Goal: Task Accomplishment & Management: Manage account settings

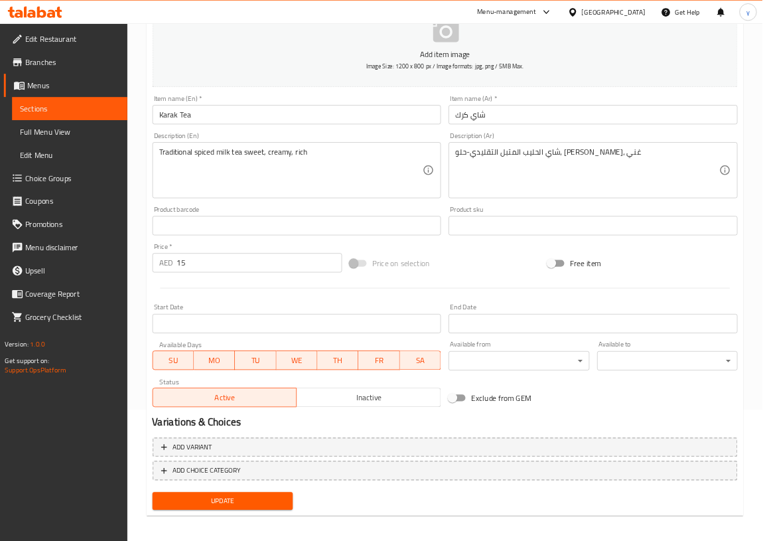
scroll to position [180, 0]
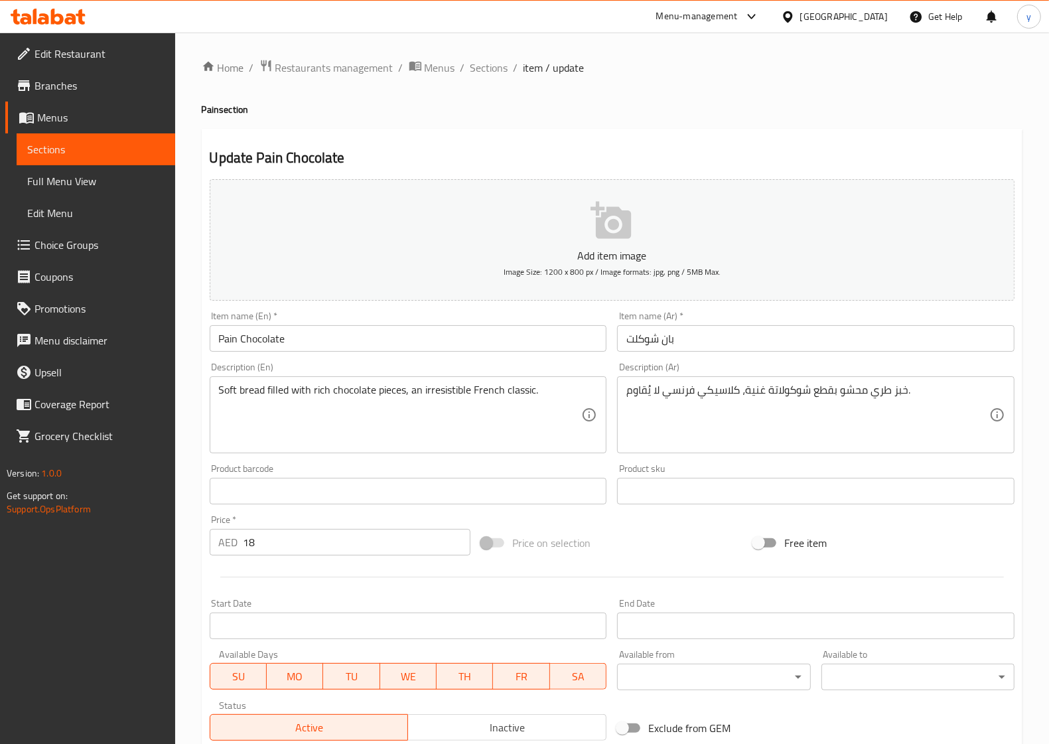
click at [94, 111] on span "Menus" at bounding box center [100, 117] width 127 height 16
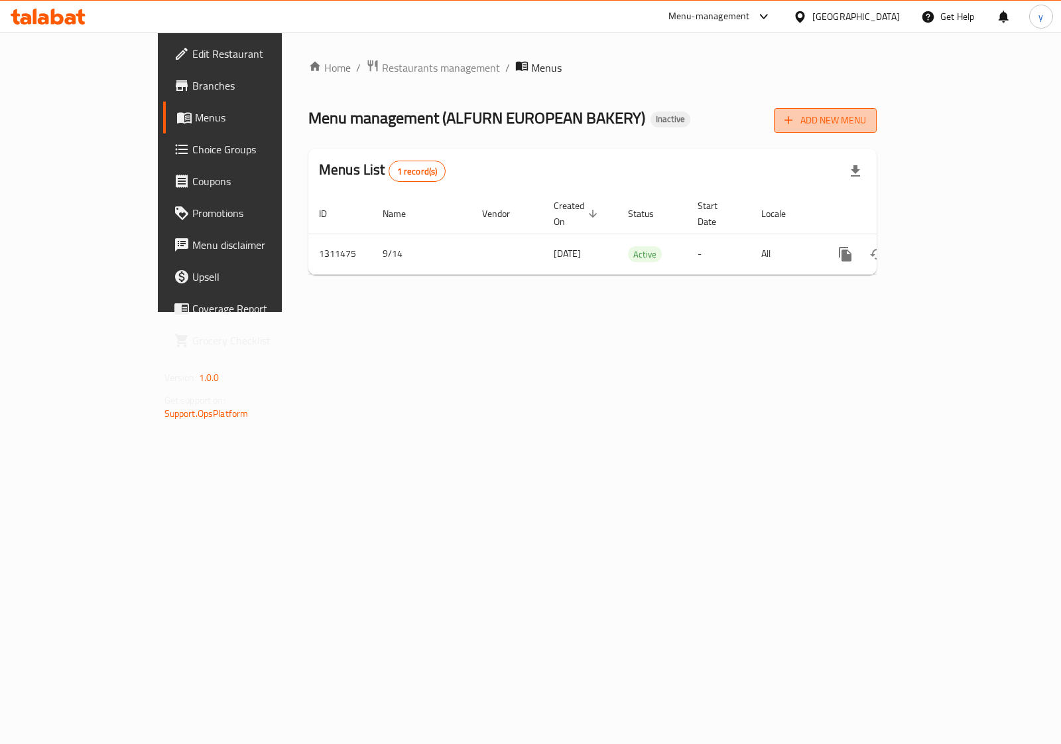
click at [866, 120] on span "Add New Menu" at bounding box center [826, 120] width 82 height 17
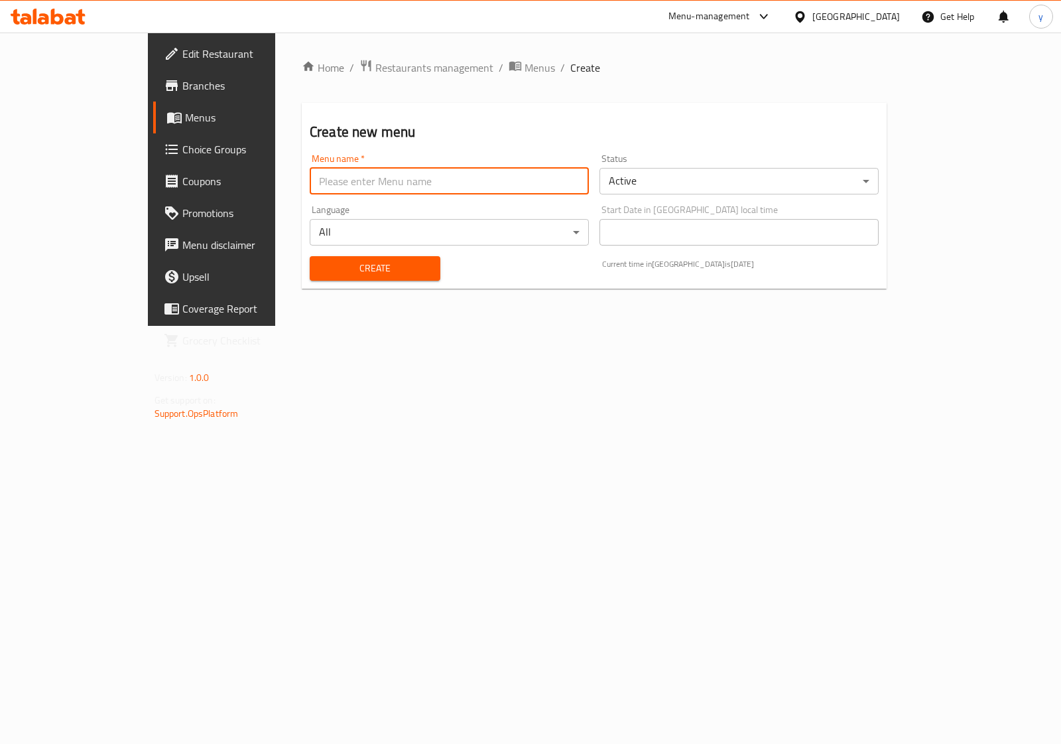
click at [357, 186] on input "text" at bounding box center [449, 181] width 279 height 27
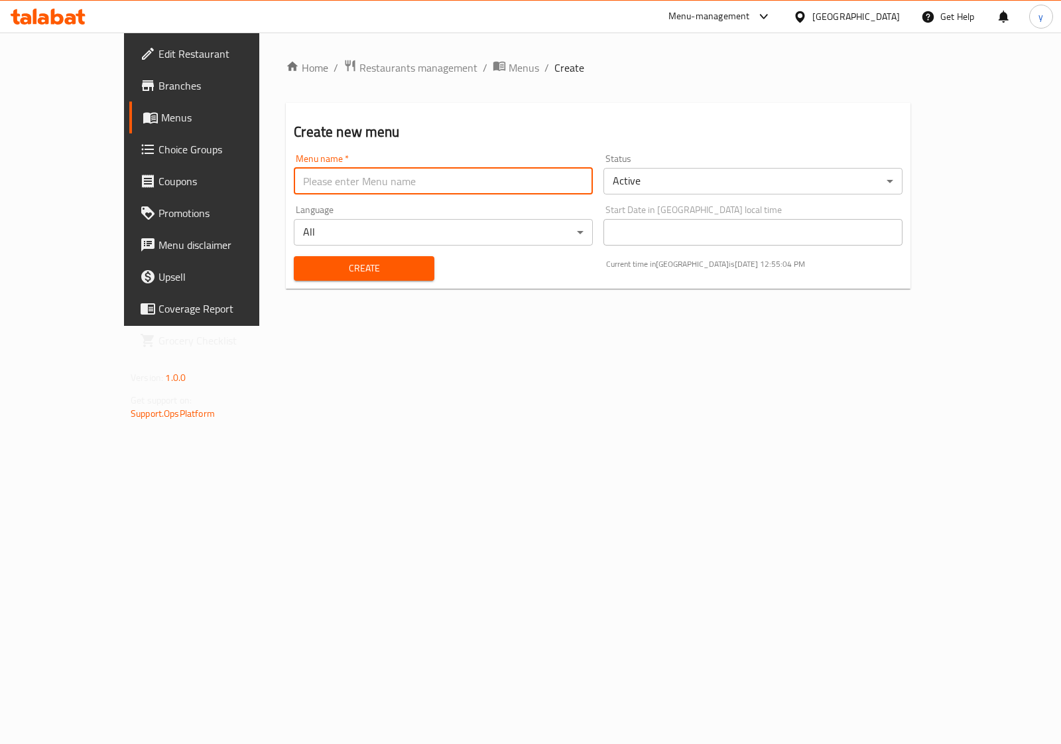
type input "Youssef.7521"
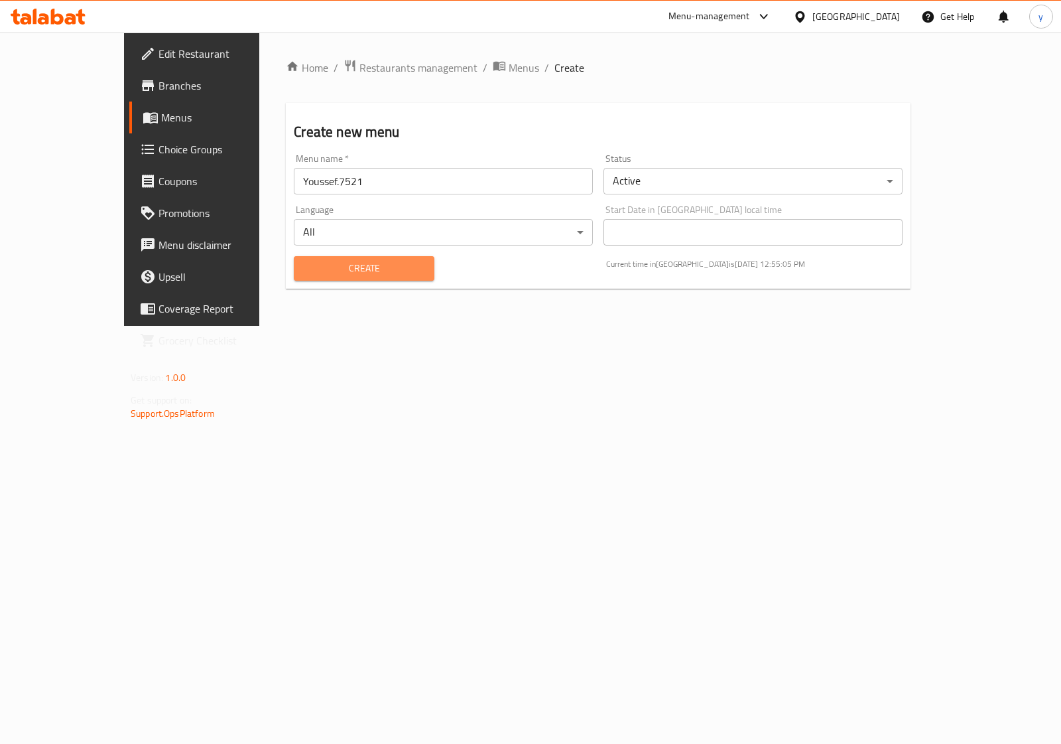
click at [304, 266] on span "Create" at bounding box center [363, 268] width 119 height 17
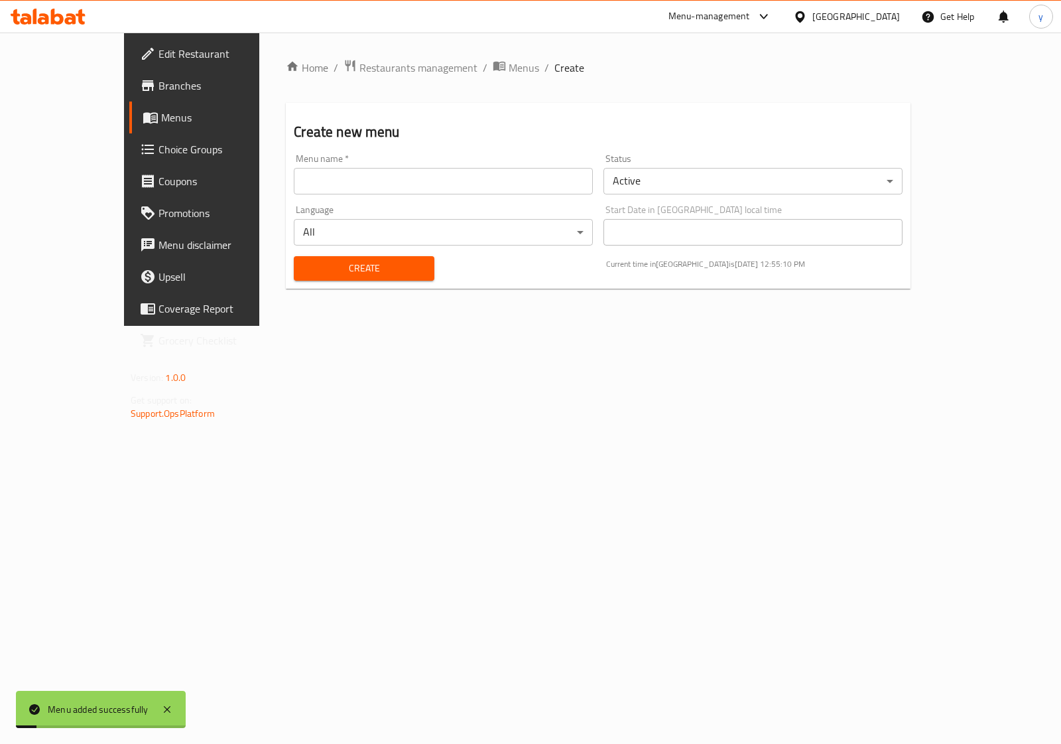
click at [161, 115] on span "Menus" at bounding box center [225, 117] width 129 height 16
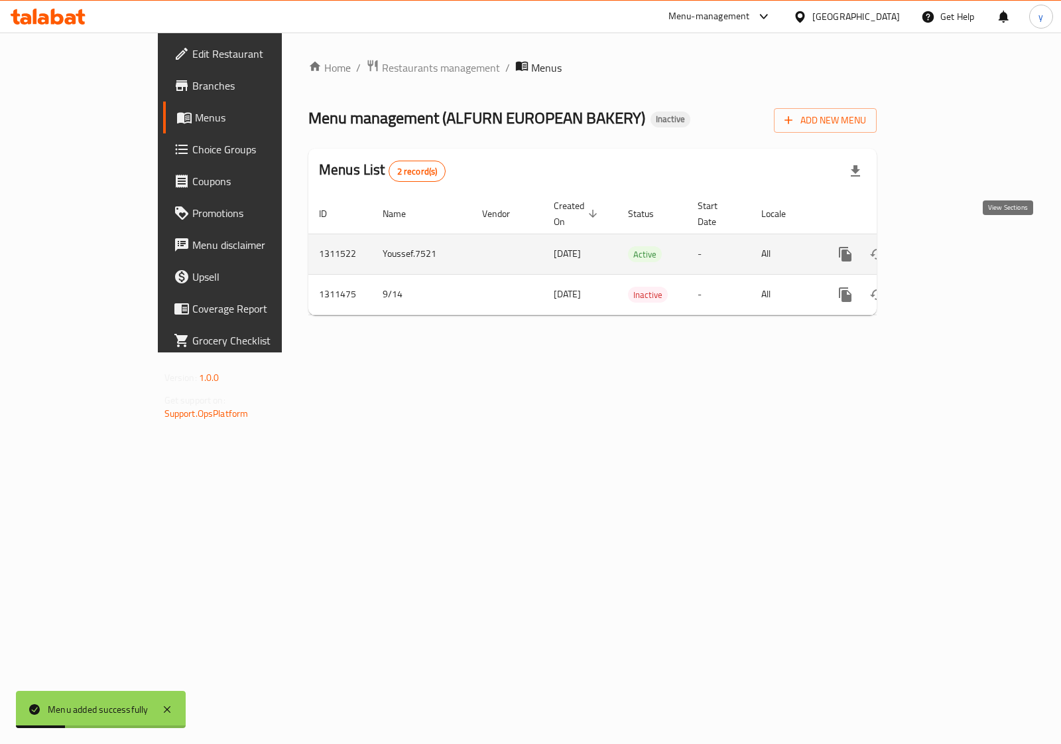
click at [949, 246] on icon "enhanced table" at bounding box center [941, 254] width 16 height 16
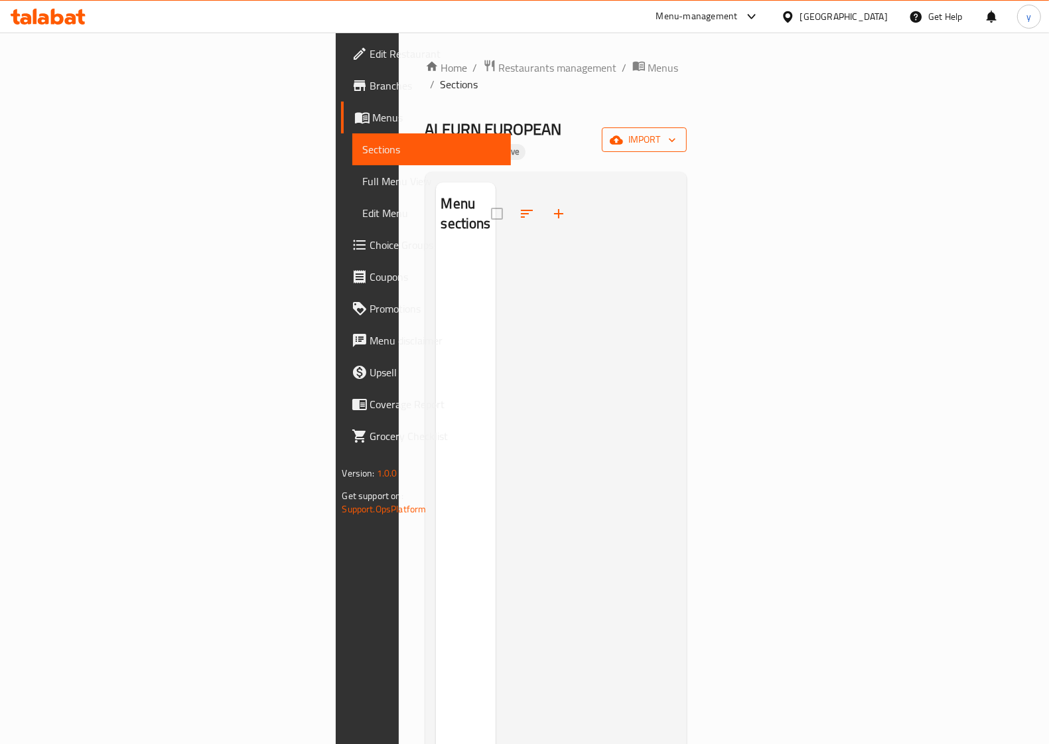
click at [679, 133] on icon "button" at bounding box center [671, 139] width 13 height 13
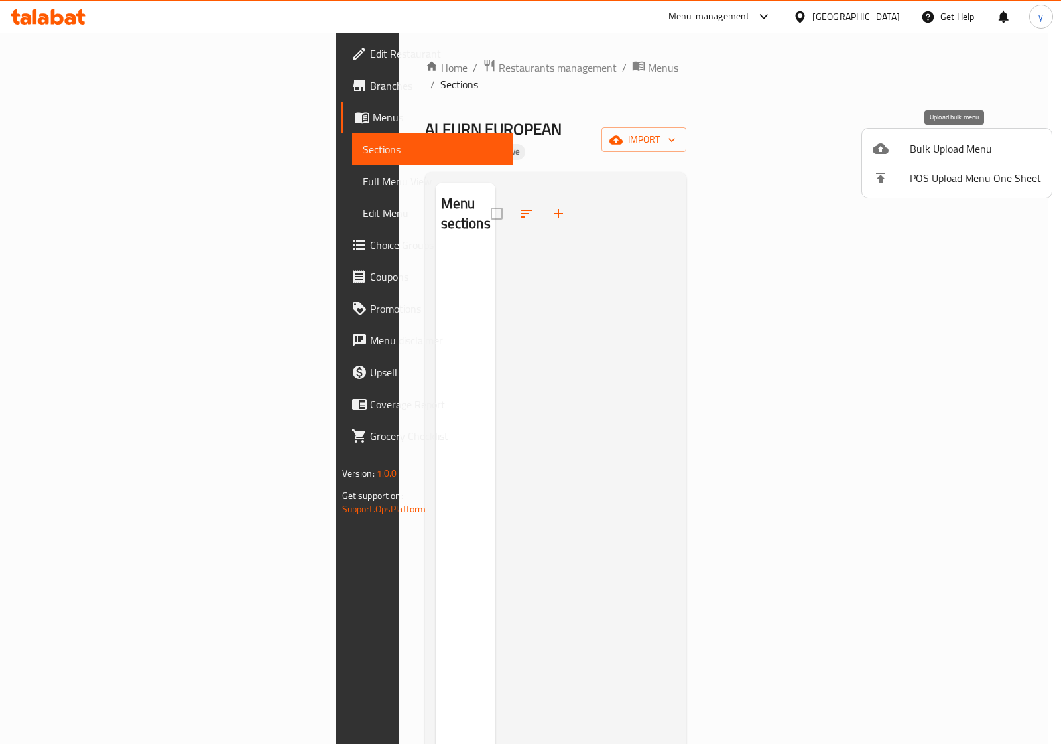
click at [949, 150] on span "Bulk Upload Menu" at bounding box center [975, 149] width 131 height 16
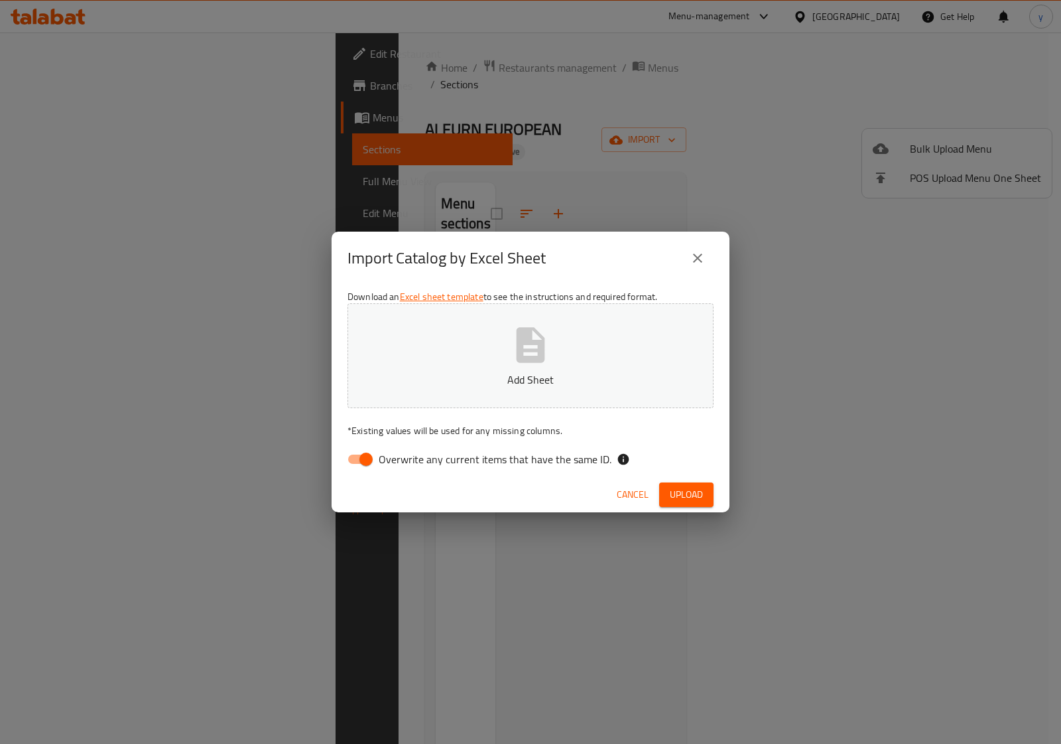
click at [359, 461] on input "Overwrite any current items that have the same ID." at bounding box center [366, 458] width 76 height 25
checkbox input "false"
click at [695, 496] on span "Upload" at bounding box center [686, 494] width 33 height 17
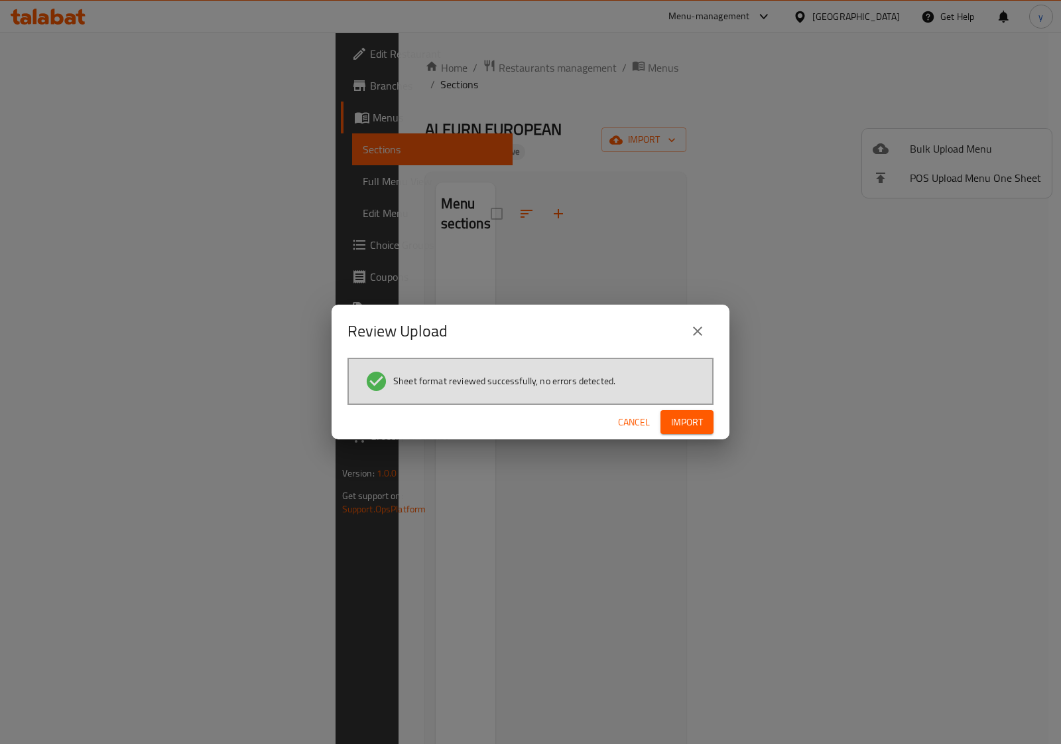
click at [700, 423] on span "Import" at bounding box center [687, 422] width 32 height 17
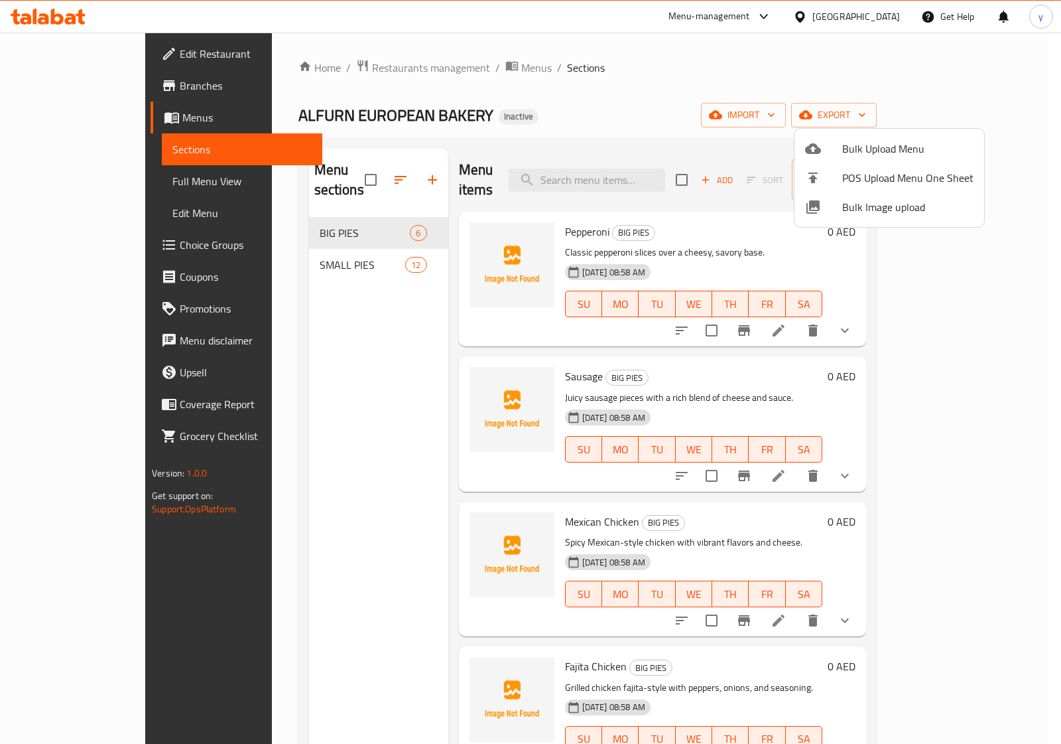
click at [716, 108] on div at bounding box center [530, 372] width 1061 height 744
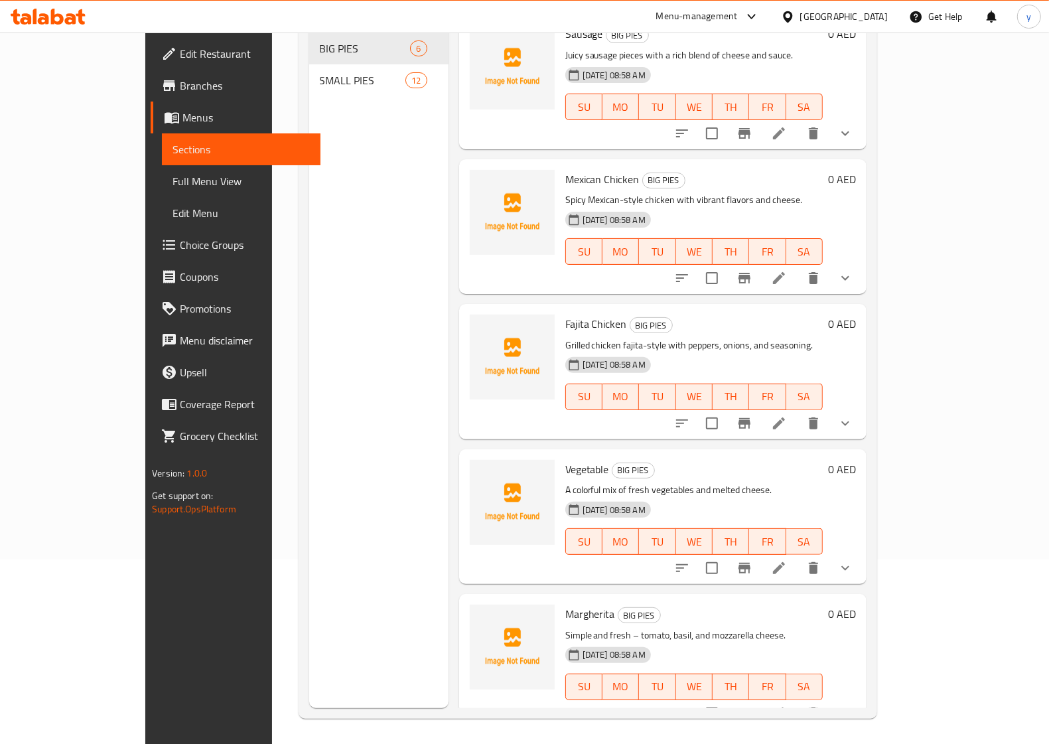
scroll to position [186, 0]
click at [172, 184] on span "Full Menu View" at bounding box center [240, 181] width 137 height 16
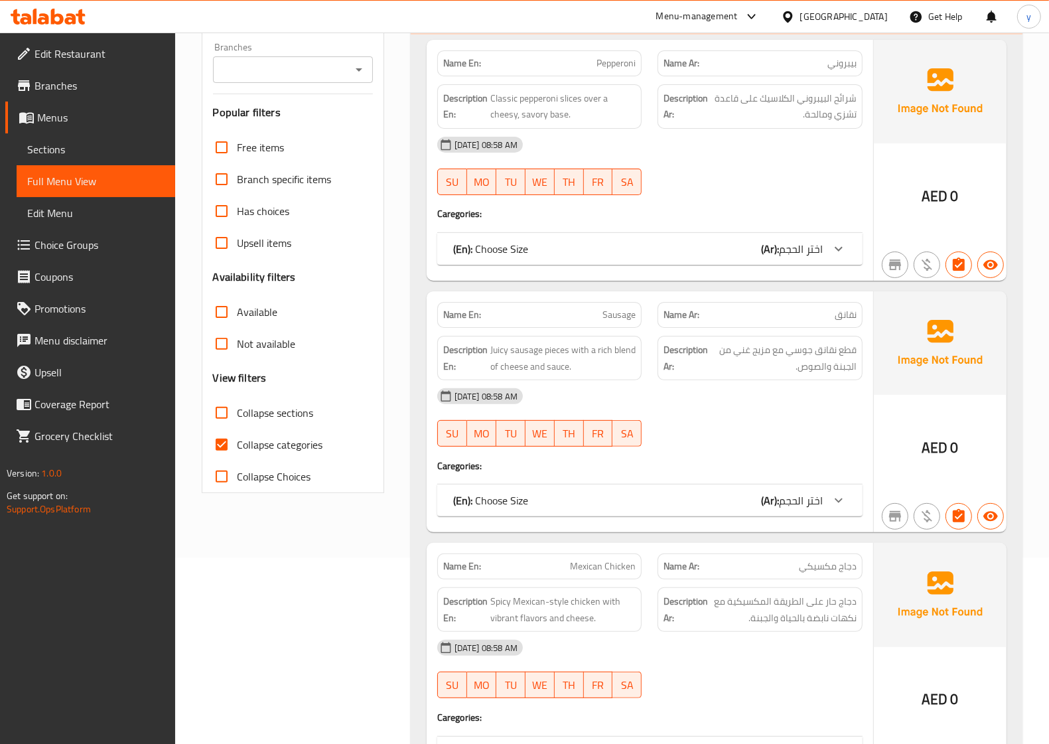
click at [279, 436] on span "Collapse categories" at bounding box center [280, 444] width 86 height 16
click at [237, 436] on input "Collapse categories" at bounding box center [222, 445] width 32 height 32
checkbox input "false"
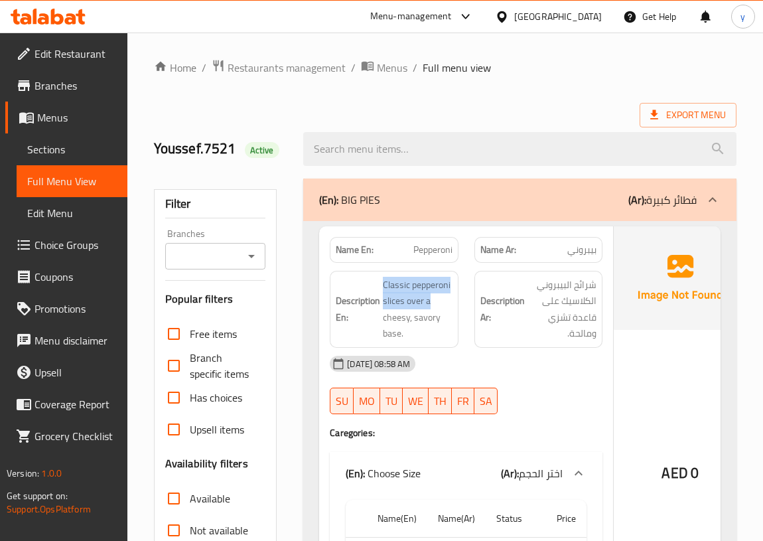
drag, startPoint x: 384, startPoint y: 282, endPoint x: 635, endPoint y: 293, distance: 251.6
click at [461, 293] on div "Description En: Classic pepperoni slices over a cheesy, savory base." at bounding box center [394, 309] width 145 height 93
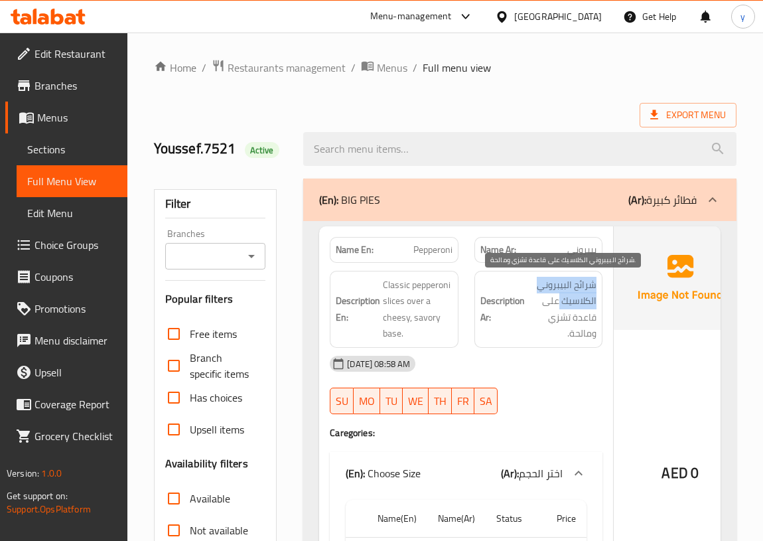
drag, startPoint x: 594, startPoint y: 287, endPoint x: 557, endPoint y: 306, distance: 41.5
click at [557, 306] on div "Description Ar: شرائح البيبروني الكلاسيك على قاعدة تشزي ومالحة." at bounding box center [538, 309] width 145 height 93
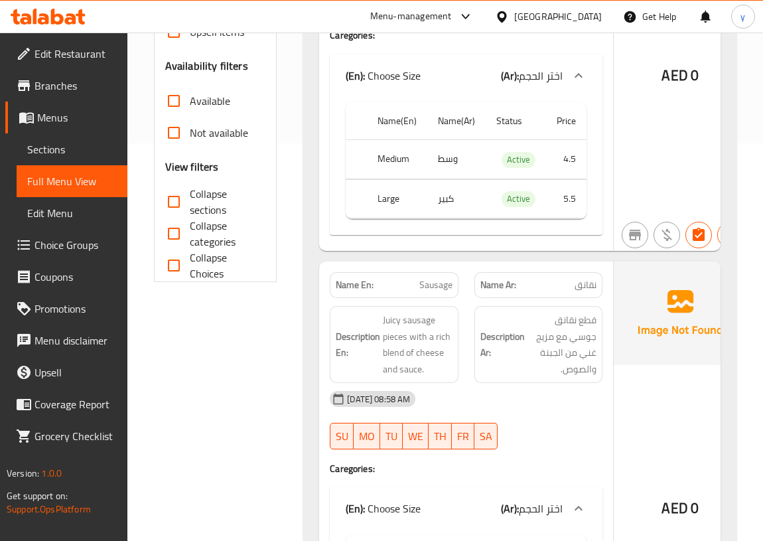
scroll to position [482, 0]
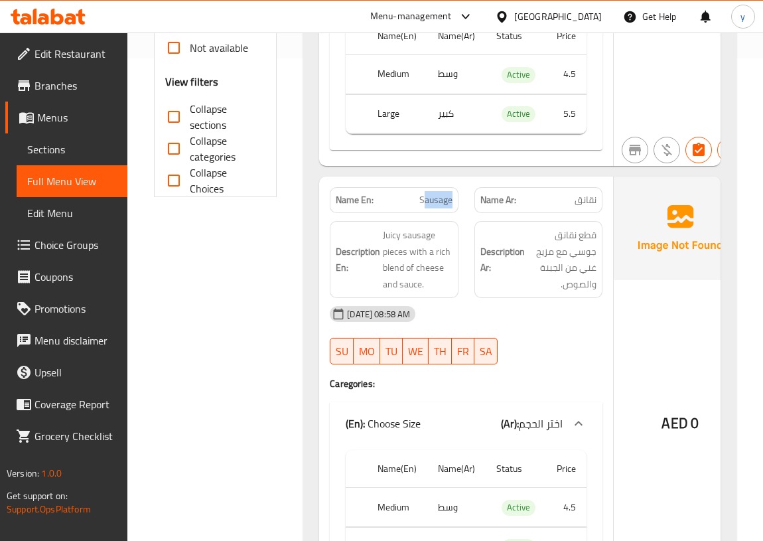
drag, startPoint x: 421, startPoint y: 201, endPoint x: 458, endPoint y: 205, distance: 38.0
click at [458, 205] on div "Name En: Sausage" at bounding box center [394, 200] width 145 height 42
click at [562, 200] on p "Name Ar: نقانق" at bounding box center [538, 200] width 117 height 14
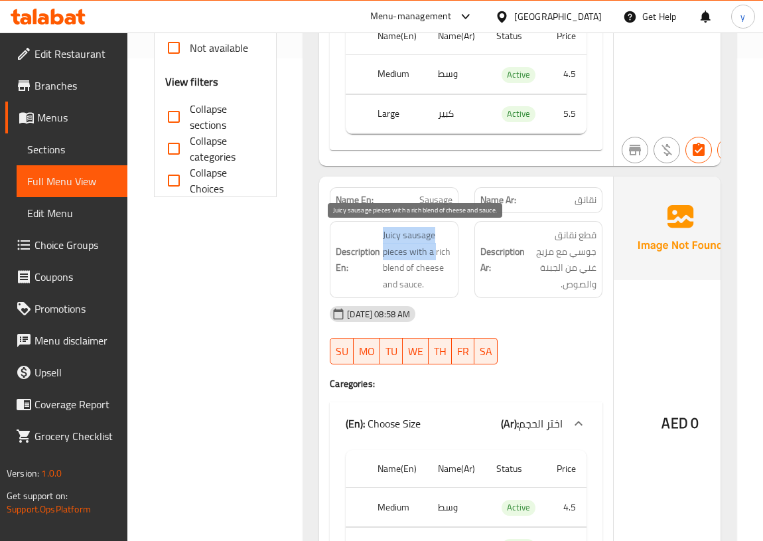
drag, startPoint x: 378, startPoint y: 235, endPoint x: 434, endPoint y: 245, distance: 56.7
click at [434, 245] on h6 "Description En: Juicy sausage pieces with a rich blend of cheese and sauce." at bounding box center [394, 259] width 117 height 65
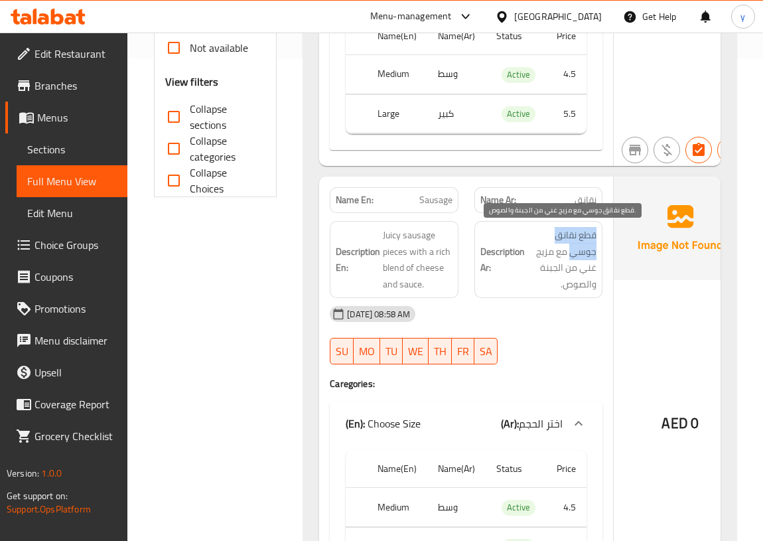
drag, startPoint x: 594, startPoint y: 236, endPoint x: 568, endPoint y: 250, distance: 29.4
click at [568, 250] on span "قطع نقانق جوسي مع مزيج غني من الجبنة والصوص." at bounding box center [562, 259] width 70 height 65
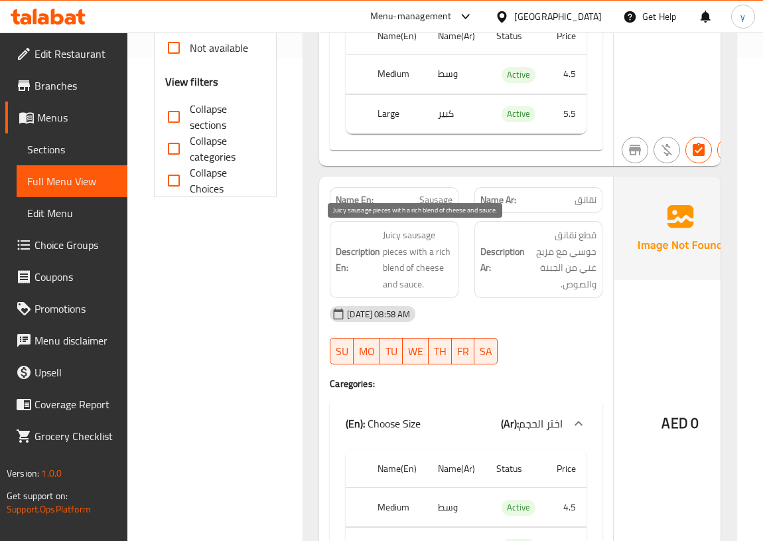
drag, startPoint x: 411, startPoint y: 252, endPoint x: 419, endPoint y: 252, distance: 8.0
click at [412, 252] on span "Juicy sausage pieces with a rich blend of cheese and sauce." at bounding box center [418, 259] width 70 height 65
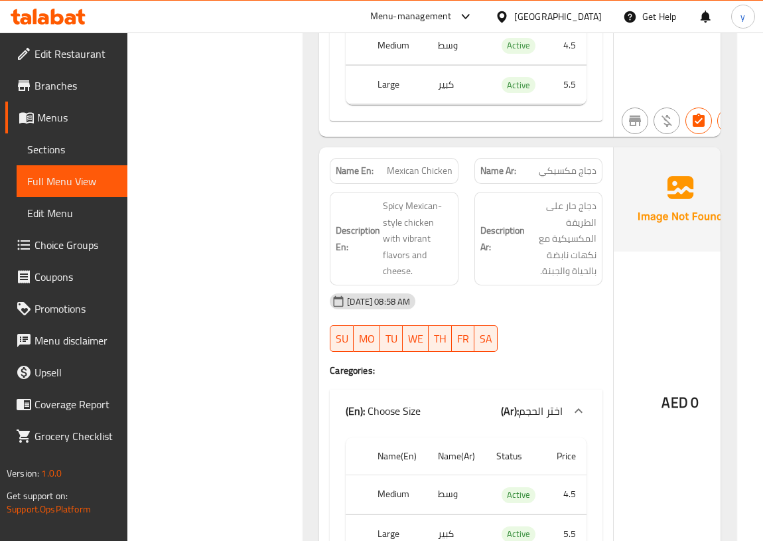
scroll to position [965, 0]
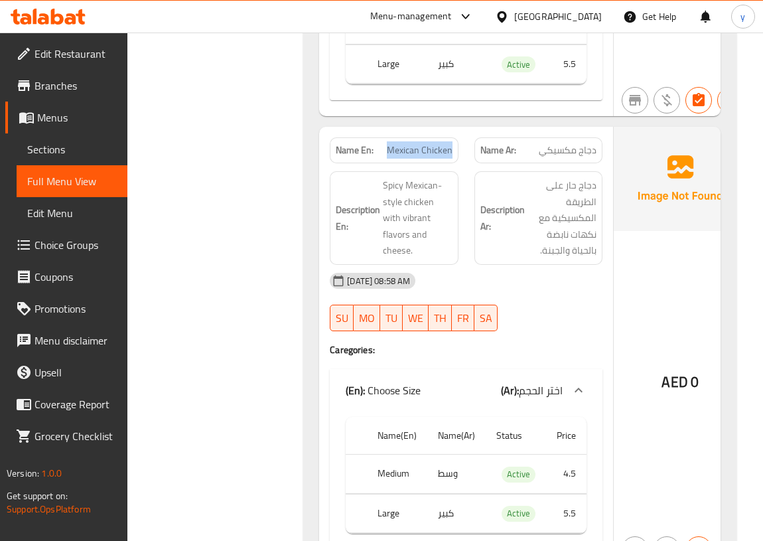
drag, startPoint x: 387, startPoint y: 149, endPoint x: 451, endPoint y: 155, distance: 64.7
click at [451, 155] on span "Mexican Chicken" at bounding box center [420, 150] width 66 height 14
drag, startPoint x: 594, startPoint y: 153, endPoint x: 542, endPoint y: 153, distance: 51.7
click at [542, 153] on span "دجاج مكسيكي" at bounding box center [568, 150] width 58 height 14
click at [517, 185] on h6 "Description Ar: دجاج حار على الطريقة المكسيكية مع نكهات نابضة بالحياة والجبنة." at bounding box center [538, 218] width 117 height 82
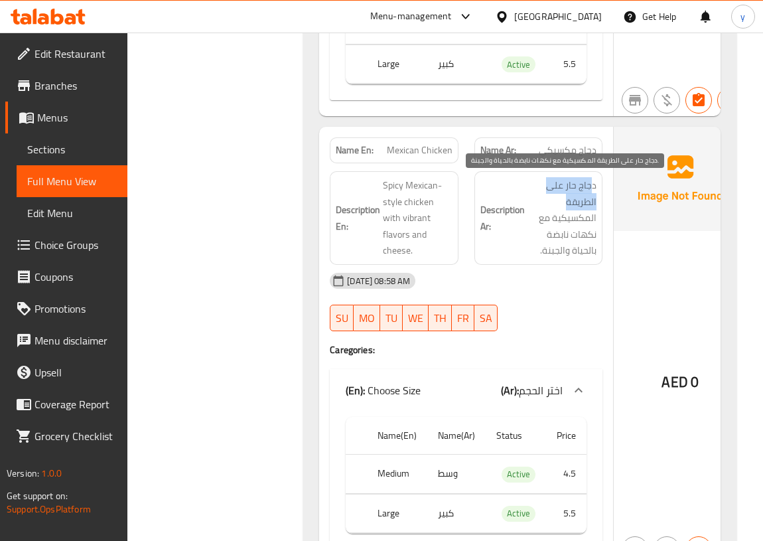
drag, startPoint x: 590, startPoint y: 184, endPoint x: 562, endPoint y: 203, distance: 34.4
click at [562, 203] on span "دجاج حار على الطريقة المكسيكية مع نكهات نابضة بالحياة والجبنة." at bounding box center [562, 218] width 70 height 82
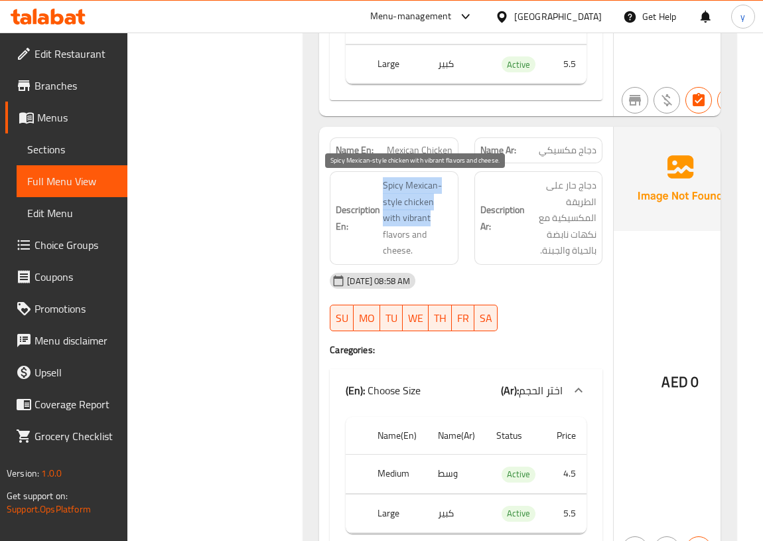
drag, startPoint x: 397, startPoint y: 189, endPoint x: 439, endPoint y: 212, distance: 47.5
click at [439, 212] on h6 "Description En: Spicy Mexican-style chicken with vibrant flavors and cheese." at bounding box center [394, 218] width 117 height 82
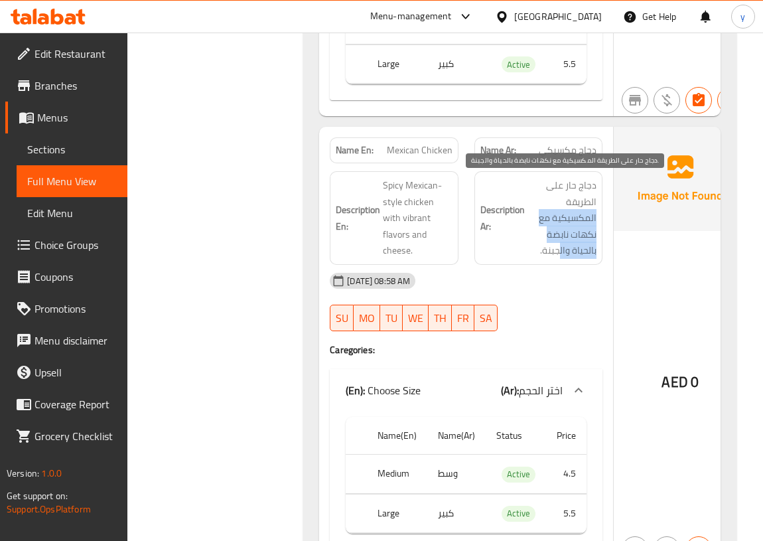
drag, startPoint x: 598, startPoint y: 219, endPoint x: 557, endPoint y: 243, distance: 47.3
click at [557, 243] on div "Description Ar: دجاج حار على الطريقة المكسيكية مع نكهات نابضة بالحياة والجبنة." at bounding box center [538, 217] width 145 height 109
click at [523, 247] on h6 "Description Ar: دجاج حار على الطريقة المكسيكية مع نكهات نابضة بالحياة والجبنة." at bounding box center [538, 218] width 117 height 82
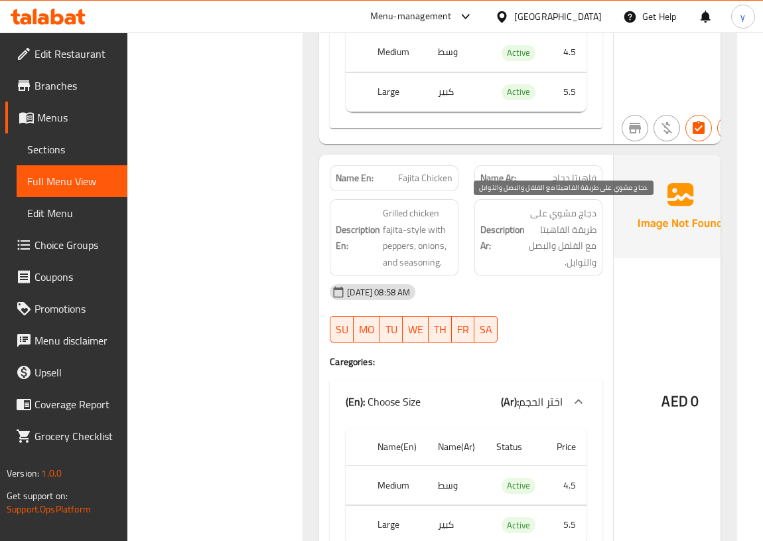
scroll to position [1386, 0]
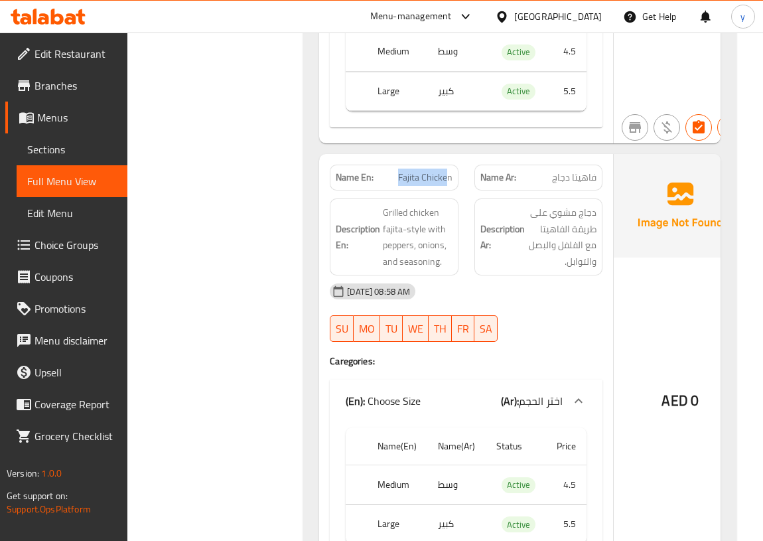
drag, startPoint x: 399, startPoint y: 182, endPoint x: 445, endPoint y: 184, distance: 46.5
click at [445, 184] on div "Name En: Fajita Chicken Name Ar: فاهيتا دجاج Description En: Grilled chicken fa…" at bounding box center [466, 365] width 294 height 422
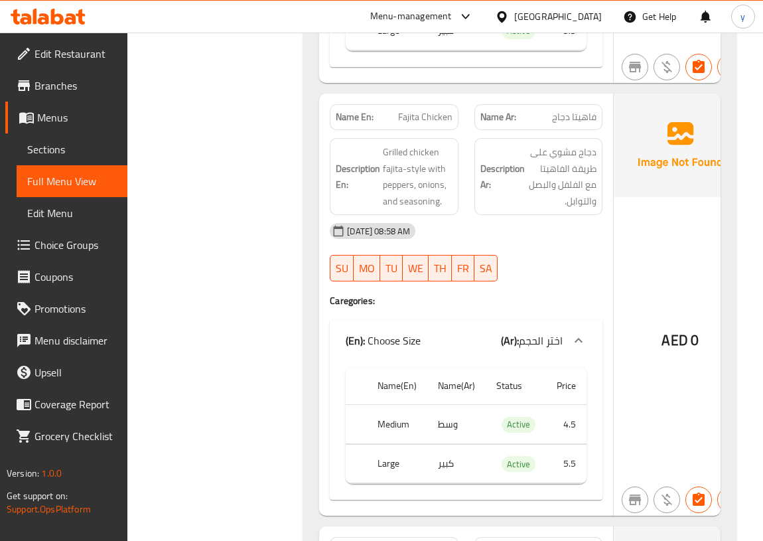
click at [570, 152] on span "دجاج مشوي على طريقة الفاهيتا مع الفلفل والبصل والتوابل." at bounding box center [562, 176] width 70 height 65
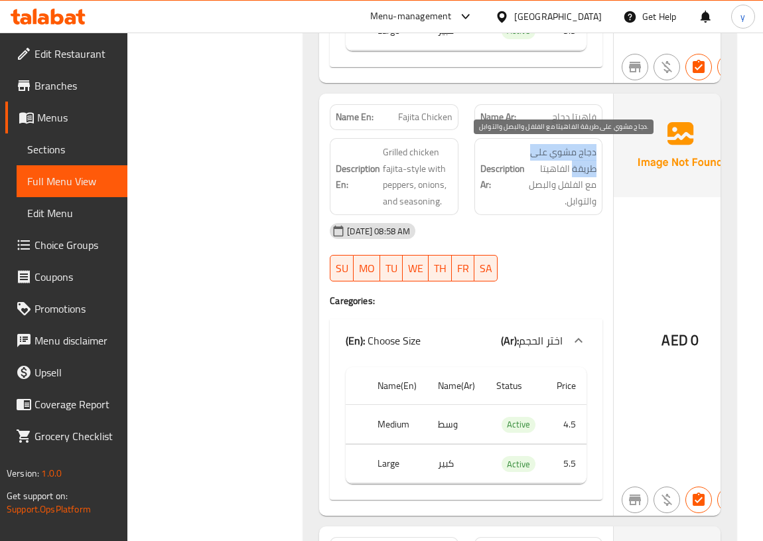
drag, startPoint x: 597, startPoint y: 159, endPoint x: 569, endPoint y: 167, distance: 29.0
click at [569, 167] on div "Description Ar: دجاج مشوي على طريقة الفاهيتا مع الفلفل والبصل والتوابل." at bounding box center [538, 176] width 129 height 77
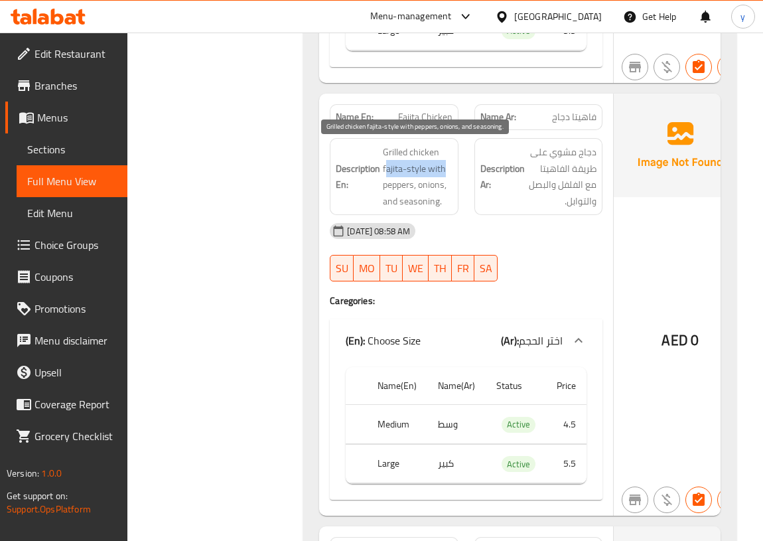
drag, startPoint x: 385, startPoint y: 168, endPoint x: 444, endPoint y: 173, distance: 59.3
click at [444, 173] on span "Grilled chicken fajita-style with peppers, onions, and seasoning." at bounding box center [418, 176] width 70 height 65
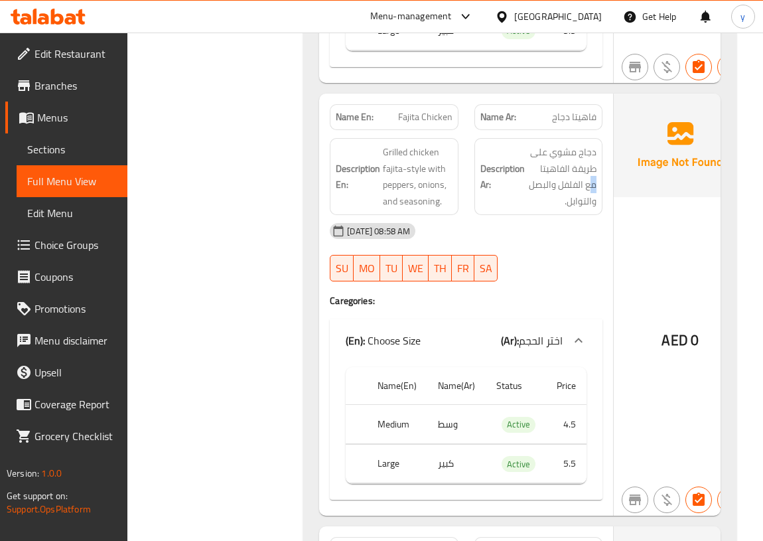
drag, startPoint x: 604, startPoint y: 186, endPoint x: 576, endPoint y: 189, distance: 27.3
click at [576, 189] on div "Description Ar: دجاج مشوي على طريقة الفاهيتا مع الفلفل والبصل والتوابل." at bounding box center [538, 176] width 145 height 93
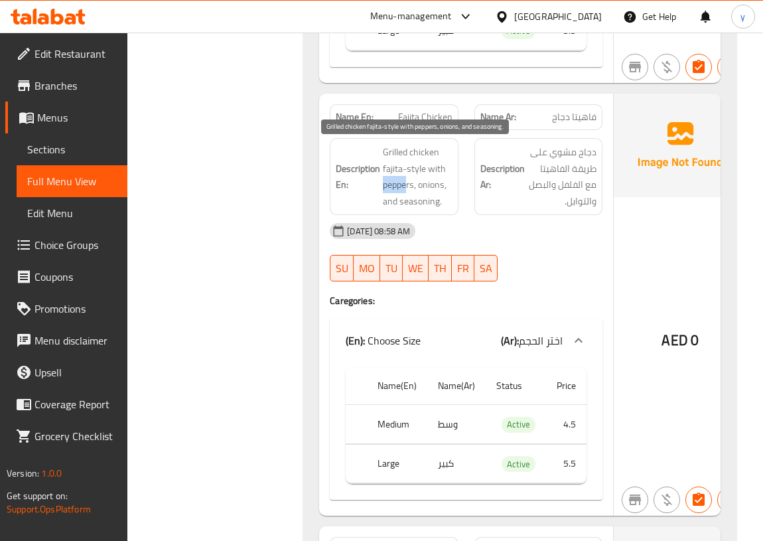
drag, startPoint x: 383, startPoint y: 186, endPoint x: 405, endPoint y: 188, distance: 22.0
click at [405, 188] on span "Grilled chicken fajita-style with peppers, onions, and seasoning." at bounding box center [418, 176] width 70 height 65
drag, startPoint x: 421, startPoint y: 188, endPoint x: 443, endPoint y: 186, distance: 21.9
click at [443, 186] on span "Grilled chicken fajita-style with peppers, onions, and seasoning." at bounding box center [418, 176] width 70 height 65
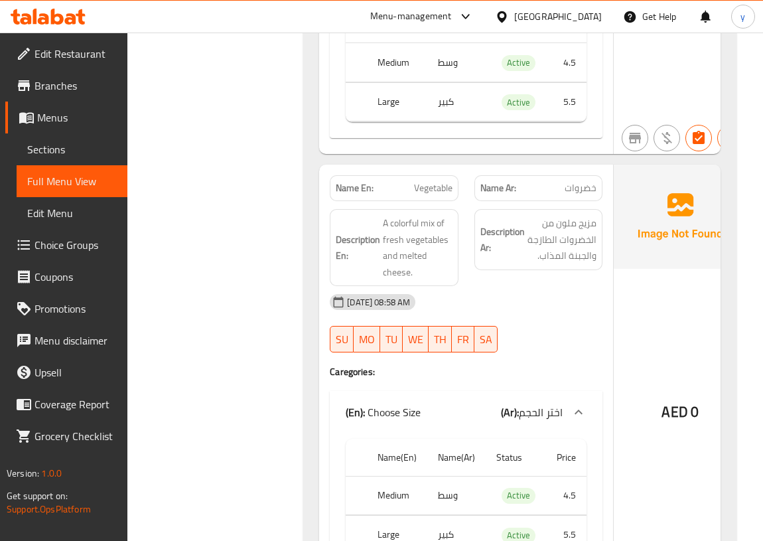
scroll to position [1809, 0]
drag, startPoint x: 583, startPoint y: 189, endPoint x: 539, endPoint y: 201, distance: 46.0
click at [593, 192] on span "خضروات" at bounding box center [581, 187] width 32 height 14
drag, startPoint x: 411, startPoint y: 186, endPoint x: 451, endPoint y: 190, distance: 40.7
click at [451, 190] on p "Name En: Vegetable" at bounding box center [394, 187] width 117 height 14
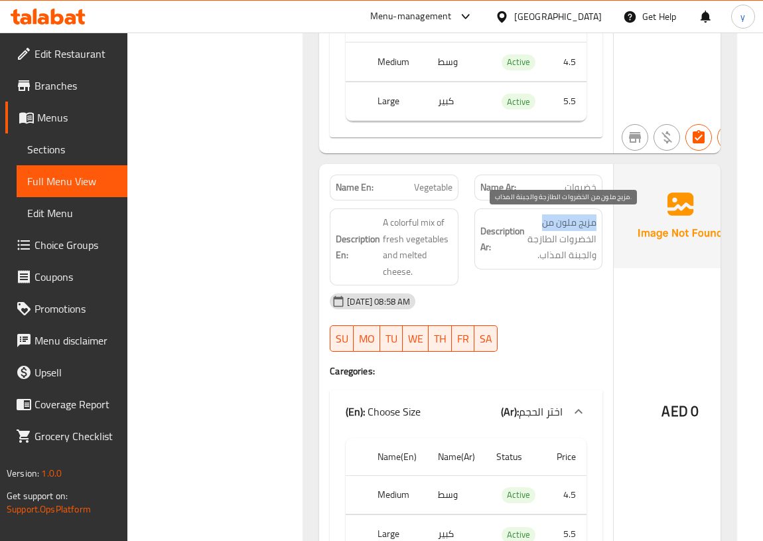
drag, startPoint x: 589, startPoint y: 220, endPoint x: 542, endPoint y: 228, distance: 47.8
click at [542, 228] on div "Description Ar: مزيج ملون من الخضروات الطازجة والجبنة المذاب." at bounding box center [538, 238] width 129 height 61
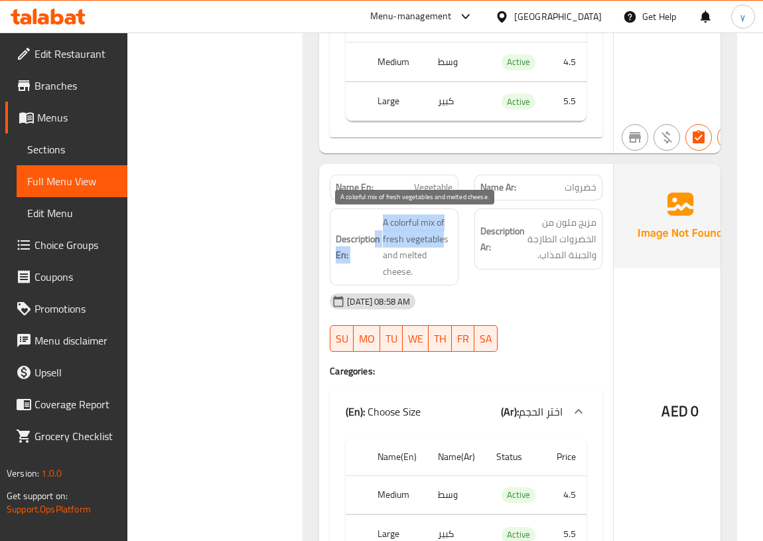
drag, startPoint x: 379, startPoint y: 223, endPoint x: 440, endPoint y: 232, distance: 62.4
click at [440, 232] on h6 "Description En: A colorful mix of fresh vegetables and melted cheese." at bounding box center [394, 246] width 117 height 65
click at [444, 251] on span "A colorful mix of fresh vegetables and melted cheese." at bounding box center [418, 246] width 70 height 65
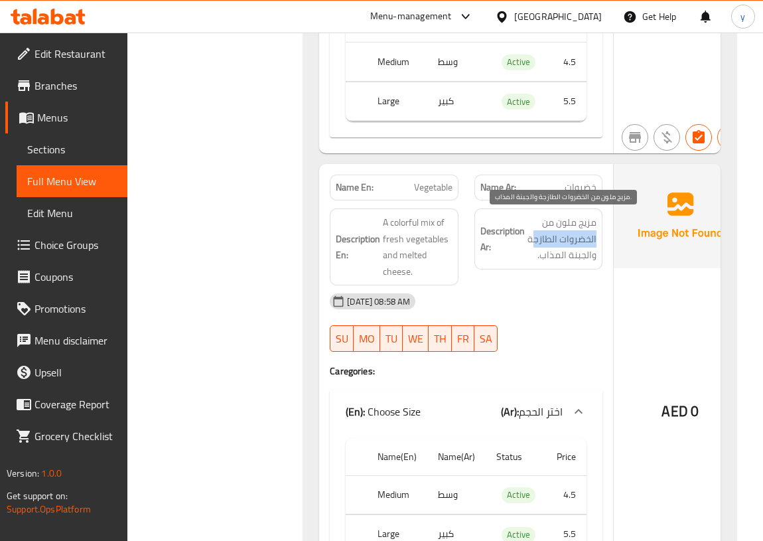
drag, startPoint x: 594, startPoint y: 241, endPoint x: 531, endPoint y: 241, distance: 63.0
click at [531, 241] on span "مزيج ملون من الخضروات الطازجة والجبنة المذاب." at bounding box center [562, 238] width 70 height 49
drag, startPoint x: 602, startPoint y: 261, endPoint x: 533, endPoint y: 259, distance: 69.0
click at [533, 259] on div "Description Ar: مزيج ملون من الخضروات الطازجة والجبنة المذاب." at bounding box center [538, 246] width 145 height 93
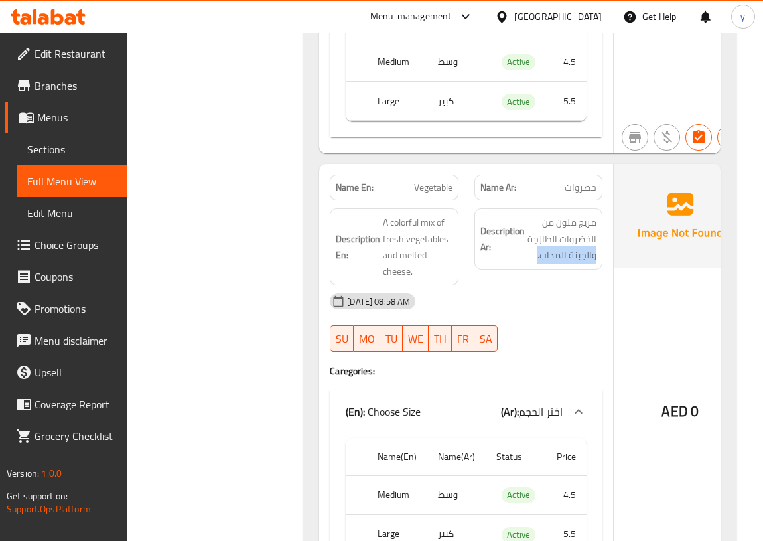
scroll to position [1869, 0]
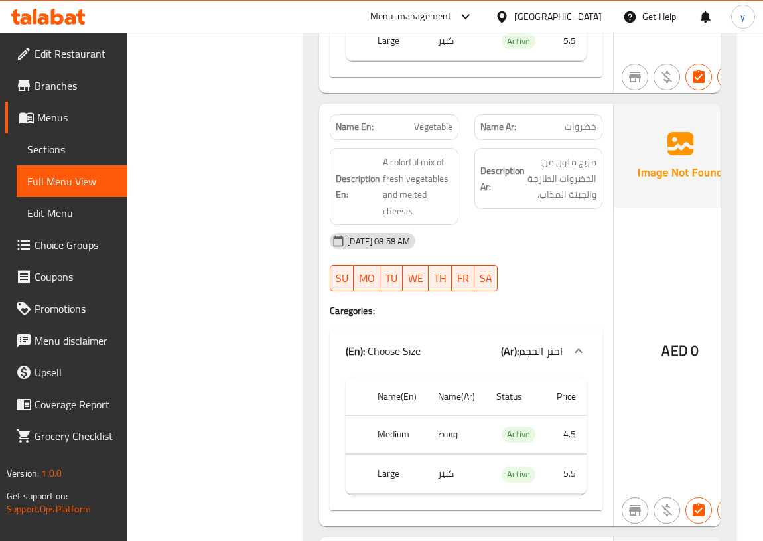
click at [549, 276] on div "14-09-2025 08:58 AM SU MO TU WE TH FR SA" at bounding box center [466, 262] width 289 height 74
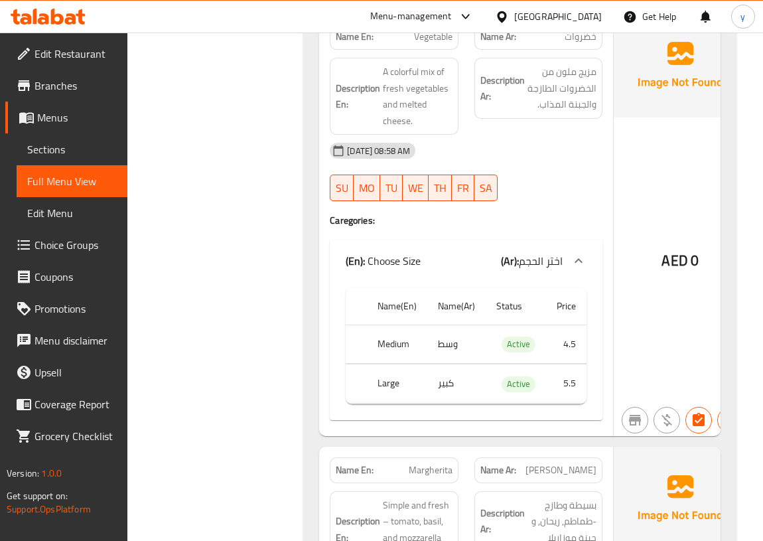
scroll to position [1930, 0]
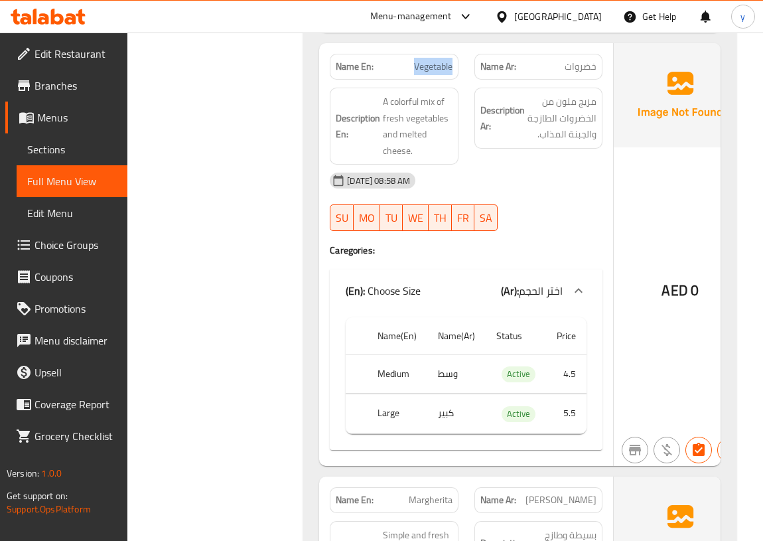
drag, startPoint x: 414, startPoint y: 62, endPoint x: 451, endPoint y: 68, distance: 37.5
click at [451, 68] on div "Name En: Vegetable" at bounding box center [394, 67] width 129 height 26
copy span "Vegetable"
click at [44, 205] on span "Edit Menu" at bounding box center [72, 213] width 90 height 16
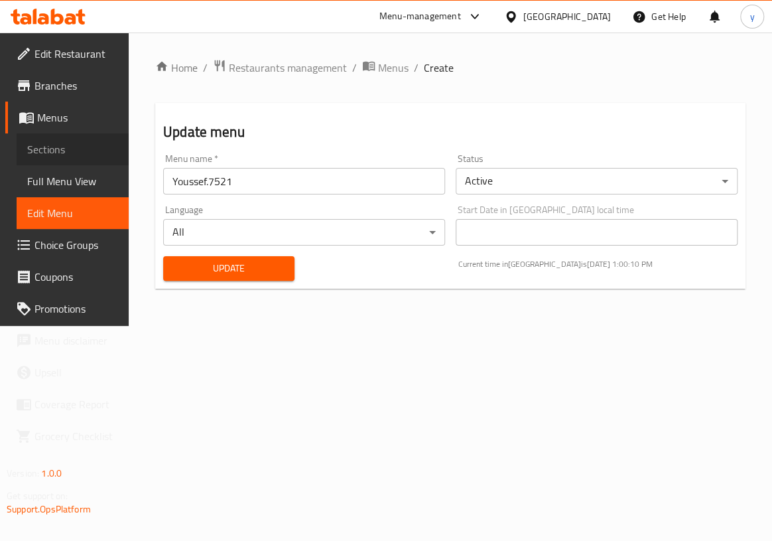
click at [58, 134] on link "Sections" at bounding box center [73, 149] width 112 height 32
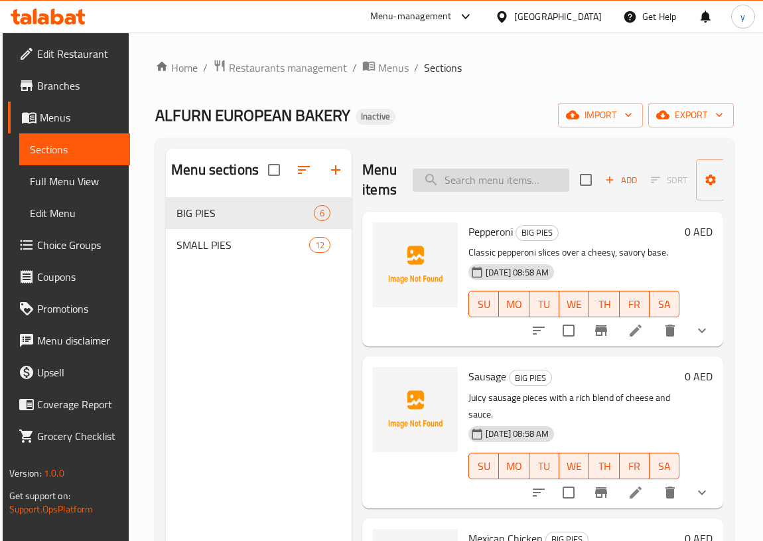
click at [489, 179] on input "search" at bounding box center [491, 179] width 157 height 23
paste input "Vegetable"
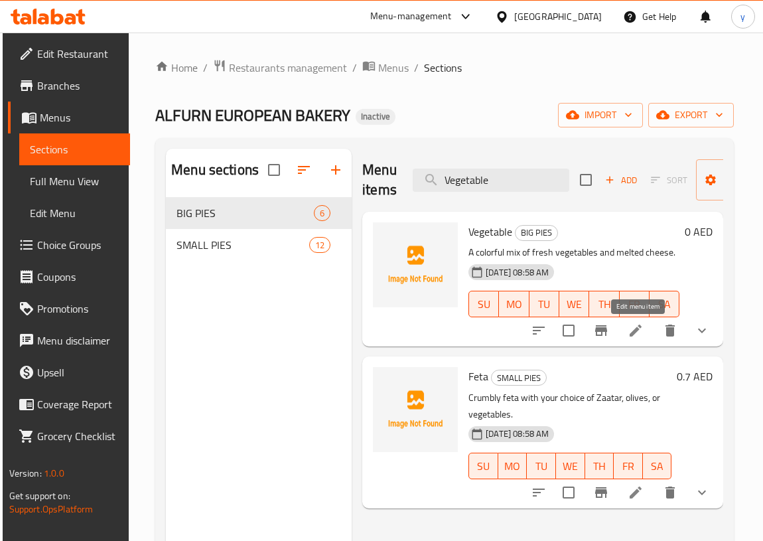
type input "Vegetable"
click at [634, 336] on icon at bounding box center [636, 330] width 12 height 12
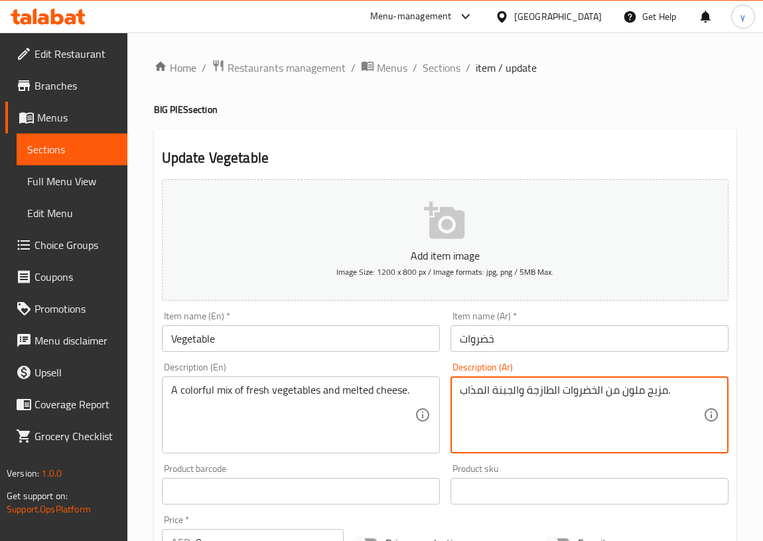
click at [460, 392] on textarea "مزيج ملون من الخضروات الطازجة والجبنة المذاب." at bounding box center [581, 414] width 243 height 63
click at [667, 389] on textarea "مزيج ملون من الخضروات الطازجة والجبنة المذاب." at bounding box center [581, 414] width 243 height 63
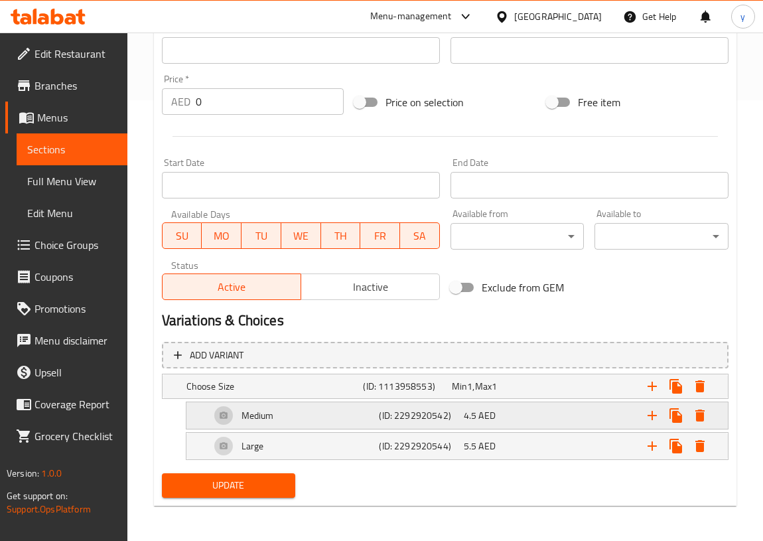
scroll to position [441, 0]
type textarea "مزيج ملون من الخضروات الطازجة والجبنة المذابة."
click at [249, 485] on span "Update" at bounding box center [228, 484] width 113 height 17
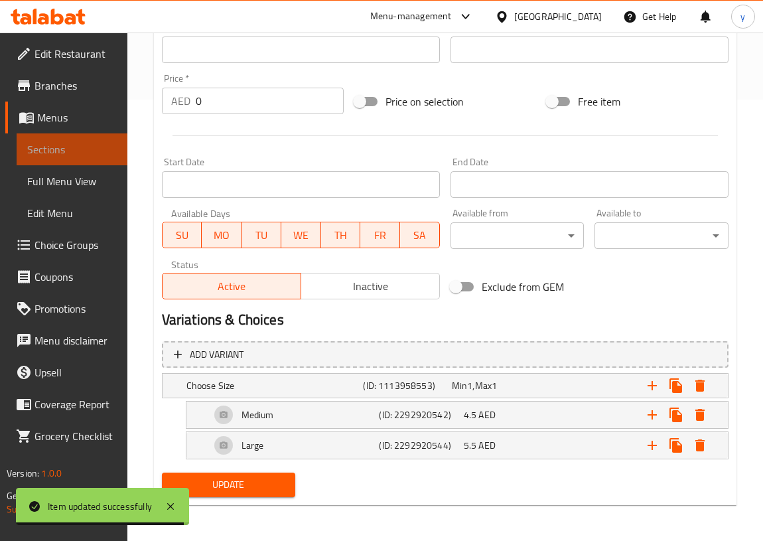
click at [76, 152] on span "Sections" at bounding box center [72, 149] width 90 height 16
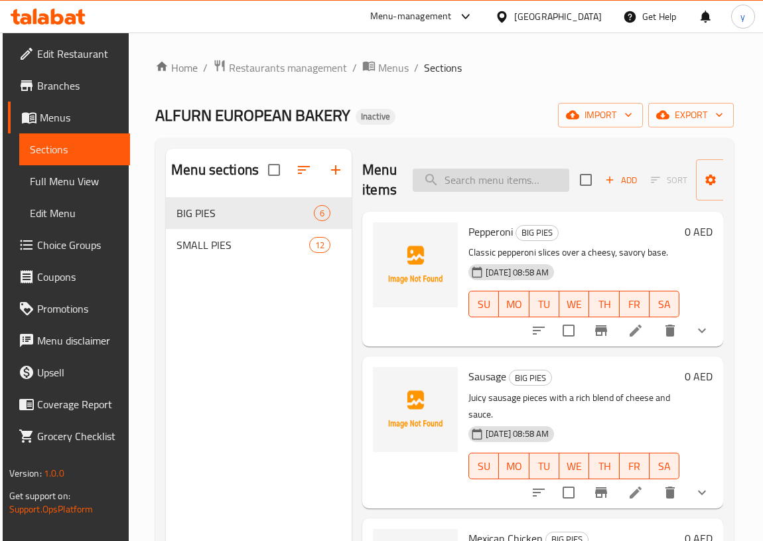
click at [507, 177] on input "search" at bounding box center [491, 179] width 157 height 23
paste input "Cheese & Egg"
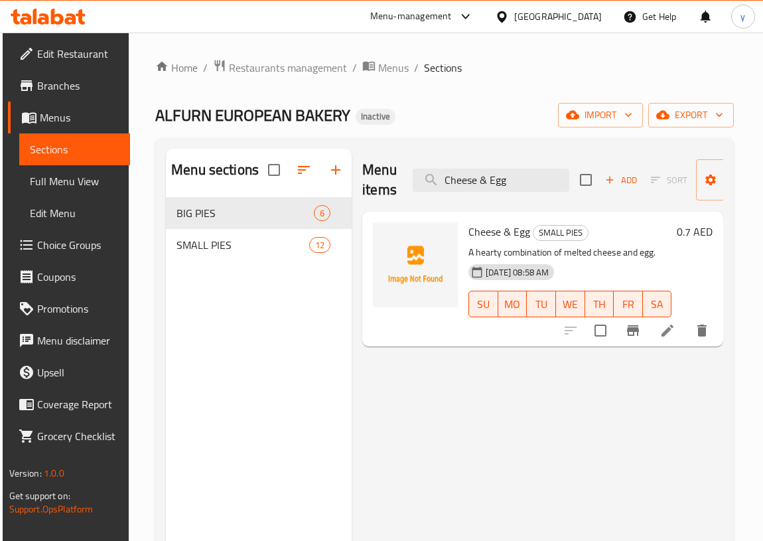
type input "Cheese & Egg"
click at [665, 330] on icon at bounding box center [667, 330] width 16 height 16
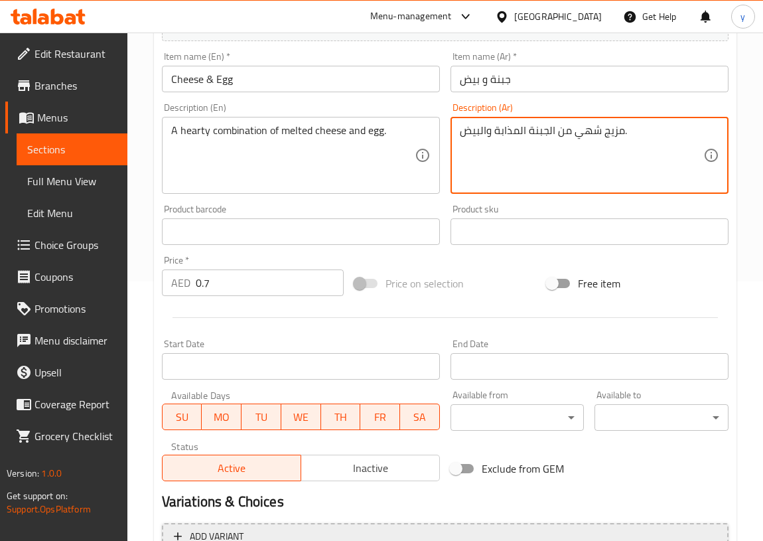
scroll to position [385, 0]
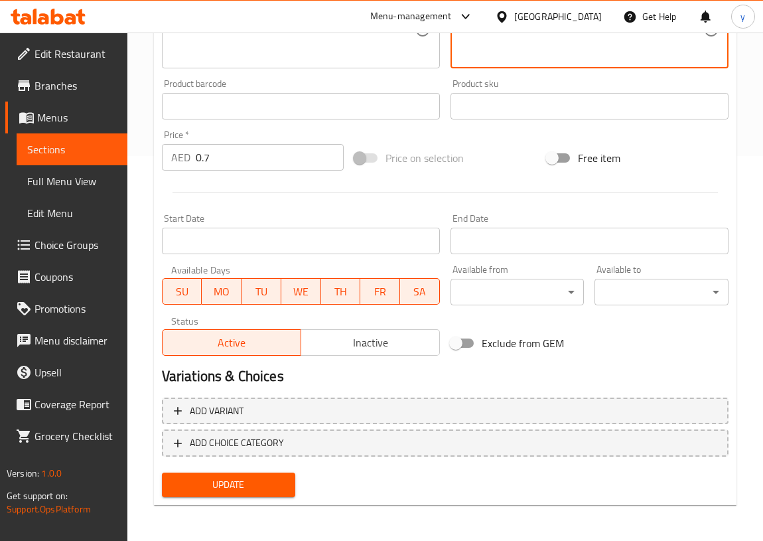
type textarea "مزيج شهي من الجبنة المذابة والبيض."
click at [234, 478] on span "Update" at bounding box center [228, 484] width 113 height 17
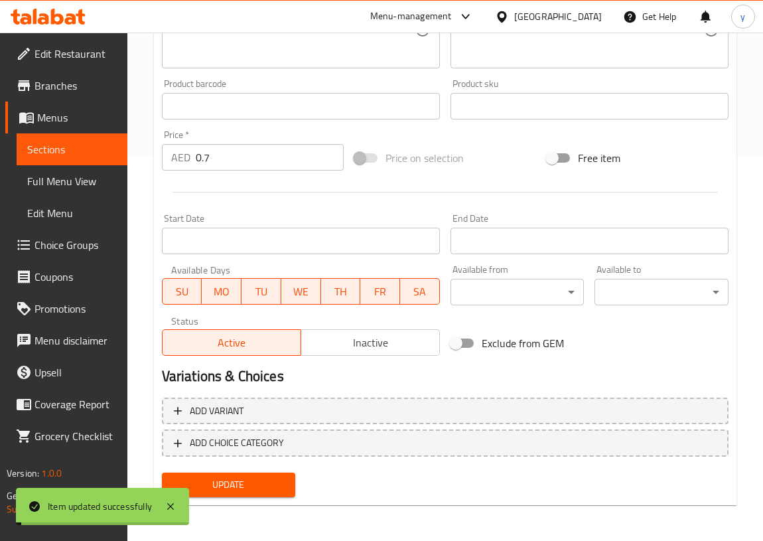
click at [66, 152] on span "Sections" at bounding box center [72, 149] width 90 height 16
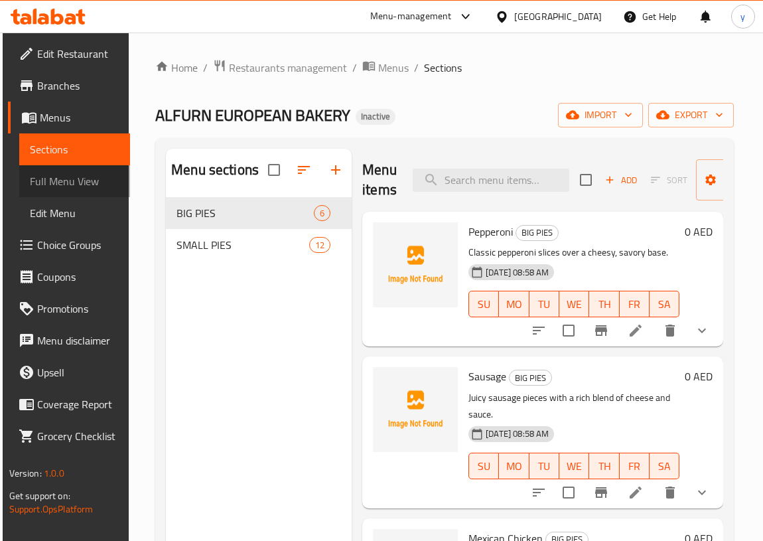
click at [64, 184] on span "Full Menu View" at bounding box center [75, 181] width 90 height 16
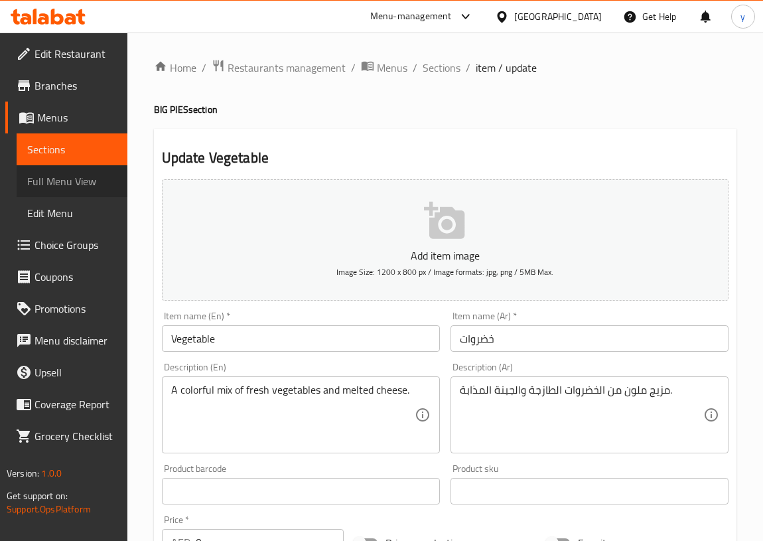
click at [79, 184] on span "Full Menu View" at bounding box center [72, 181] width 90 height 16
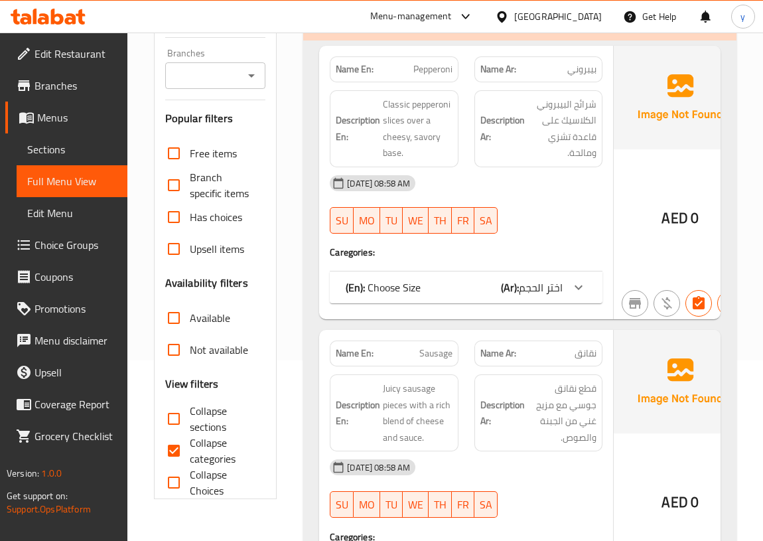
click at [187, 443] on input "Collapse categories" at bounding box center [174, 450] width 32 height 32
checkbox input "false"
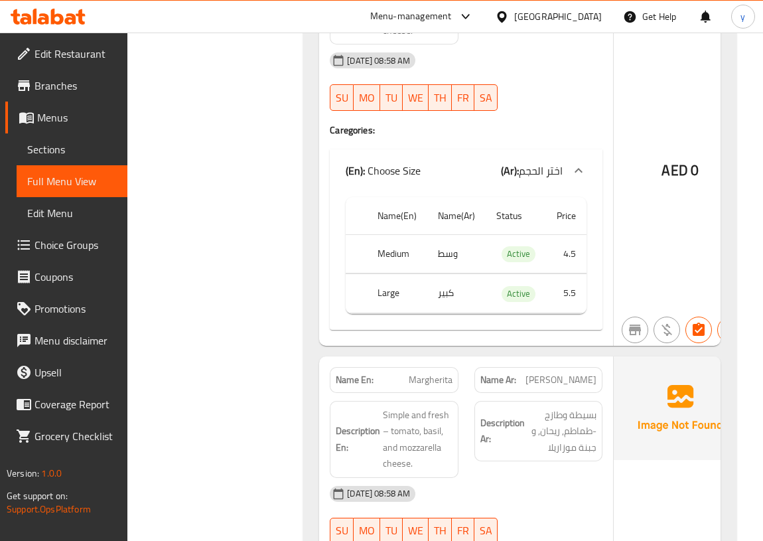
scroll to position [2170, 0]
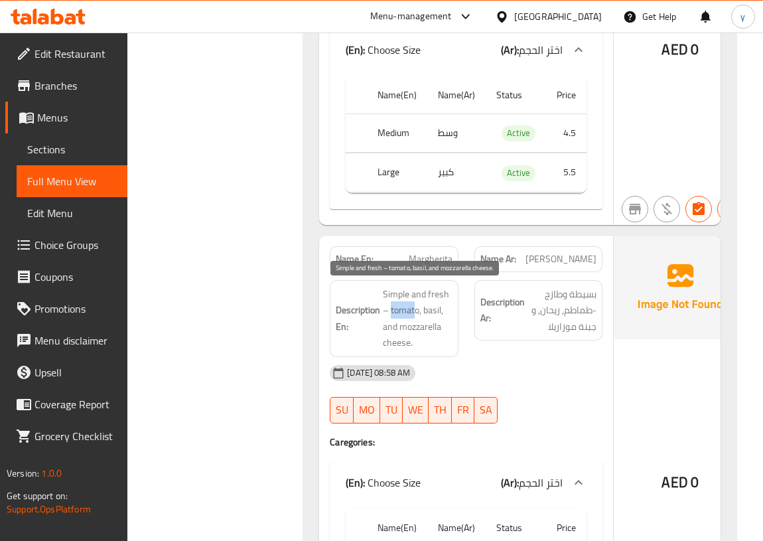
drag, startPoint x: 391, startPoint y: 308, endPoint x: 417, endPoint y: 311, distance: 26.0
click at [417, 311] on span "Simple and fresh – tomato, basil, and mozzarella cheese." at bounding box center [418, 318] width 70 height 65
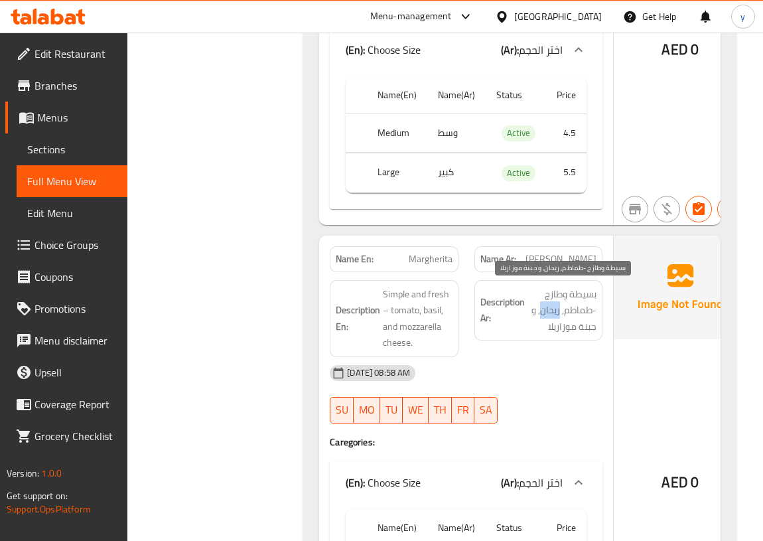
drag, startPoint x: 558, startPoint y: 312, endPoint x: 539, endPoint y: 308, distance: 19.6
click at [539, 308] on span "بسيطة وطازج -طماطم, ريحان, و جبنة موزاريلا" at bounding box center [562, 310] width 70 height 49
drag, startPoint x: 590, startPoint y: 329, endPoint x: 548, endPoint y: 330, distance: 41.8
click at [548, 330] on div "Description Ar: بسيطة وطازج -طماطم, ريحان, و جبنة موزاريلا" at bounding box center [538, 310] width 129 height 61
click at [550, 373] on div "[DATE] 08:58 AM" at bounding box center [466, 373] width 289 height 32
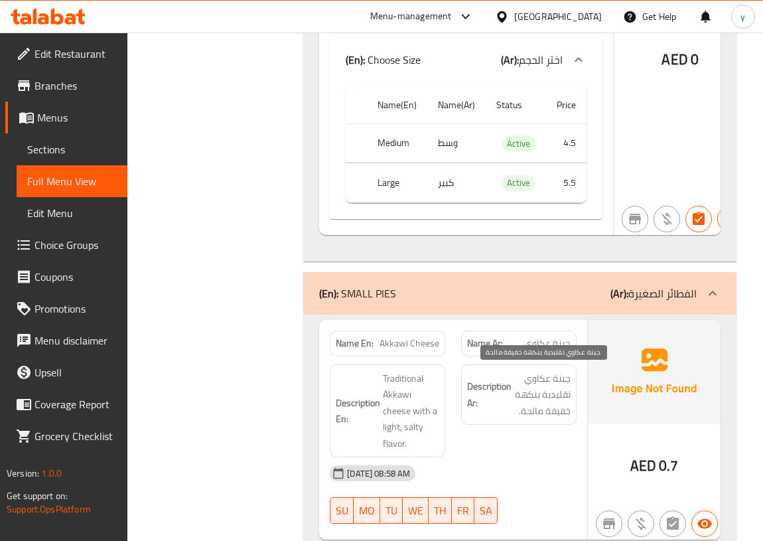
scroll to position [2653, 0]
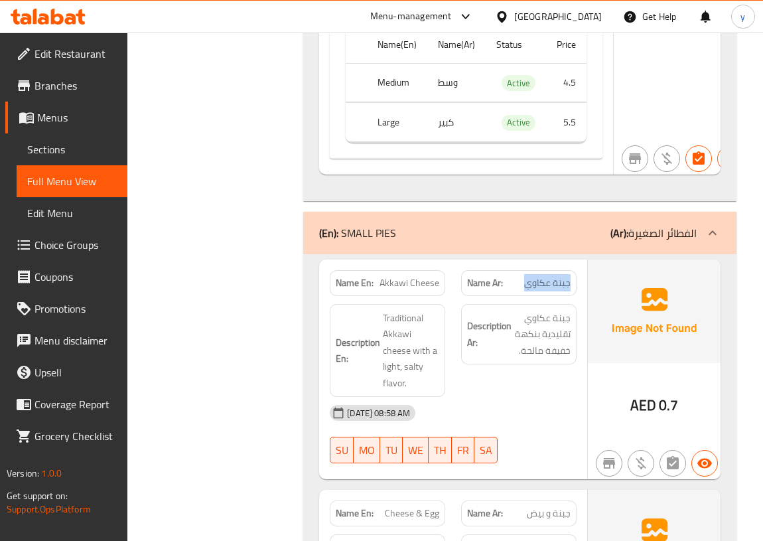
drag, startPoint x: 569, startPoint y: 285, endPoint x: 524, endPoint y: 284, distance: 45.1
click at [524, 284] on span "جبنة عكاوي" at bounding box center [547, 283] width 46 height 14
drag, startPoint x: 379, startPoint y: 283, endPoint x: 438, endPoint y: 283, distance: 58.4
click at [438, 283] on p "Name En: Akkawi Cheese" at bounding box center [387, 283] width 103 height 14
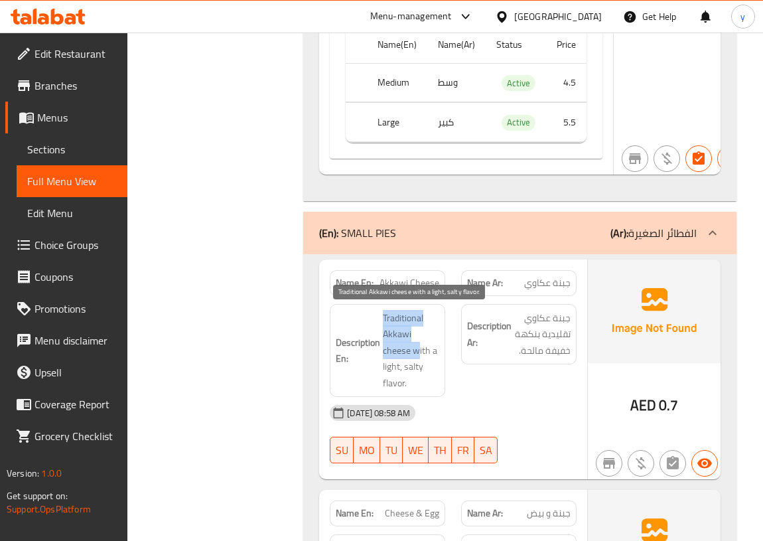
drag, startPoint x: 384, startPoint y: 313, endPoint x: 417, endPoint y: 343, distance: 44.1
click at [417, 344] on span "Traditional Akkawi cheese with a light, salty flavor." at bounding box center [411, 351] width 56 height 82
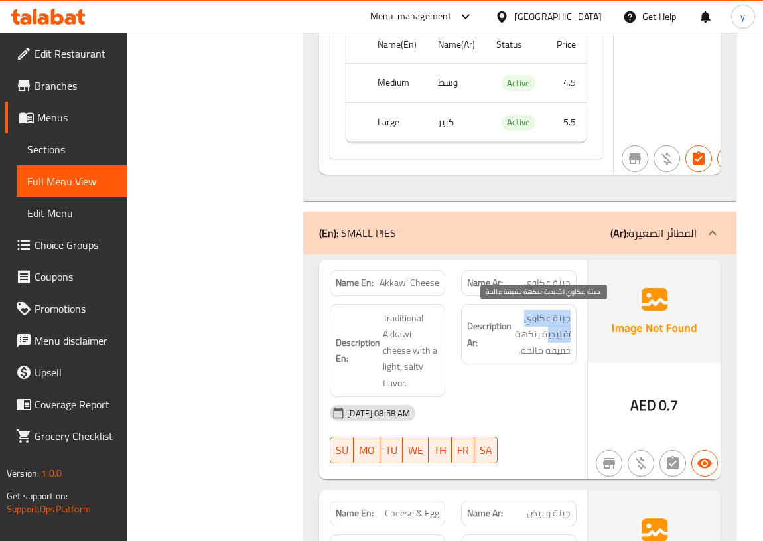
drag, startPoint x: 553, startPoint y: 313, endPoint x: 543, endPoint y: 335, distance: 23.8
click at [545, 335] on div "Description Ar: جبنة عكاوي تقليدية بنكهة خفيفة مالحة." at bounding box center [518, 350] width 131 height 109
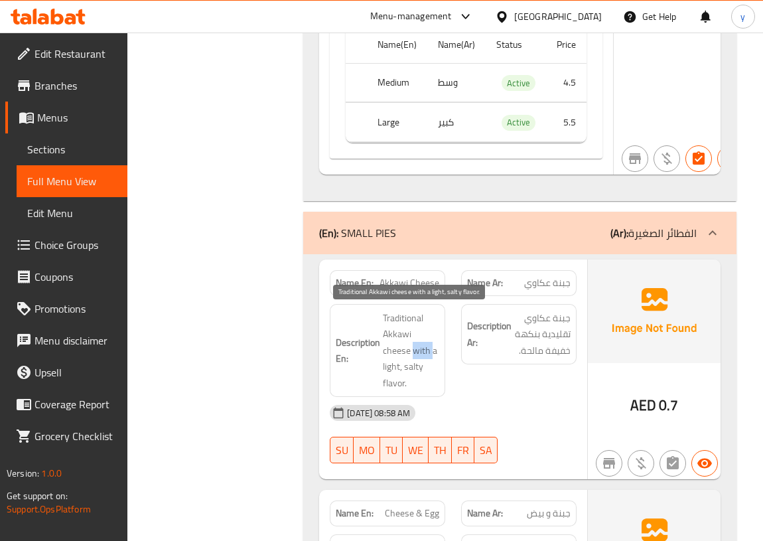
drag, startPoint x: 415, startPoint y: 348, endPoint x: 433, endPoint y: 351, distance: 18.1
click at [433, 351] on span "Traditional Akkawi cheese with a light, salty flavor." at bounding box center [411, 351] width 56 height 82
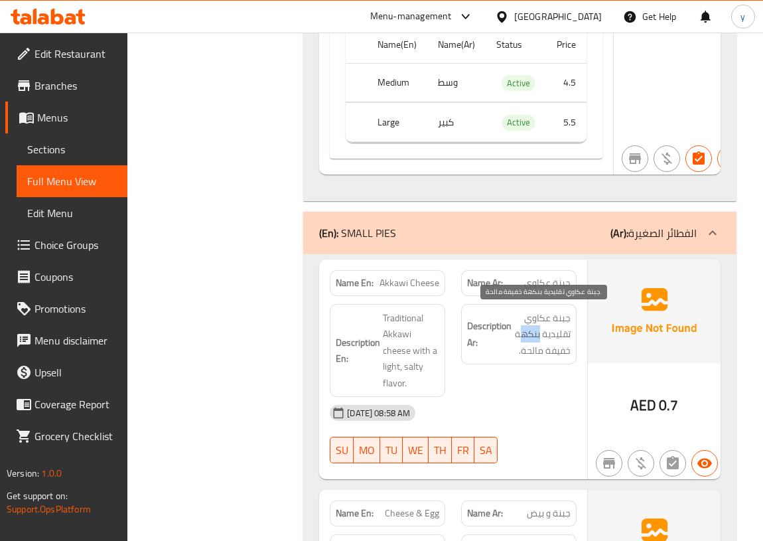
drag, startPoint x: 540, startPoint y: 333, endPoint x: 519, endPoint y: 334, distance: 20.6
click at [519, 334] on span "جبنة عكاوي تقليدية بنكهة خفيفة مالحة." at bounding box center [542, 334] width 56 height 49
drag, startPoint x: 569, startPoint y: 352, endPoint x: 544, endPoint y: 350, distance: 25.2
click at [544, 350] on span "جبنة عكاوي تقليدية بنكهة خفيفة مالحة." at bounding box center [542, 334] width 56 height 49
drag, startPoint x: 535, startPoint y: 350, endPoint x: 425, endPoint y: 367, distance: 110.7
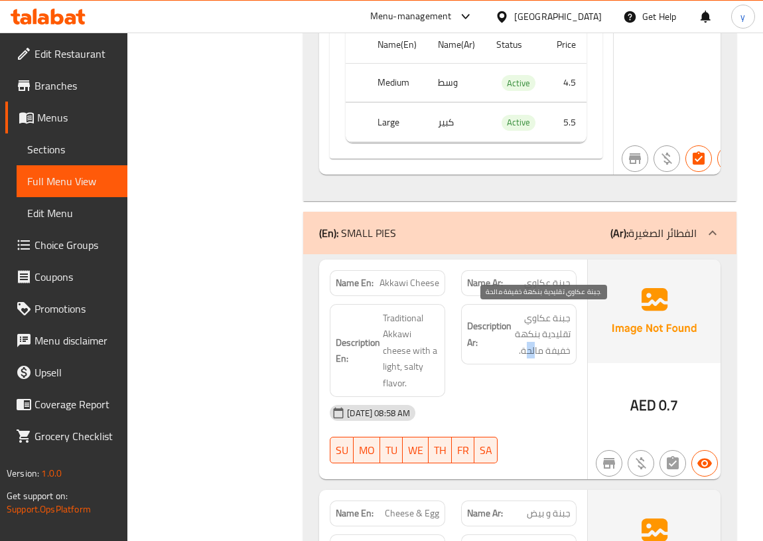
click at [512, 350] on h6 "Description Ar: جبنة عكاوي تقليدية بنكهة خفيفة مالحة." at bounding box center [518, 334] width 103 height 49
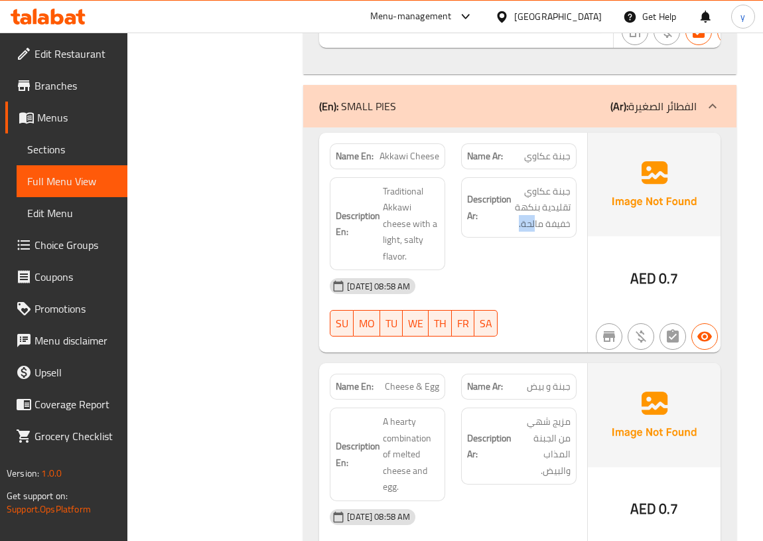
scroll to position [2773, 0]
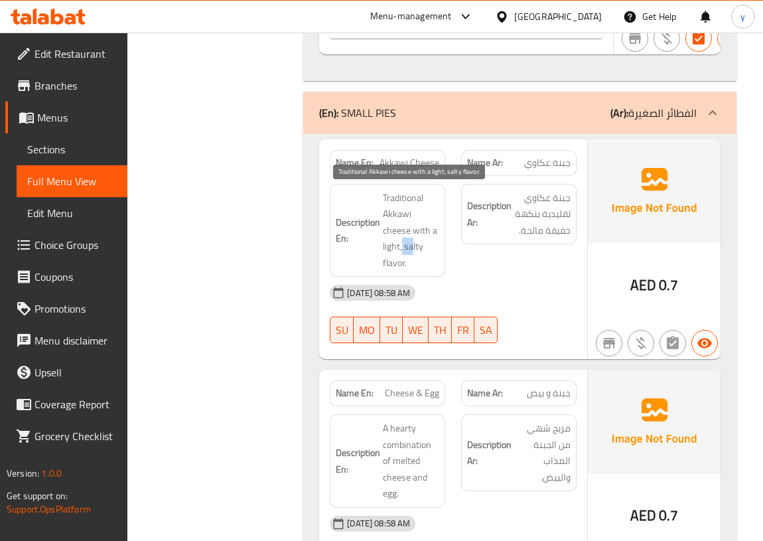
drag, startPoint x: 402, startPoint y: 245, endPoint x: 413, endPoint y: 246, distance: 11.4
click at [413, 246] on span "Traditional Akkawi cheese with a light, salty flavor." at bounding box center [411, 231] width 56 height 82
drag, startPoint x: 393, startPoint y: 267, endPoint x: 472, endPoint y: 267, distance: 78.9
click at [399, 267] on span "Traditional Akkawi cheese with a light, salty flavor." at bounding box center [411, 231] width 56 height 82
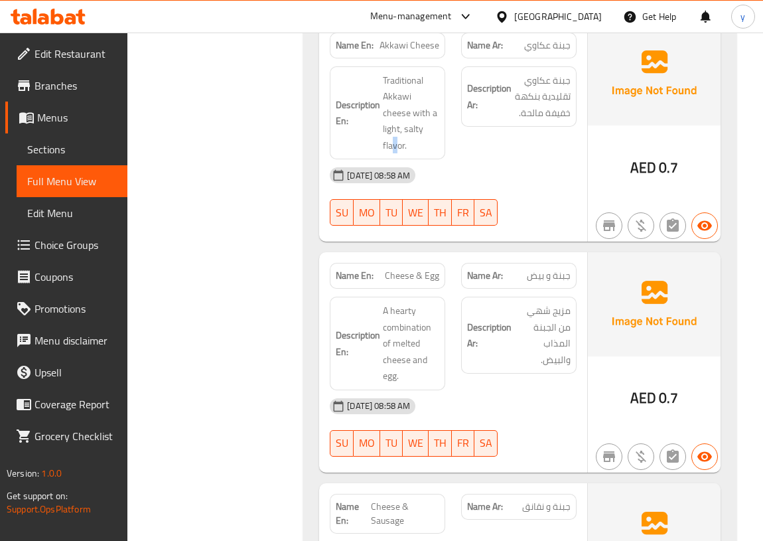
scroll to position [2894, 0]
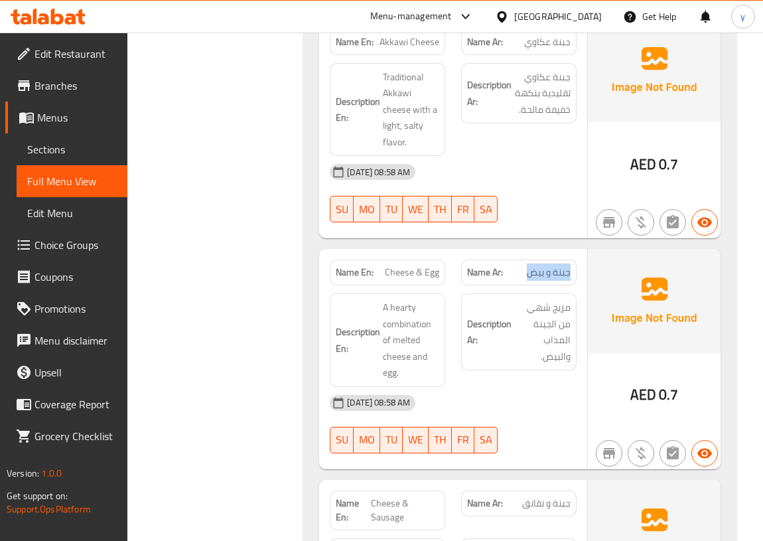
drag, startPoint x: 521, startPoint y: 273, endPoint x: 441, endPoint y: 271, distance: 80.3
click at [570, 272] on p "Name Ar: جبنة و بيض" at bounding box center [518, 272] width 103 height 14
drag, startPoint x: 391, startPoint y: 270, endPoint x: 436, endPoint y: 270, distance: 45.1
click at [436, 270] on span "Cheese & Egg" at bounding box center [412, 272] width 54 height 14
click at [429, 296] on div "Description En: A hearty combination of melted cheese and egg." at bounding box center [387, 340] width 115 height 94
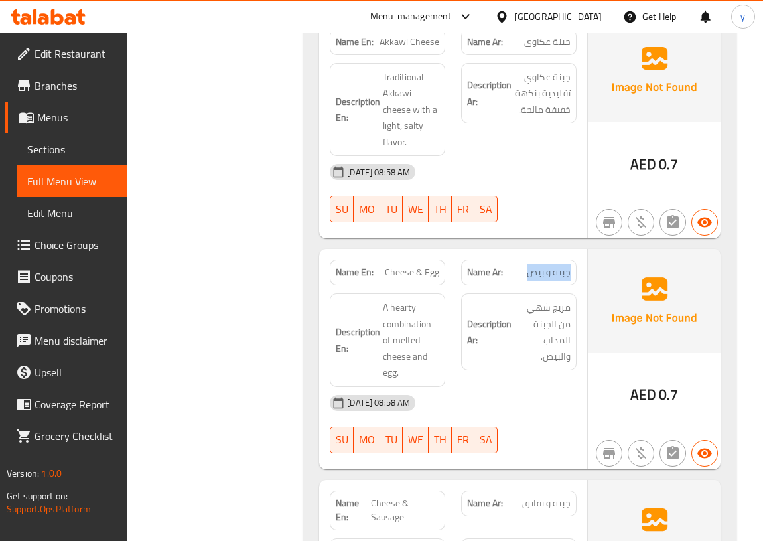
drag, startPoint x: 527, startPoint y: 270, endPoint x: 570, endPoint y: 272, distance: 42.5
click at [570, 272] on span "جبنة و بيض" at bounding box center [549, 272] width 44 height 14
drag, startPoint x: 440, startPoint y: 272, endPoint x: 386, endPoint y: 271, distance: 53.7
click at [386, 271] on div "Name En: Cheese & Egg" at bounding box center [387, 272] width 115 height 26
click at [528, 270] on span "جبنة و بيض" at bounding box center [549, 272] width 44 height 14
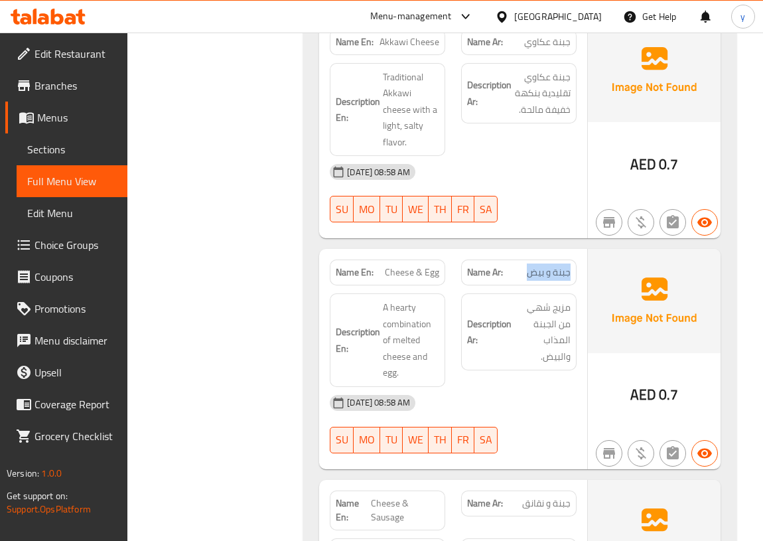
drag, startPoint x: 529, startPoint y: 275, endPoint x: 569, endPoint y: 272, distance: 39.9
click at [569, 272] on span "جبنة و بيض" at bounding box center [549, 272] width 44 height 14
drag, startPoint x: 386, startPoint y: 272, endPoint x: 434, endPoint y: 269, distance: 48.5
click at [434, 269] on span "Cheese & Egg" at bounding box center [412, 272] width 54 height 14
drag, startPoint x: 562, startPoint y: 308, endPoint x: 537, endPoint y: 352, distance: 50.2
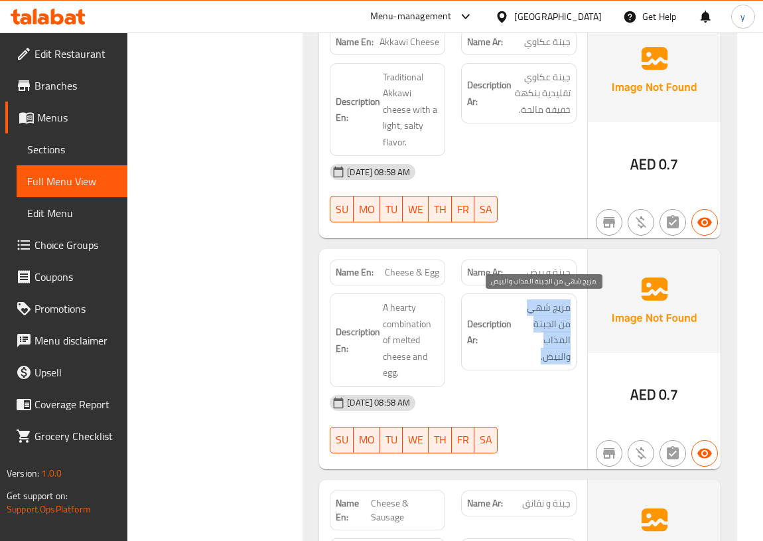
click at [537, 352] on span "مزيج شهي من الجبنة المذاب والبيض." at bounding box center [542, 331] width 56 height 65
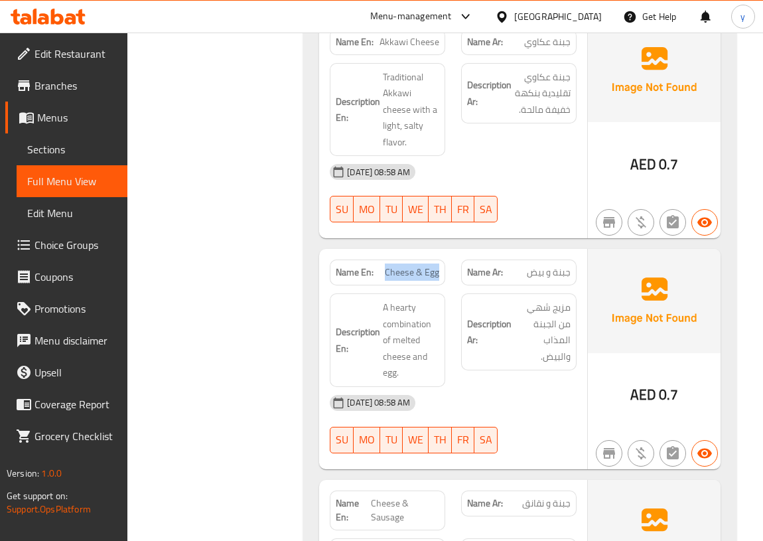
drag, startPoint x: 387, startPoint y: 272, endPoint x: 438, endPoint y: 270, distance: 51.1
click at [438, 270] on span "Cheese & Egg" at bounding box center [412, 272] width 54 height 14
copy span "Cheese & Egg"
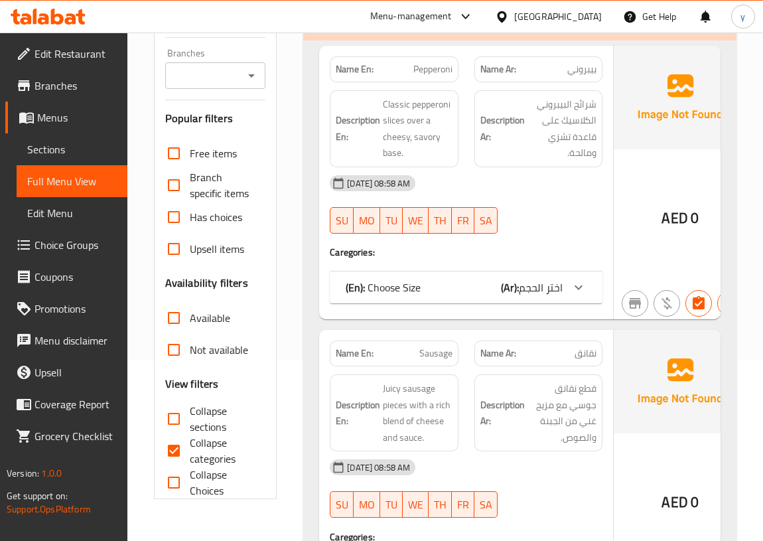
click at [210, 456] on span "Collapse categories" at bounding box center [223, 450] width 66 height 32
click at [190, 456] on input "Collapse categories" at bounding box center [174, 450] width 32 height 32
checkbox input "false"
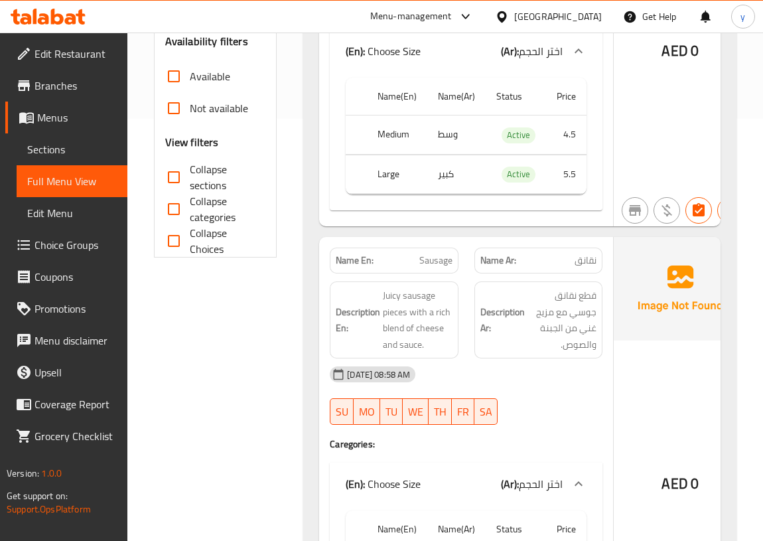
scroll to position [2894, 0]
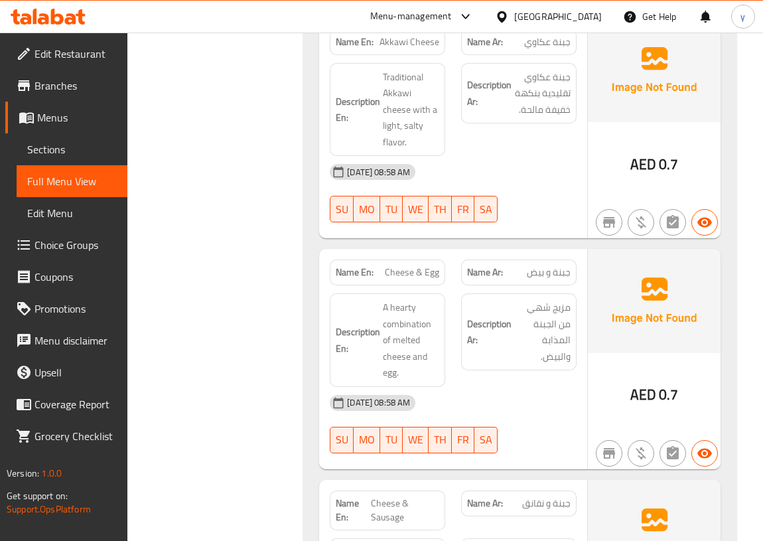
click at [512, 371] on div "Description Ar: مزيج شهي من الجبنة المذابة والبيض." at bounding box center [518, 339] width 131 height 109
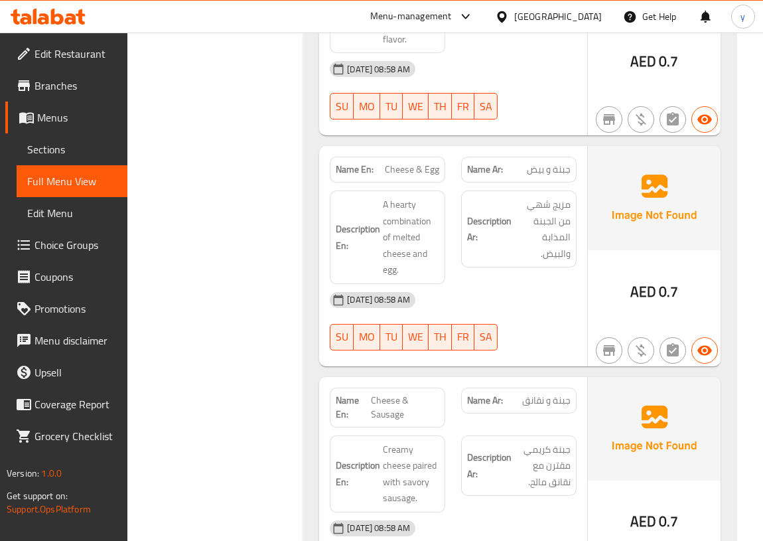
scroll to position [3136, 0]
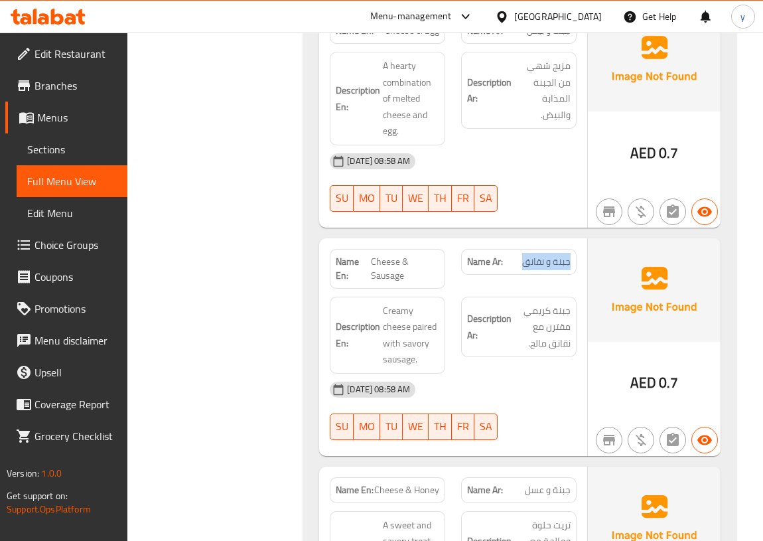
drag, startPoint x: 571, startPoint y: 265, endPoint x: 514, endPoint y: 263, distance: 57.1
click at [514, 263] on div "Name Ar: جبنة و نقانق" at bounding box center [518, 262] width 115 height 26
click at [522, 278] on div "Name Ar: جبنة و نقانق" at bounding box center [518, 269] width 131 height 56
drag, startPoint x: 565, startPoint y: 310, endPoint x: 534, endPoint y: 318, distance: 32.0
click at [534, 318] on span "جبنة كريمي مقترن مع نقانق مالح." at bounding box center [542, 326] width 56 height 49
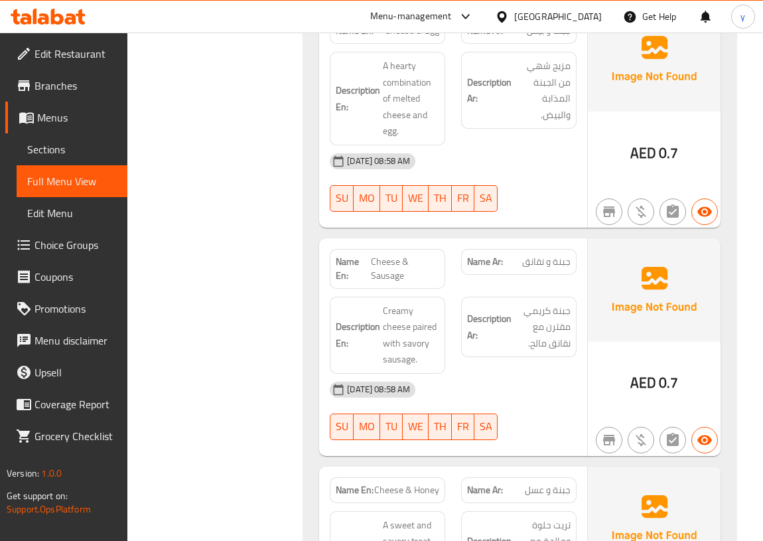
click at [572, 307] on div "Description Ar: جبنة كريمي مقترن مع نقانق مالح." at bounding box center [518, 327] width 115 height 61
drag, startPoint x: 570, startPoint y: 307, endPoint x: 546, endPoint y: 320, distance: 27.0
click at [546, 320] on span "جبنة كريمي مقترن مع نقانق مالح." at bounding box center [542, 326] width 56 height 49
click at [542, 324] on span "جبنة كريمي مقترن مع نقانق مالح." at bounding box center [542, 326] width 56 height 49
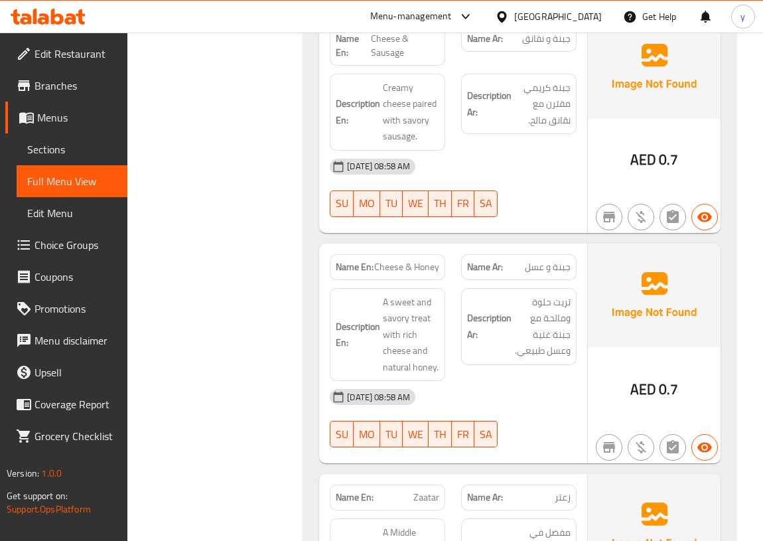
scroll to position [3376, 0]
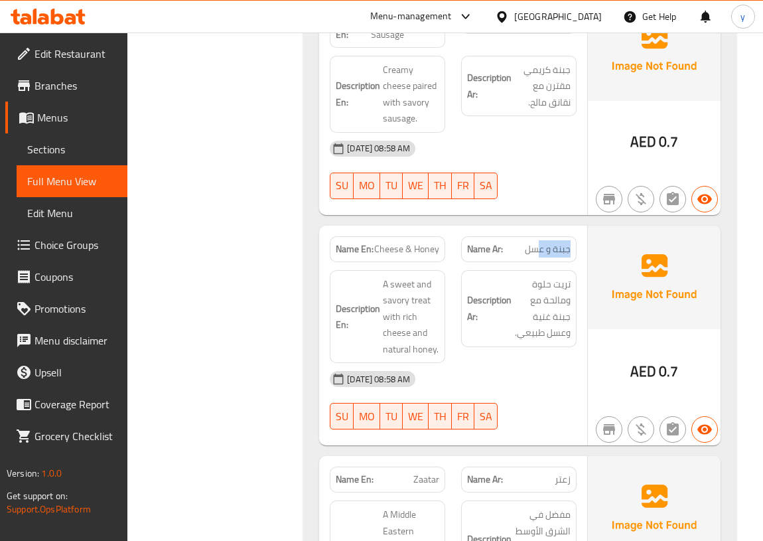
drag, startPoint x: 574, startPoint y: 248, endPoint x: 539, endPoint y: 232, distance: 39.2
click at [539, 245] on div "Name Ar: جبنة و عسل" at bounding box center [518, 249] width 115 height 26
drag, startPoint x: 377, startPoint y: 245, endPoint x: 437, endPoint y: 250, distance: 59.9
click at [437, 250] on span "Cheese & Honey" at bounding box center [406, 249] width 65 height 14
drag, startPoint x: 572, startPoint y: 248, endPoint x: 529, endPoint y: 249, distance: 43.1
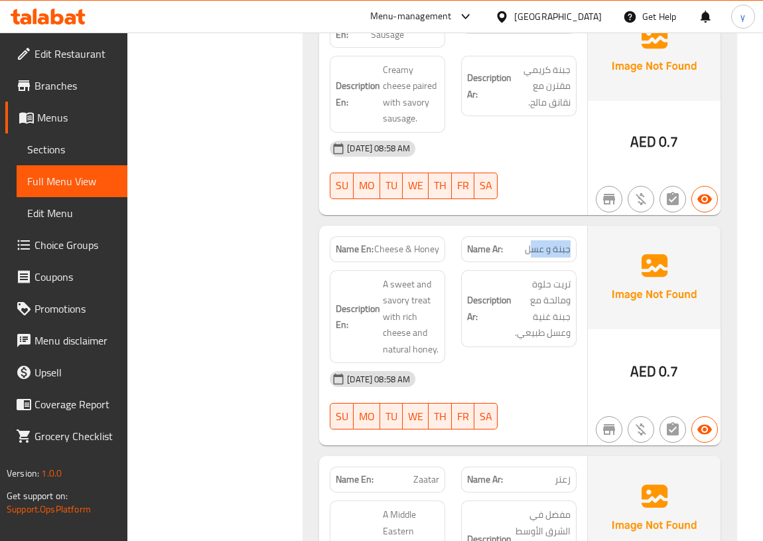
click at [529, 249] on div "Name Ar: جبنة و عسل" at bounding box center [518, 249] width 115 height 26
click at [561, 276] on span "تريت حلوة ومالحة مع جبنة غنية وعسل طبيعي." at bounding box center [542, 308] width 56 height 65
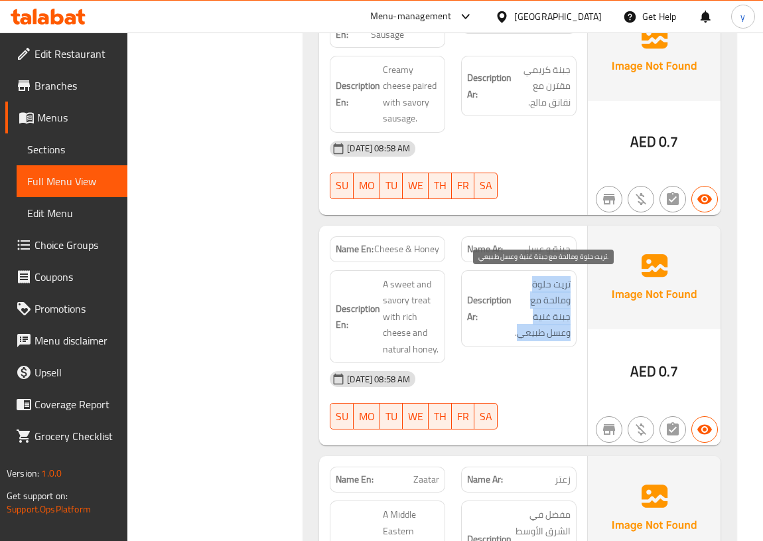
drag, startPoint x: 570, startPoint y: 283, endPoint x: 517, endPoint y: 336, distance: 74.6
click at [517, 336] on span "تريت حلوة ومالحة مع جبنة غنية وعسل طبيعي." at bounding box center [542, 308] width 56 height 65
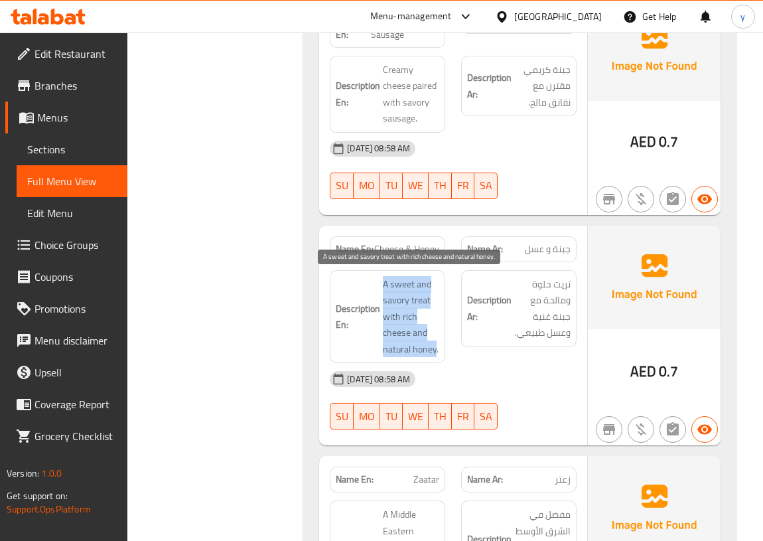
drag, startPoint x: 384, startPoint y: 285, endPoint x: 440, endPoint y: 350, distance: 85.6
click at [440, 350] on div "Description En: A sweet and savory treat with rich cheese and natural honey." at bounding box center [387, 317] width 115 height 94
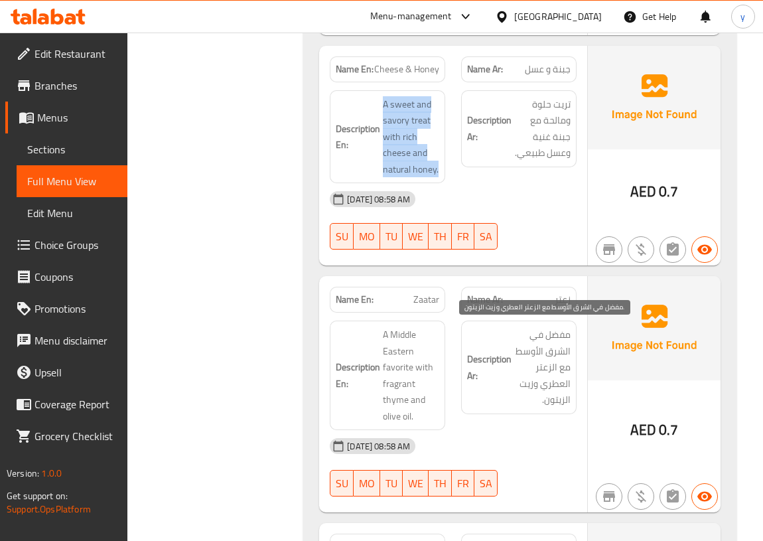
scroll to position [3558, 0]
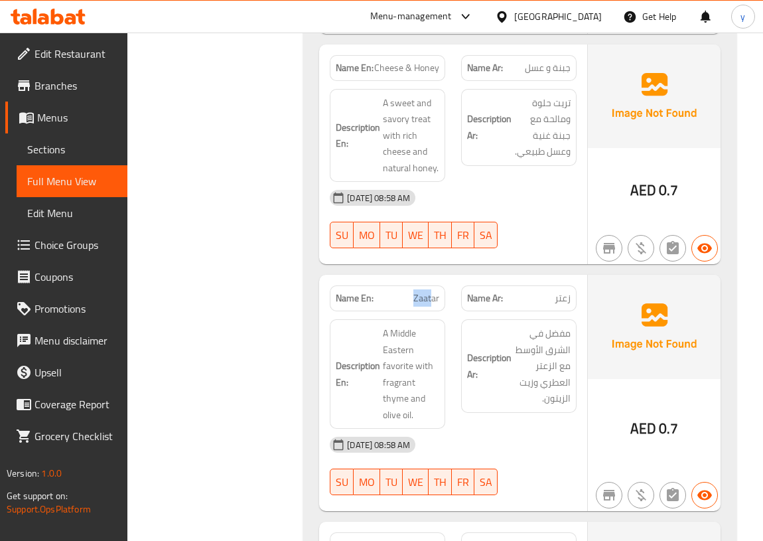
drag, startPoint x: 409, startPoint y: 303, endPoint x: 433, endPoint y: 303, distance: 23.2
click at [433, 303] on div "Name En: Zaatar" at bounding box center [387, 298] width 115 height 26
drag, startPoint x: 555, startPoint y: 295, endPoint x: 570, endPoint y: 295, distance: 14.6
click at [570, 295] on span "زعتر" at bounding box center [563, 298] width 16 height 14
drag, startPoint x: 391, startPoint y: 327, endPoint x: 568, endPoint y: 382, distance: 185.5
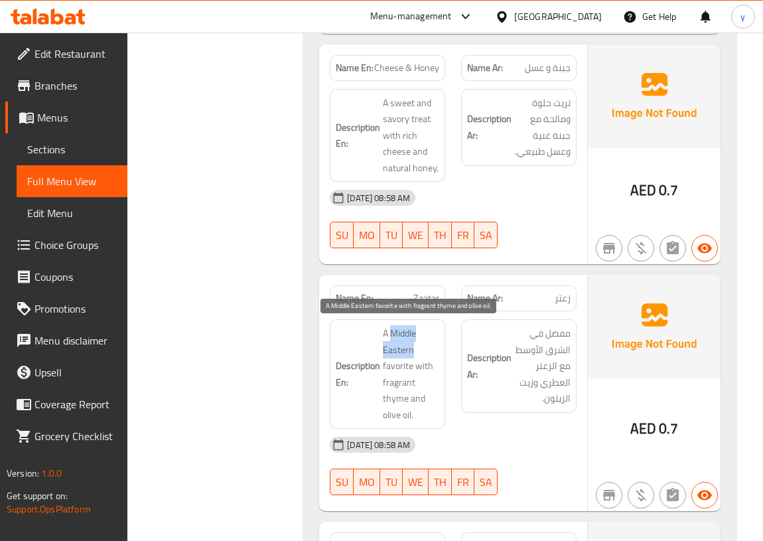
click at [430, 353] on span "A Middle Eastern favorite with fragrant thyme and olive oil." at bounding box center [411, 374] width 56 height 98
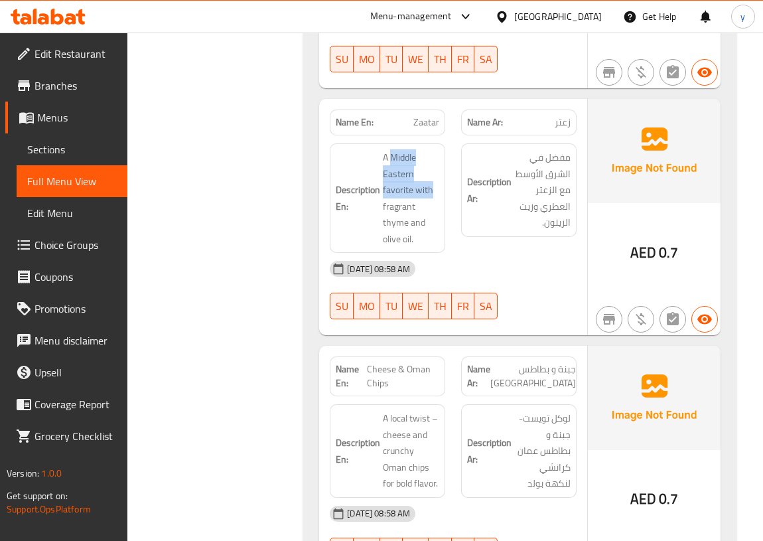
scroll to position [3799, 0]
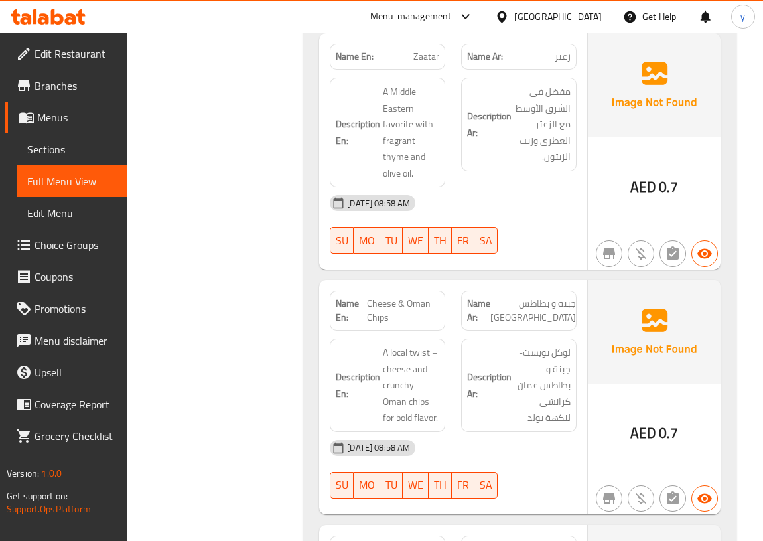
click at [548, 308] on span "جبنة و بطاطس عمان" at bounding box center [533, 311] width 86 height 28
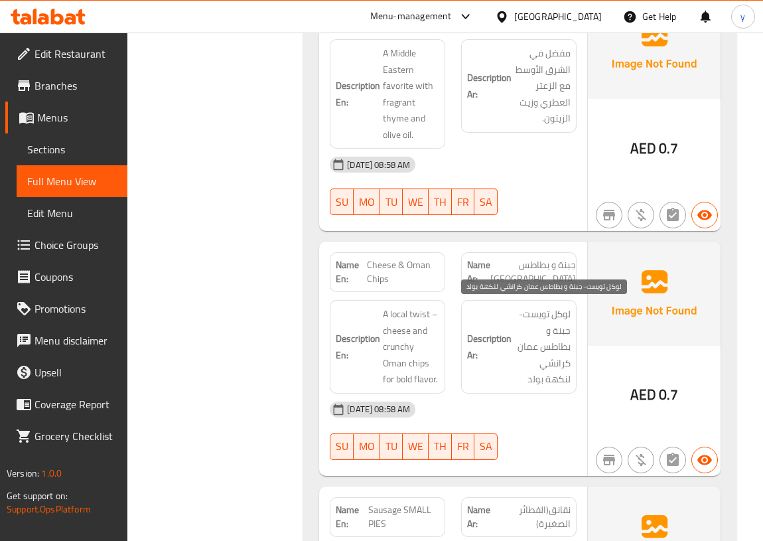
scroll to position [3859, 0]
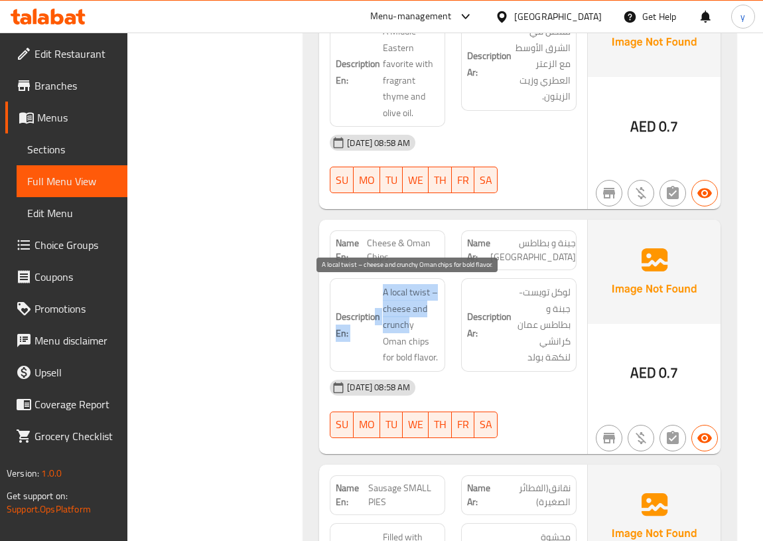
drag, startPoint x: 377, startPoint y: 319, endPoint x: 410, endPoint y: 319, distance: 33.2
click at [410, 319] on h6 "Description En: A local twist – cheese and crunchy Oman chips for bold flavor." at bounding box center [387, 325] width 103 height 82
click at [415, 328] on span "A local twist – cheese and crunchy Oman chips for bold flavor." at bounding box center [411, 325] width 56 height 82
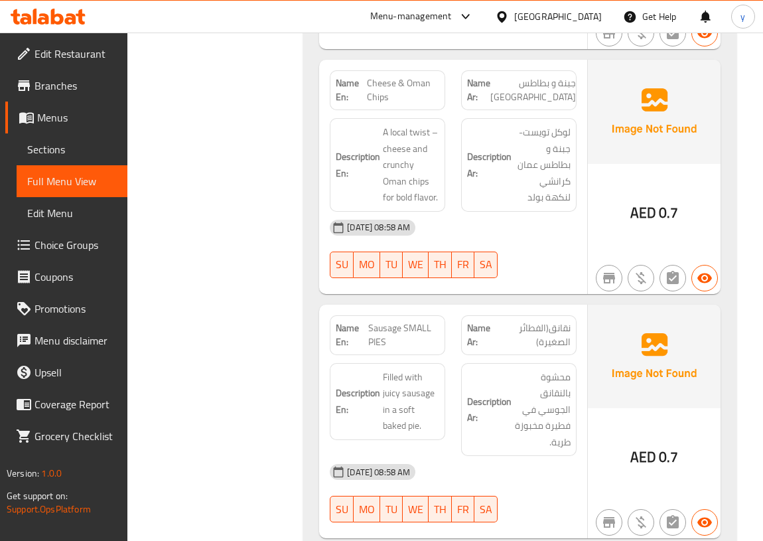
scroll to position [4040, 0]
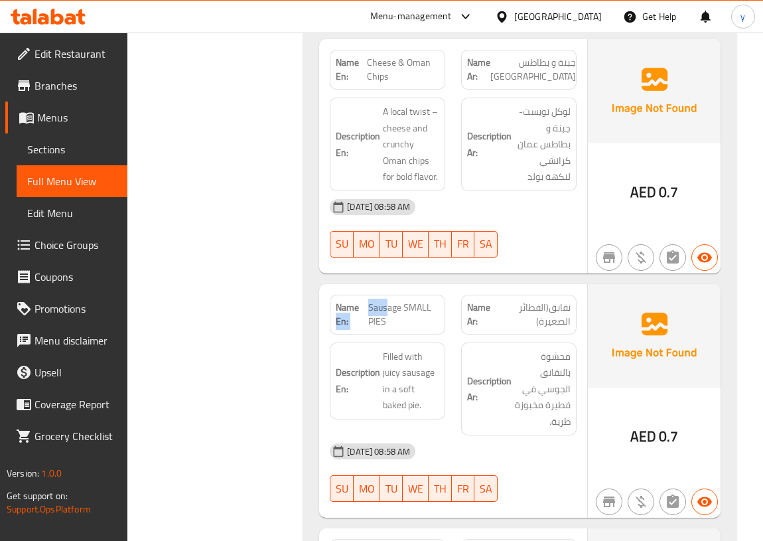
drag, startPoint x: 365, startPoint y: 297, endPoint x: 387, endPoint y: 302, distance: 23.0
click at [387, 302] on p "Name En: Sausage SMALL PIES" at bounding box center [387, 314] width 103 height 28
click at [415, 306] on span "Sausage SMALL PIES" at bounding box center [403, 314] width 71 height 28
drag, startPoint x: 368, startPoint y: 305, endPoint x: 413, endPoint y: 312, distance: 44.9
click at [413, 312] on span "Sausage SMALL PIES" at bounding box center [403, 314] width 71 height 28
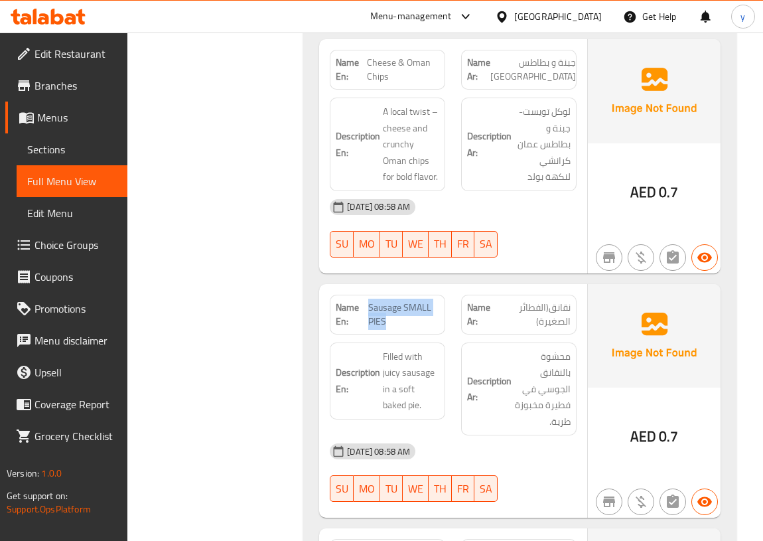
copy span "Sausage SMALL PIES"
click at [53, 213] on span "Edit Menu" at bounding box center [72, 213] width 90 height 16
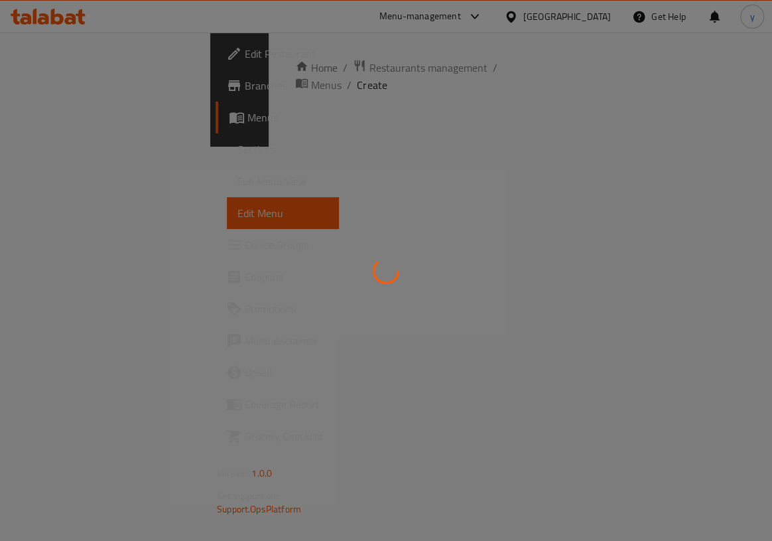
click at [61, 151] on div at bounding box center [386, 270] width 772 height 541
click at [60, 149] on div at bounding box center [386, 270] width 772 height 541
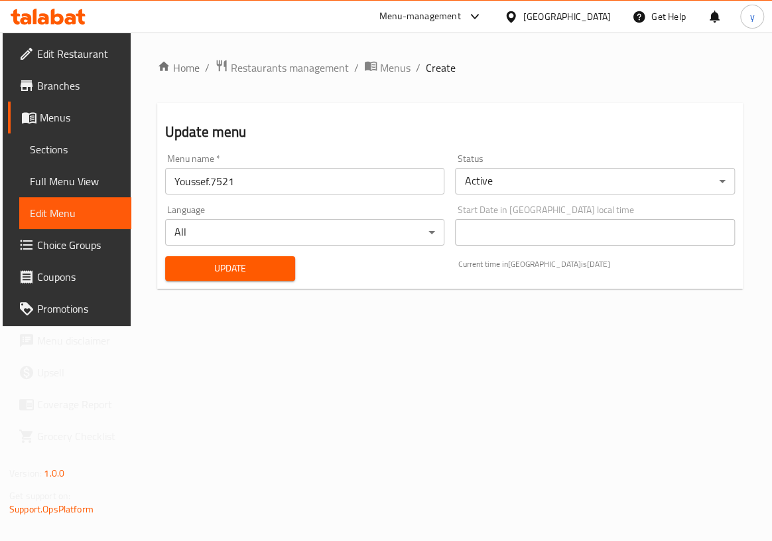
click at [54, 154] on span "Sections" at bounding box center [75, 149] width 91 height 16
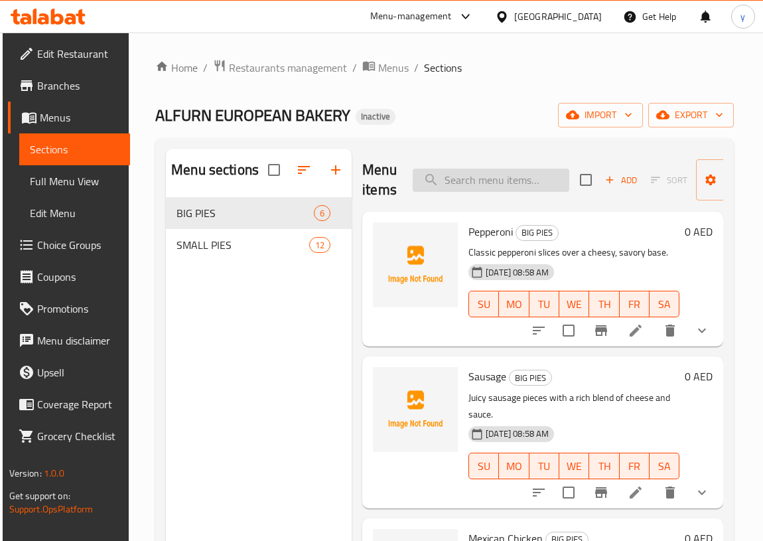
click at [504, 183] on input "search" at bounding box center [491, 179] width 157 height 23
paste input "Sausage SMALL PIES"
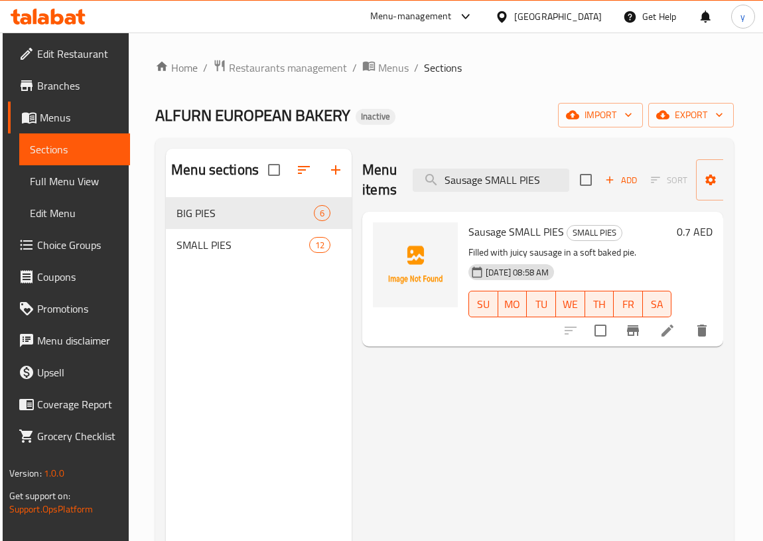
type input "Sausage SMALL PIES"
click at [670, 336] on icon at bounding box center [667, 330] width 16 height 16
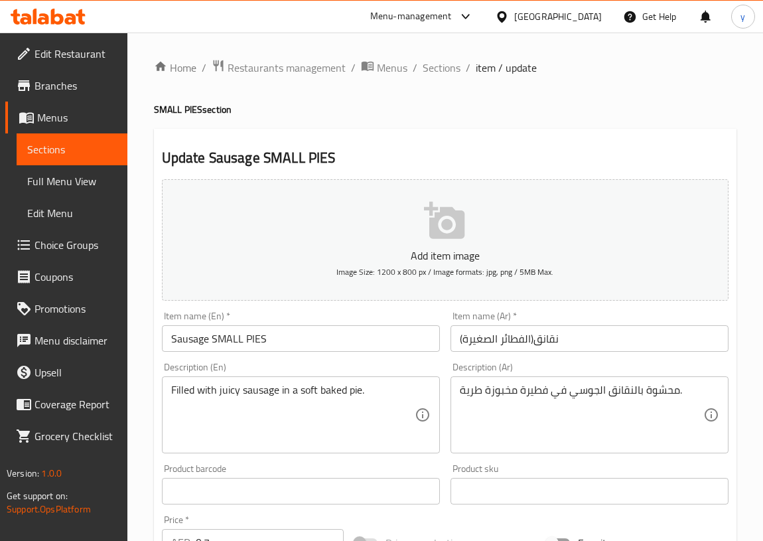
click at [273, 338] on input "Sausage SMALL PIES" at bounding box center [301, 338] width 278 height 27
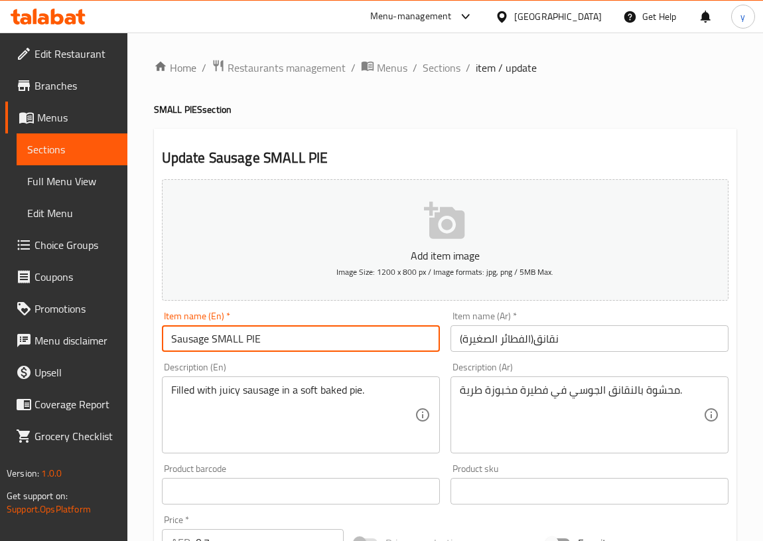
type input "Sausage SMALL PIE"
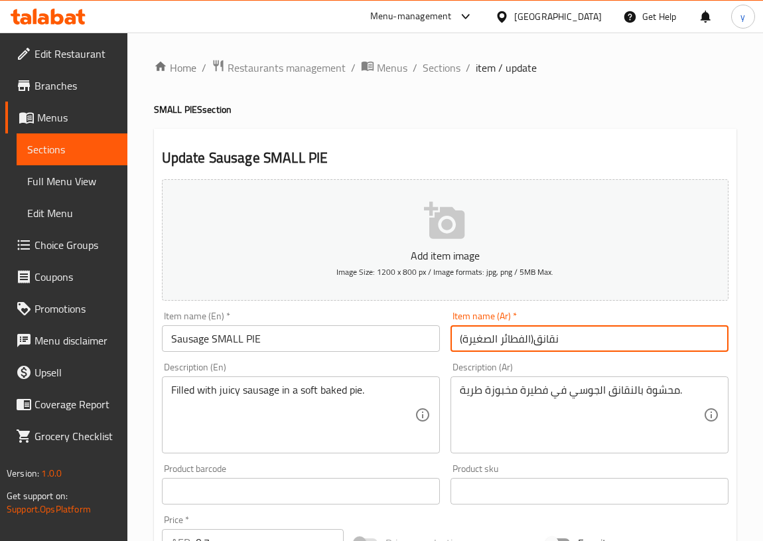
click at [533, 338] on input "نقانق(الفطائر الصغيرة)" at bounding box center [589, 338] width 278 height 27
drag, startPoint x: 495, startPoint y: 339, endPoint x: 522, endPoint y: 344, distance: 27.6
click at [522, 344] on input "نقانق الفطائر الصغيرة)" at bounding box center [589, 338] width 278 height 27
click at [526, 342] on input "نقانق الفطائر الصغيرة)" at bounding box center [589, 338] width 278 height 27
drag, startPoint x: 527, startPoint y: 341, endPoint x: 498, endPoint y: 341, distance: 29.9
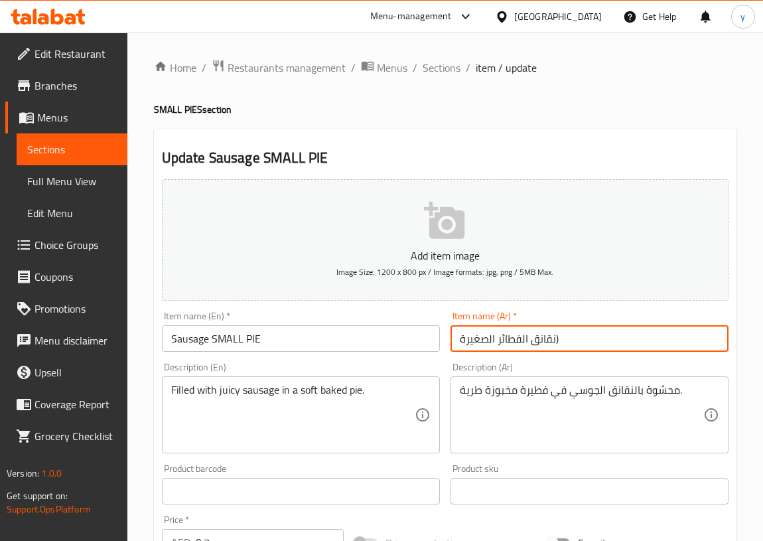
click at [498, 341] on input "نقانق الفطائر الصغيرة)" at bounding box center [589, 338] width 278 height 27
click at [557, 338] on input "نقانق الفطائر الصغيرة)" at bounding box center [589, 338] width 278 height 27
drag, startPoint x: 498, startPoint y: 340, endPoint x: 527, endPoint y: 340, distance: 29.9
click at [527, 340] on input "نقانق الفطائر الصغيرة" at bounding box center [589, 338] width 278 height 27
drag, startPoint x: 529, startPoint y: 340, endPoint x: 556, endPoint y: 338, distance: 26.6
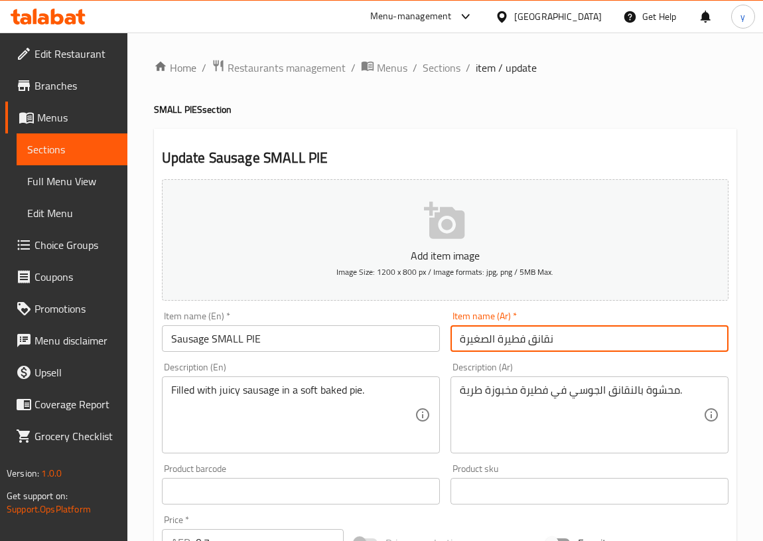
click at [556, 338] on input "نقانق فطيرة الصغيرة" at bounding box center [589, 338] width 278 height 27
click at [499, 342] on input "فطيرة الصغيرة" at bounding box center [589, 338] width 278 height 27
paste input "نقانق"
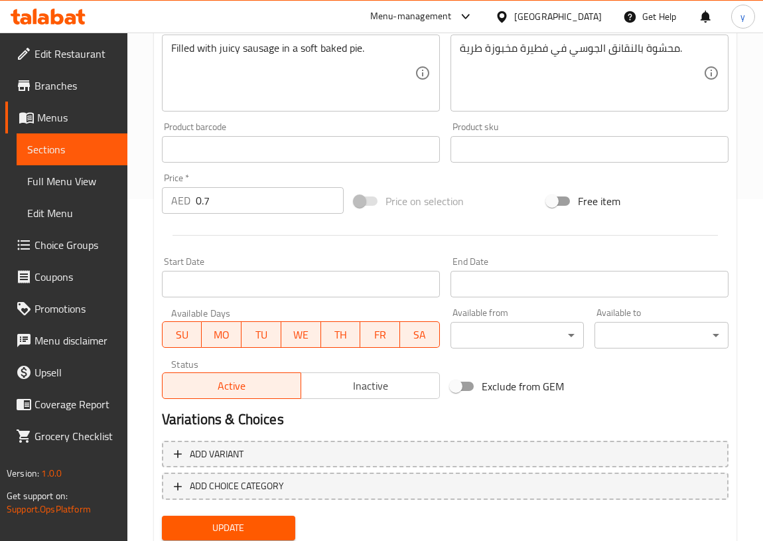
scroll to position [385, 0]
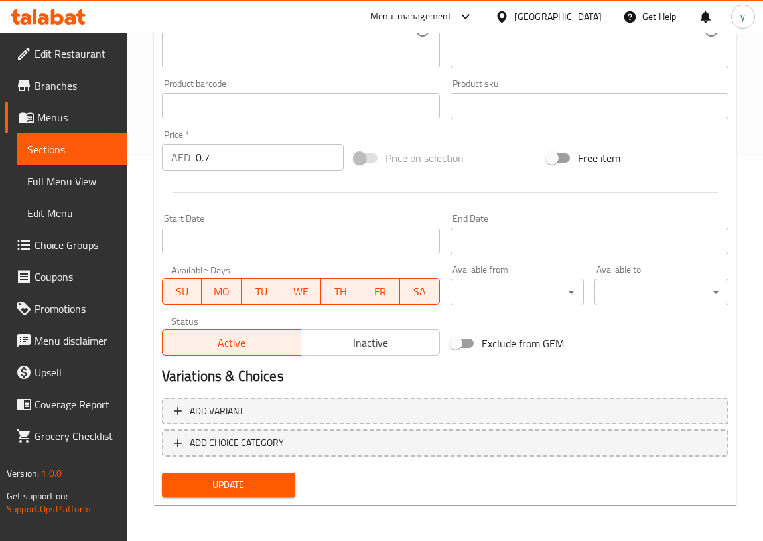
type input "فطيرة نقانق الصغيرة"
click at [247, 478] on span "Update" at bounding box center [228, 484] width 113 height 17
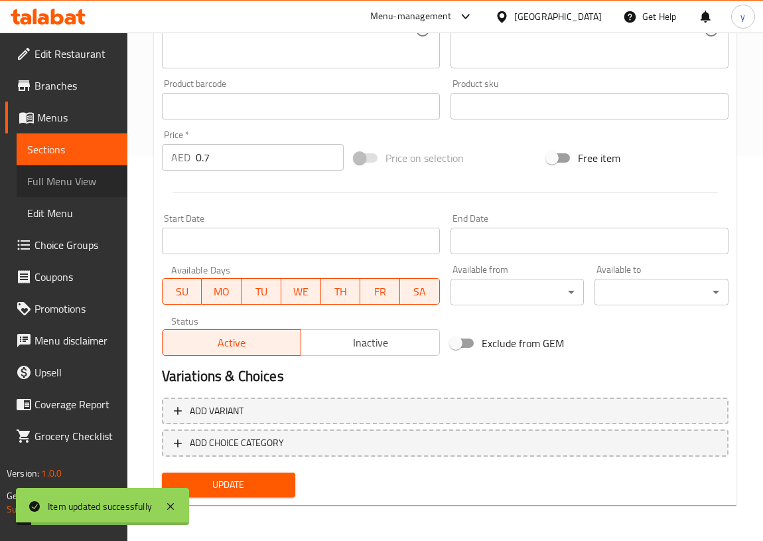
click at [103, 180] on span "Full Menu View" at bounding box center [72, 181] width 90 height 16
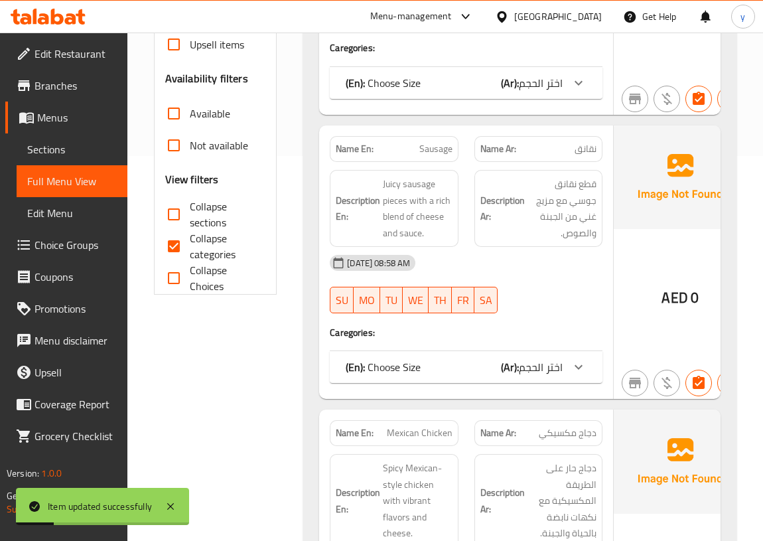
click at [183, 247] on input "Collapse categories" at bounding box center [174, 246] width 32 height 32
checkbox input "false"
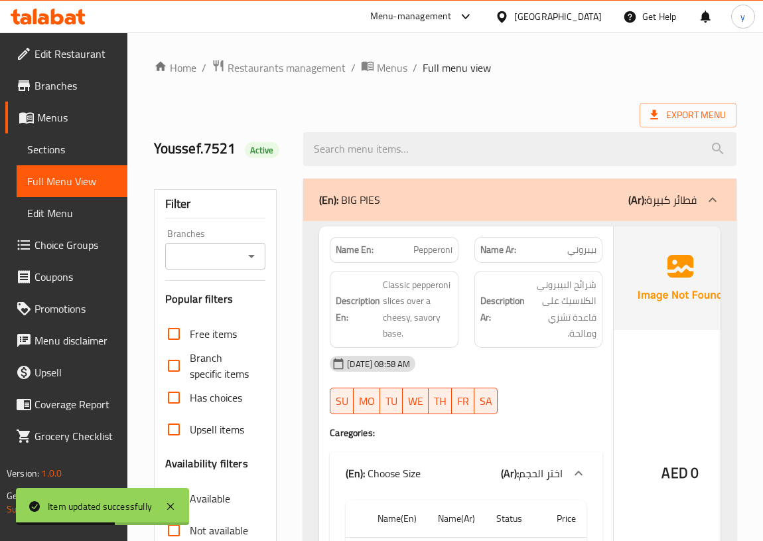
scroll to position [411, 0]
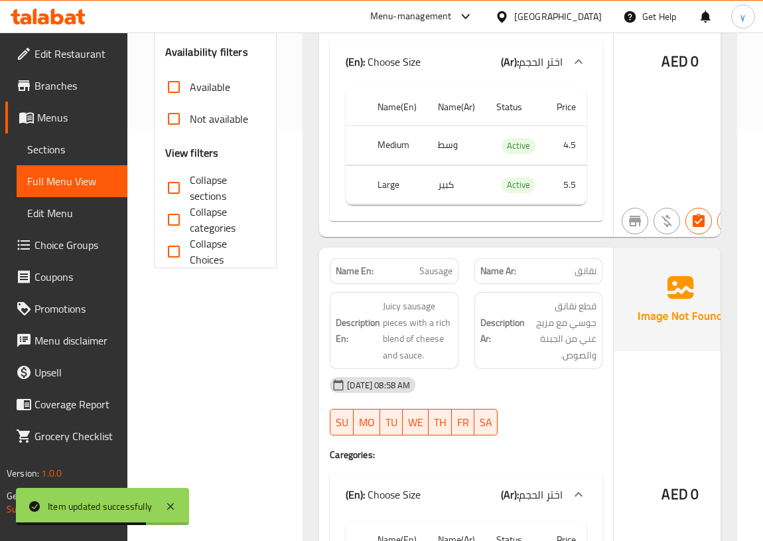
click at [522, 253] on div "Name Ar: نقانق" at bounding box center [538, 271] width 145 height 42
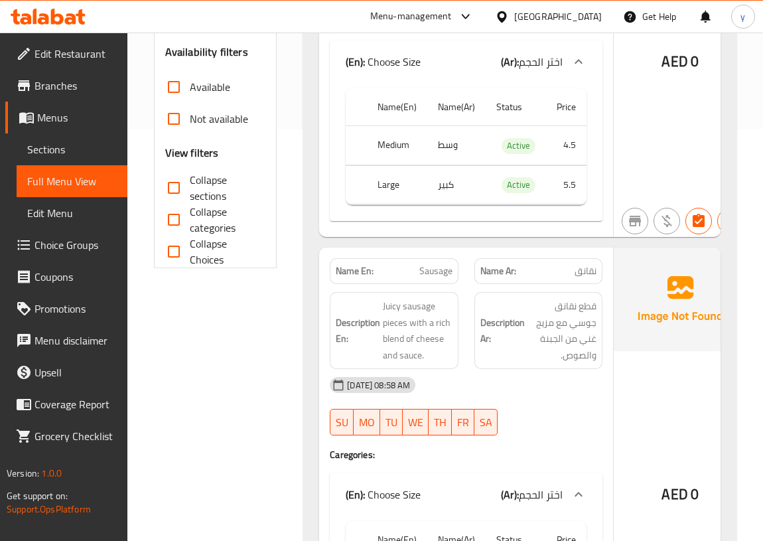
scroll to position [352, 0]
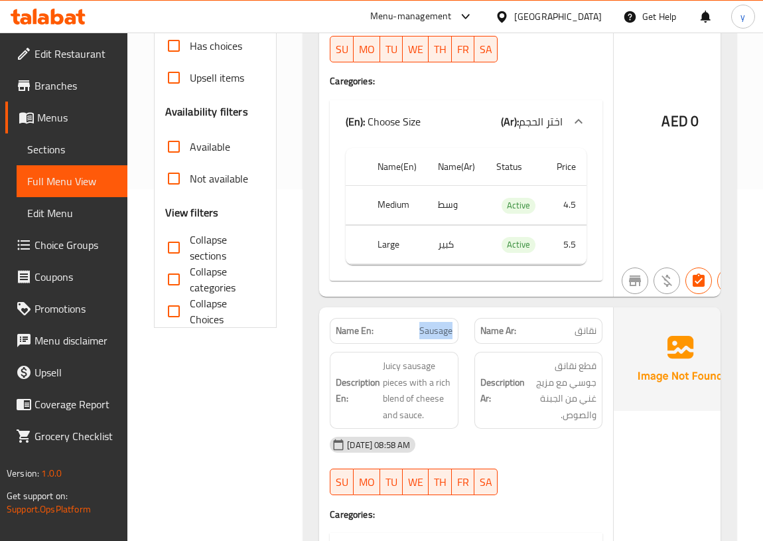
drag, startPoint x: 418, startPoint y: 333, endPoint x: 450, endPoint y: 331, distance: 31.9
click at [450, 331] on span "Sausage" at bounding box center [435, 331] width 33 height 14
click at [470, 358] on div "Description Ar: قطع نقانق جوسي مع مزيج غني من الجبنة والصوص." at bounding box center [538, 390] width 145 height 93
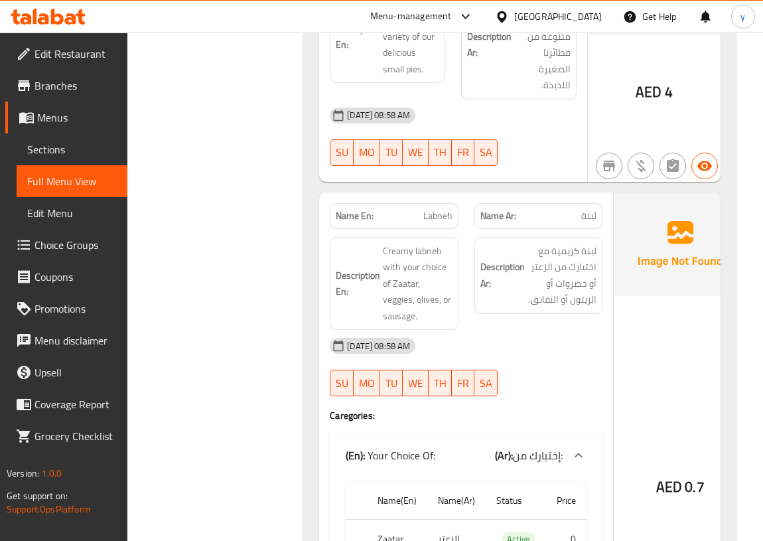
scroll to position [5113, 0]
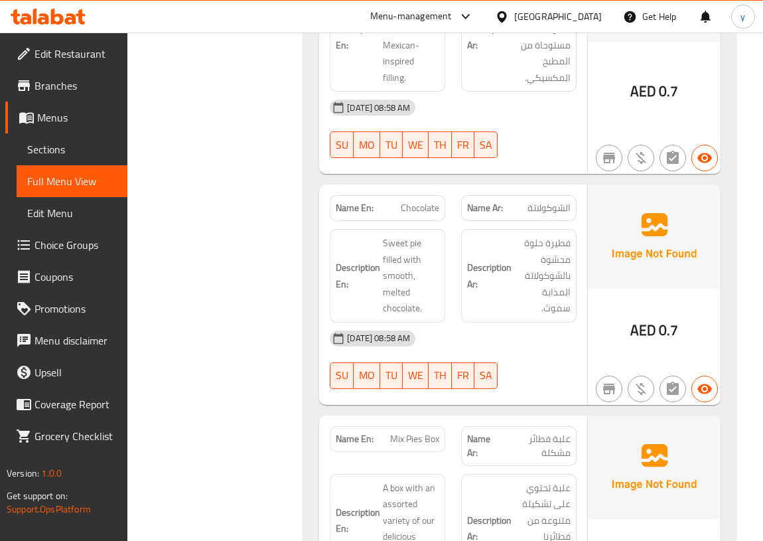
click at [49, 144] on span "Sections" at bounding box center [72, 149] width 90 height 16
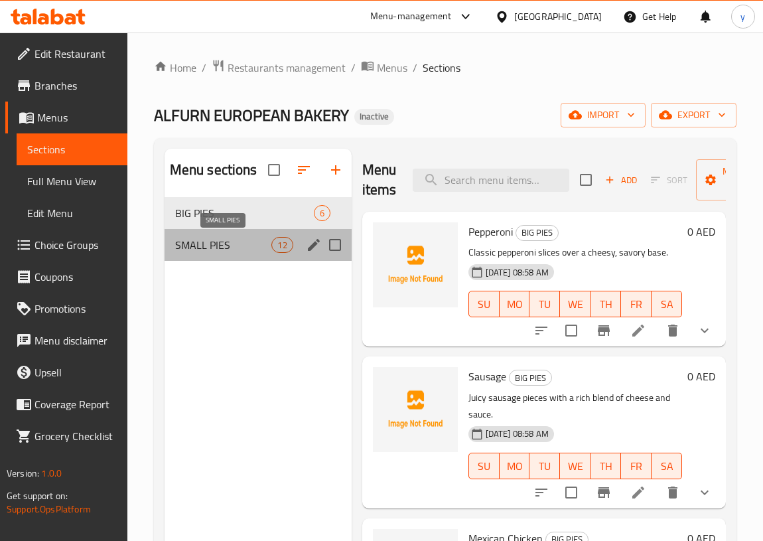
click at [265, 245] on span "SMALL PIES" at bounding box center [223, 245] width 97 height 16
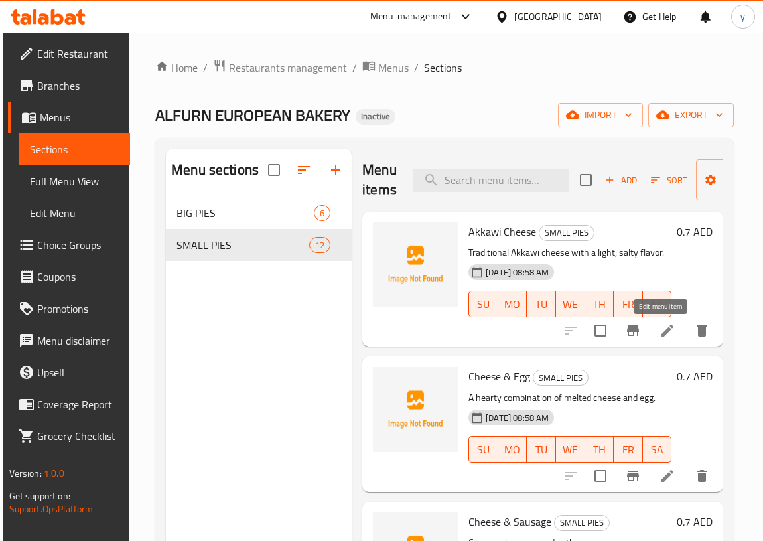
click at [661, 332] on icon at bounding box center [667, 330] width 12 height 12
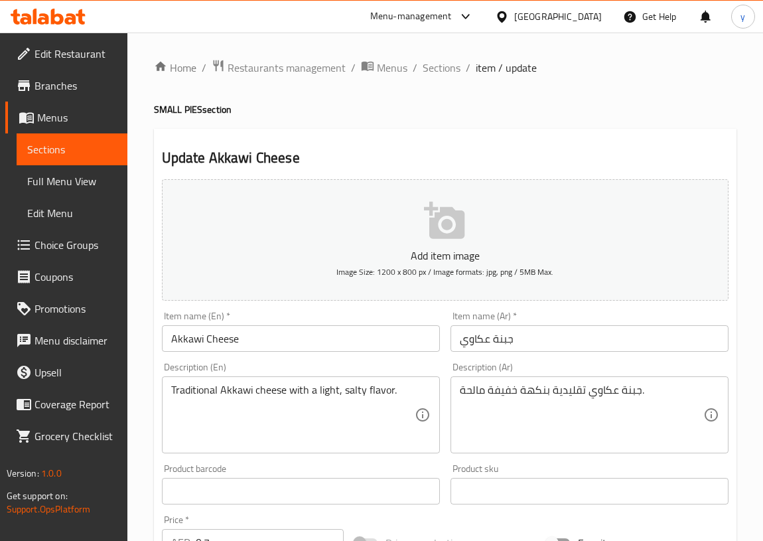
click at [265, 336] on input "Akkawi Cheese" at bounding box center [301, 338] width 278 height 27
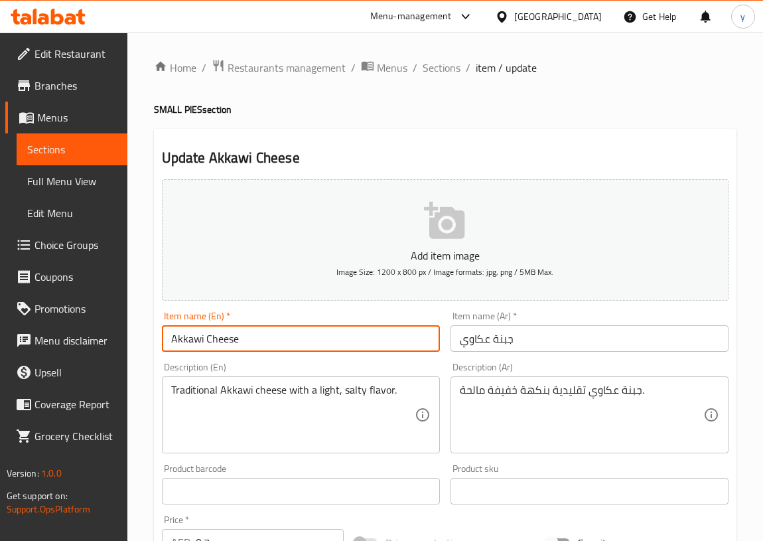
type input "Akkawi Cheese"
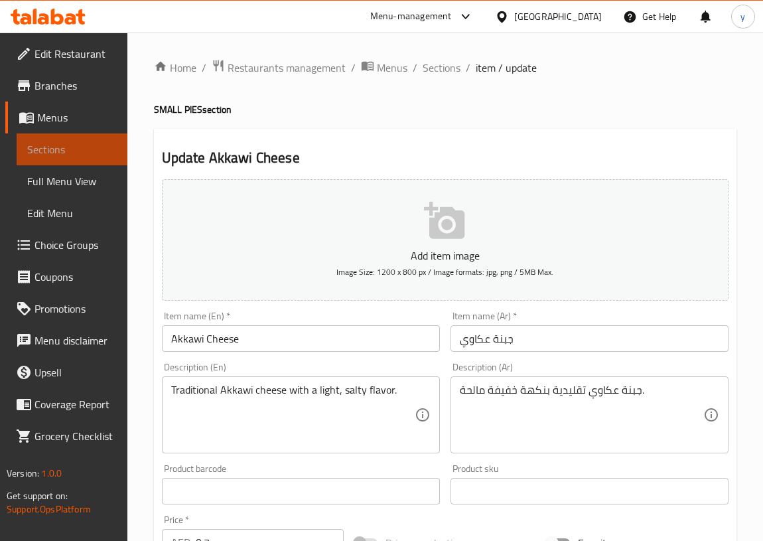
click at [49, 152] on span "Sections" at bounding box center [72, 149] width 90 height 16
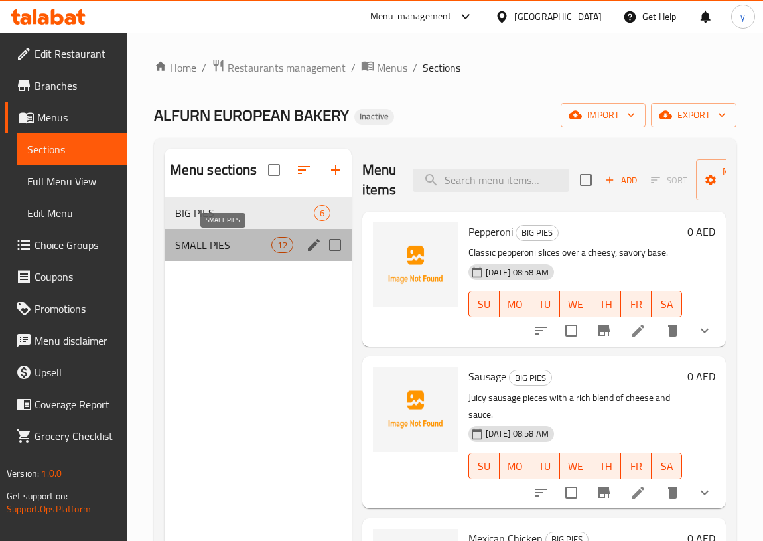
click at [232, 246] on span "SMALL PIES" at bounding box center [223, 245] width 97 height 16
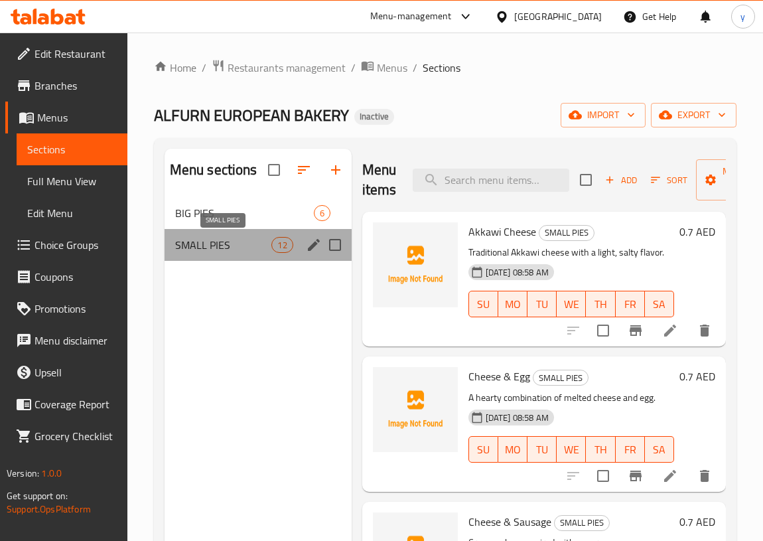
drag, startPoint x: 232, startPoint y: 241, endPoint x: 205, endPoint y: 240, distance: 27.2
click at [205, 240] on span "SMALL PIES" at bounding box center [223, 245] width 97 height 16
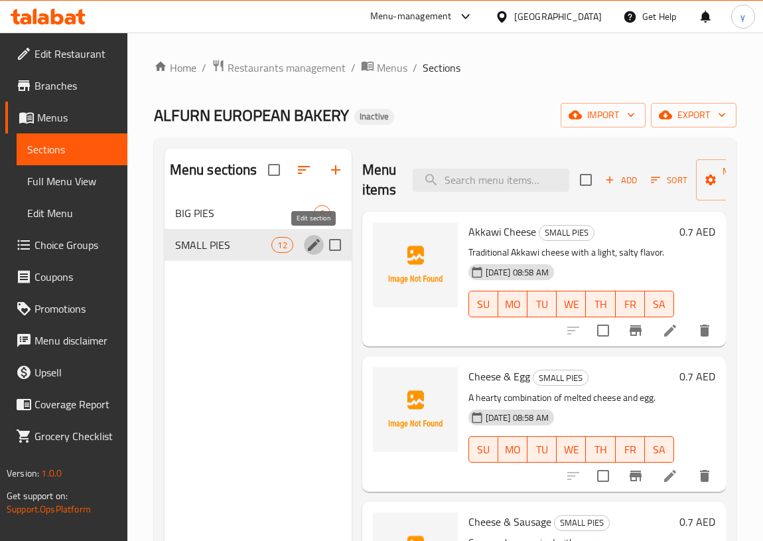
click at [315, 242] on icon "edit" at bounding box center [314, 245] width 12 height 12
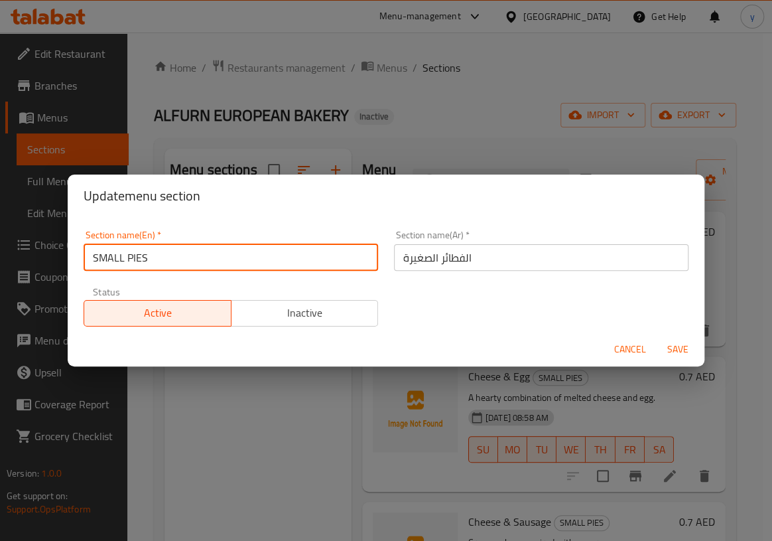
drag, startPoint x: 129, startPoint y: 255, endPoint x: 90, endPoint y: 255, distance: 39.8
click at [90, 255] on input "SMALL PIES" at bounding box center [231, 257] width 295 height 27
click at [133, 260] on input "SMALL PIES" at bounding box center [231, 257] width 295 height 27
drag, startPoint x: 138, startPoint y: 260, endPoint x: 92, endPoint y: 254, distance: 46.2
click at [92, 254] on input "SMALL PIES" at bounding box center [231, 257] width 295 height 27
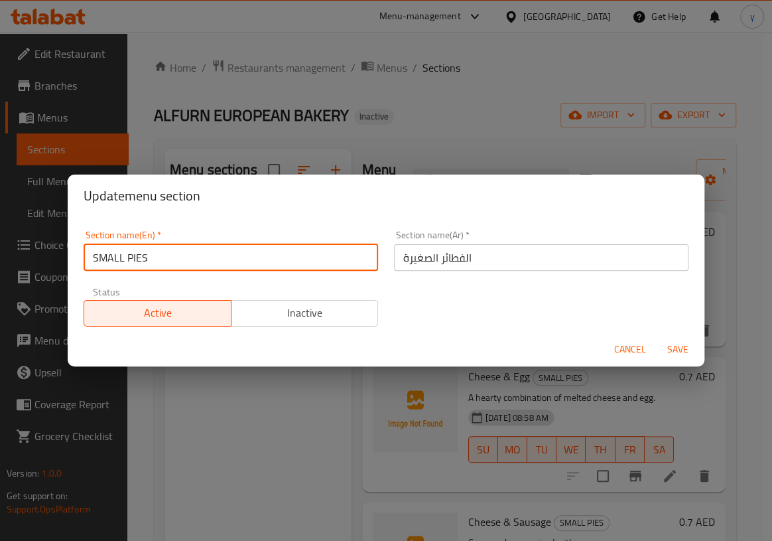
click at [378, 122] on div "Update menu section Section name(En)   * SMALL PIES Section name(En) * Section …" at bounding box center [386, 270] width 772 height 541
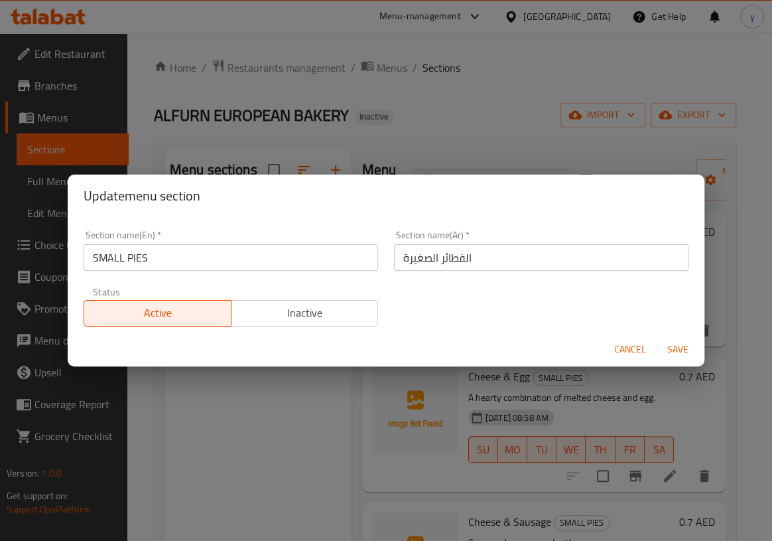
click at [639, 346] on span "Cancel" at bounding box center [630, 349] width 32 height 17
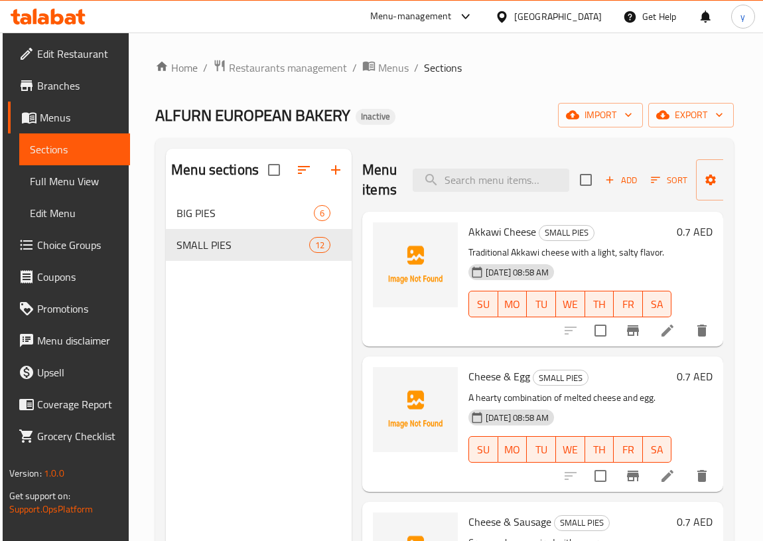
click at [659, 327] on icon at bounding box center [667, 330] width 16 height 16
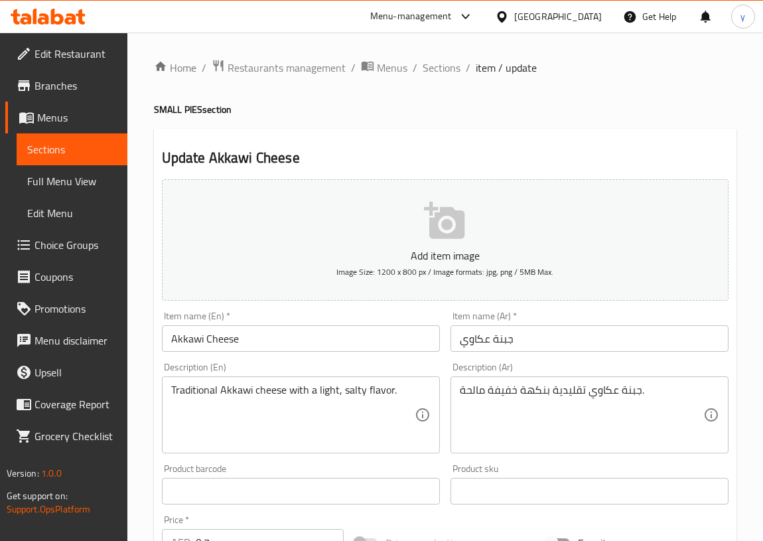
click at [243, 340] on input "Akkawi Cheese" at bounding box center [301, 338] width 278 height 27
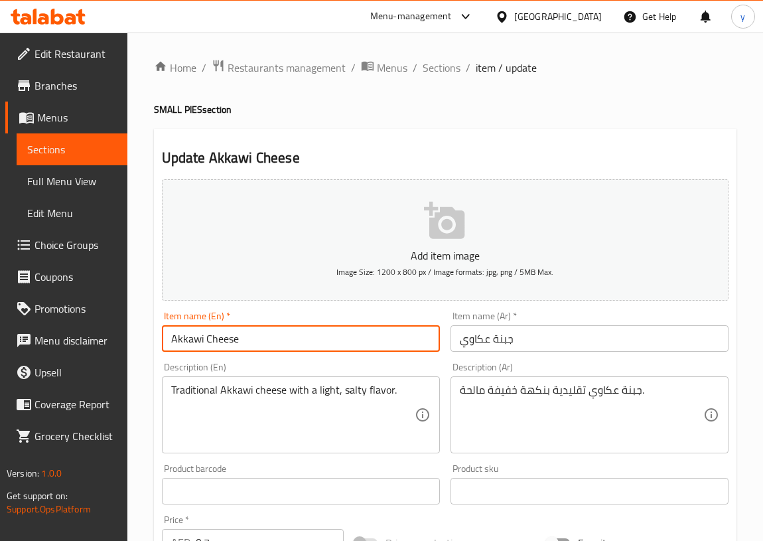
paste input "SMALL PIE"
type input "Akkawi Cheese SMALL PIE"
click at [525, 338] on input "جبنة عكاوي" at bounding box center [589, 338] width 278 height 27
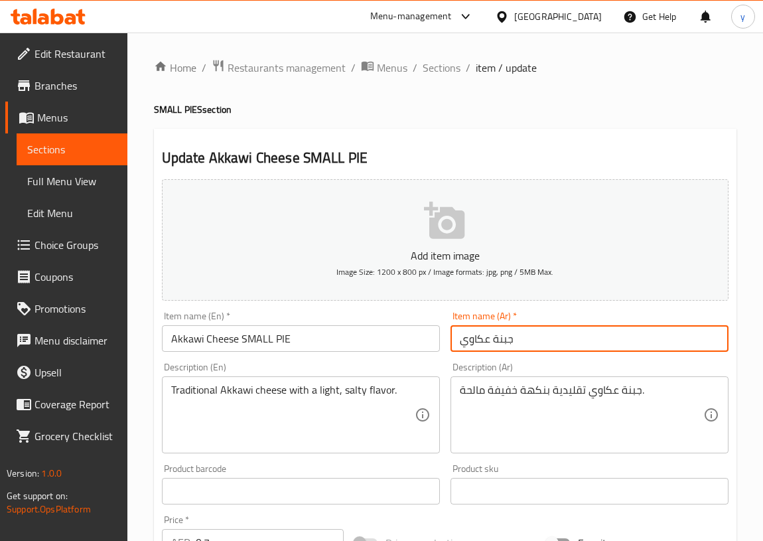
click at [461, 339] on input "جبنة عكاوي" at bounding box center [589, 338] width 278 height 27
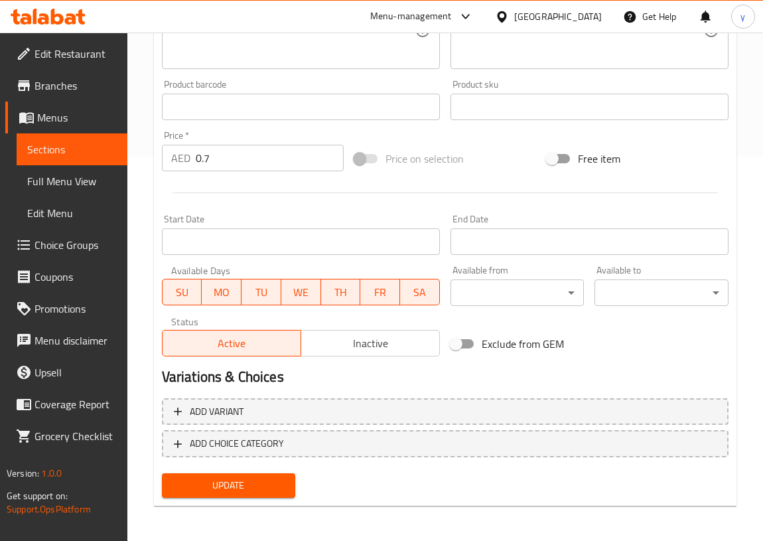
scroll to position [385, 0]
type input "فطيرة جبنة عكاوي صغيرة"
click at [269, 479] on span "Update" at bounding box center [228, 484] width 113 height 17
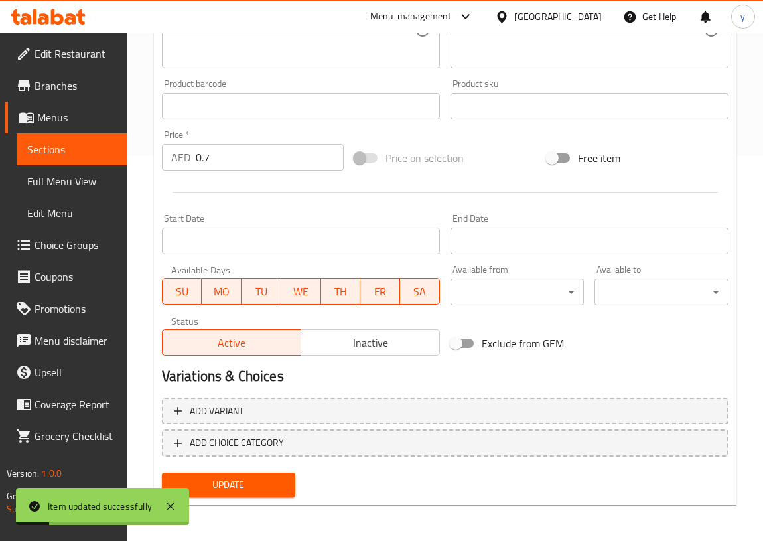
click at [82, 153] on span "Sections" at bounding box center [72, 149] width 90 height 16
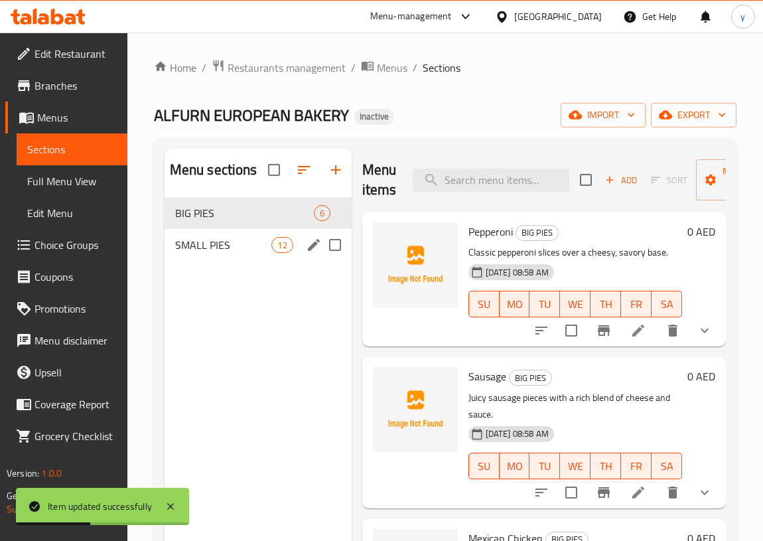
click at [206, 237] on span "SMALL PIES" at bounding box center [223, 245] width 97 height 16
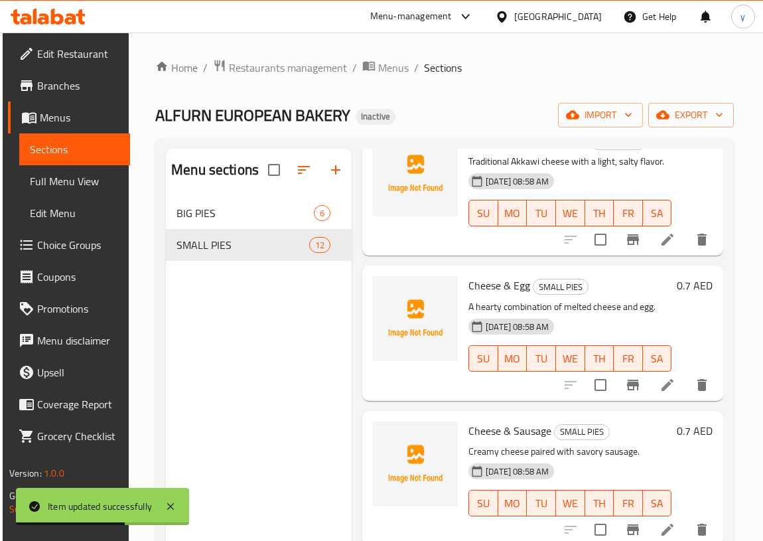
scroll to position [120, 0]
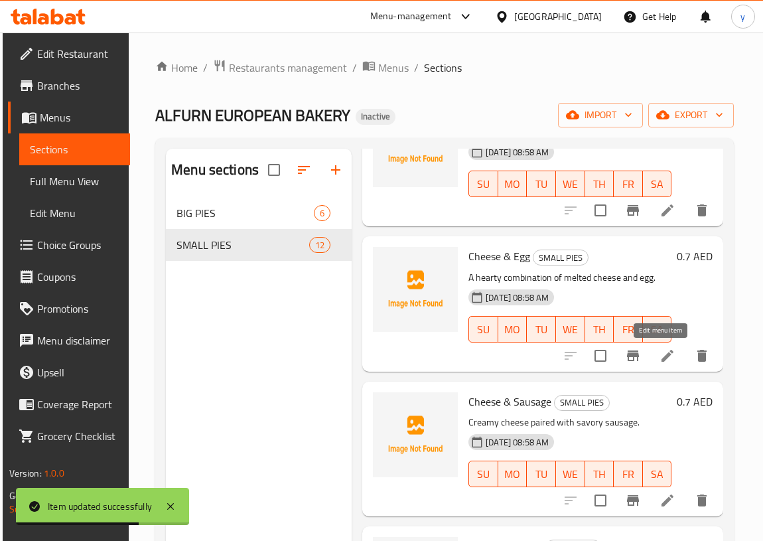
click at [661, 359] on icon at bounding box center [667, 356] width 12 height 12
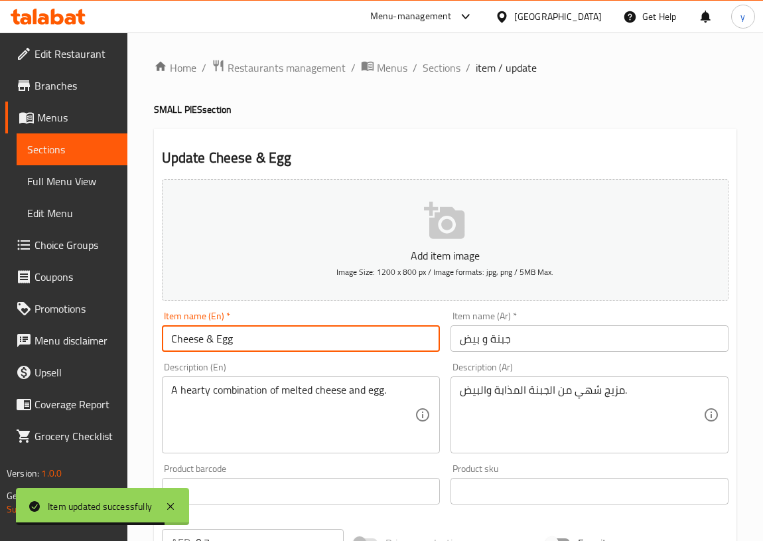
click at [277, 342] on input "Cheese & Egg" at bounding box center [301, 338] width 278 height 27
paste input "SMALL PIE"
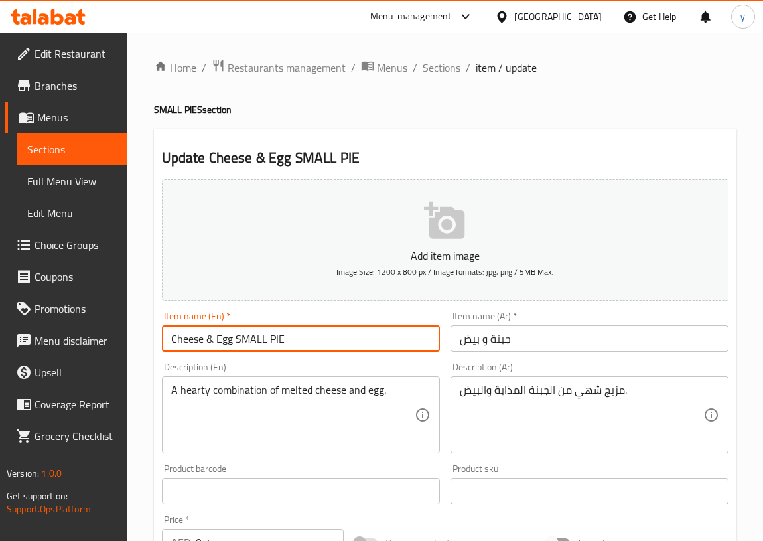
type input "Cheese & Egg SMALL PIE"
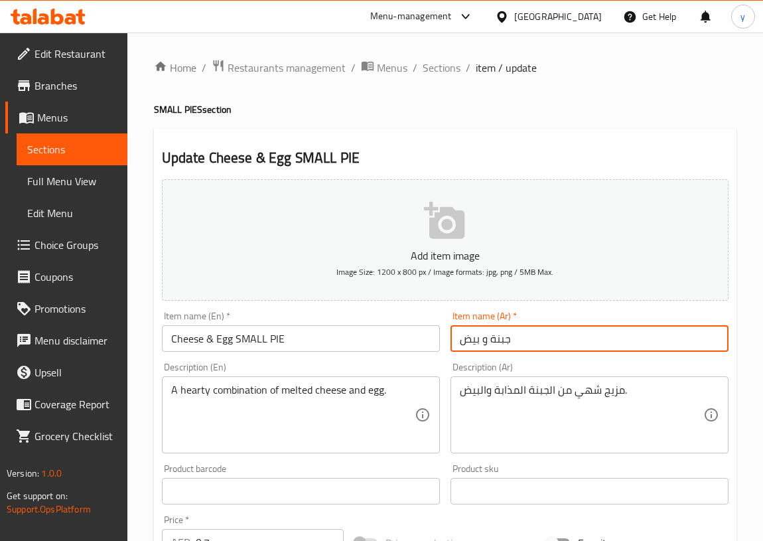
click at [552, 338] on input "جبنة و بيض" at bounding box center [589, 338] width 278 height 27
click at [459, 340] on input "جبنة و بيض صغيرة" at bounding box center [589, 338] width 278 height 27
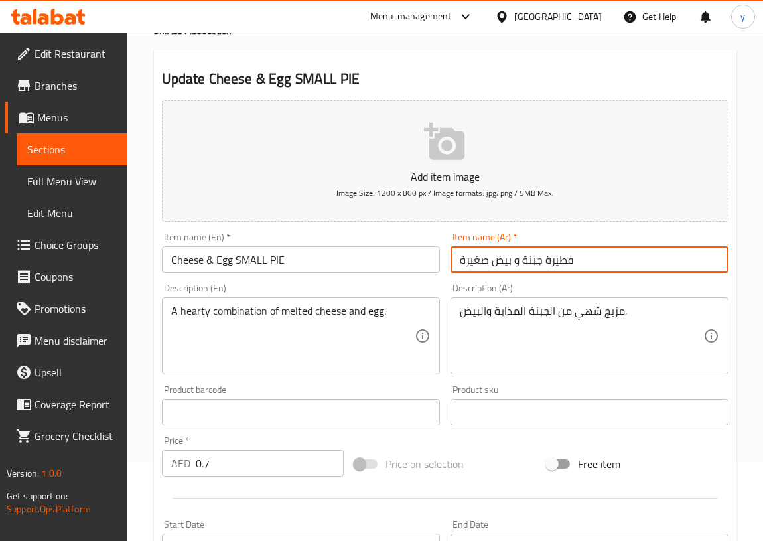
scroll to position [385, 0]
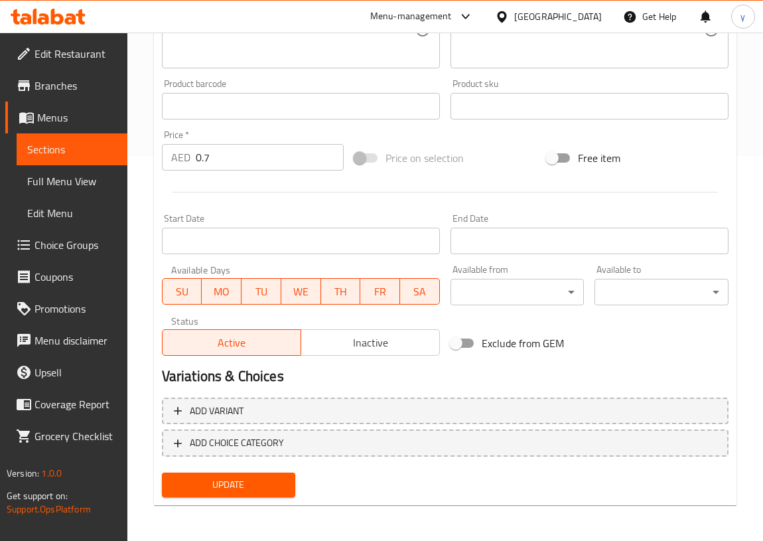
type input "فطيرة جبنة و بيض صغيرة"
click at [235, 484] on span "Update" at bounding box center [228, 484] width 113 height 17
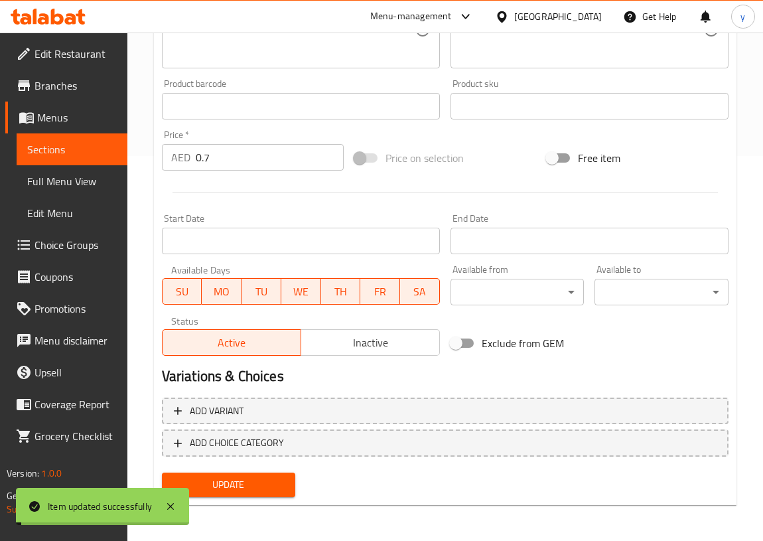
click at [66, 151] on span "Sections" at bounding box center [72, 149] width 90 height 16
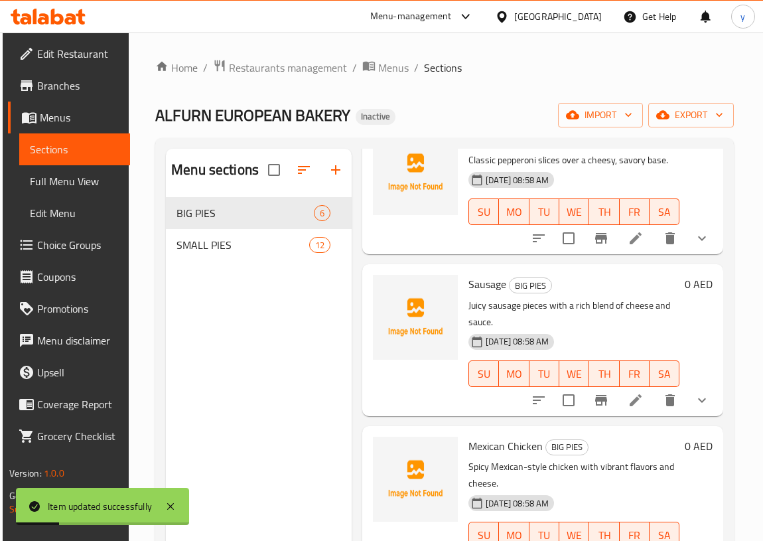
scroll to position [180, 0]
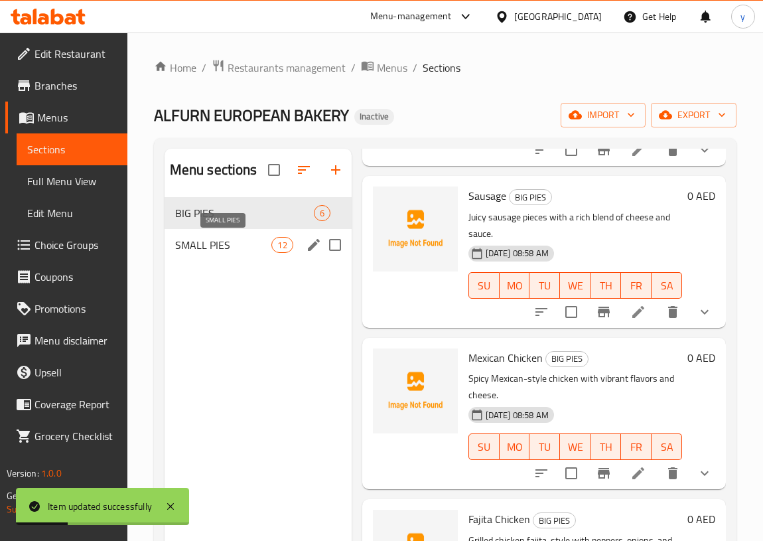
click at [239, 247] on span "SMALL PIES" at bounding box center [223, 245] width 97 height 16
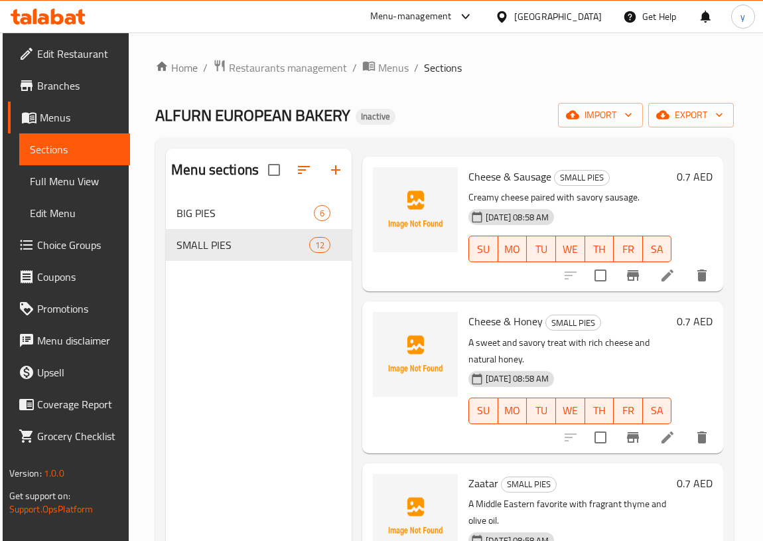
scroll to position [362, 0]
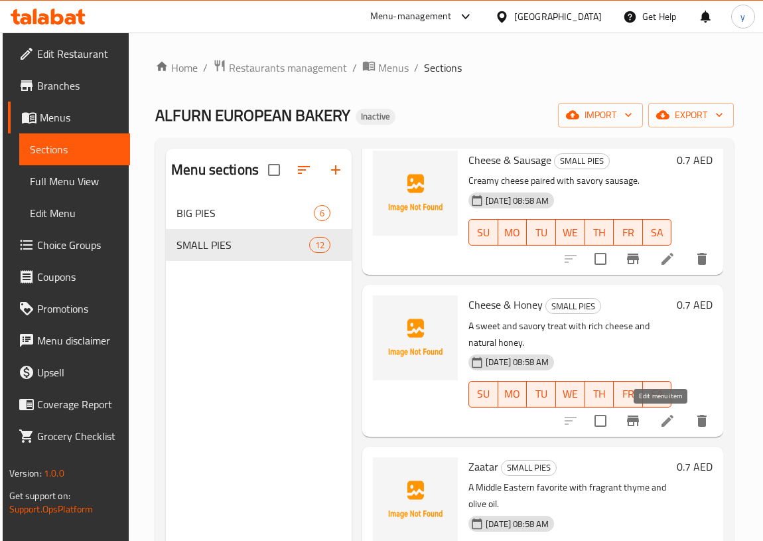
click at [659, 418] on icon at bounding box center [667, 421] width 16 height 16
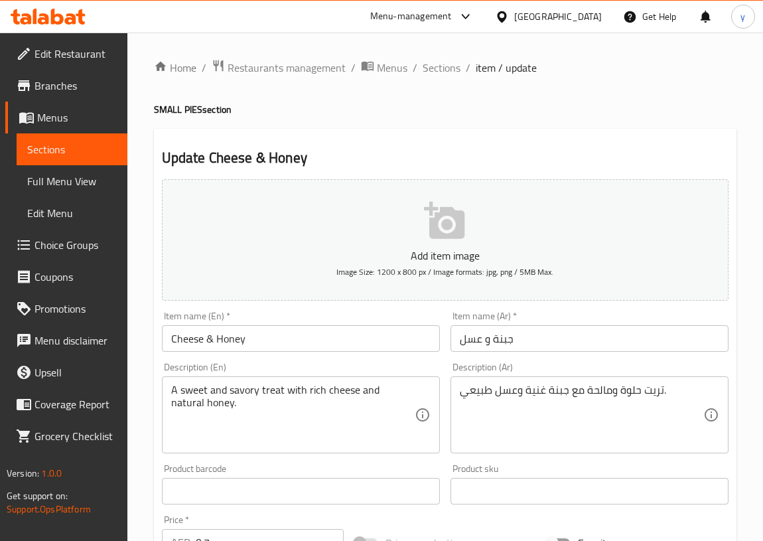
click at [338, 341] on input "Cheese & Honey" at bounding box center [301, 338] width 278 height 27
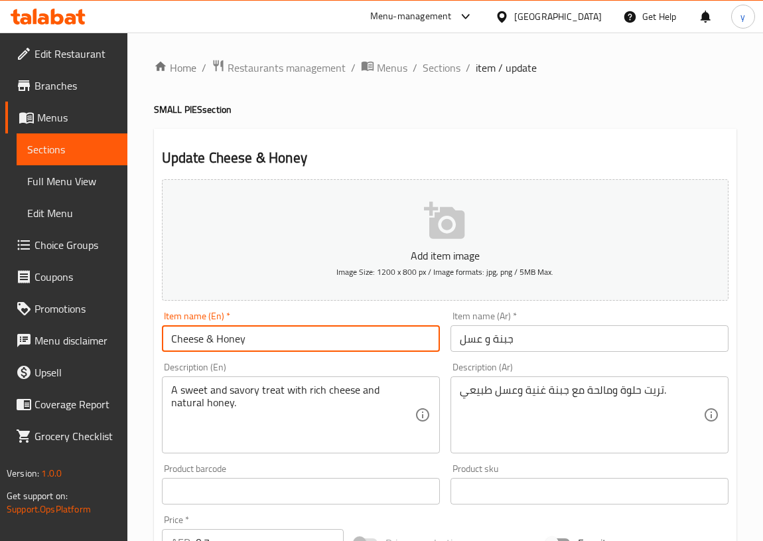
paste input "SMALL PIE"
type input "Cheese & Honey SMALL PIE"
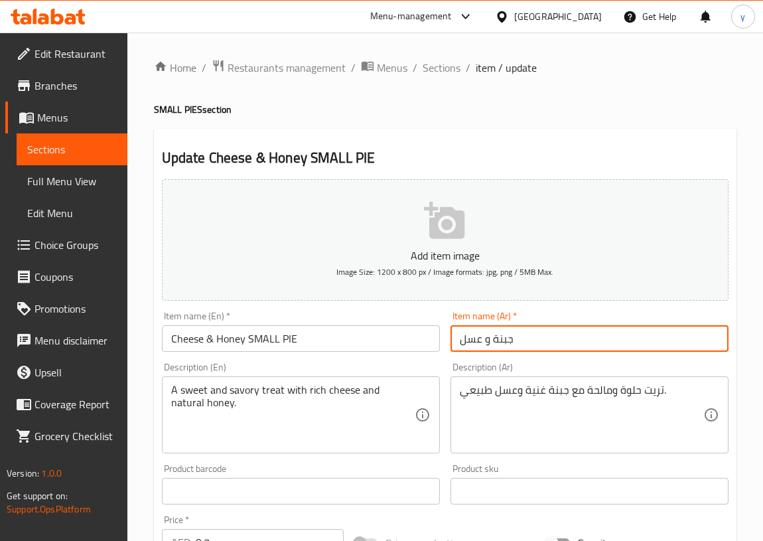
click at [529, 342] on input "جبنة و عسل" at bounding box center [589, 338] width 278 height 27
click at [461, 336] on input "جبنة و عسل صغيرة" at bounding box center [589, 338] width 278 height 27
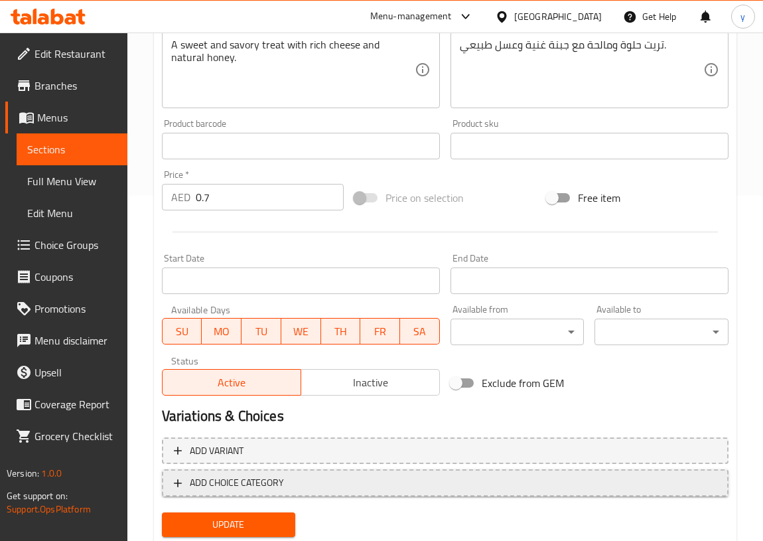
scroll to position [385, 0]
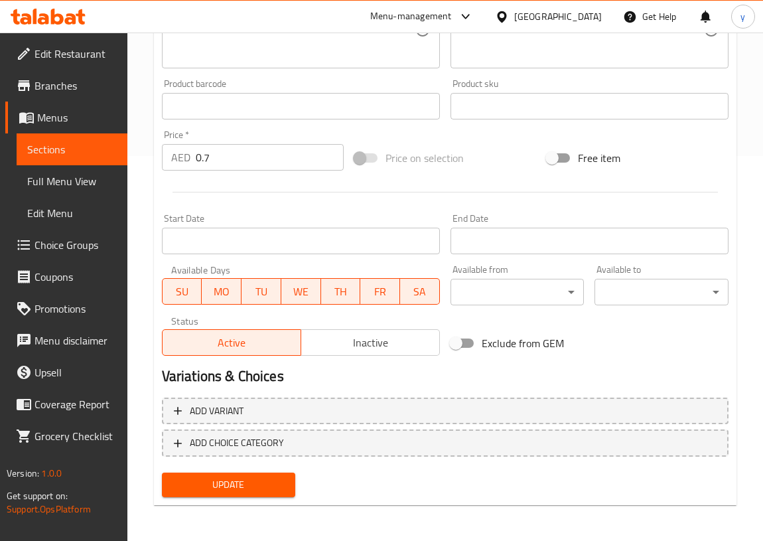
type input "فطيرة جبنة و عسل صغيرة"
click at [277, 481] on span "Update" at bounding box center [228, 484] width 113 height 17
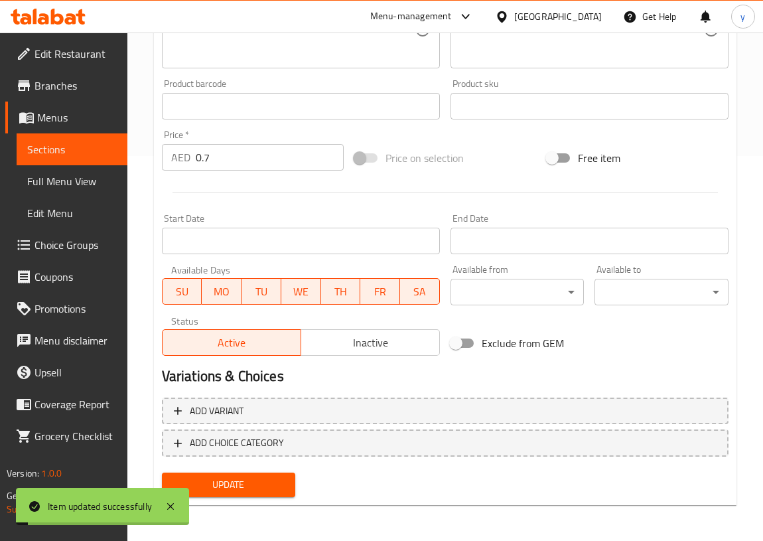
click at [82, 145] on span "Sections" at bounding box center [72, 149] width 90 height 16
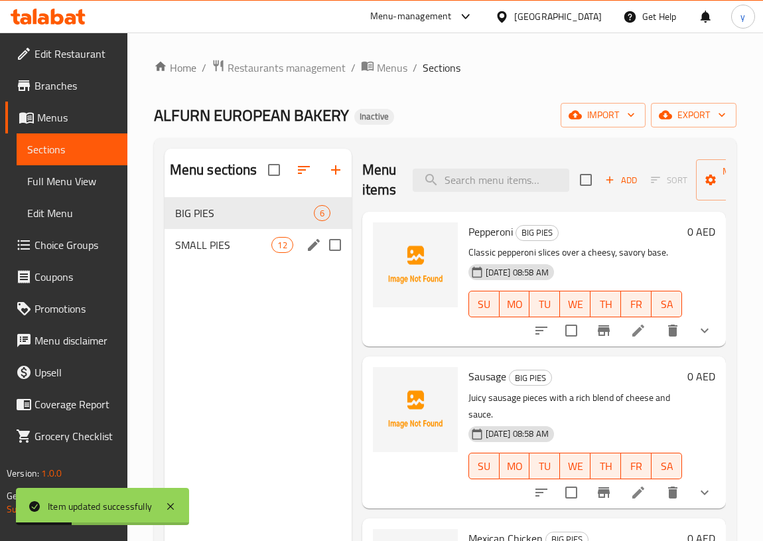
click at [191, 241] on span "SMALL PIES" at bounding box center [223, 245] width 97 height 16
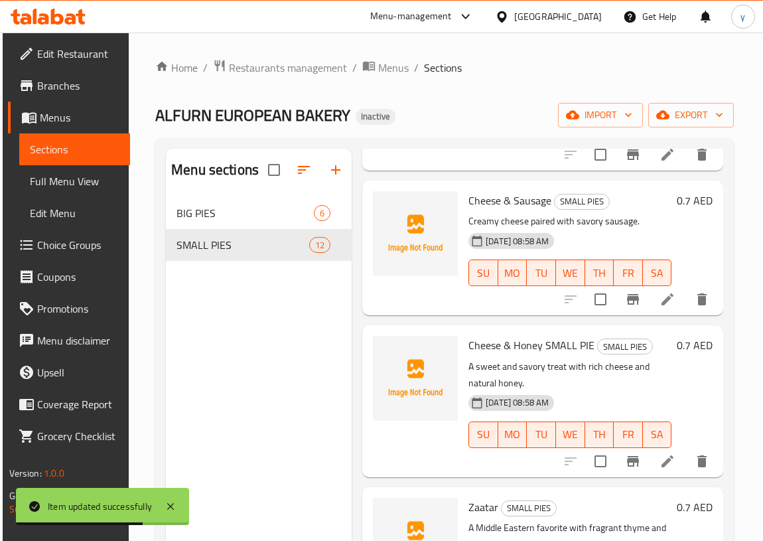
scroll to position [301, 0]
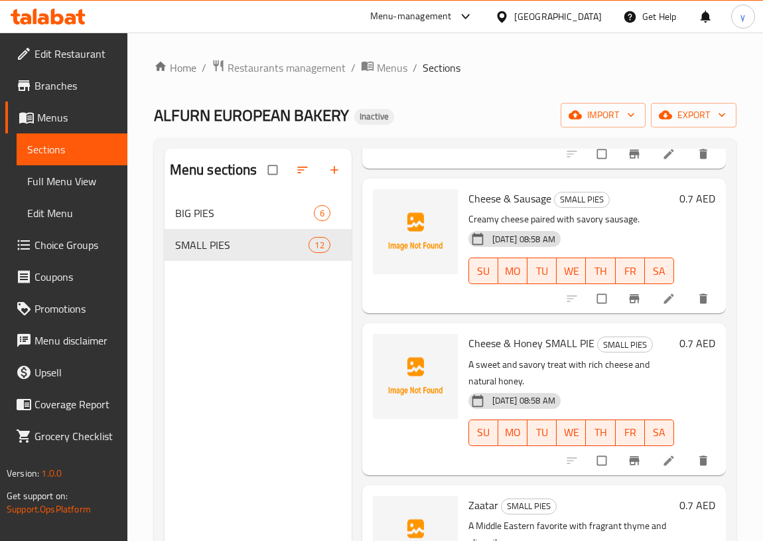
scroll to position [180, 0]
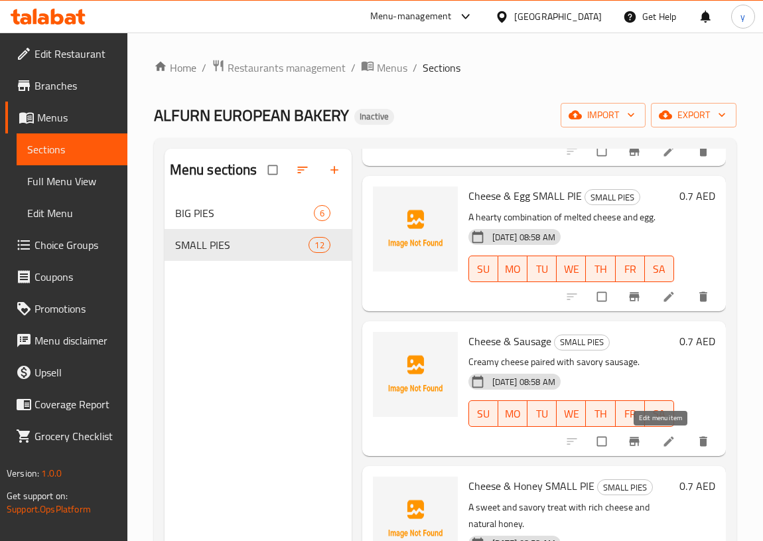
click at [662, 446] on icon at bounding box center [668, 440] width 13 height 13
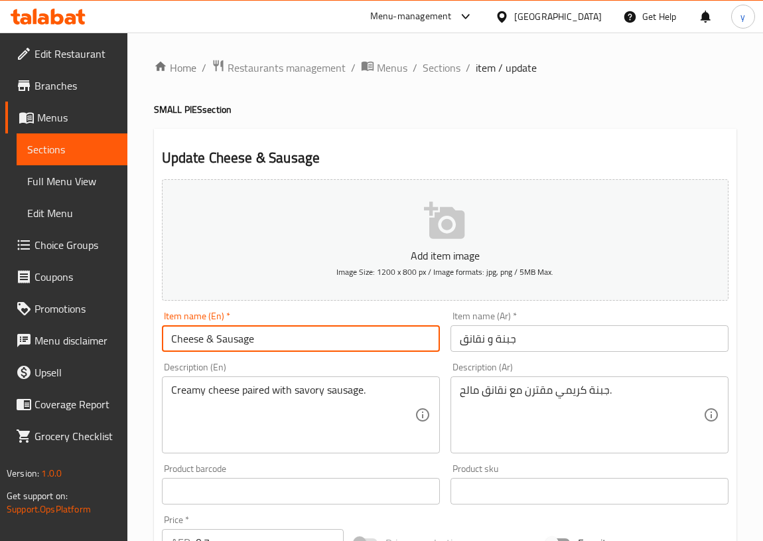
click at [324, 340] on input "Cheese & Sausage" at bounding box center [301, 338] width 278 height 27
paste input "SMALL PIE"
type input "Cheese & Sausage SMALL PIE"
click at [564, 338] on input "جبنة و نقانق" at bounding box center [589, 338] width 278 height 27
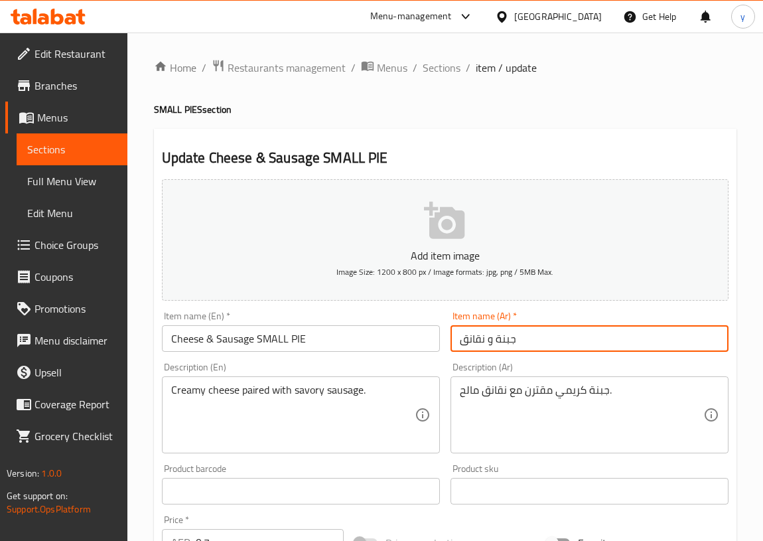
click at [459, 340] on input "جبنة و نقانق" at bounding box center [589, 338] width 278 height 27
click at [553, 339] on input "فطيرة جبنة و نقانق" at bounding box center [589, 338] width 278 height 27
type input "فطيرة جبنة و نقانق صغيرة"
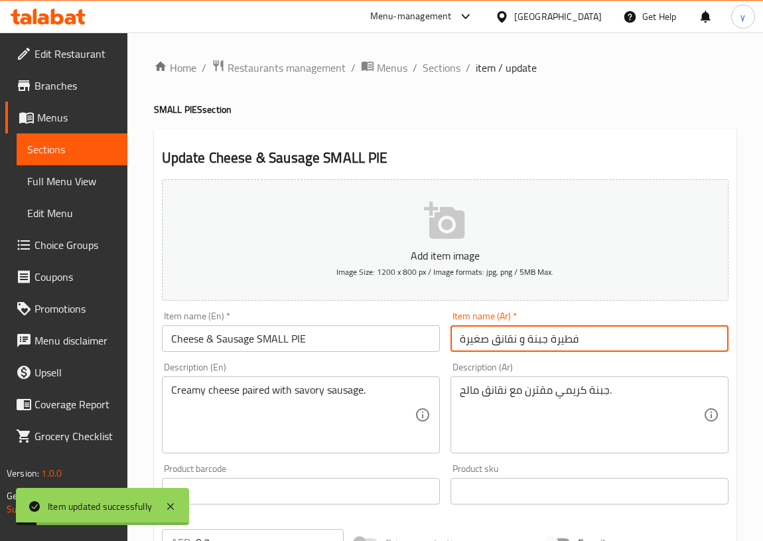
click at [71, 154] on span "Sections" at bounding box center [72, 149] width 90 height 16
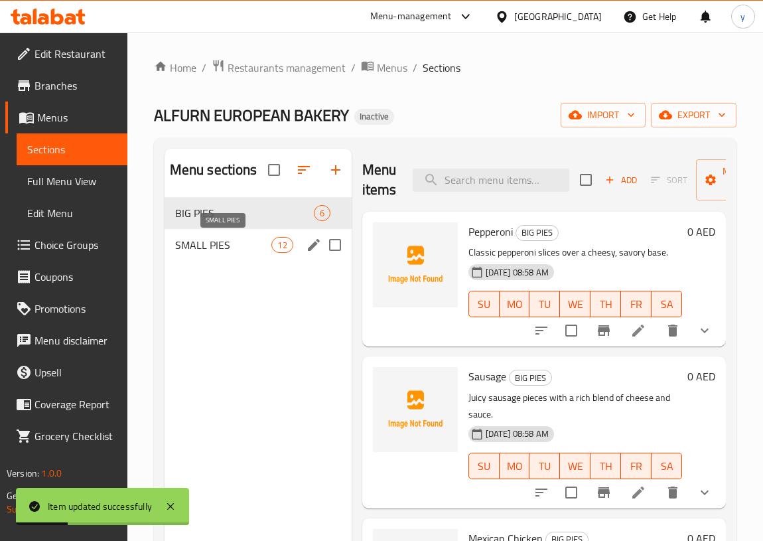
click at [193, 246] on span "SMALL PIES" at bounding box center [223, 245] width 97 height 16
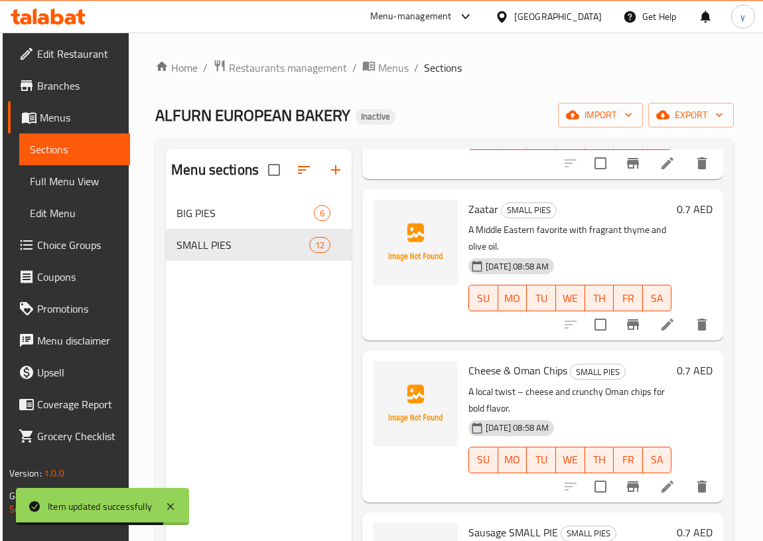
scroll to position [603, 0]
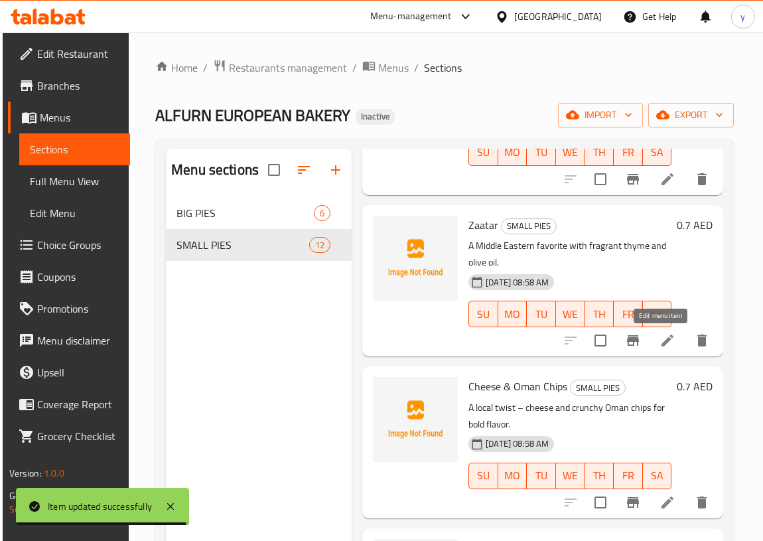
click at [665, 339] on icon at bounding box center [667, 340] width 16 height 16
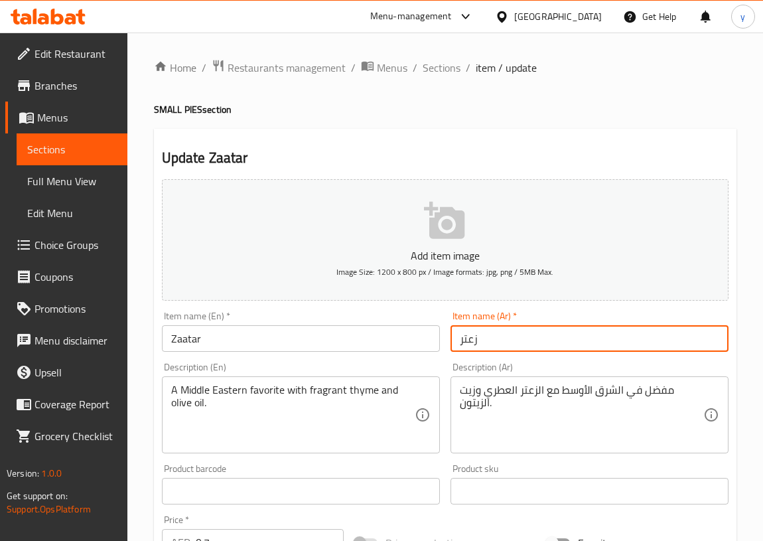
click at [519, 351] on input "زعتر" at bounding box center [589, 338] width 278 height 27
click at [265, 336] on input "Zaatar" at bounding box center [301, 338] width 278 height 27
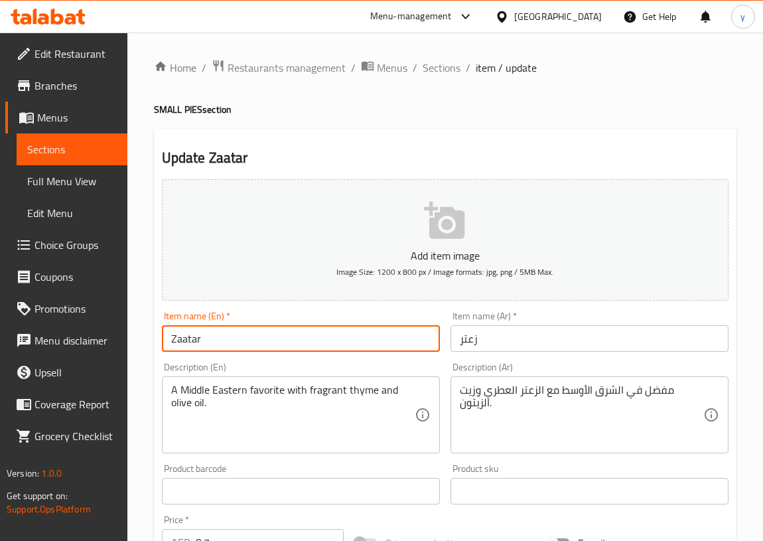
paste input "SMALL PIE"
type input "Zaatar SMALL PIE"
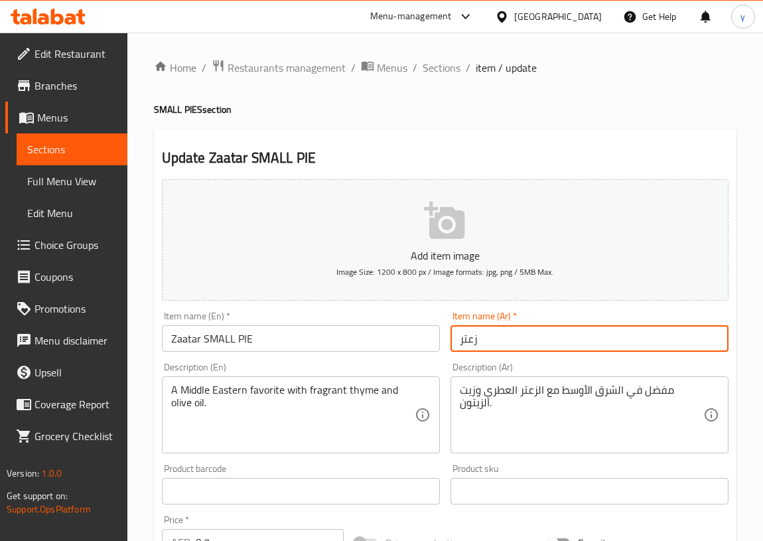
click at [496, 343] on input "زعتر" at bounding box center [589, 338] width 278 height 27
click at [460, 342] on input "زعتر صغيرة" at bounding box center [589, 338] width 278 height 27
type input "فطيرة زعتر صغيرة"
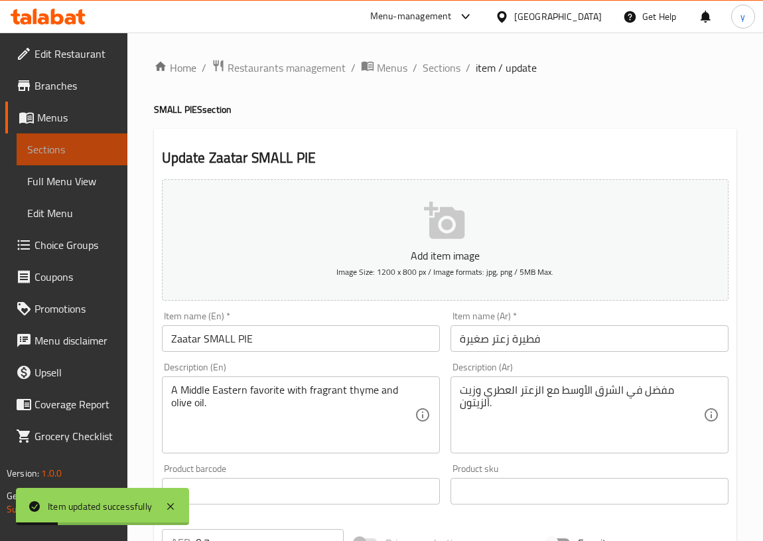
click at [67, 147] on span "Sections" at bounding box center [72, 149] width 90 height 16
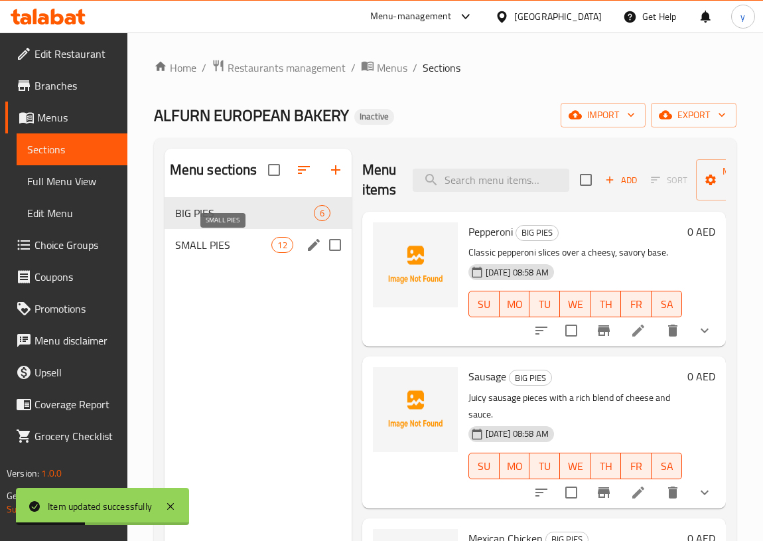
click at [196, 238] on span "SMALL PIES" at bounding box center [223, 245] width 97 height 16
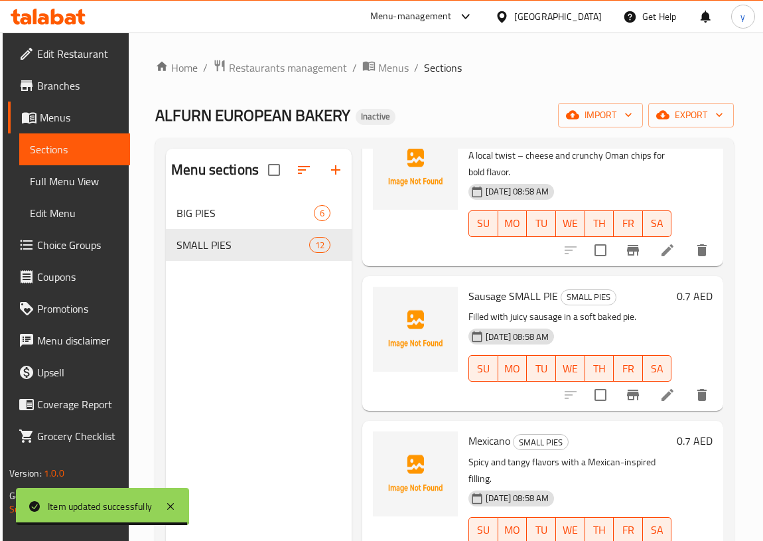
scroll to position [783, 0]
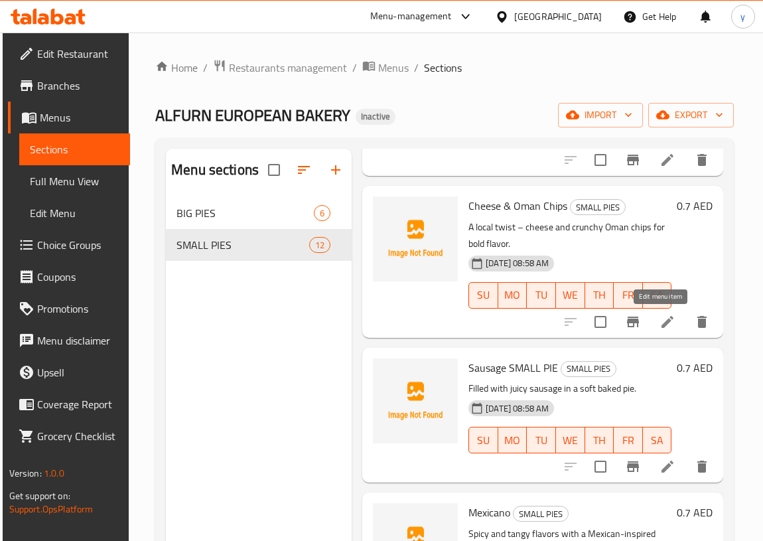
click at [659, 320] on icon at bounding box center [667, 322] width 16 height 16
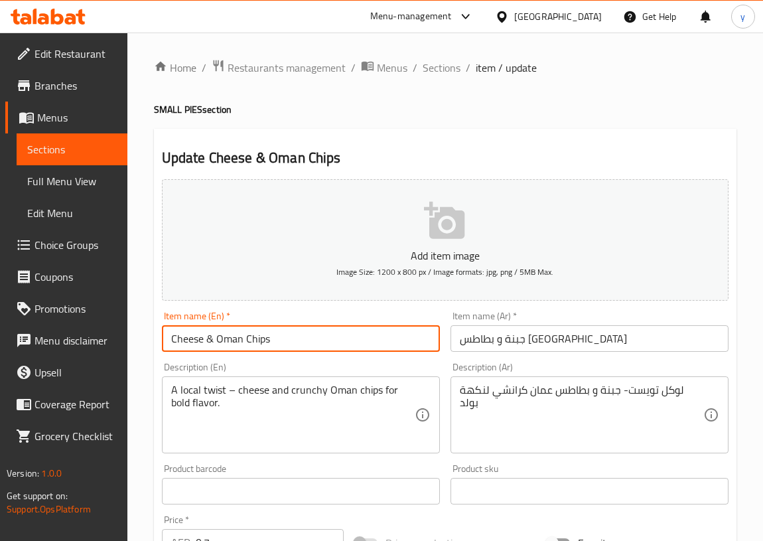
click at [300, 344] on input "Cheese & Oman Chips" at bounding box center [301, 338] width 278 height 27
paste input "SMALL PIE"
type input "Cheese & Oman Chips SMALL PIE"
click at [582, 342] on input "جبنة و بطاطس [GEOGRAPHIC_DATA]" at bounding box center [589, 338] width 278 height 27
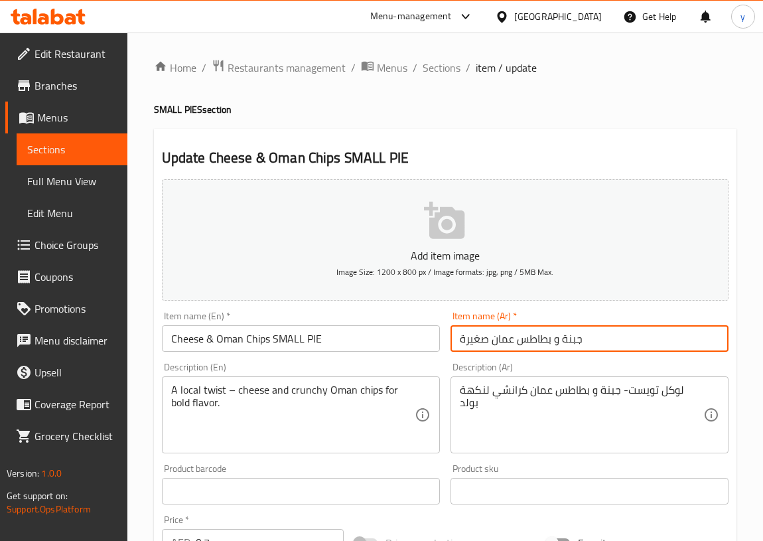
click at [460, 338] on input "جبنة و بطاطس عمان صغيرة" at bounding box center [589, 338] width 278 height 27
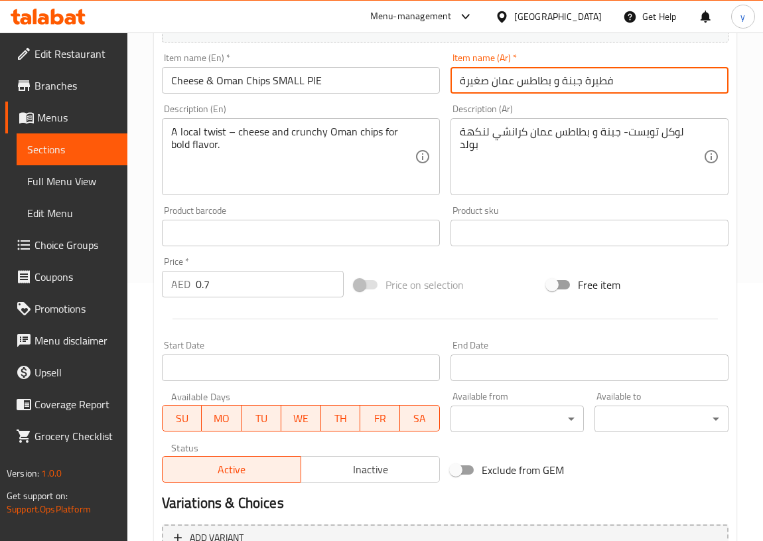
scroll to position [204, 0]
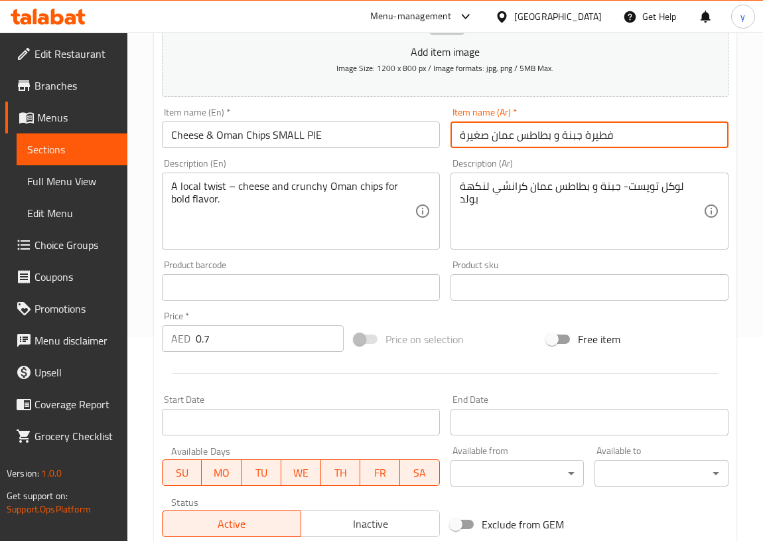
type input "فطيرة جبنة و بطاطس عمان صغيرة"
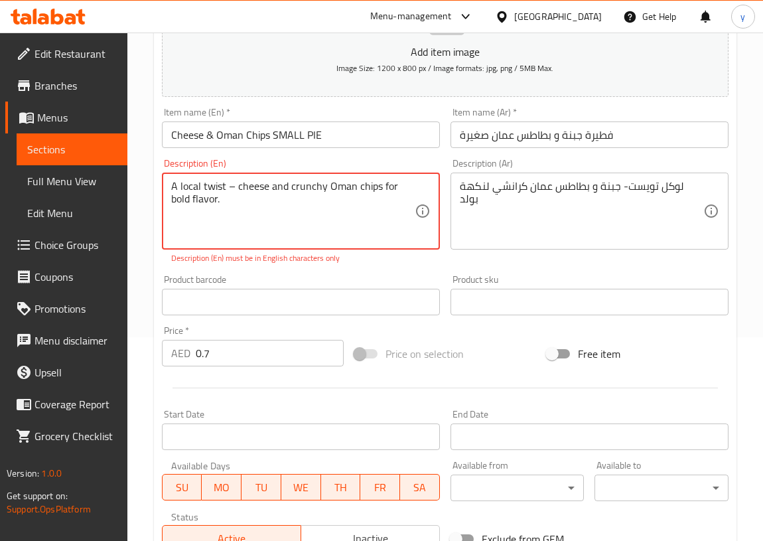
click at [172, 184] on textarea "A local twist – cheese and crunchy Oman chips for bold flavor." at bounding box center [292, 211] width 243 height 63
drag, startPoint x: 233, startPoint y: 184, endPoint x: 226, endPoint y: 182, distance: 7.4
click at [226, 182] on textarea "A local twist – cheese and crunchy Oman chips for bold flavor." at bounding box center [292, 211] width 243 height 63
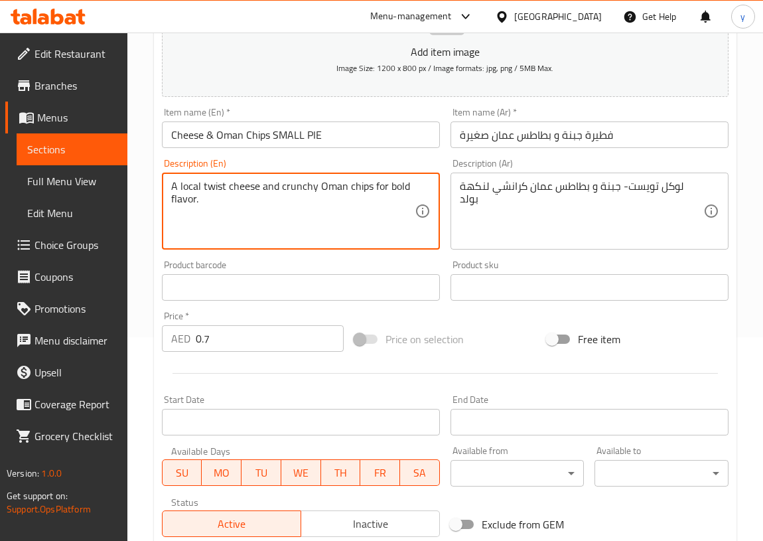
click at [226, 185] on textarea "A local twist cheese and crunchy Oman chips for bold flavor." at bounding box center [292, 211] width 243 height 63
click at [228, 186] on textarea "A local twist cheese and crunchy Oman chips for bold flavor." at bounding box center [292, 211] width 243 height 63
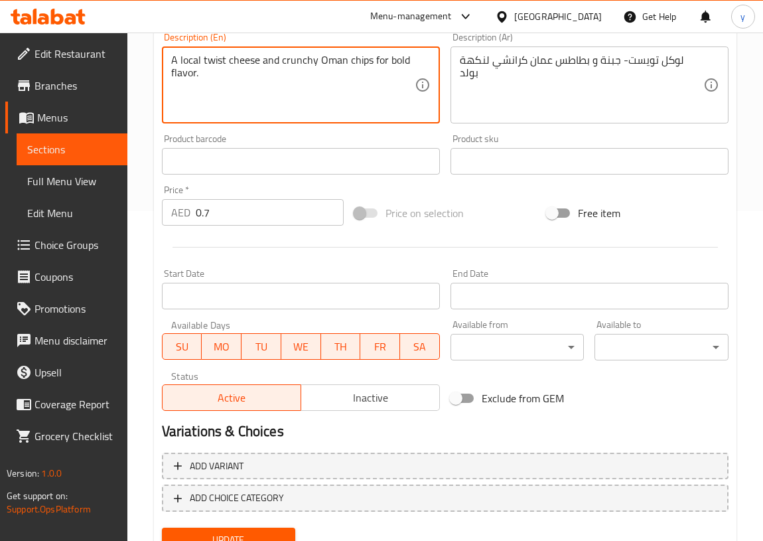
scroll to position [385, 0]
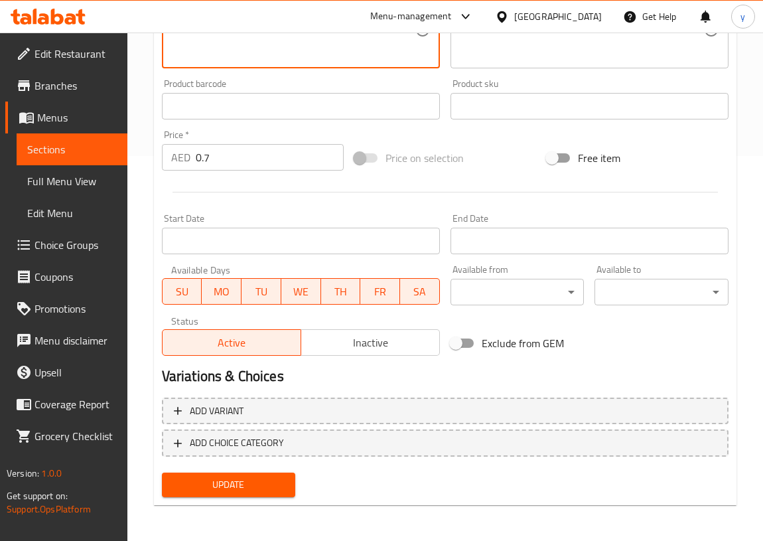
type textarea "A local twist cheese and crunchy Oman chips for bold flavor."
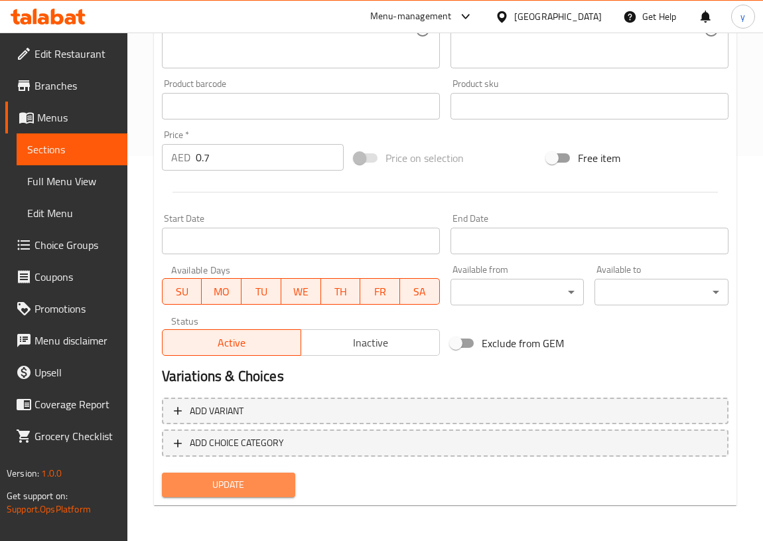
click at [254, 484] on span "Update" at bounding box center [228, 484] width 113 height 17
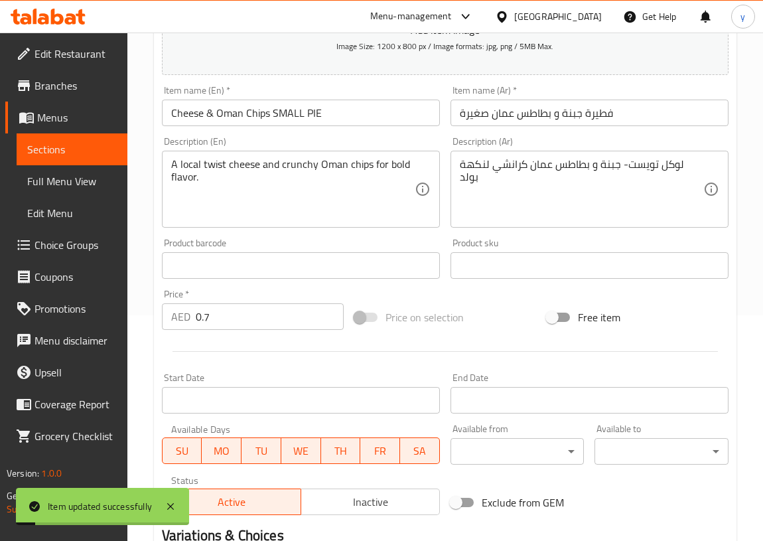
scroll to position [83, 0]
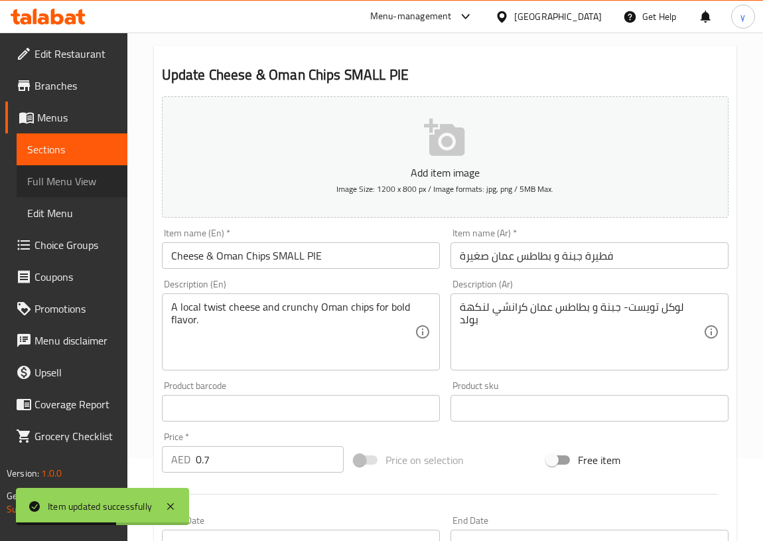
click at [64, 179] on span "Full Menu View" at bounding box center [72, 181] width 90 height 16
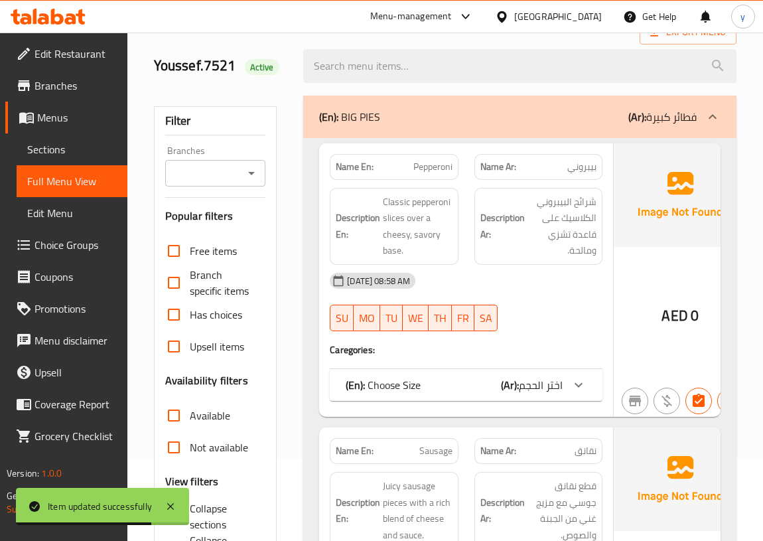
click at [64, 149] on span "Sections" at bounding box center [72, 149] width 90 height 16
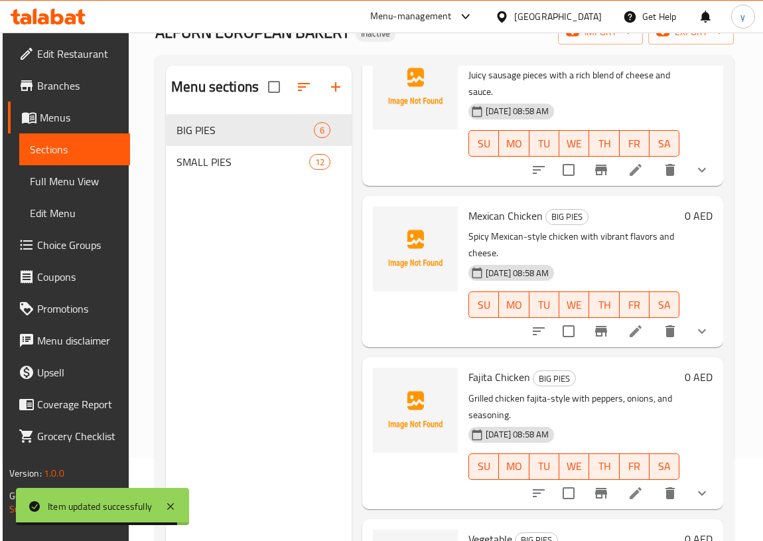
scroll to position [241, 0]
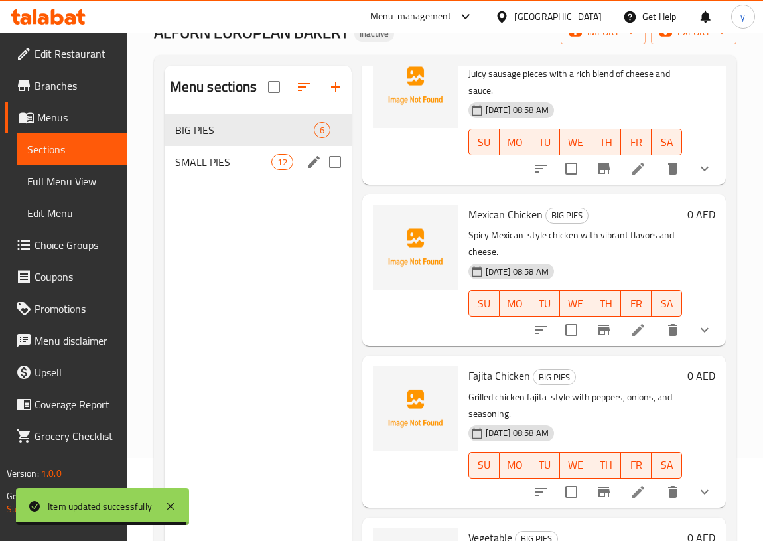
click at [202, 165] on span "SMALL PIES" at bounding box center [223, 162] width 97 height 16
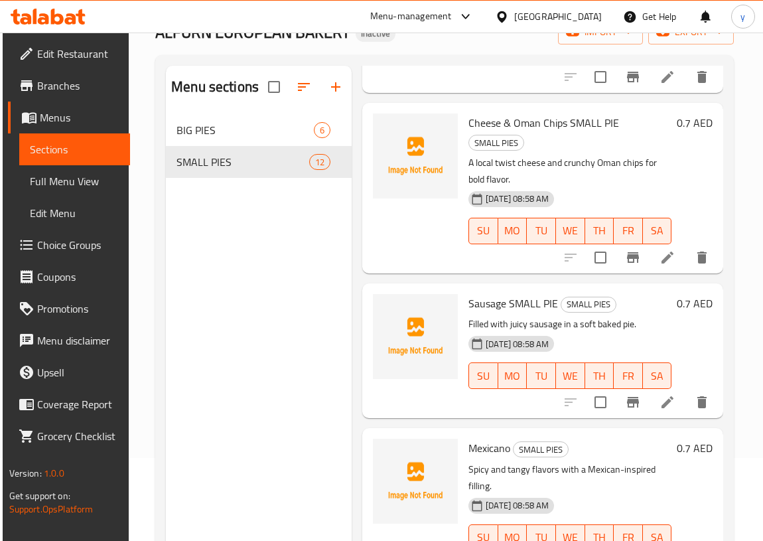
scroll to position [965, 0]
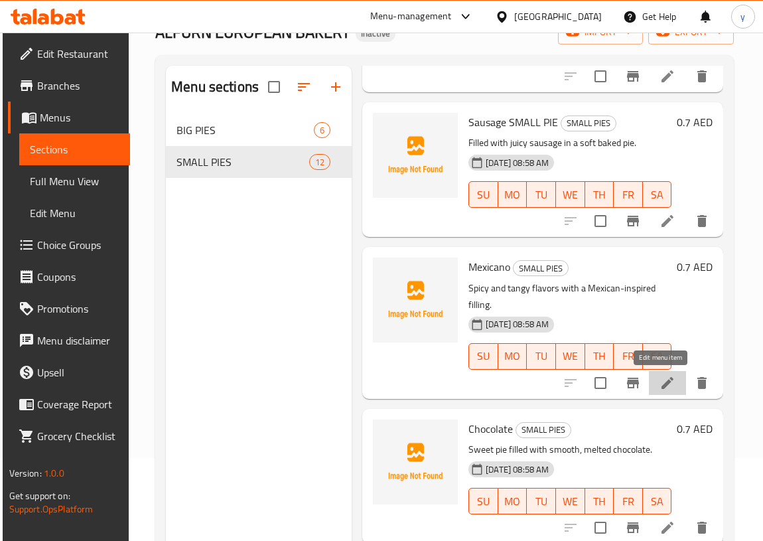
click at [659, 382] on icon at bounding box center [667, 383] width 16 height 16
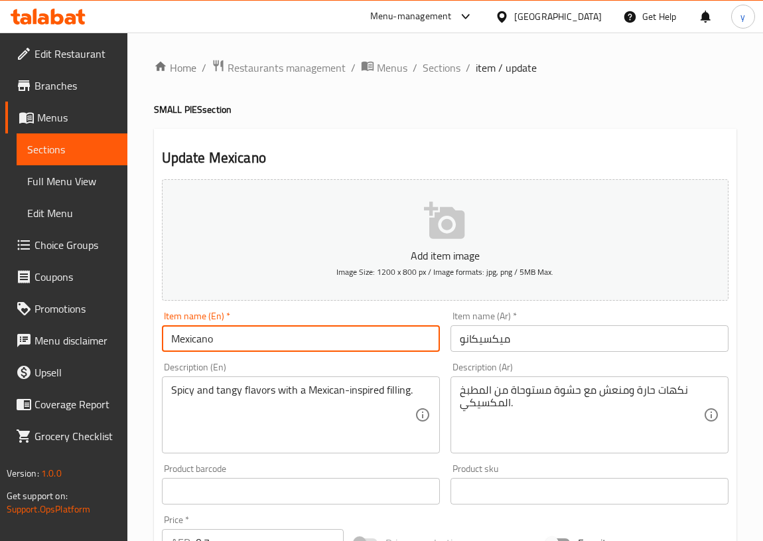
click at [269, 345] on input "Mexicano" at bounding box center [301, 338] width 278 height 27
paste input "SMALL PIE"
type input "Mexicano SMALL PIE"
click at [528, 344] on input "ميكسيكانو" at bounding box center [589, 338] width 278 height 27
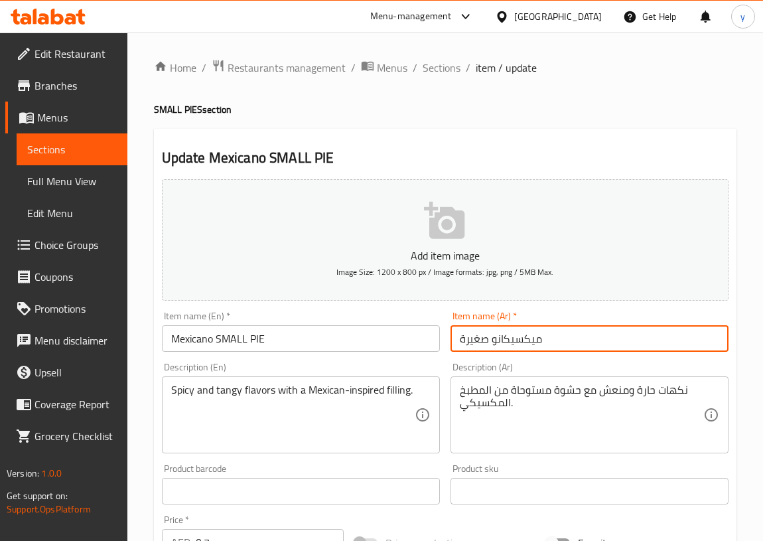
click at [457, 340] on input "ميكسيكانو صغيرة" at bounding box center [589, 338] width 278 height 27
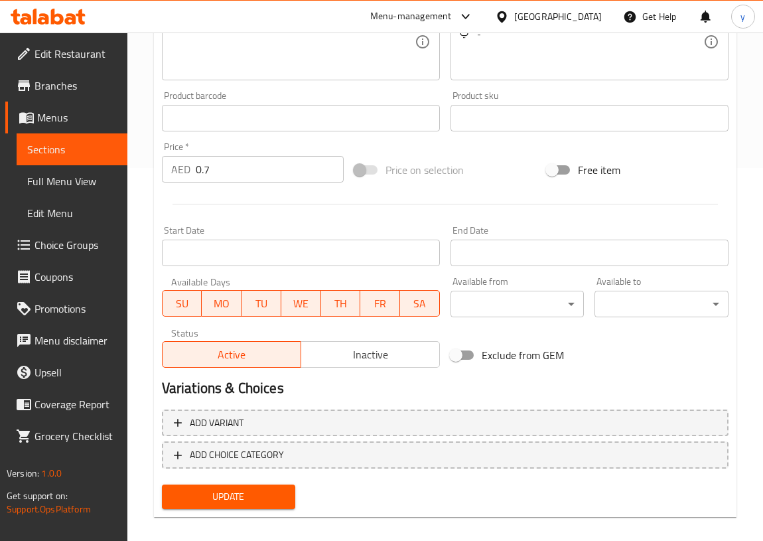
scroll to position [385, 0]
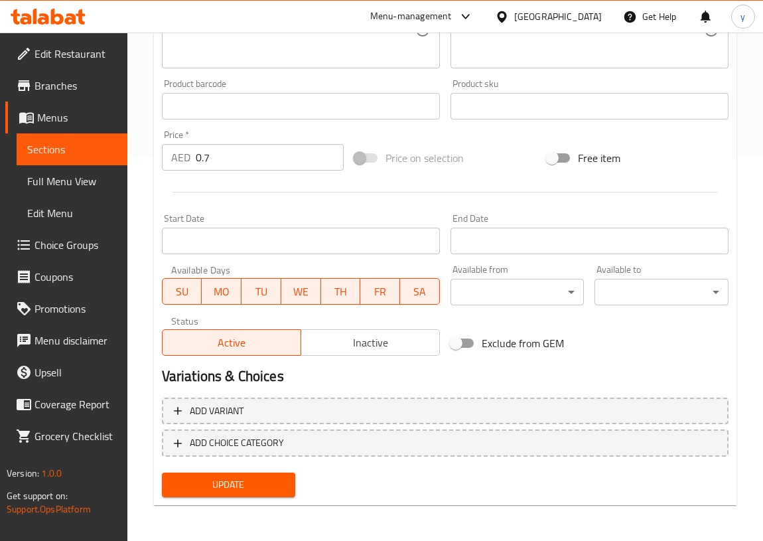
type input "فطيرة ميكسيكانو صغيرة"
click at [257, 476] on span "Update" at bounding box center [228, 484] width 113 height 17
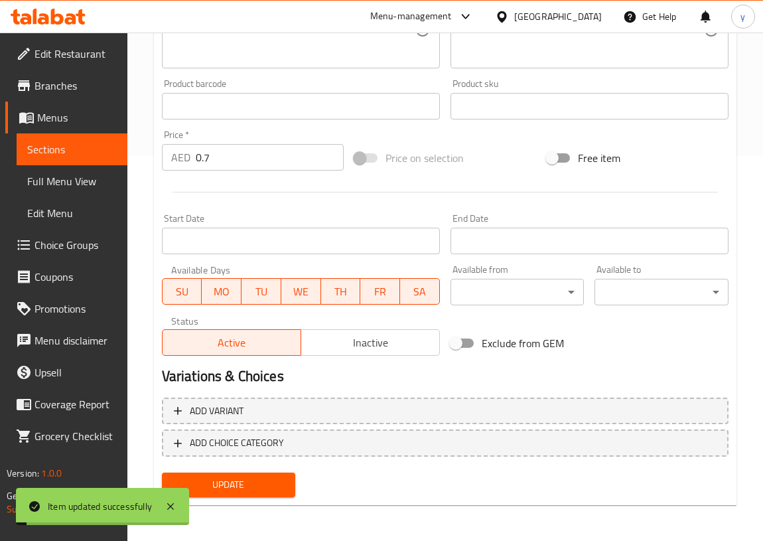
click at [82, 157] on span "Sections" at bounding box center [72, 149] width 90 height 16
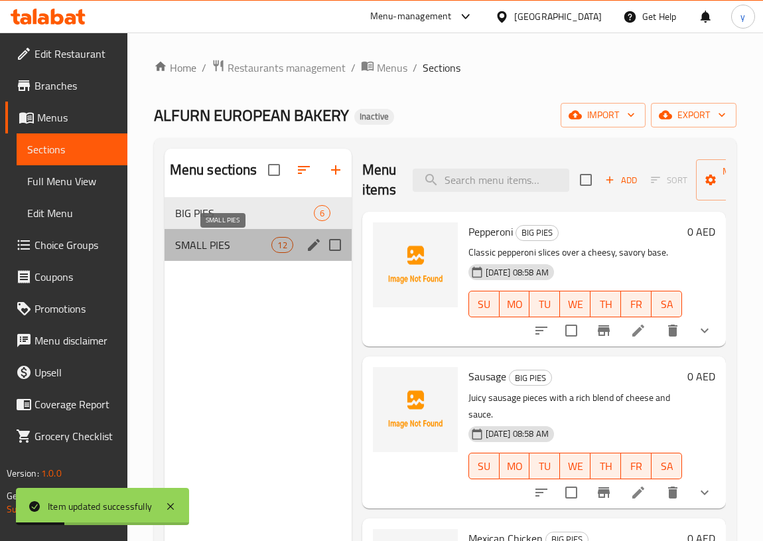
click at [196, 239] on span "SMALL PIES" at bounding box center [223, 245] width 97 height 16
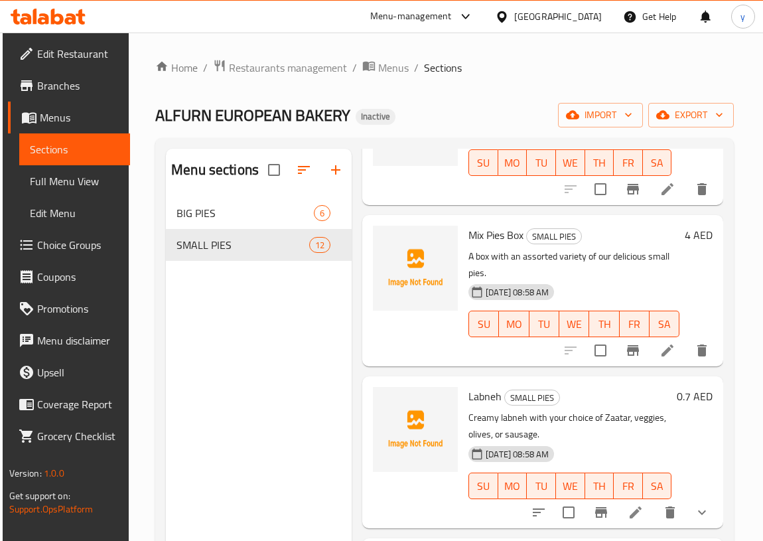
scroll to position [1206, 0]
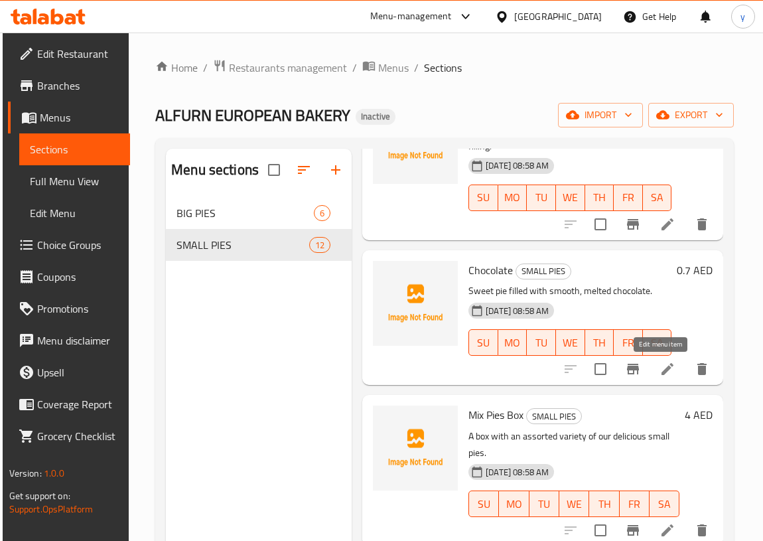
click at [659, 371] on icon at bounding box center [667, 369] width 16 height 16
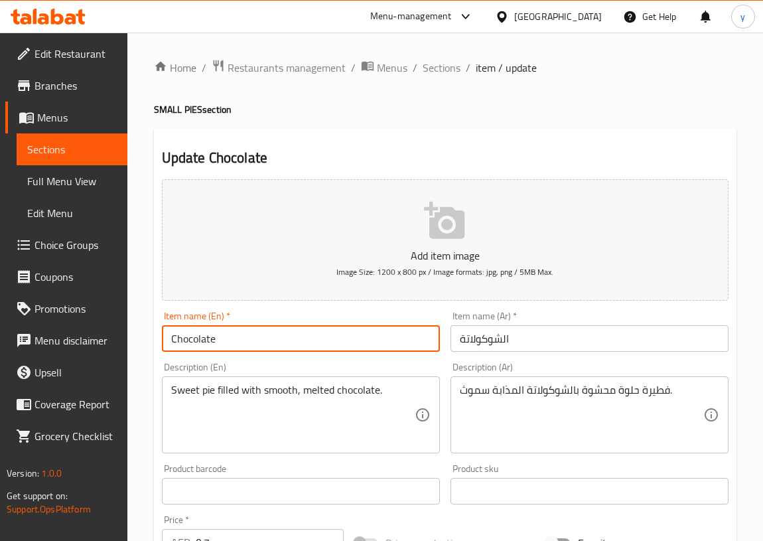
click at [292, 338] on input "Chocolate" at bounding box center [301, 338] width 278 height 27
paste input "SMALL PIE"
type input "Chocolate SMALL PIE"
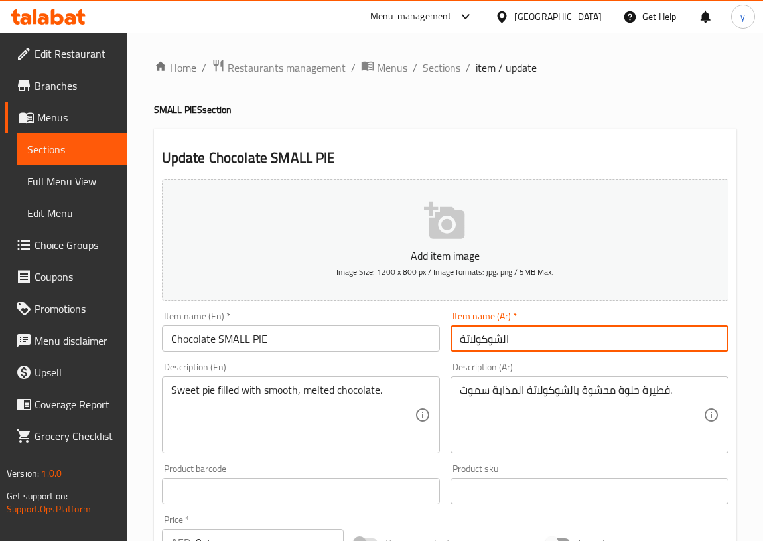
click at [532, 343] on input "الشوكولاتة" at bounding box center [589, 338] width 278 height 27
click at [460, 340] on input "الشوكولاتة صغيرة" at bounding box center [589, 338] width 278 height 27
type input "فطيرة الشوكولاتة صغيرة"
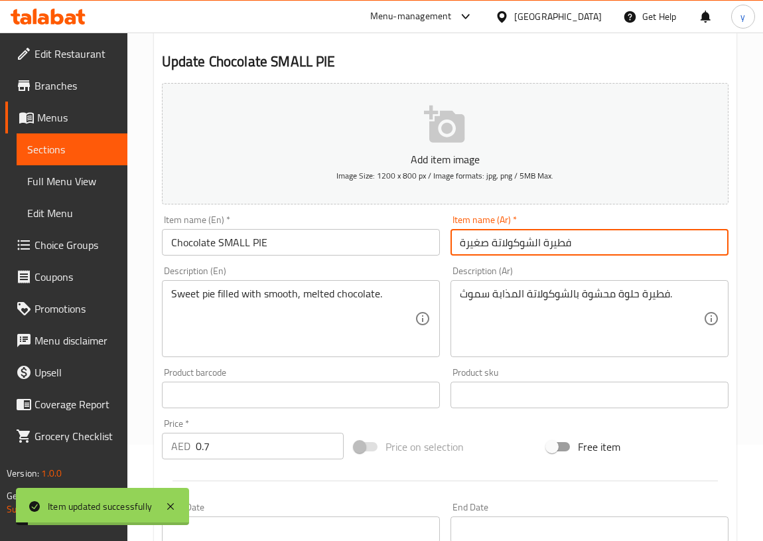
scroll to position [385, 0]
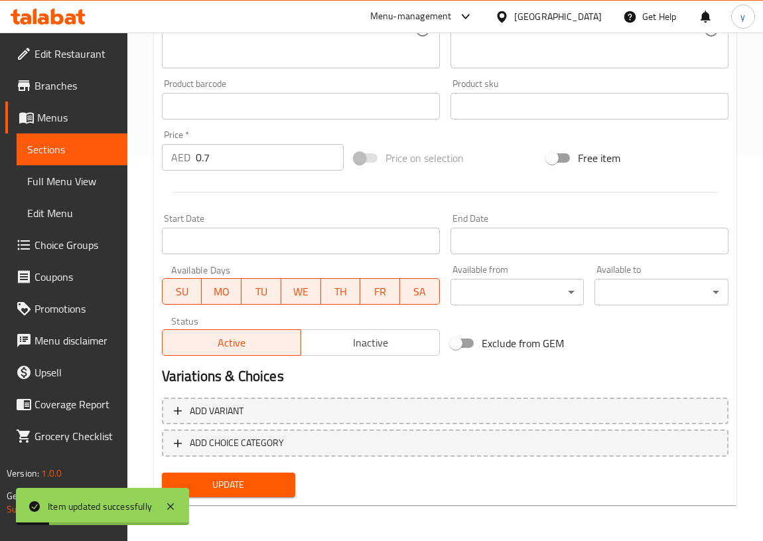
click at [48, 182] on span "Full Menu View" at bounding box center [72, 181] width 90 height 16
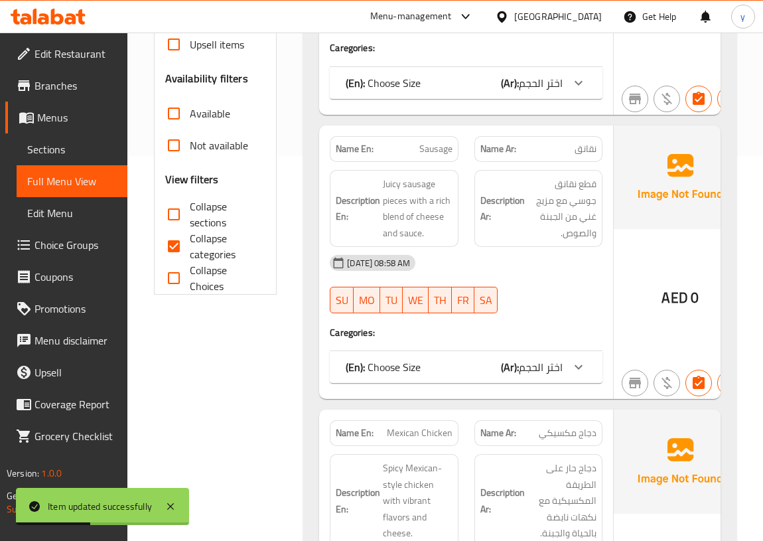
click at [81, 152] on span "Sections" at bounding box center [72, 149] width 90 height 16
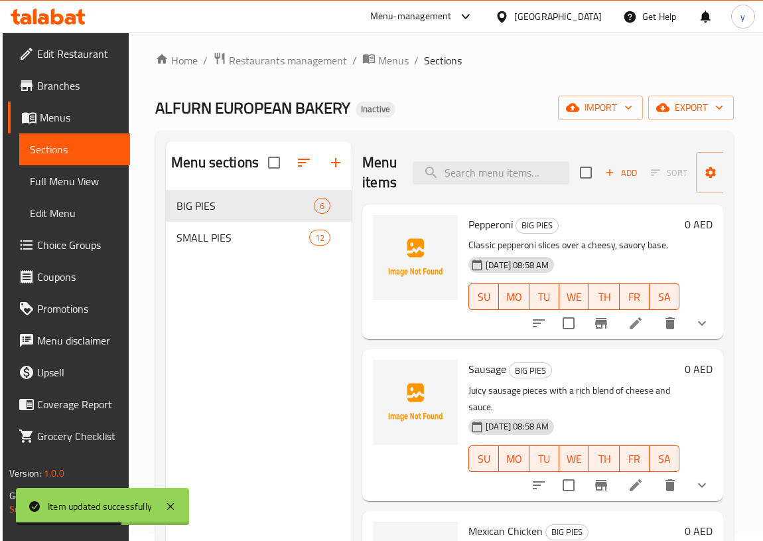
scroll to position [5, 0]
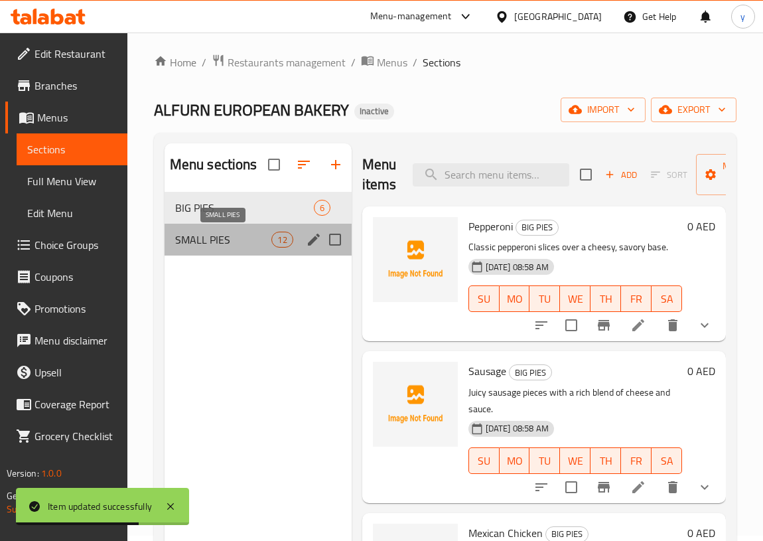
click at [198, 240] on span "SMALL PIES" at bounding box center [223, 240] width 97 height 16
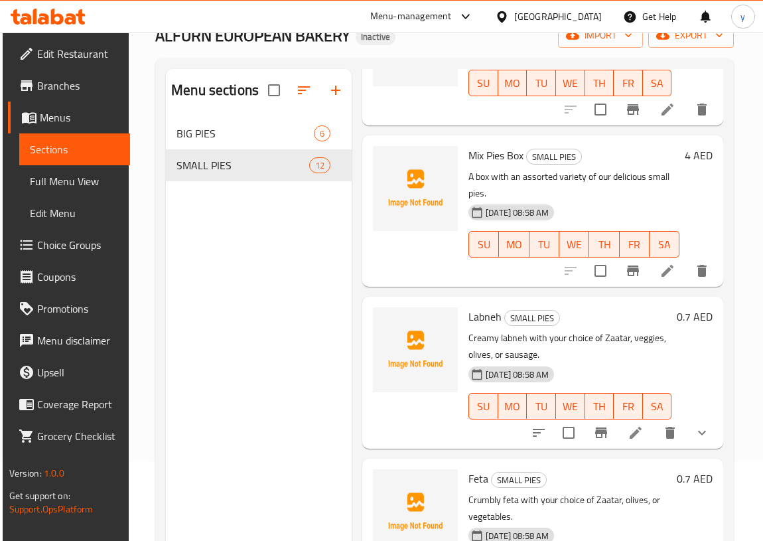
scroll to position [186, 0]
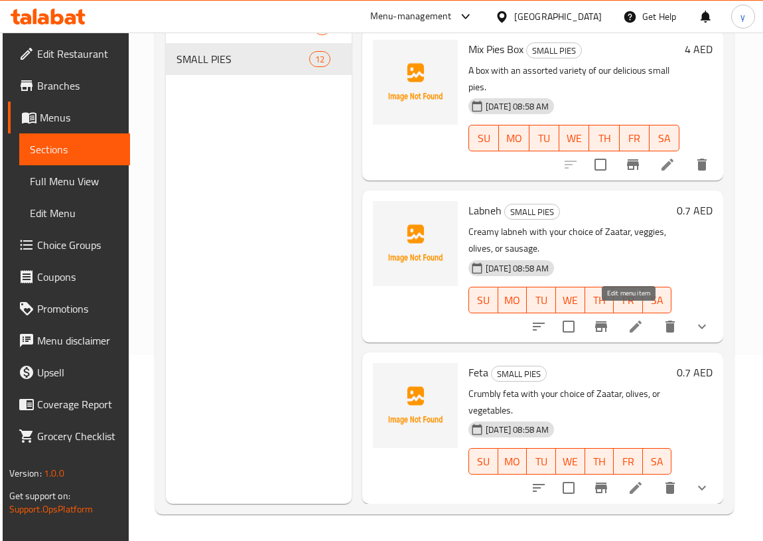
click at [634, 318] on icon at bounding box center [636, 326] width 16 height 16
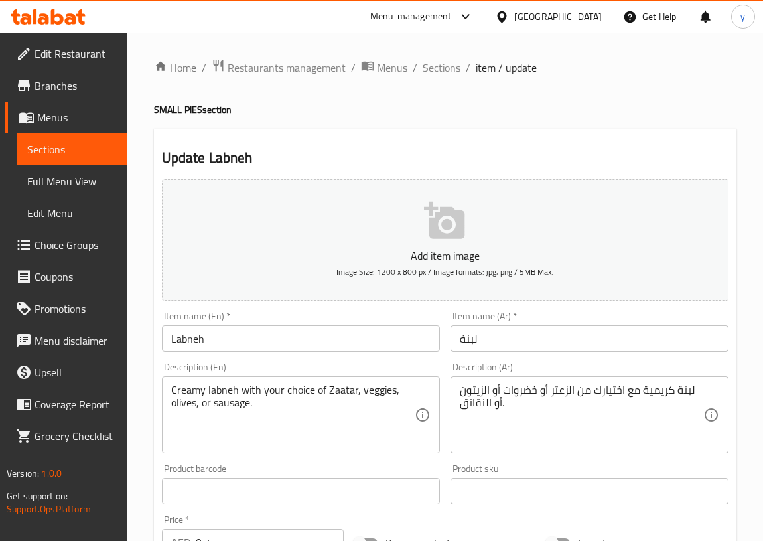
click at [279, 338] on input "Labneh" at bounding box center [301, 338] width 278 height 27
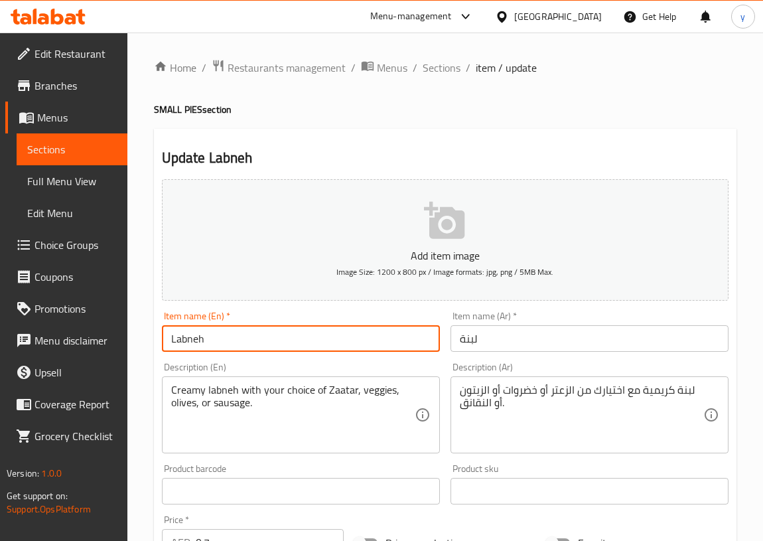
paste input "SMALL PIE"
type input "Labneh SMALL PIE"
click at [567, 338] on input "لبنة" at bounding box center [589, 338] width 278 height 27
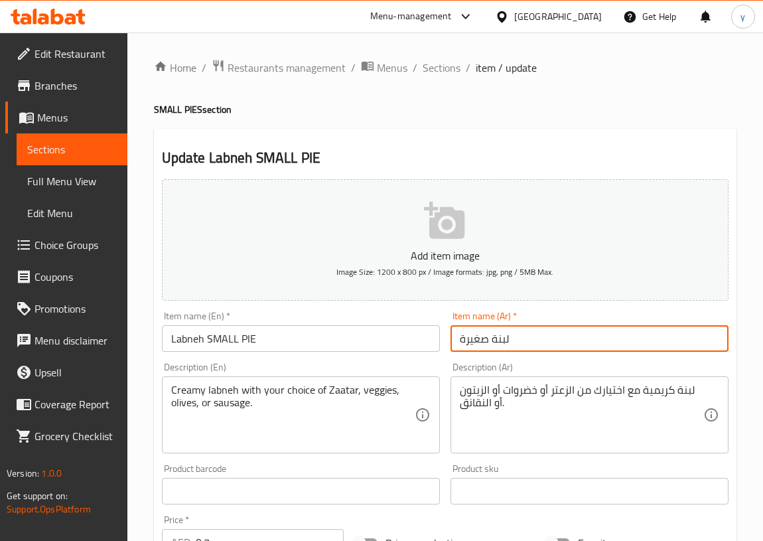
click at [458, 347] on input "لبنة صغيرة" at bounding box center [589, 338] width 278 height 27
type input "فطيرة لبنة صغيرة"
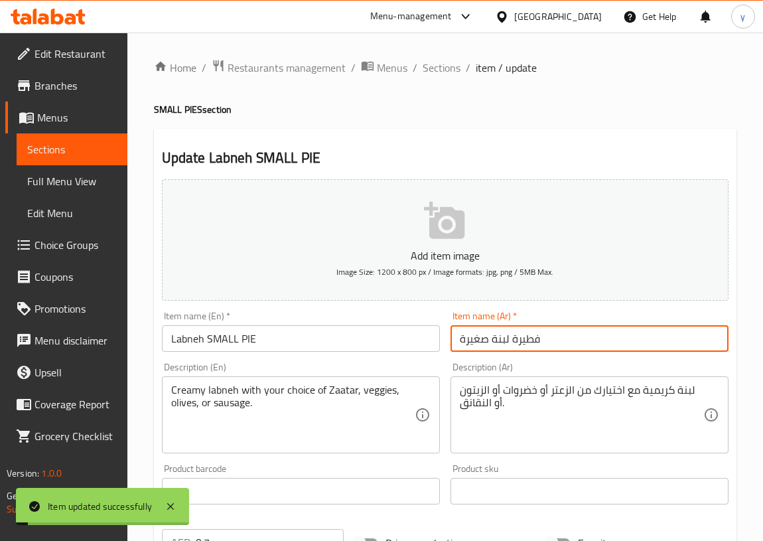
click at [70, 139] on link "Sections" at bounding box center [72, 149] width 111 height 32
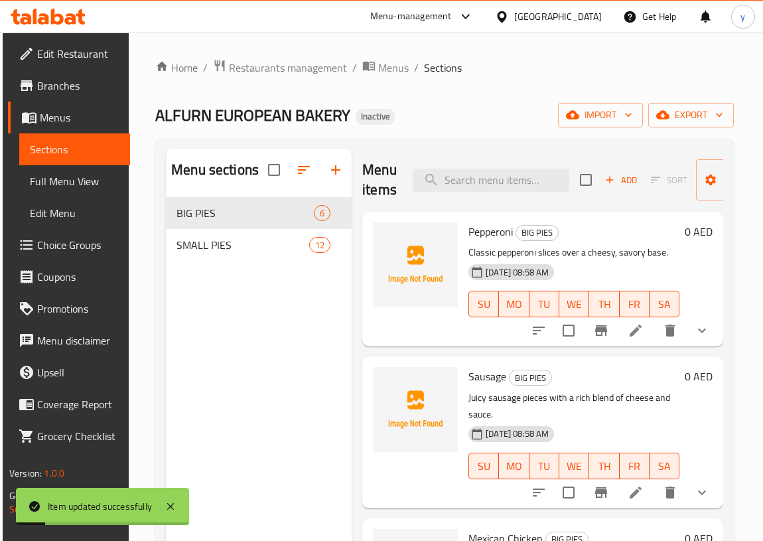
scroll to position [422, 0]
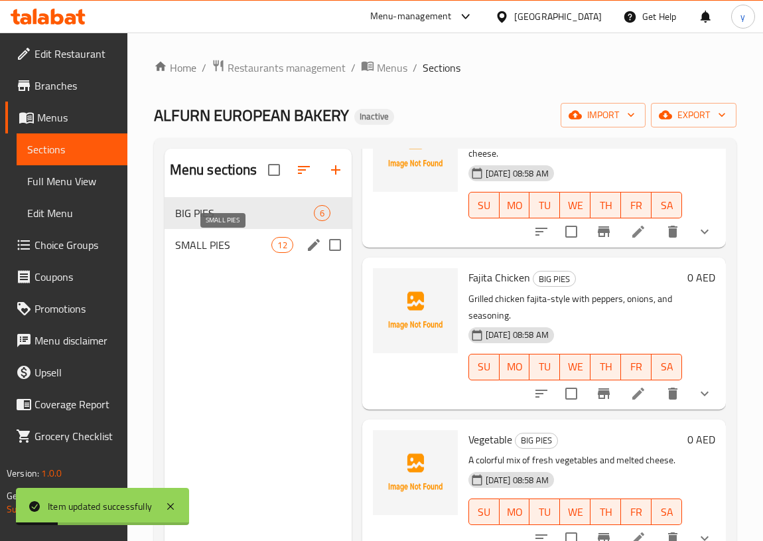
click at [210, 240] on span "SMALL PIES" at bounding box center [223, 245] width 97 height 16
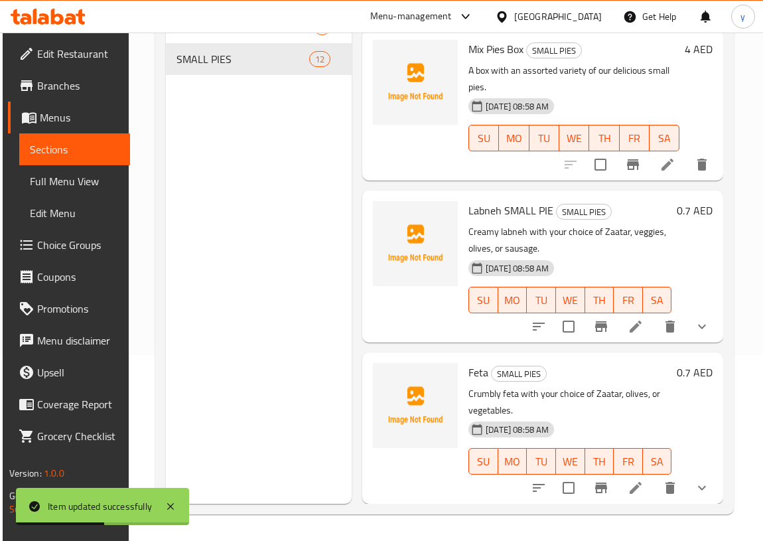
scroll to position [186, 0]
click at [634, 482] on icon at bounding box center [636, 488] width 12 height 12
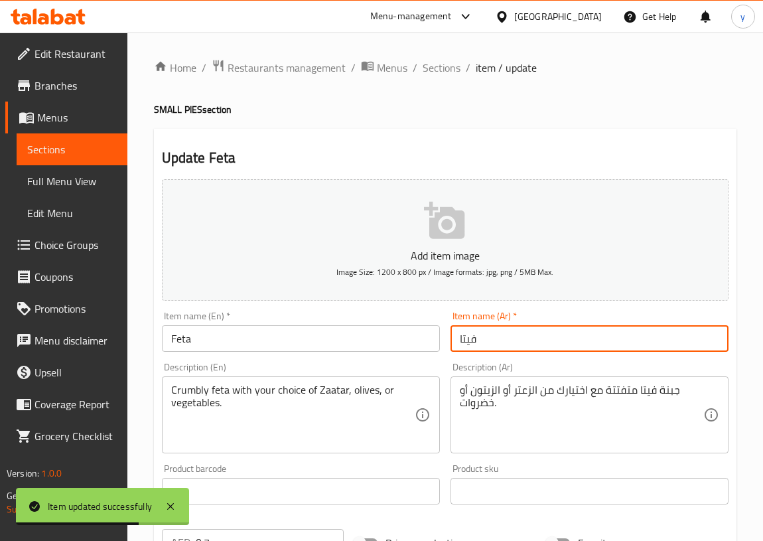
click at [513, 326] on input "فيتا" at bounding box center [589, 338] width 278 height 27
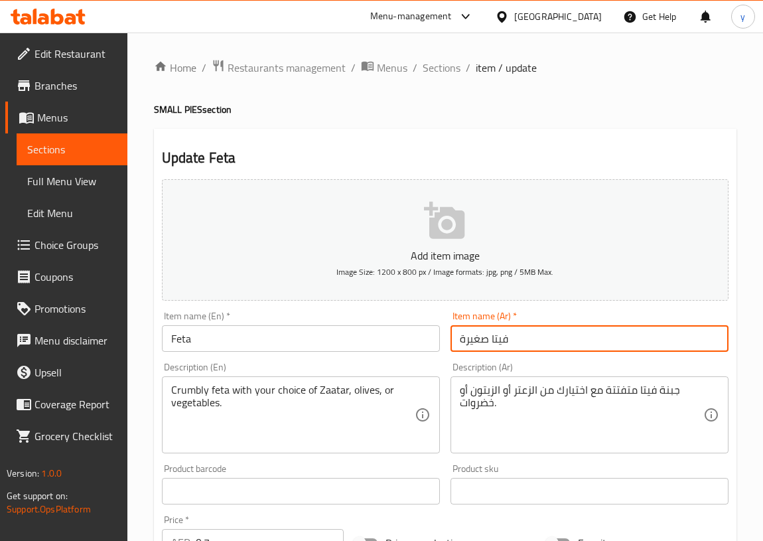
click at [456, 339] on input "فيتا صغيرة" at bounding box center [589, 338] width 278 height 27
type input "فطيرة فيتا صغيرة"
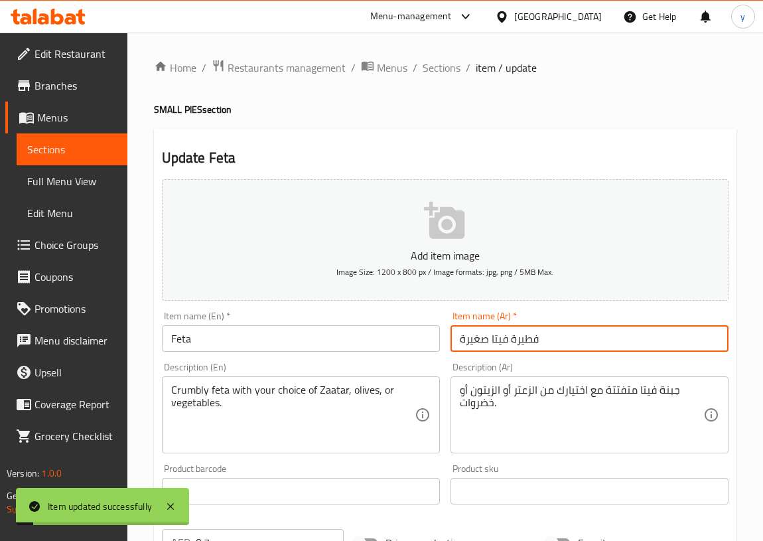
click at [65, 159] on link "Sections" at bounding box center [72, 149] width 111 height 32
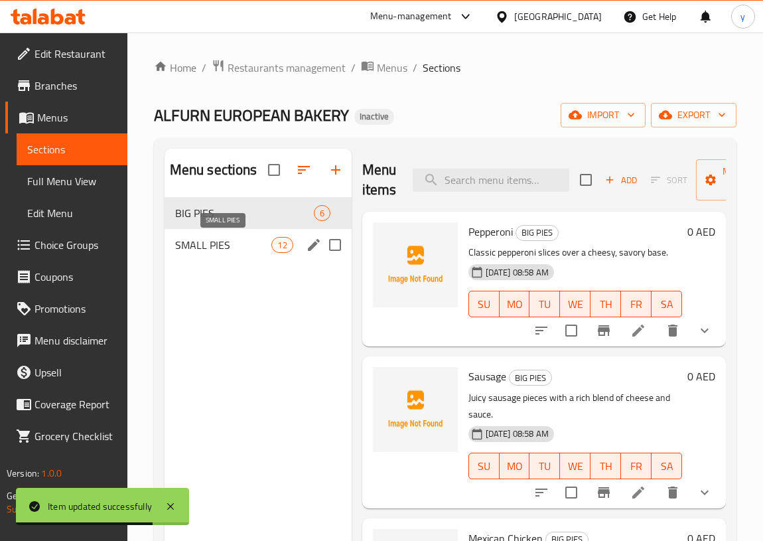
click at [233, 247] on span "SMALL PIES" at bounding box center [223, 245] width 97 height 16
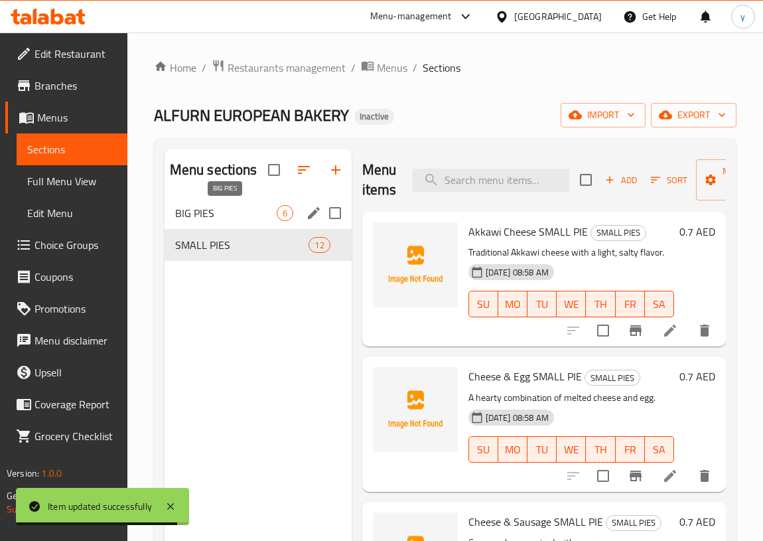
click at [224, 212] on span "BIG PIES" at bounding box center [225, 213] width 101 height 16
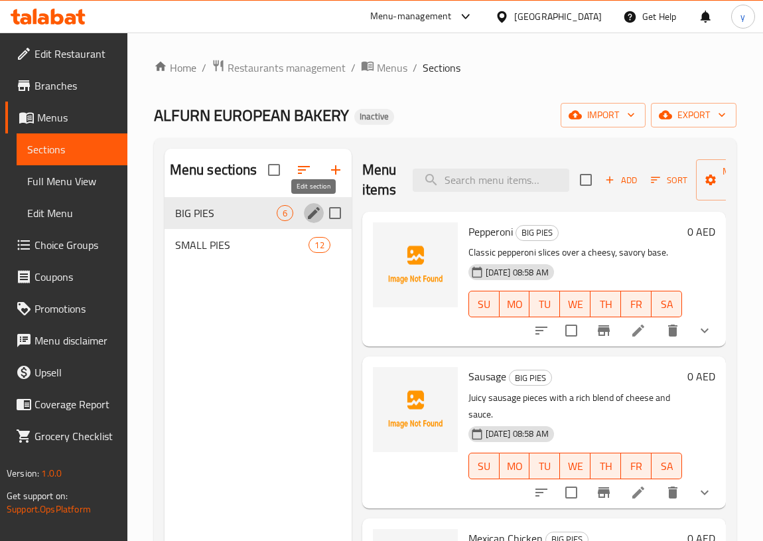
click at [314, 218] on icon "edit" at bounding box center [314, 213] width 16 height 16
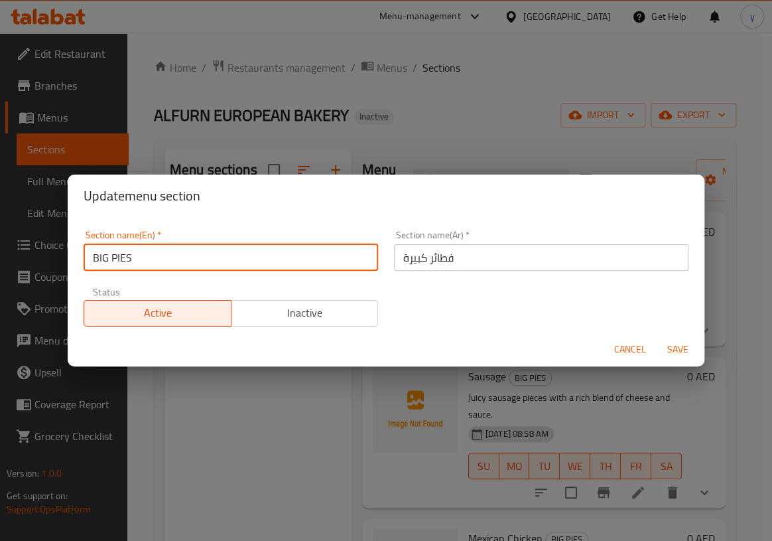
drag, startPoint x: 111, startPoint y: 259, endPoint x: 0, endPoint y: 259, distance: 110.8
click at [0, 259] on div "Update menu section Section name(En)   * BIG PIES Section name(En) * Section na…" at bounding box center [386, 270] width 772 height 541
type input "PIES"
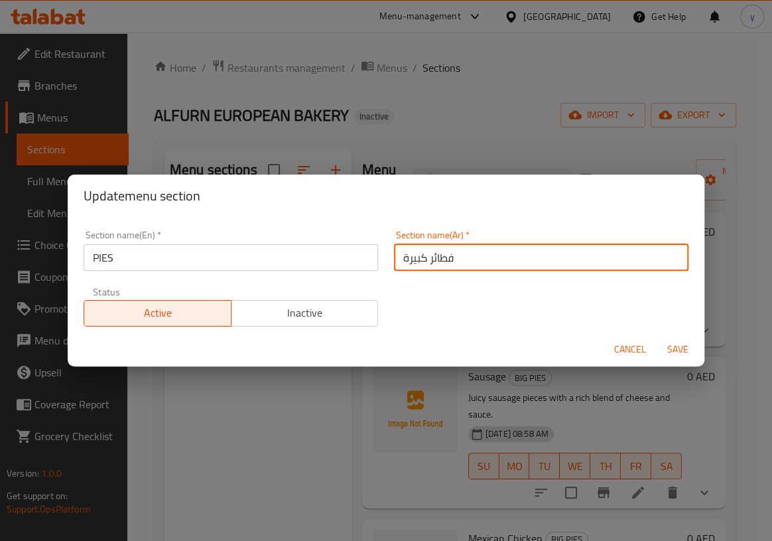
drag, startPoint x: 423, startPoint y: 257, endPoint x: 302, endPoint y: 271, distance: 121.5
click at [273, 254] on div "Section name(En)   * PIES Section name(En) * Section name(Ar)   * فطائر كبيرة S…" at bounding box center [386, 278] width 621 height 112
type input "فطائر"
click at [667, 348] on span "Save" at bounding box center [678, 349] width 32 height 17
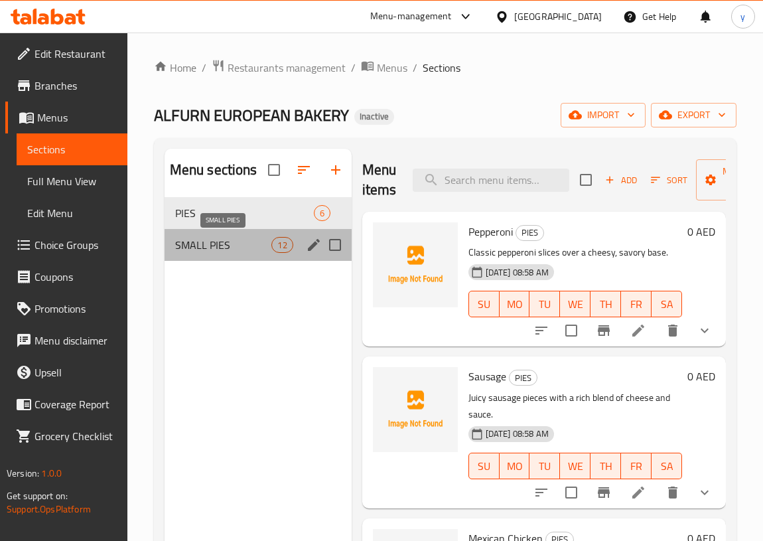
click at [210, 249] on span "SMALL PIES" at bounding box center [223, 245] width 97 height 16
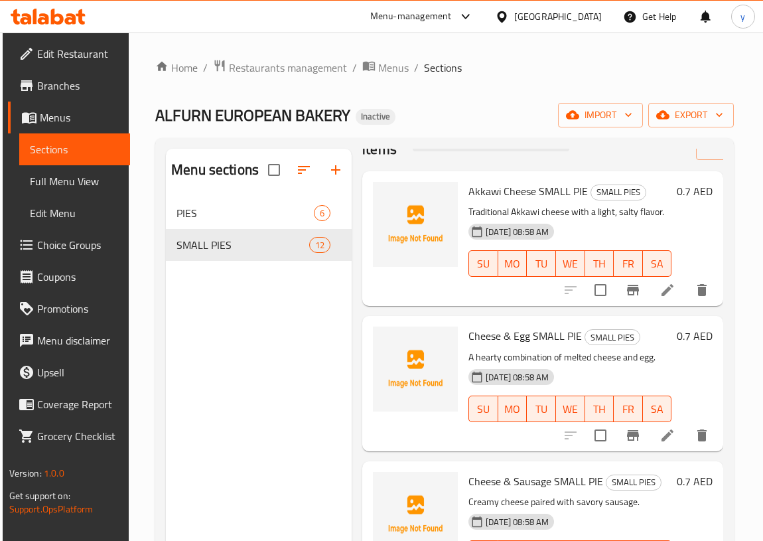
scroll to position [60, 0]
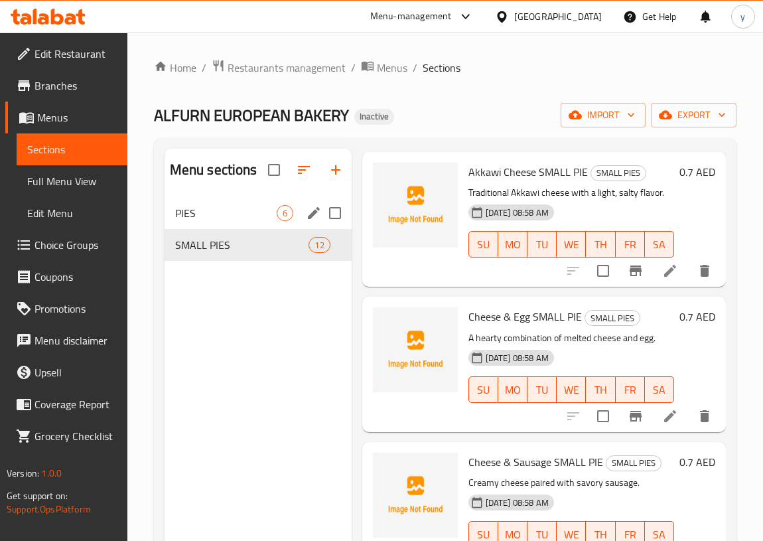
click at [260, 222] on div "PIES 6" at bounding box center [258, 213] width 187 height 32
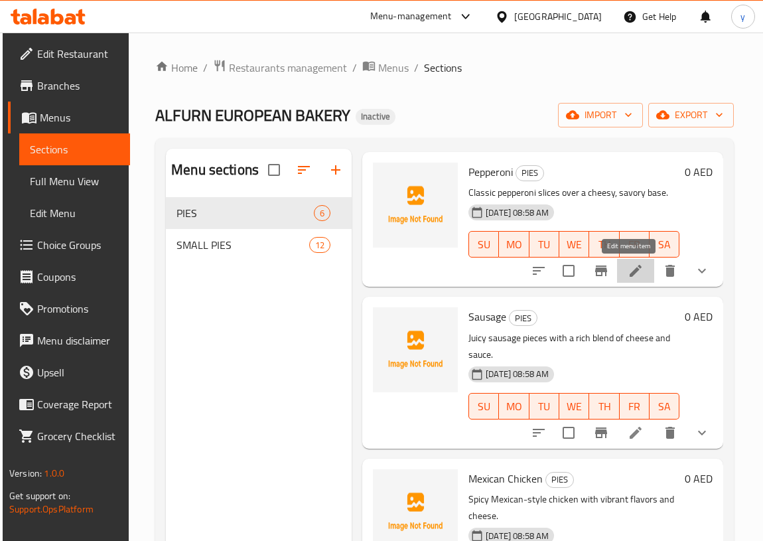
click at [630, 274] on icon at bounding box center [636, 271] width 12 height 12
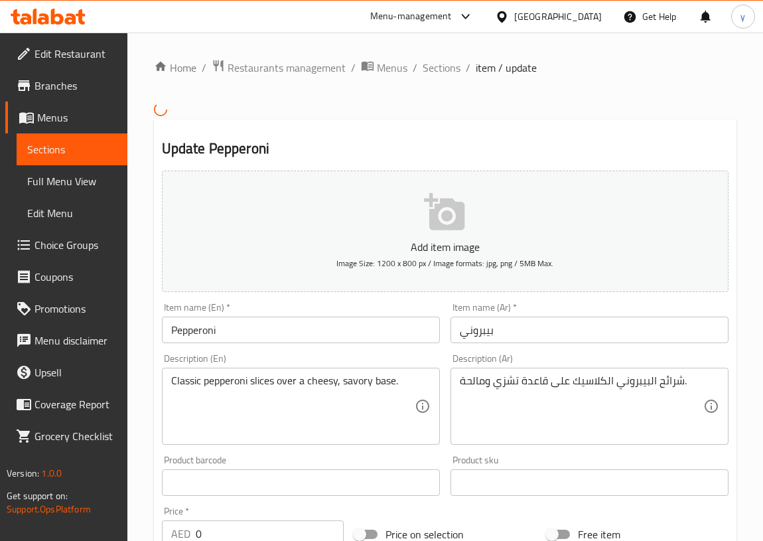
click at [262, 332] on input "Pepperoni" at bounding box center [301, 329] width 278 height 27
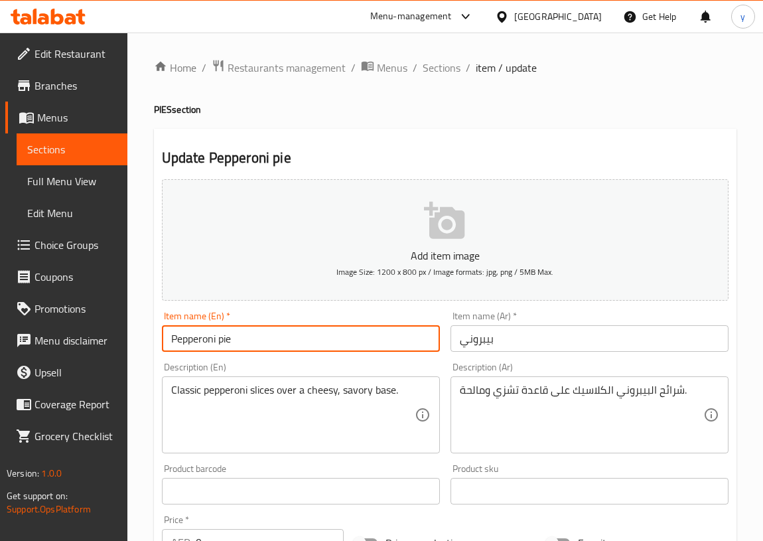
type input "Pepperoni pie"
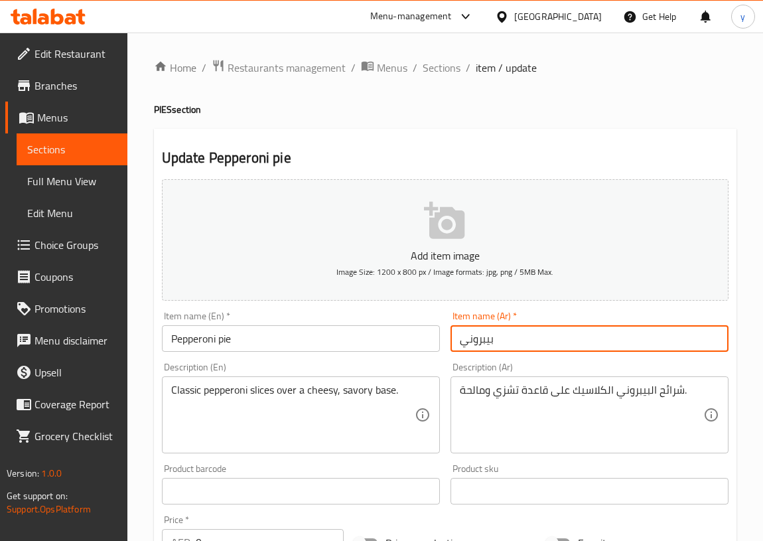
click at [541, 344] on input "بيبروني" at bounding box center [589, 338] width 278 height 27
click at [460, 340] on input "بيبروني" at bounding box center [589, 338] width 278 height 27
click at [500, 341] on input "فطير بيبروني" at bounding box center [589, 338] width 278 height 27
type input "فطيرة بيبروني"
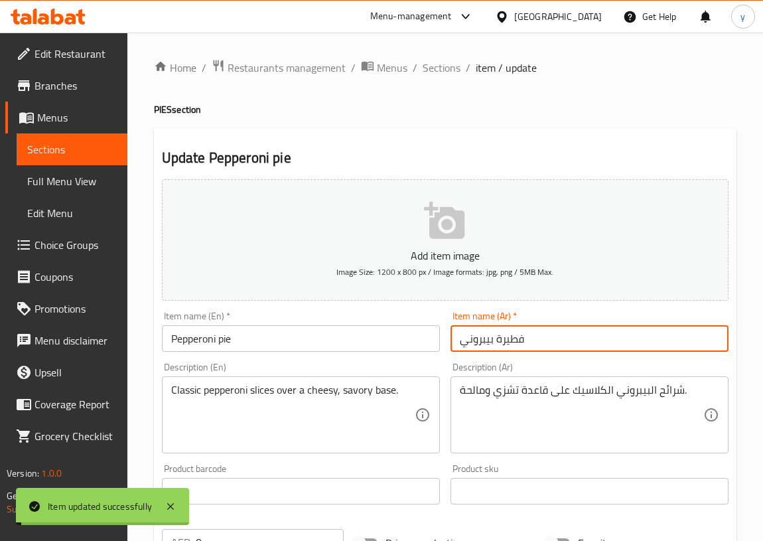
click at [66, 143] on span "Sections" at bounding box center [72, 149] width 90 height 16
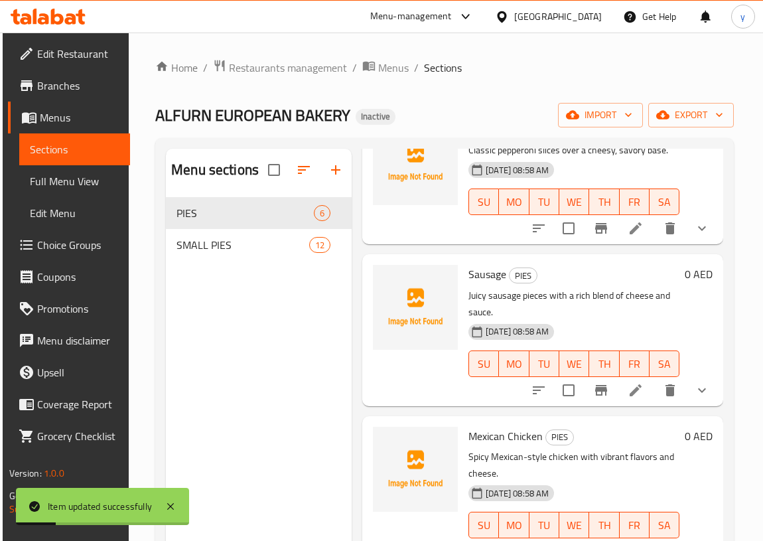
scroll to position [120, 0]
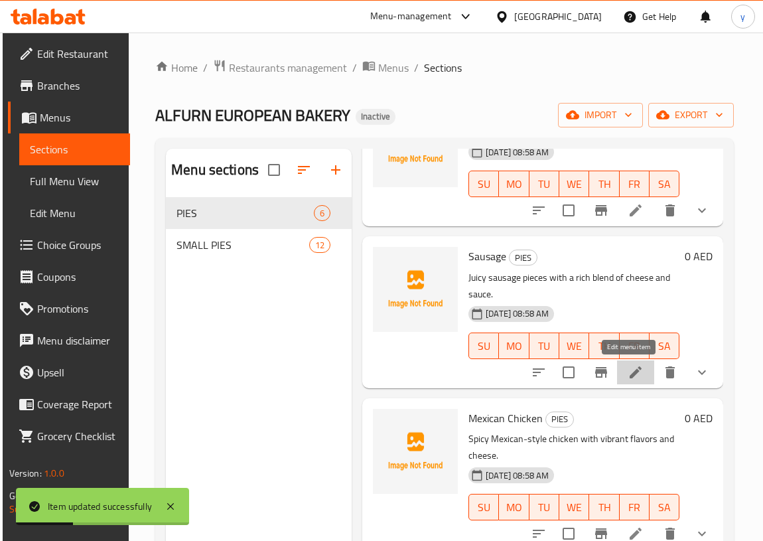
click at [636, 372] on icon at bounding box center [636, 372] width 16 height 16
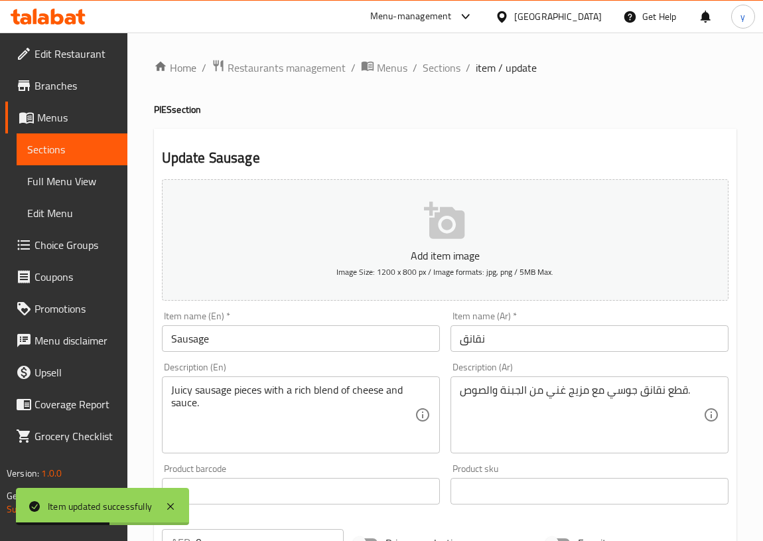
click at [332, 346] on input "Sausage" at bounding box center [301, 338] width 278 height 27
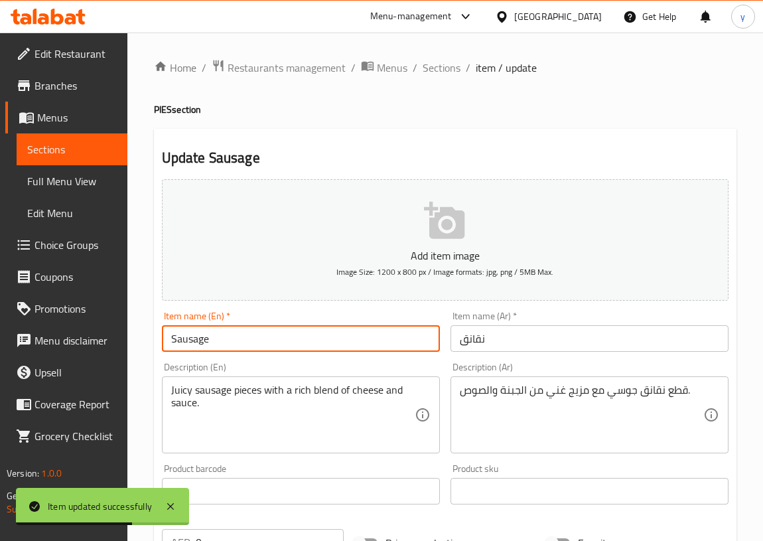
click at [568, 333] on input "نقانق" at bounding box center [589, 338] width 278 height 27
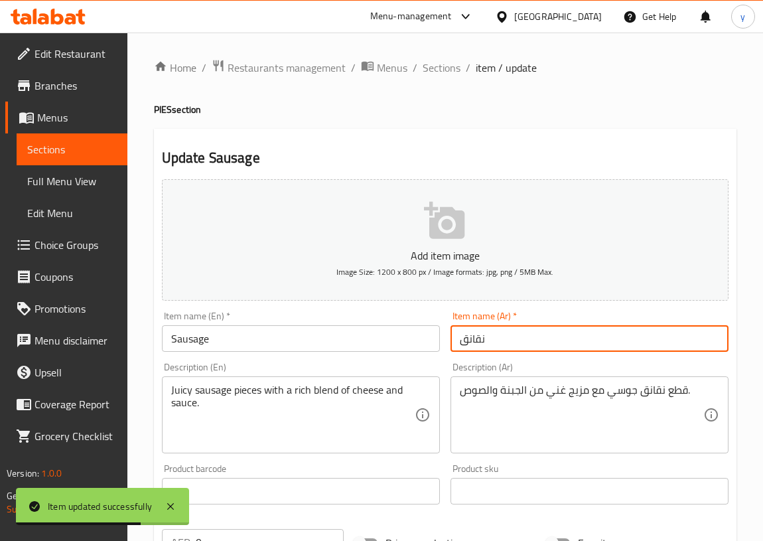
click at [278, 338] on input "Sausage" at bounding box center [301, 338] width 278 height 27
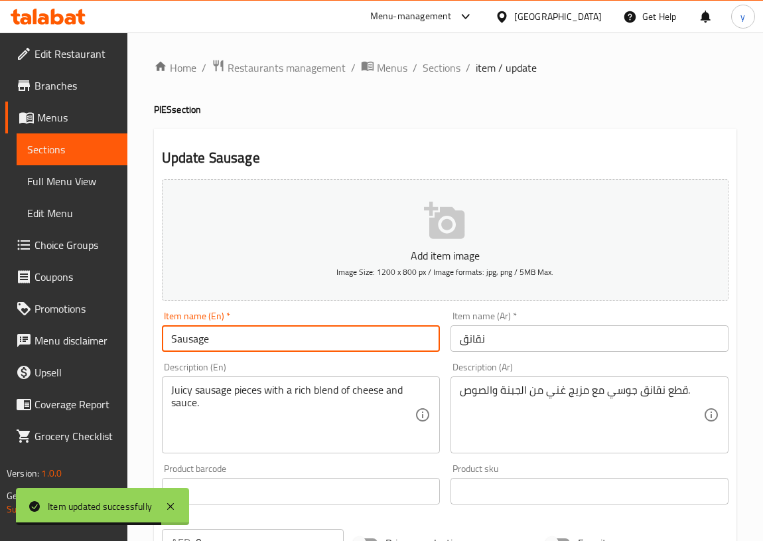
click at [170, 336] on input "Sausage" at bounding box center [301, 338] width 278 height 27
click at [280, 343] on input "Sausage" at bounding box center [301, 338] width 278 height 27
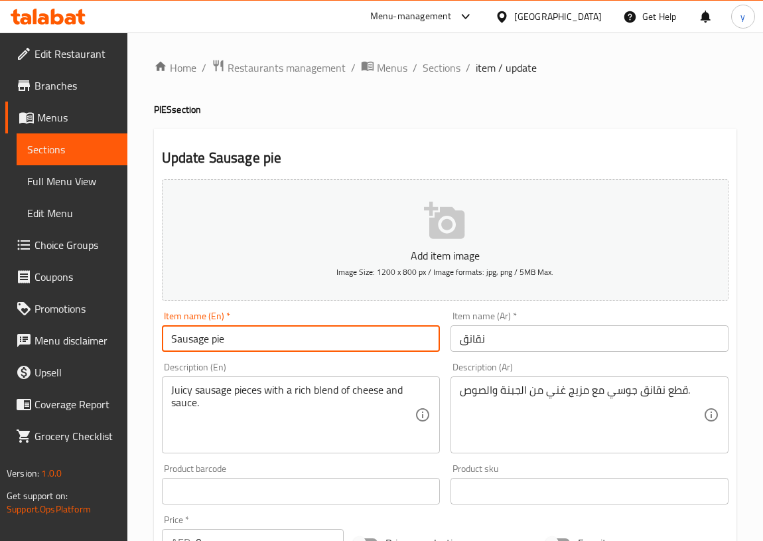
drag, startPoint x: 222, startPoint y: 338, endPoint x: 212, endPoint y: 338, distance: 10.6
click at [212, 338] on input "Sausage pie" at bounding box center [301, 338] width 278 height 27
type input "Sausage pie"
click at [520, 332] on input "نقانق" at bounding box center [589, 338] width 278 height 27
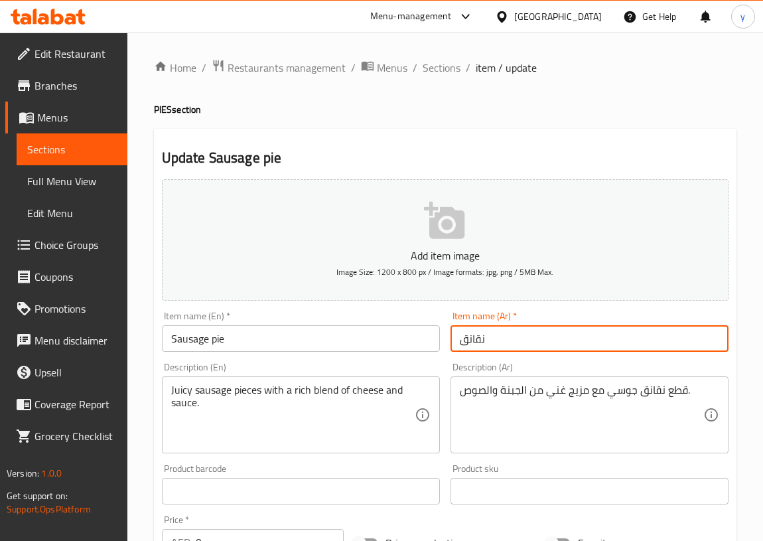
click at [460, 338] on input "نقانق" at bounding box center [589, 338] width 278 height 27
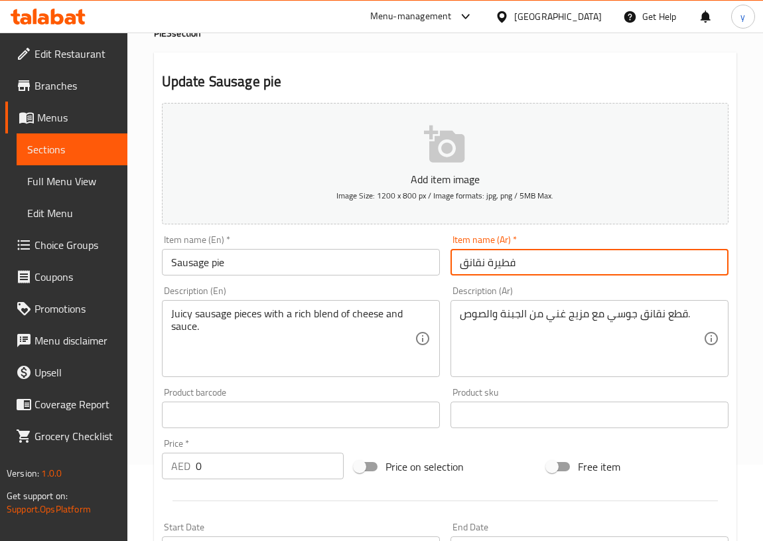
scroll to position [120, 0]
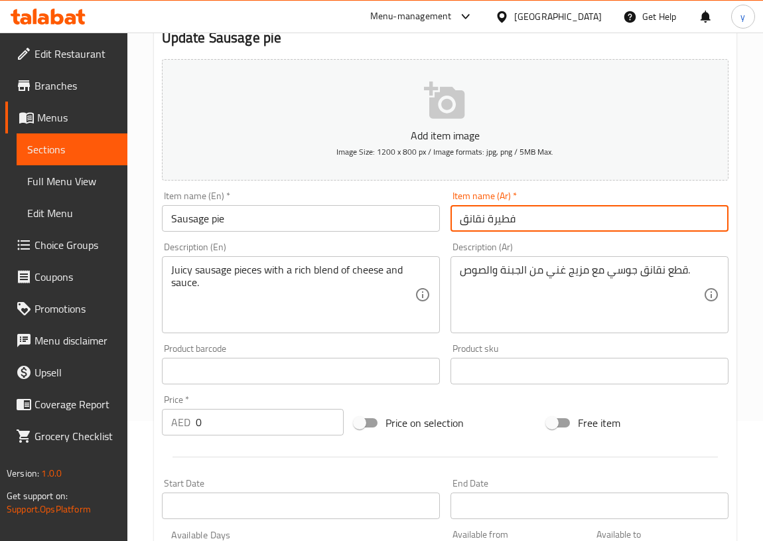
type input "فطيرة نقانق"
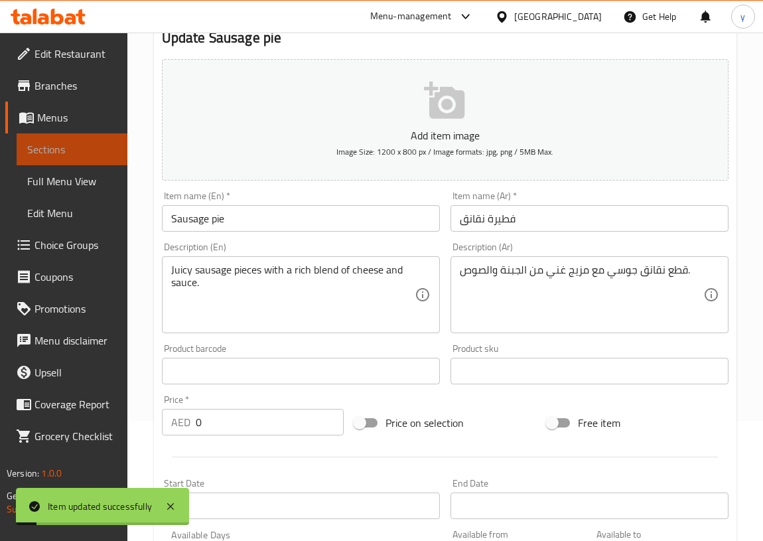
click at [68, 152] on span "Sections" at bounding box center [72, 149] width 90 height 16
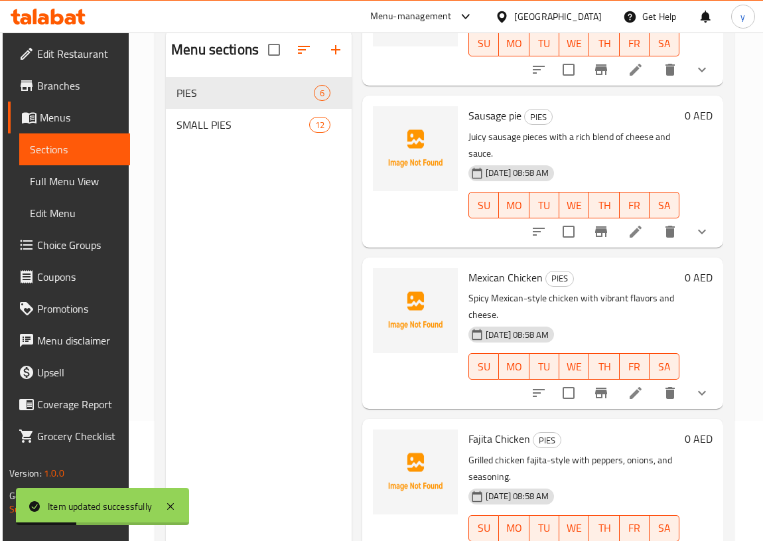
scroll to position [180, 0]
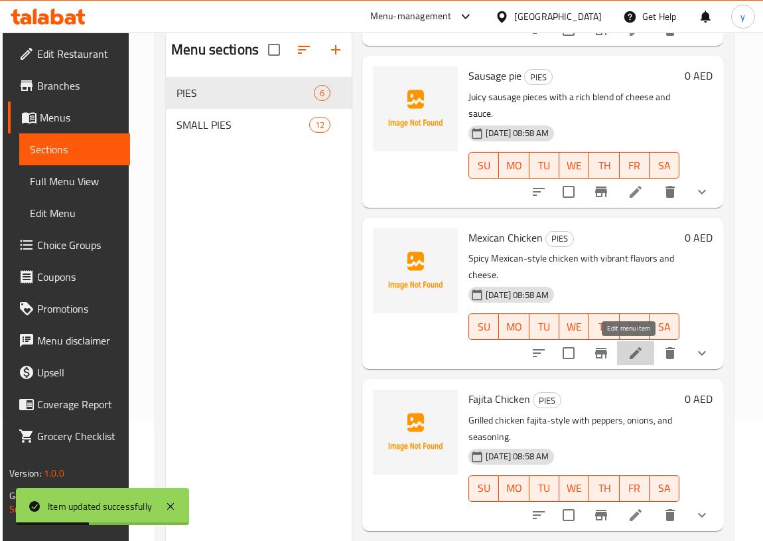
click at [628, 353] on icon at bounding box center [636, 353] width 16 height 16
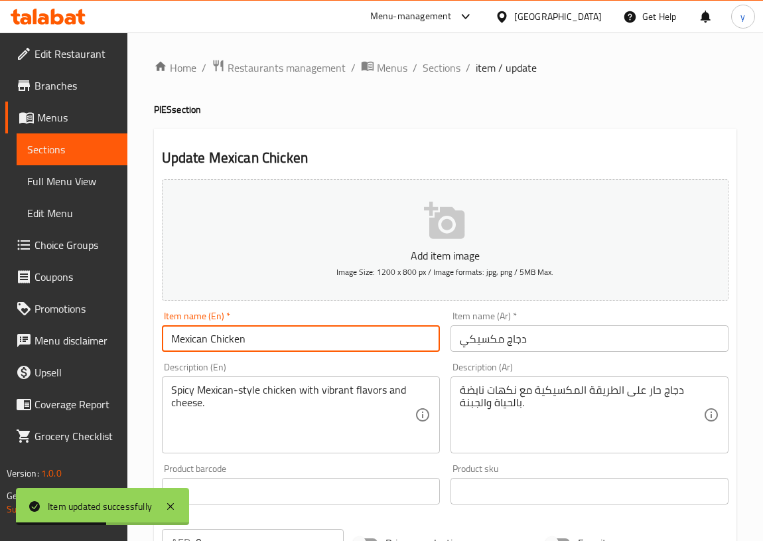
click at [283, 335] on input "Mexican Chicken" at bounding box center [301, 338] width 278 height 27
paste input "pie"
type input "Mexican Chicken pie"
click at [523, 346] on input "دجاج مكسيكي" at bounding box center [589, 338] width 278 height 27
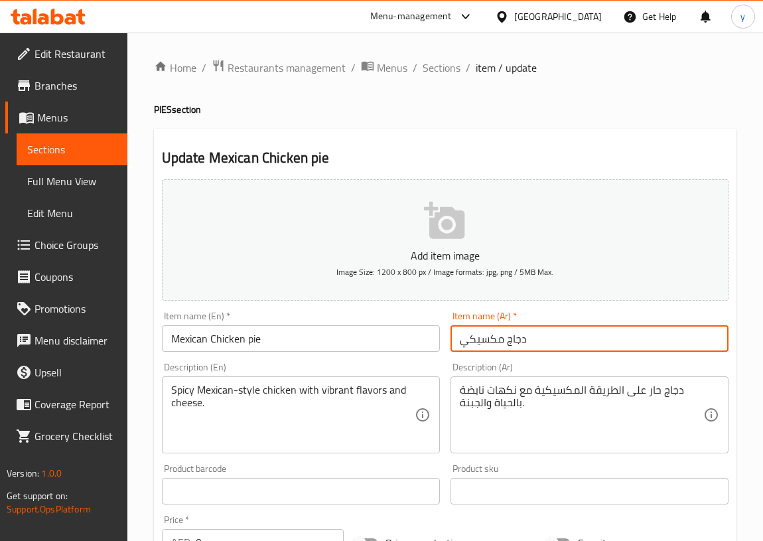
click at [460, 340] on input "دجاج مكسيكي" at bounding box center [589, 338] width 278 height 27
type input "فطيرة دجاج مكسيكي"
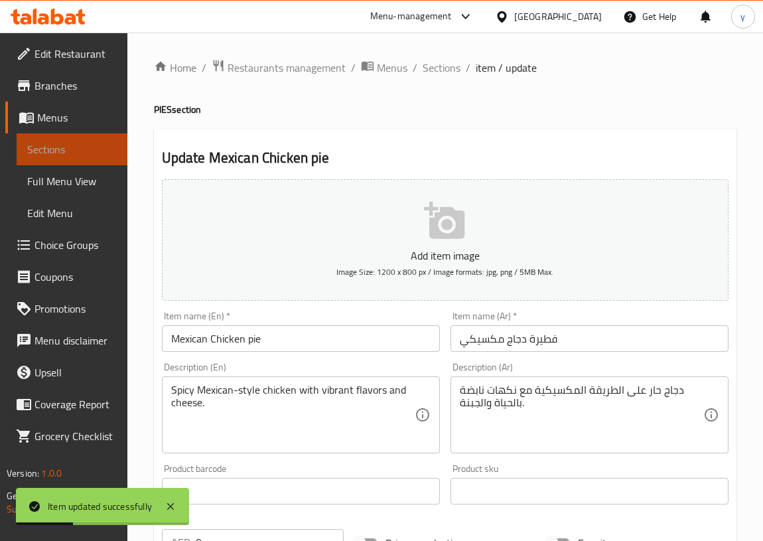
click at [56, 149] on span "Sections" at bounding box center [72, 149] width 90 height 16
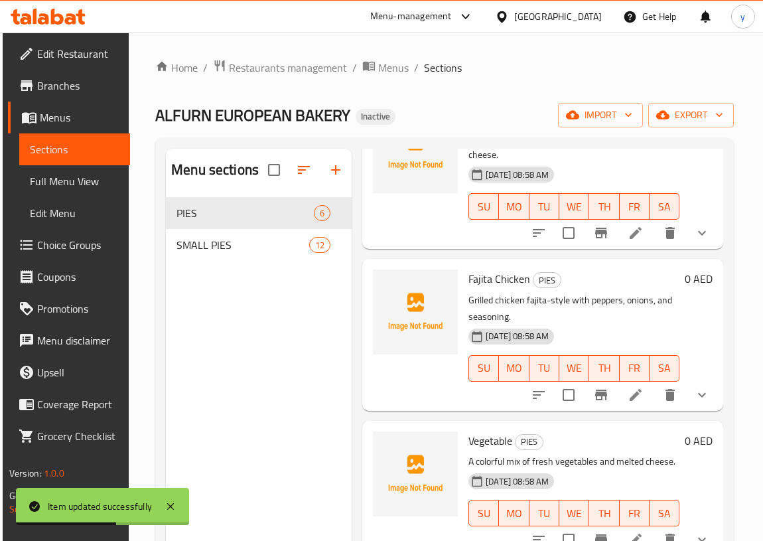
scroll to position [422, 0]
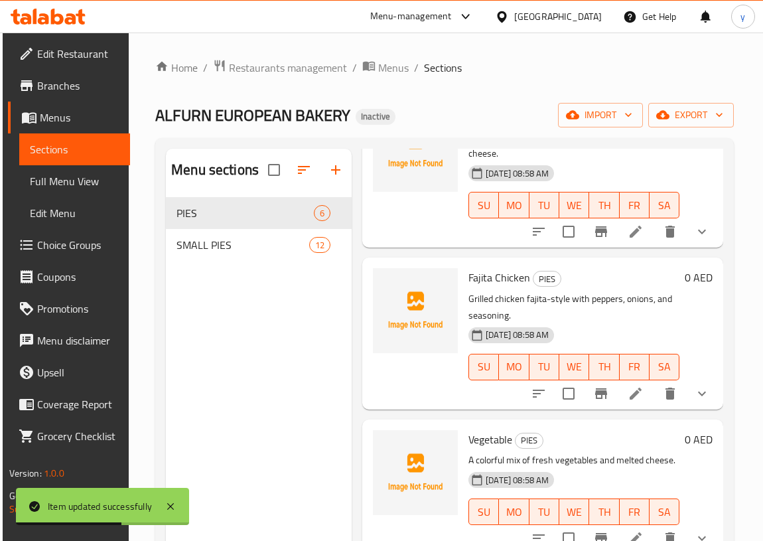
click at [628, 391] on icon at bounding box center [636, 393] width 16 height 16
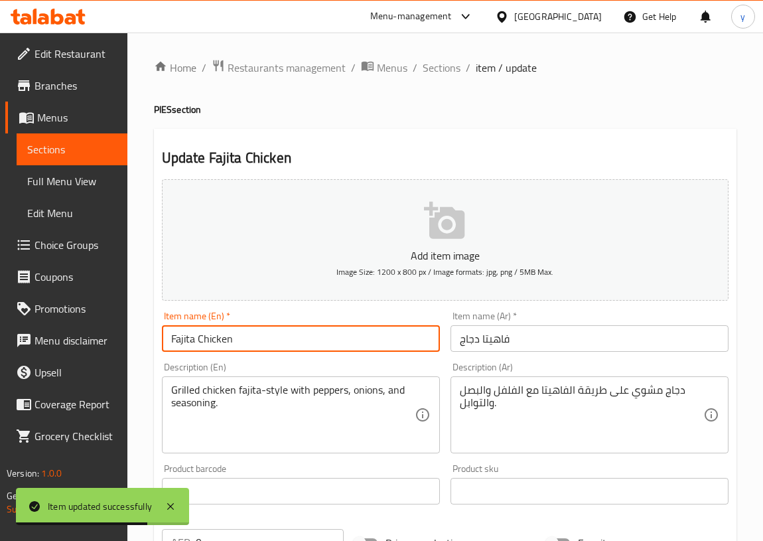
click at [279, 342] on input "Fajita Chicken" at bounding box center [301, 338] width 278 height 27
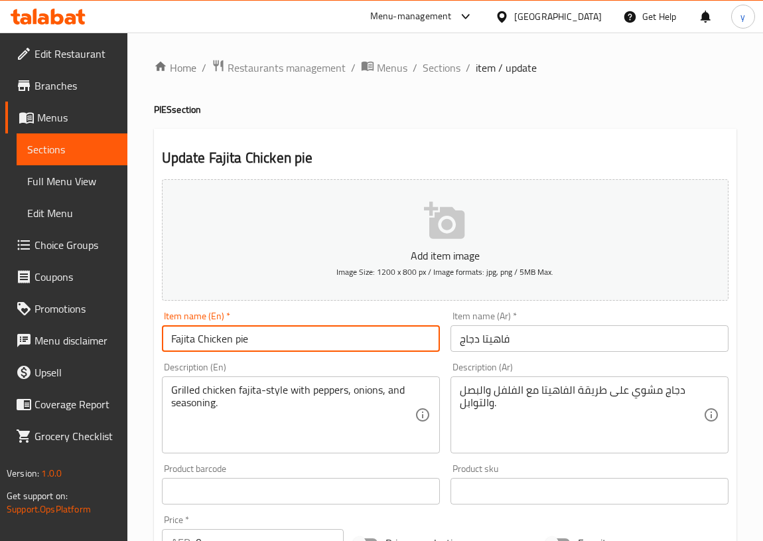
type input "Fajita Chicken pie"
click at [539, 336] on input "فاهيتا دجاج" at bounding box center [589, 338] width 278 height 27
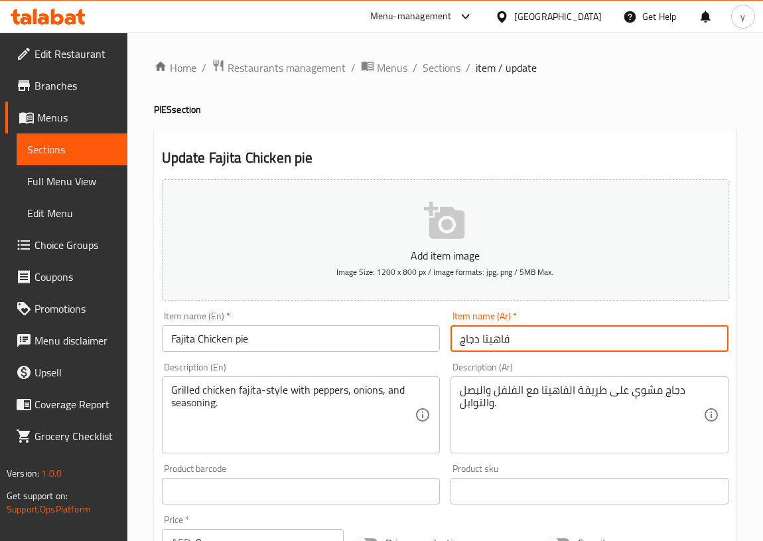
click at [457, 336] on input "فاهيتا دجاج" at bounding box center [589, 338] width 278 height 27
type input "فطيرة فاهيتا دجاج"
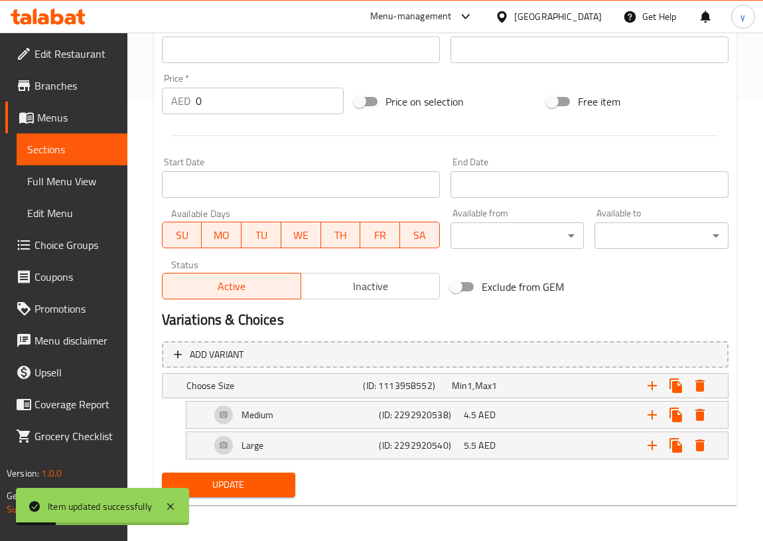
click at [45, 151] on span "Sections" at bounding box center [72, 149] width 90 height 16
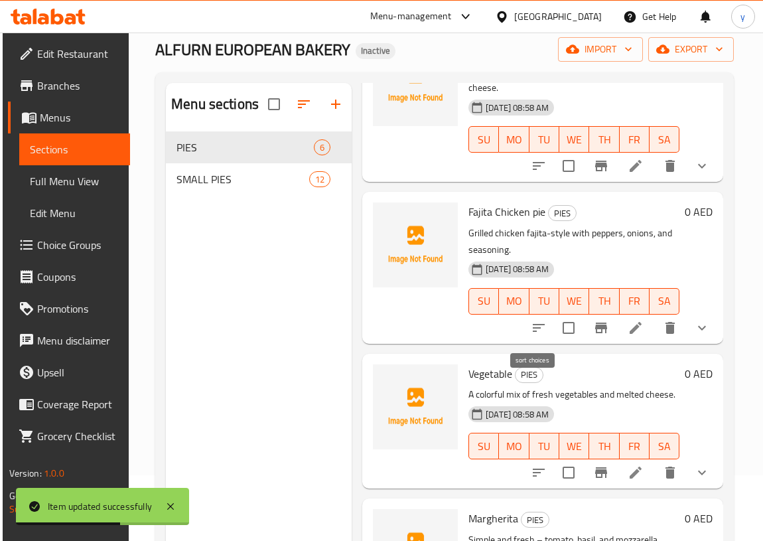
scroll to position [473, 0]
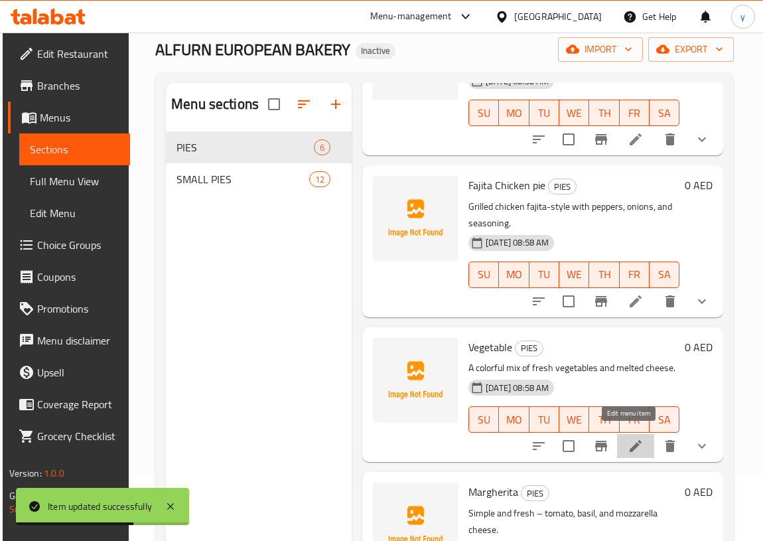
click at [629, 443] on icon at bounding box center [636, 446] width 16 height 16
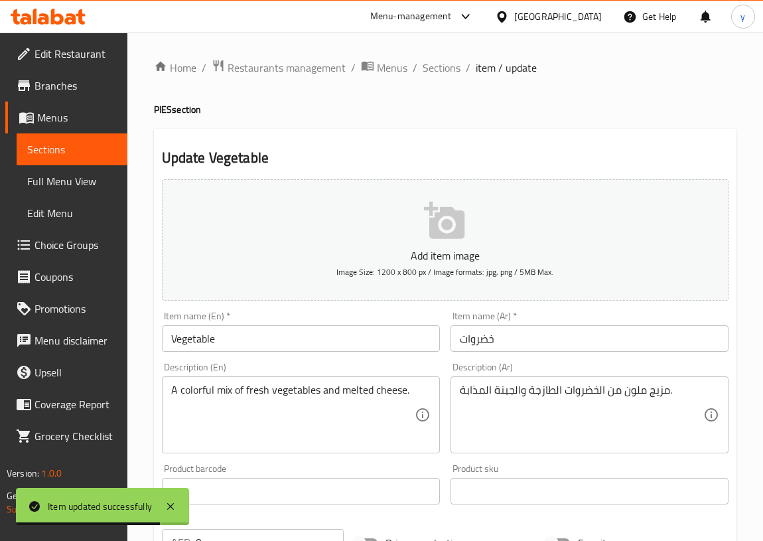
click at [232, 336] on input "Vegetable" at bounding box center [301, 338] width 278 height 27
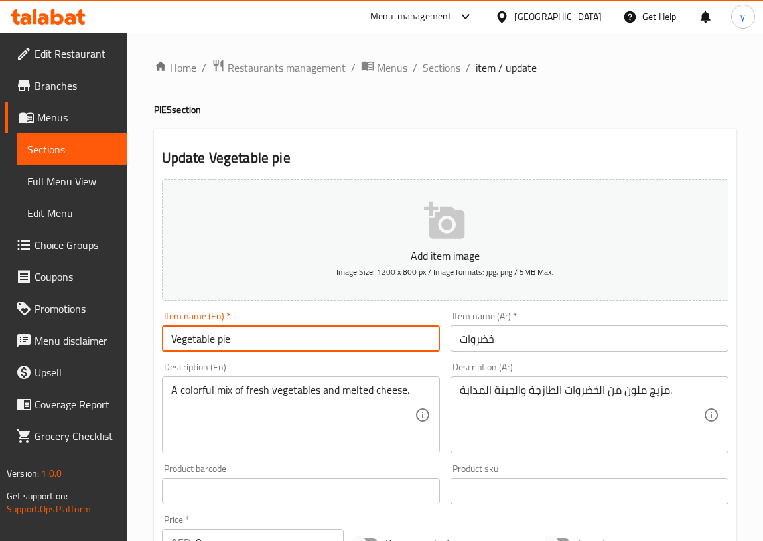
type input "Vegetable pie"
click at [545, 338] on input "خضروات" at bounding box center [589, 338] width 278 height 27
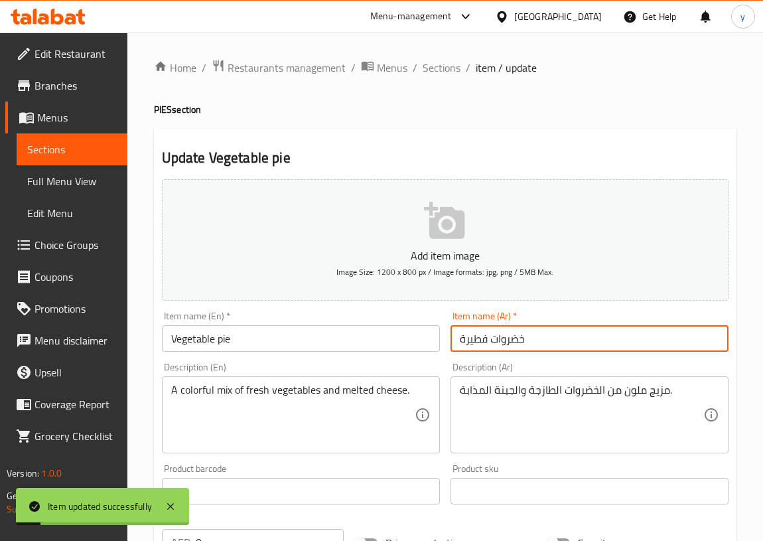
drag, startPoint x: 487, startPoint y: 342, endPoint x: 452, endPoint y: 341, distance: 35.2
click at [452, 341] on input "خضروات فطيرة" at bounding box center [589, 338] width 278 height 27
click at [458, 340] on input "خضروات" at bounding box center [589, 338] width 278 height 27
click at [529, 338] on input "خضروات" at bounding box center [589, 338] width 278 height 27
click at [458, 338] on input "خضروات" at bounding box center [589, 338] width 278 height 27
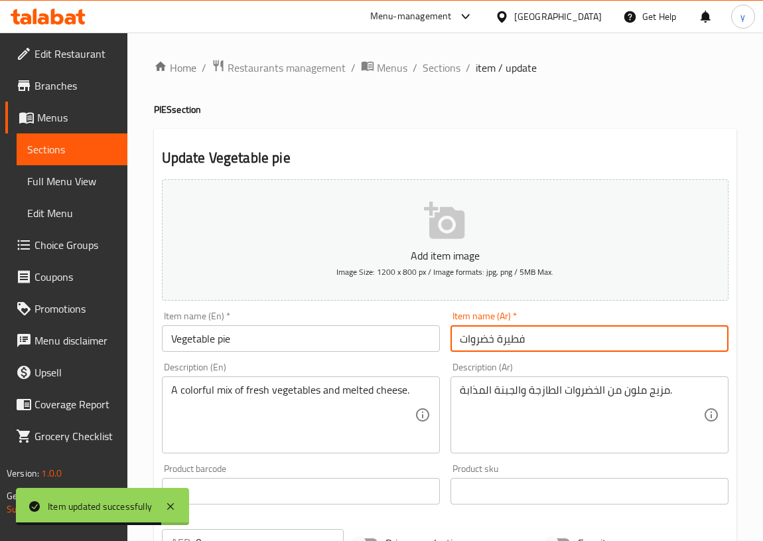
type input "فطيرة خضروات"
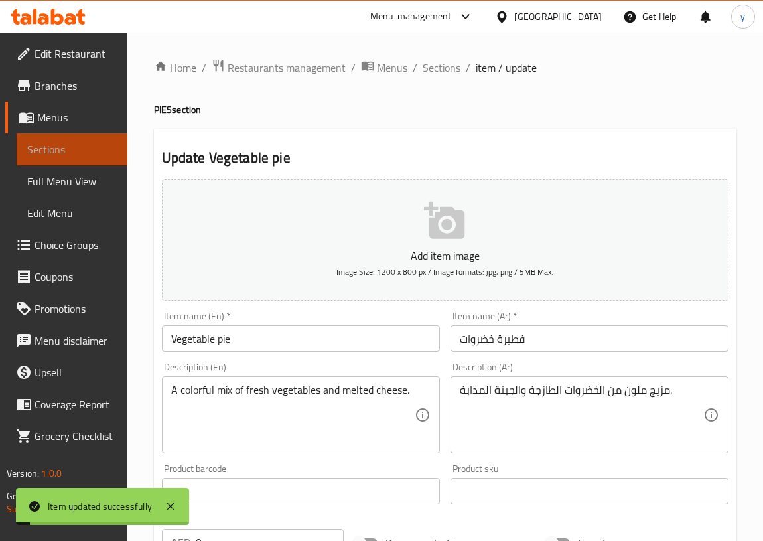
click at [66, 143] on span "Sections" at bounding box center [72, 149] width 90 height 16
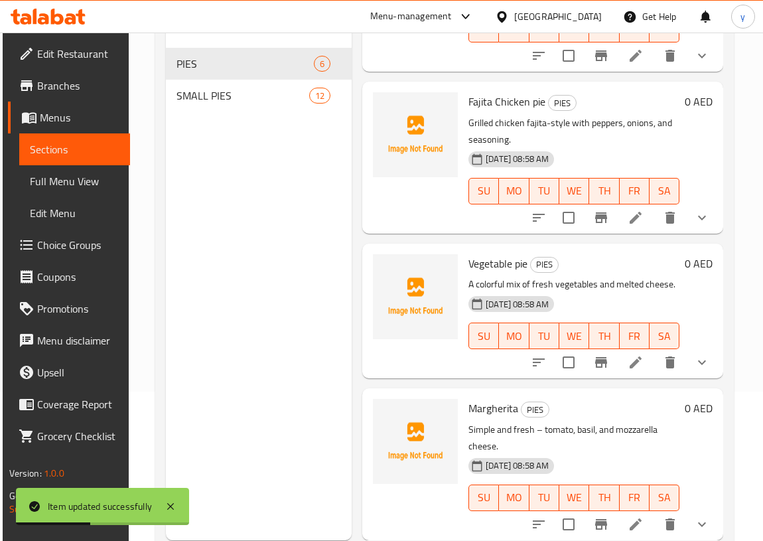
scroll to position [186, 0]
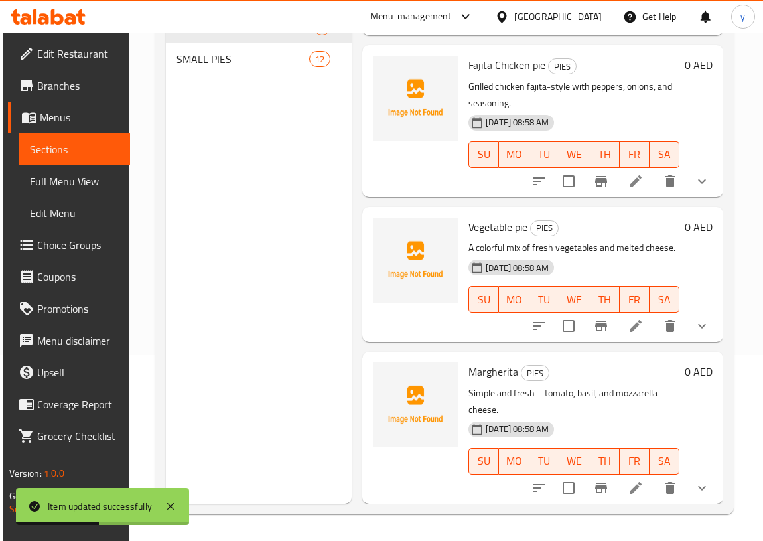
click at [628, 483] on icon at bounding box center [636, 488] width 16 height 16
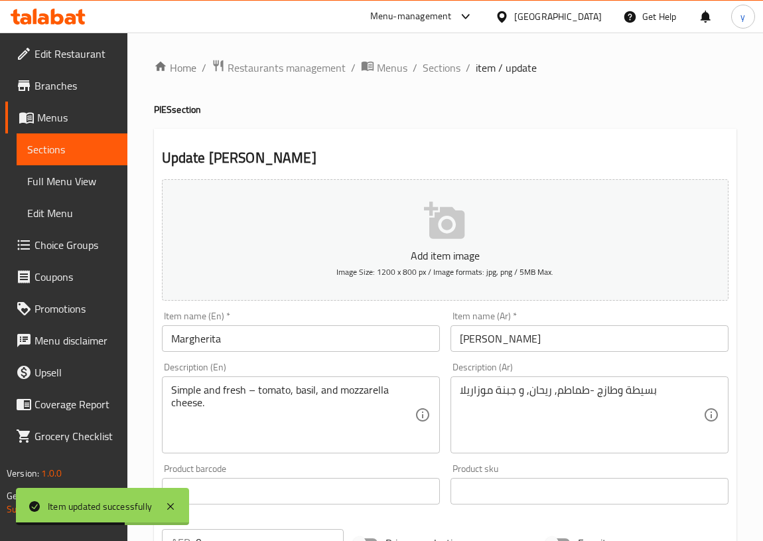
click at [299, 330] on input "Margherita" at bounding box center [301, 338] width 278 height 27
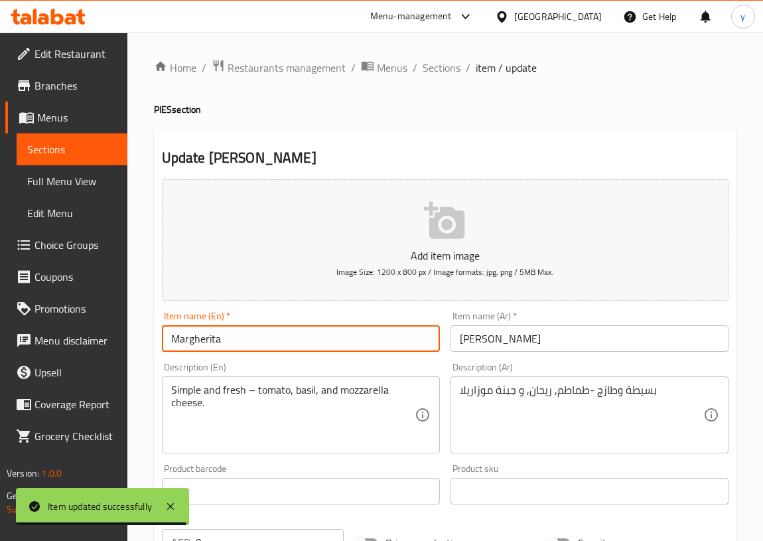
paste input "pie"
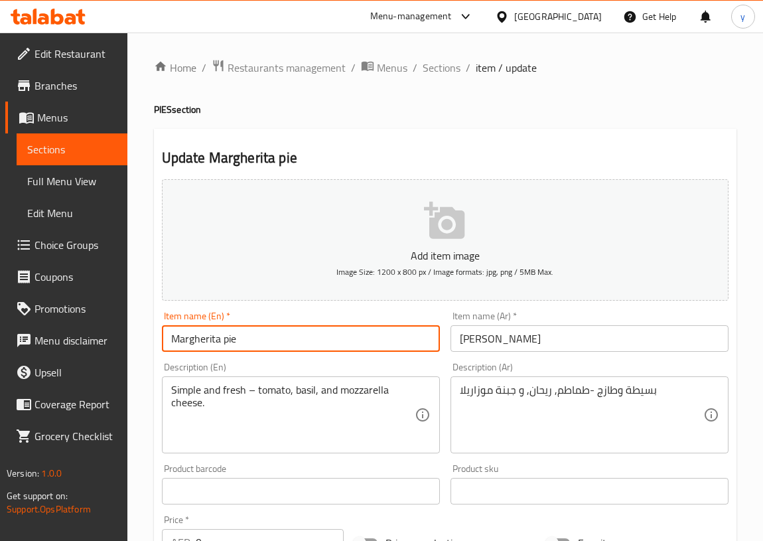
type input "Margherita pie"
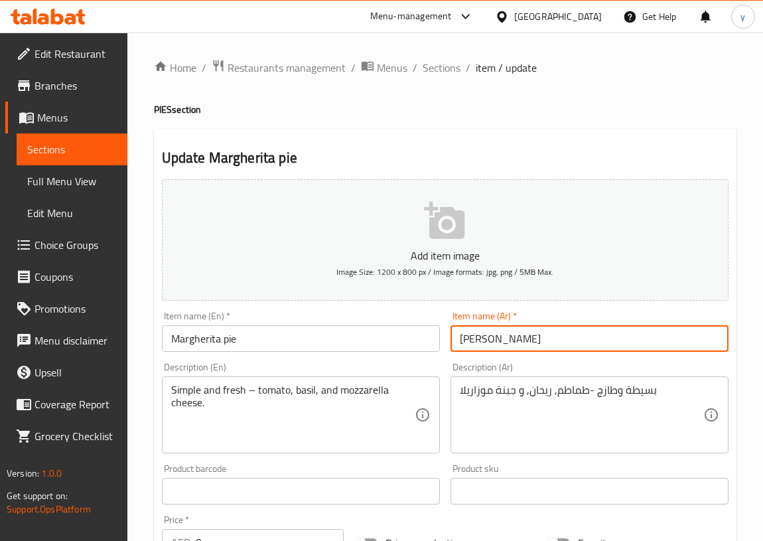
click at [507, 351] on input "مارجريتا" at bounding box center [589, 338] width 278 height 27
click at [458, 337] on input "مارجريتا" at bounding box center [589, 338] width 278 height 27
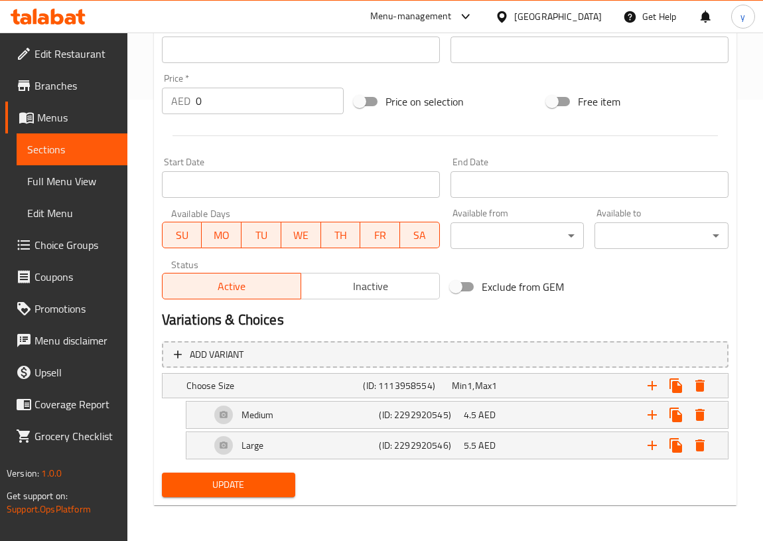
type input "فطيرة مارجريتا"
click at [162, 472] on button "Update" at bounding box center [229, 484] width 134 height 25
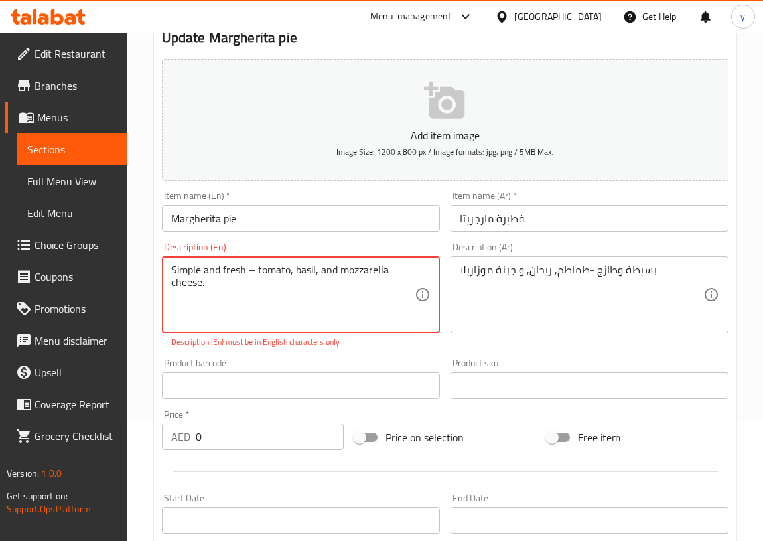
click at [253, 269] on textarea "Simple and fresh – tomato, basil, and mozzarella cheese." at bounding box center [292, 294] width 243 height 63
click at [251, 269] on textarea "Simple and fresh – tomato, basil, and mozzarella cheese." at bounding box center [292, 294] width 243 height 63
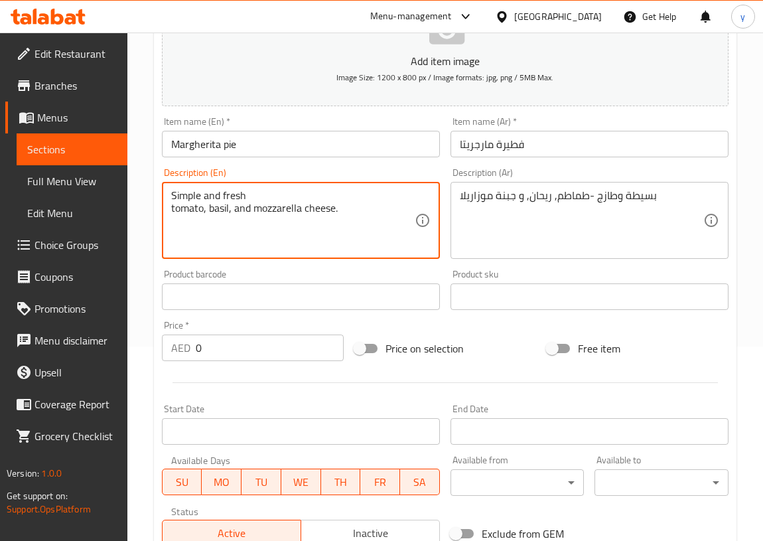
scroll to position [89, 0]
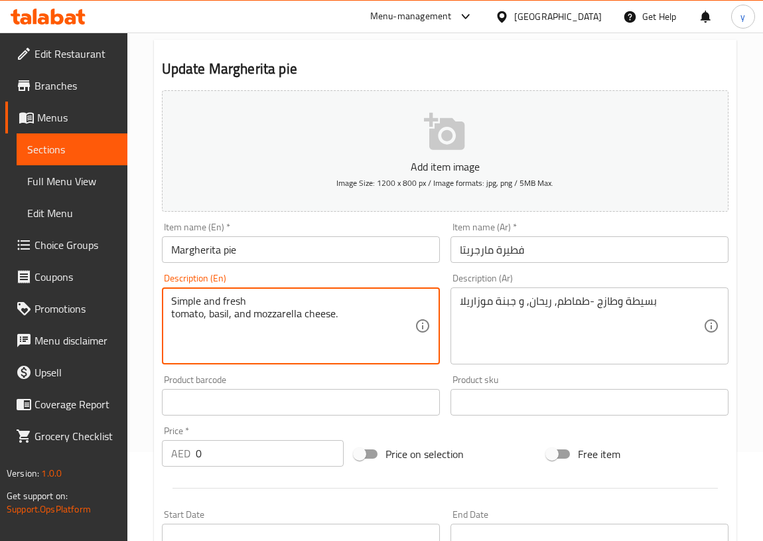
click at [245, 302] on textarea "Simple and fresh tomato, basil, and mozzarella cheese." at bounding box center [292, 326] width 243 height 63
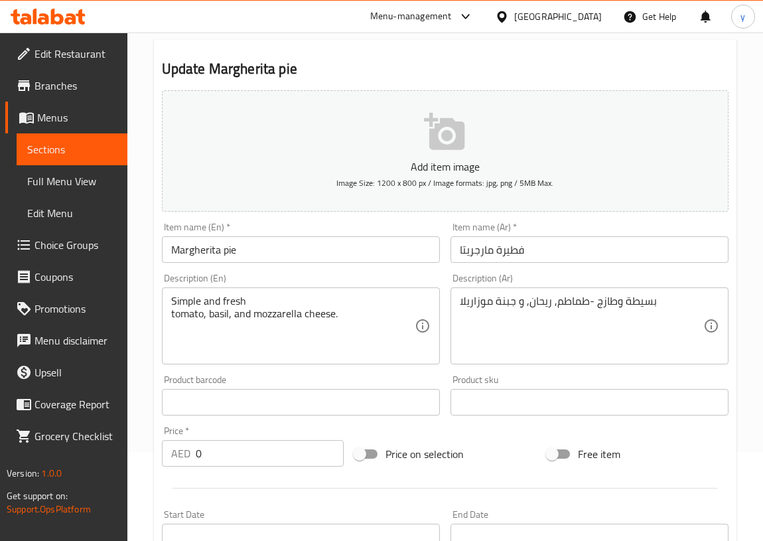
click at [248, 292] on div "Simple and fresh tomato, basil, and mozzarella cheese. Description (En)" at bounding box center [301, 325] width 278 height 77
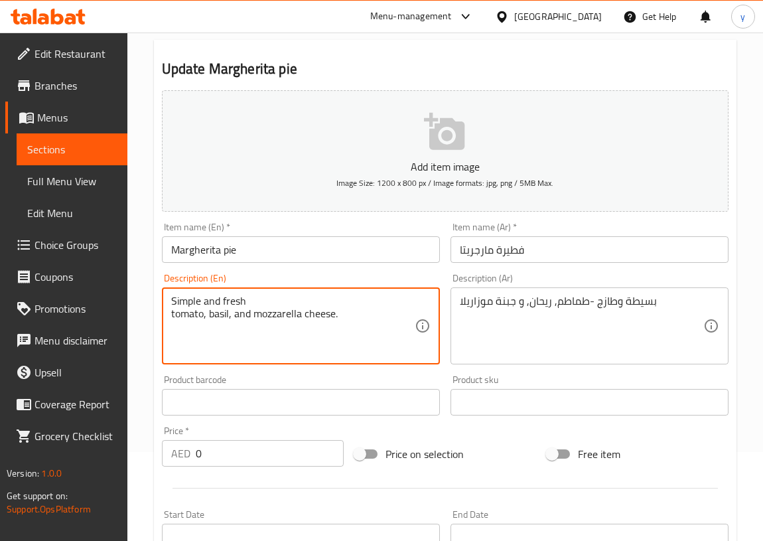
click at [248, 300] on textarea "Simple and fresh tomato, basil, and mozzarella cheese." at bounding box center [292, 326] width 243 height 63
click at [249, 298] on textarea "Simple and fresh tomato, basil, and mozzarella cheese." at bounding box center [292, 326] width 243 height 63
click at [245, 297] on textarea "Simple and fresh tomato, basil, and mozzarella cheese." at bounding box center [292, 326] width 243 height 63
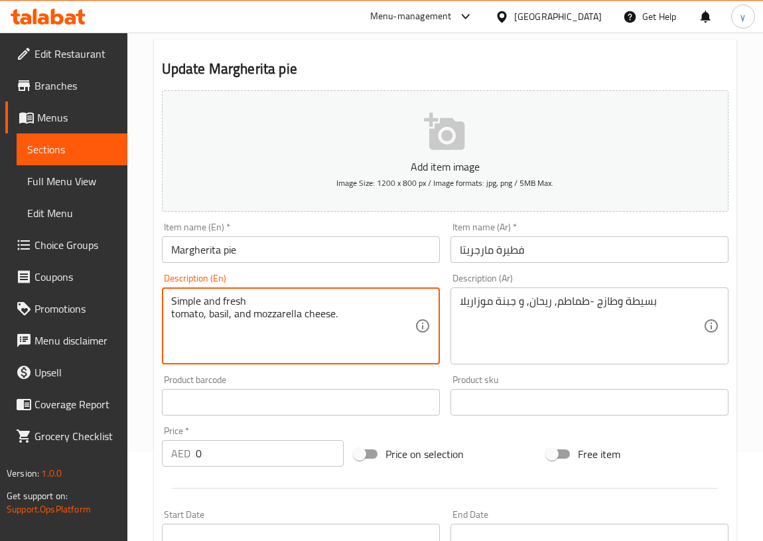
drag, startPoint x: 339, startPoint y: 314, endPoint x: 170, endPoint y: 289, distance: 170.9
click at [170, 289] on div "Simple and fresh tomato, basil, and mozzarella cheese. Description (En)" at bounding box center [301, 325] width 278 height 77
click at [266, 296] on textarea "Simple and fresh tomato, basil, and mozzarella cheese." at bounding box center [292, 326] width 243 height 63
click at [248, 297] on textarea "Simple and fresh tomato, basil, and mozzarella cheese." at bounding box center [292, 326] width 243 height 63
click at [252, 299] on textarea "Simple and fresh tomato, basil, and mozzarella cheese." at bounding box center [292, 326] width 243 height 63
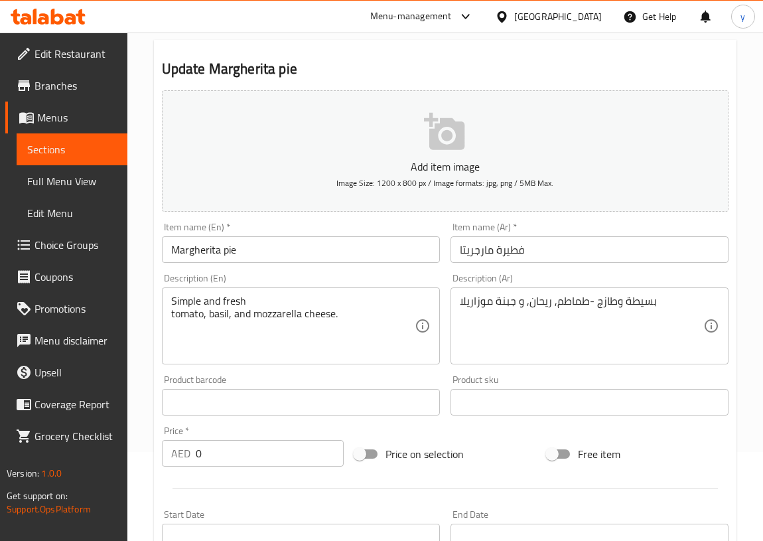
click at [168, 312] on div "Simple and fresh tomato, basil, and mozzarella cheese. Description (En)" at bounding box center [301, 325] width 278 height 77
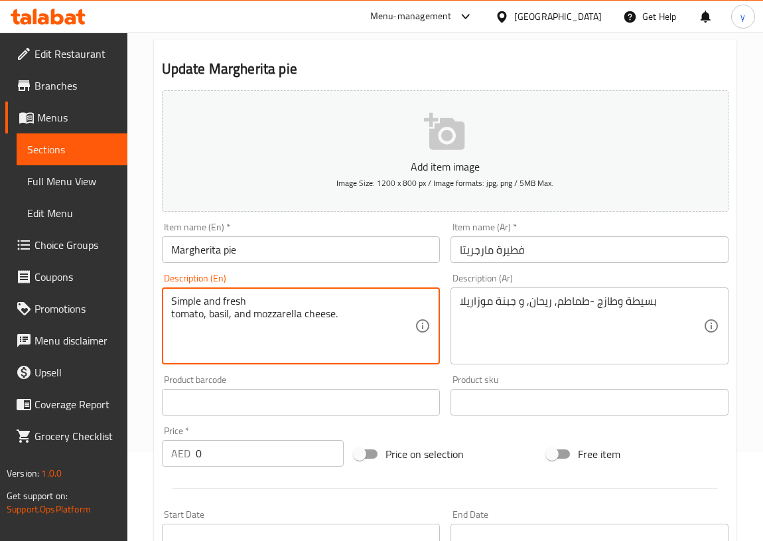
click at [172, 314] on textarea "Simple and fresh tomato, basil, and mozzarella cheese." at bounding box center [292, 326] width 243 height 63
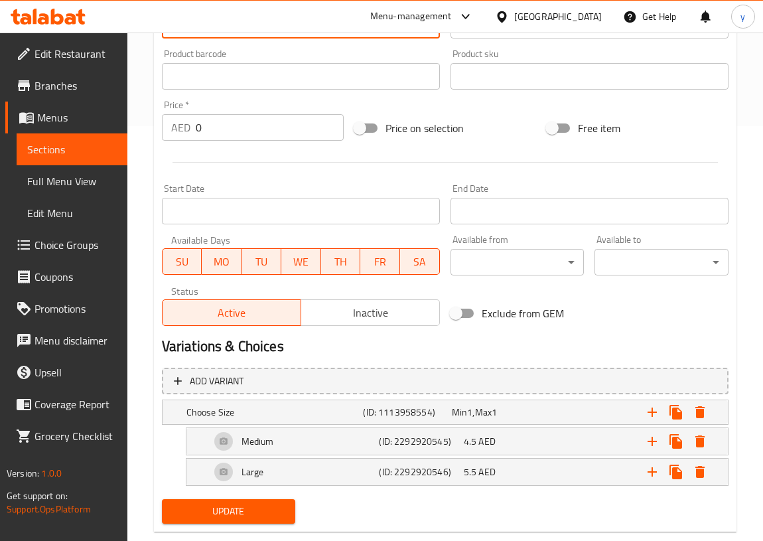
scroll to position [441, 0]
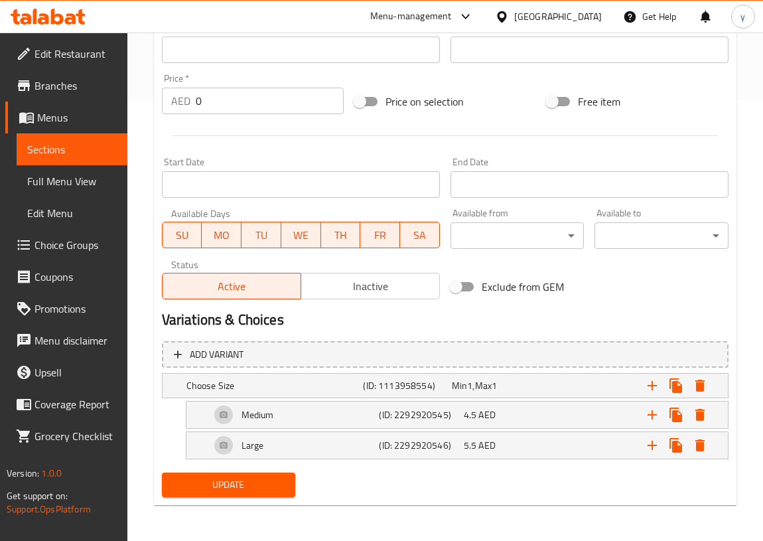
type textarea "Simple and fresh tomato, basil, and mozzarella cheese."
click at [261, 485] on span "Update" at bounding box center [228, 484] width 113 height 17
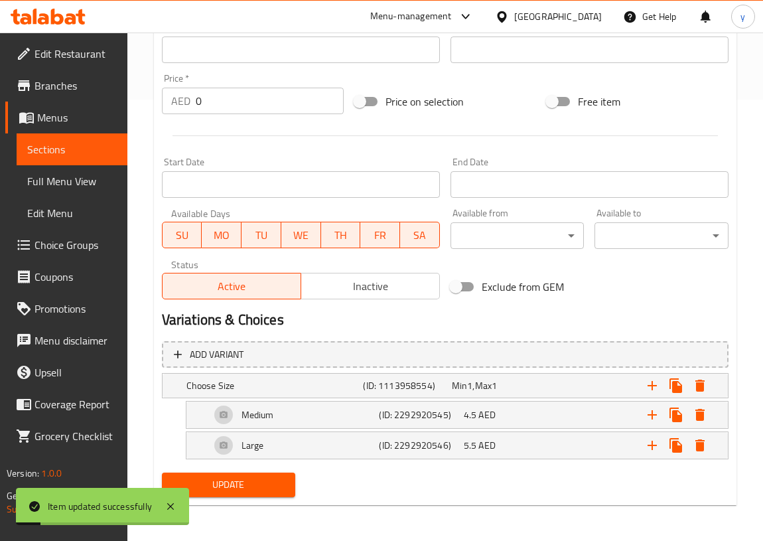
click at [72, 147] on span "Sections" at bounding box center [72, 149] width 90 height 16
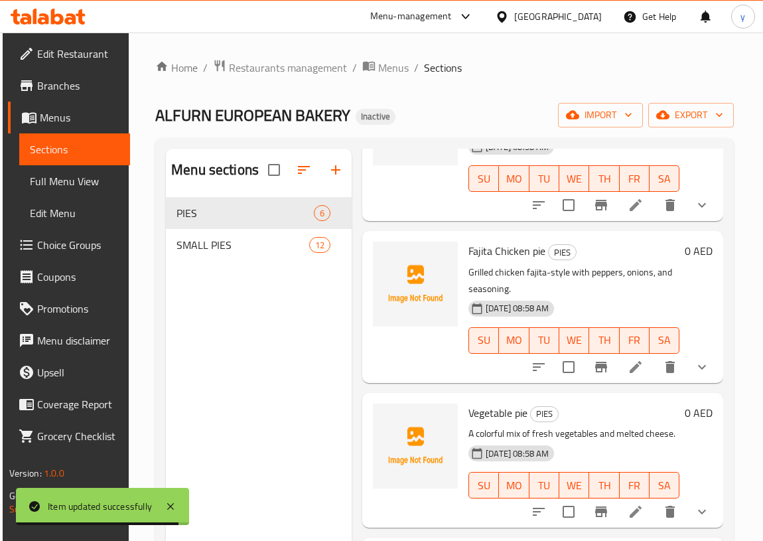
scroll to position [473, 0]
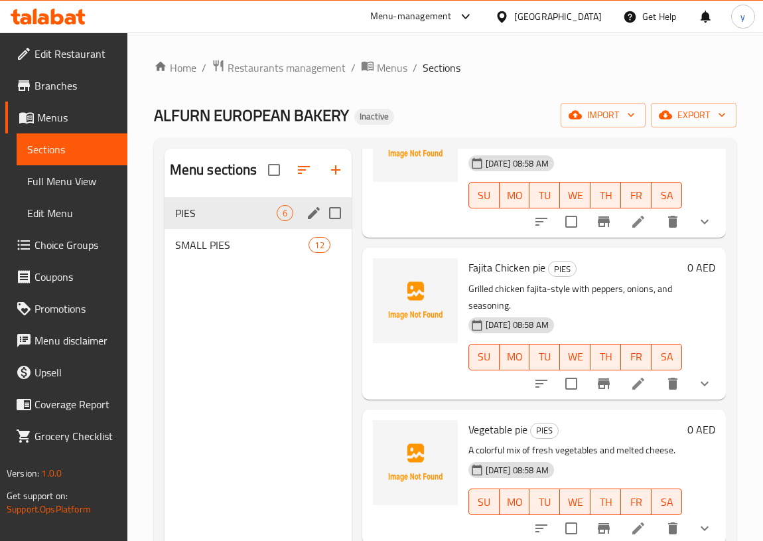
click at [210, 224] on div "PIES 6" at bounding box center [258, 213] width 187 height 32
click at [206, 243] on span "SMALL PIES" at bounding box center [223, 245] width 97 height 16
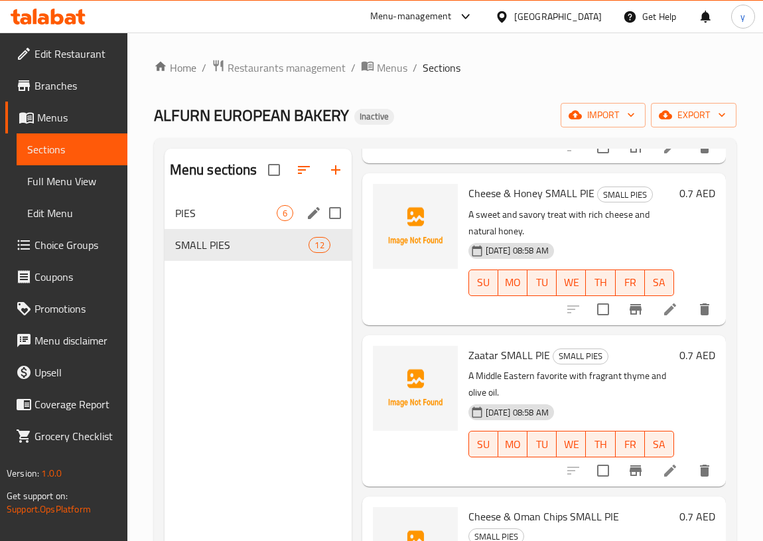
click at [209, 223] on div "PIES 6" at bounding box center [258, 213] width 187 height 32
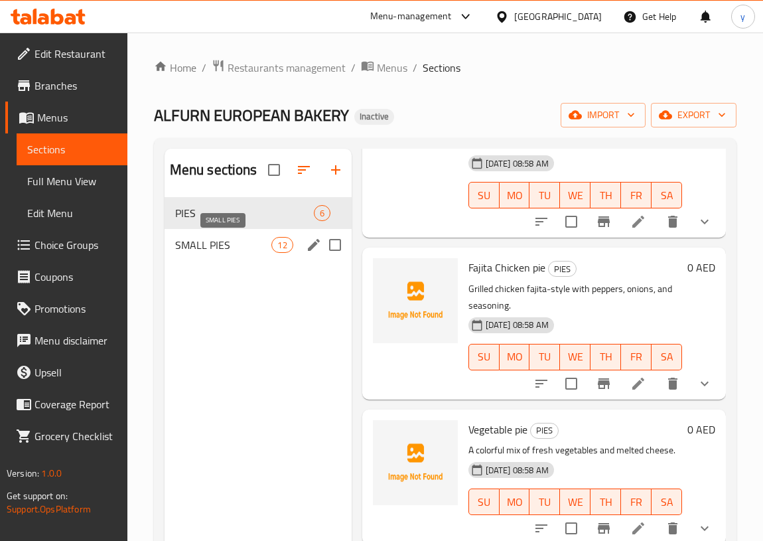
click at [214, 239] on span "SMALL PIES" at bounding box center [223, 245] width 97 height 16
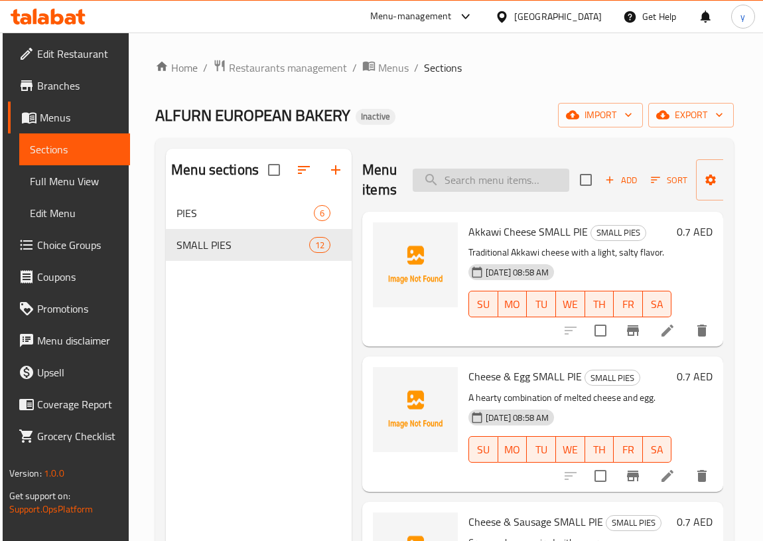
click at [465, 178] on input "search" at bounding box center [491, 179] width 157 height 23
paste input "Feta"
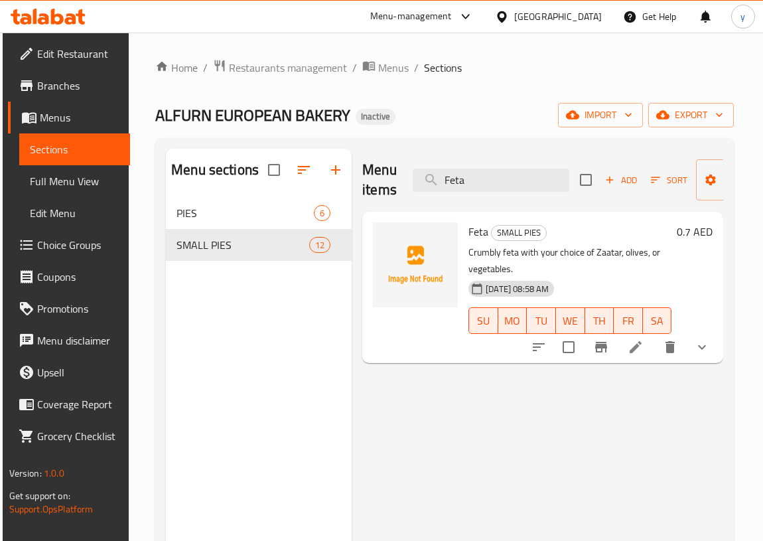
type input "Feta"
click at [646, 348] on li at bounding box center [635, 347] width 37 height 24
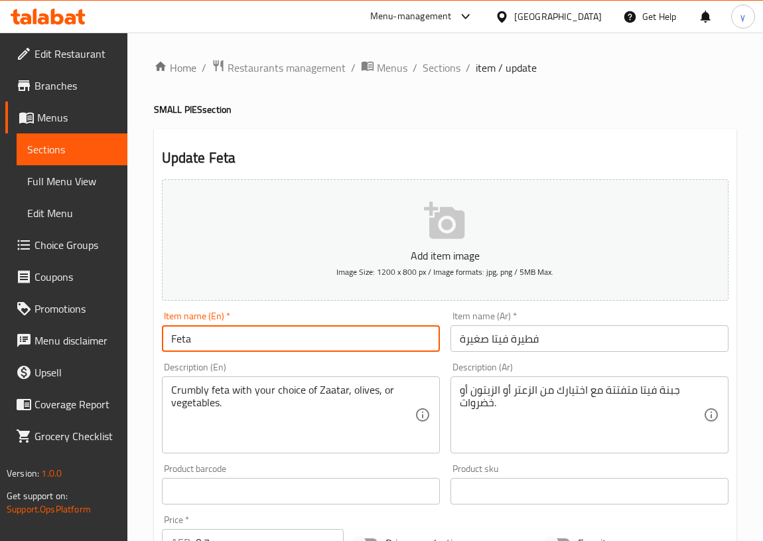
click at [233, 341] on input "Feta" at bounding box center [301, 338] width 278 height 27
type input "Feta SMALL PIE"
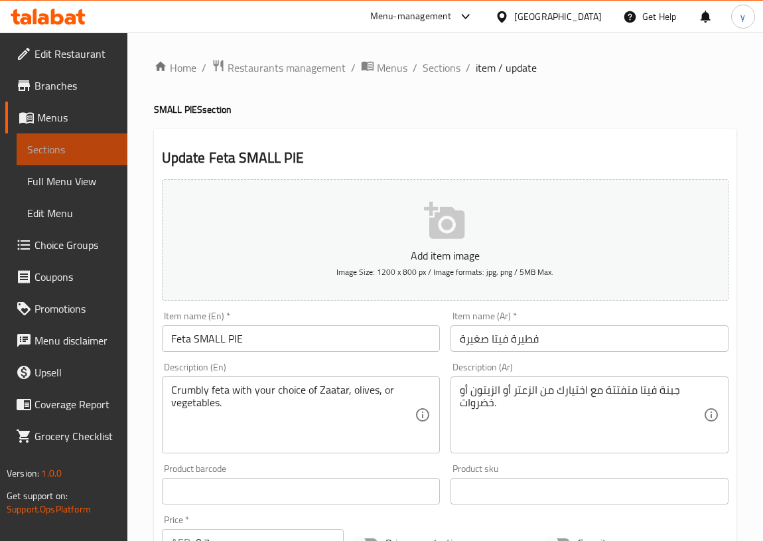
click at [40, 146] on span "Sections" at bounding box center [72, 149] width 90 height 16
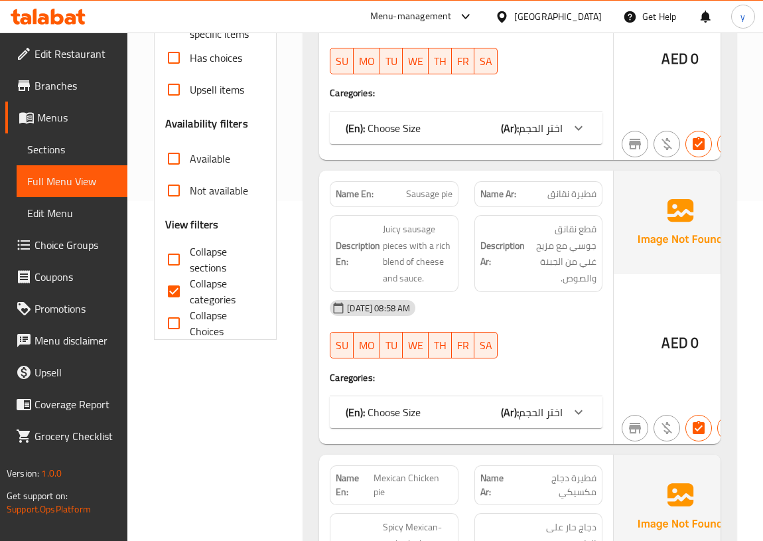
scroll to position [422, 0]
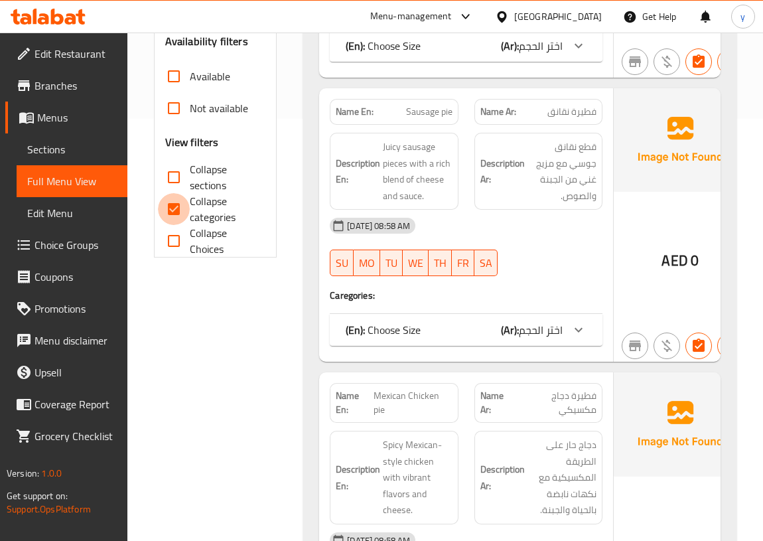
click at [185, 206] on input "Collapse categories" at bounding box center [174, 209] width 32 height 32
checkbox input "false"
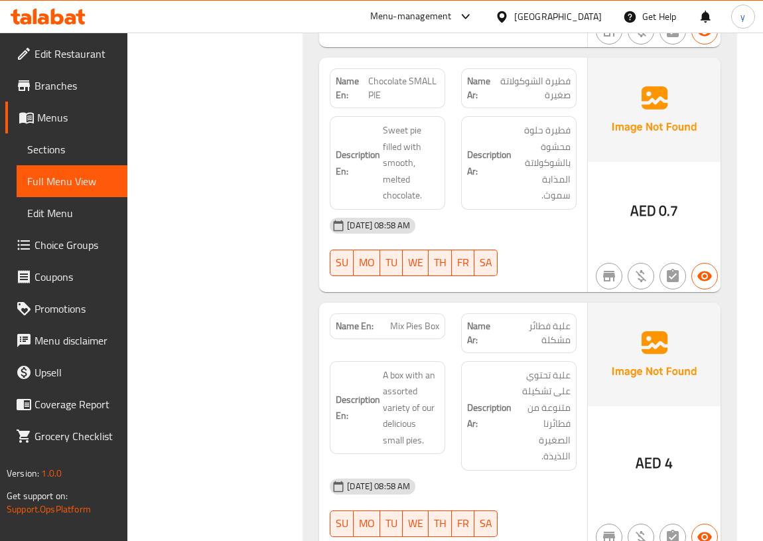
scroll to position [4884, 0]
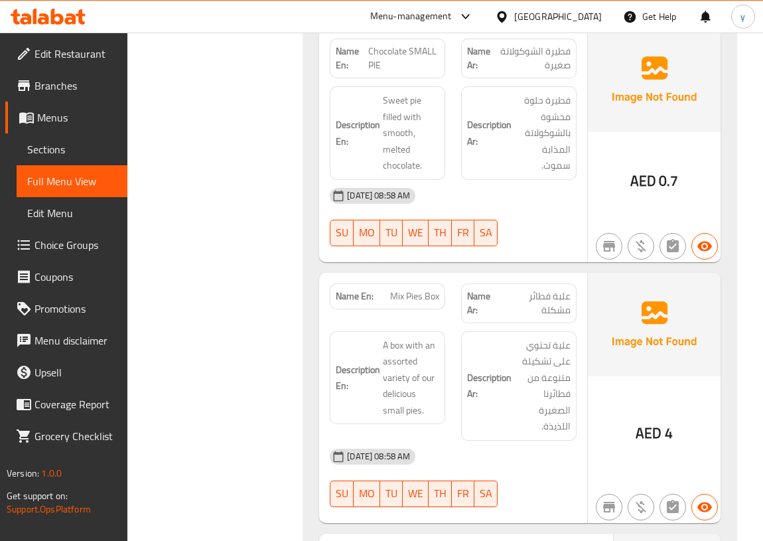
drag, startPoint x: 462, startPoint y: 328, endPoint x: 519, endPoint y: 360, distance: 65.0
click at [519, 360] on span "علبة تحتوي على تشكيلة متنوعة من فطائرنا الصغيرة اللذيذة." at bounding box center [542, 386] width 56 height 98
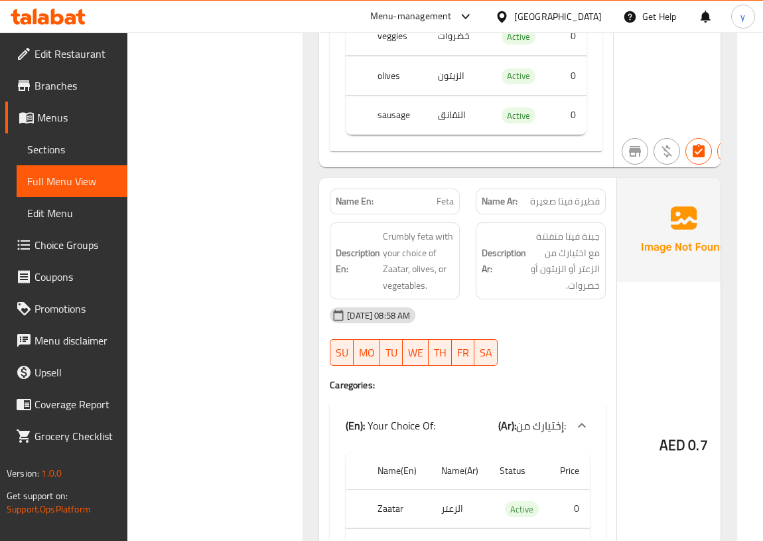
scroll to position [5599, 0]
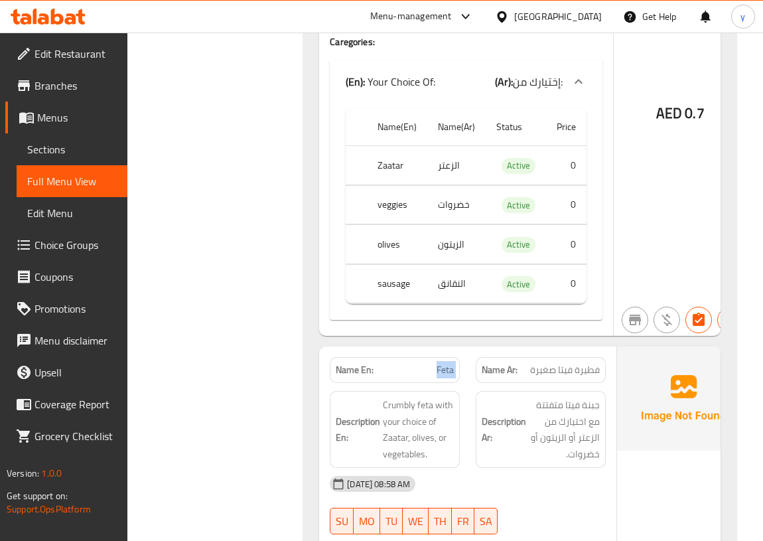
drag, startPoint x: 436, startPoint y: 348, endPoint x: 477, endPoint y: 356, distance: 42.0
click at [477, 356] on div "Name En: Feta Name Ar: فطيرة فيتا صغيرة" at bounding box center [468, 370] width 292 height 42
copy span "Feta"
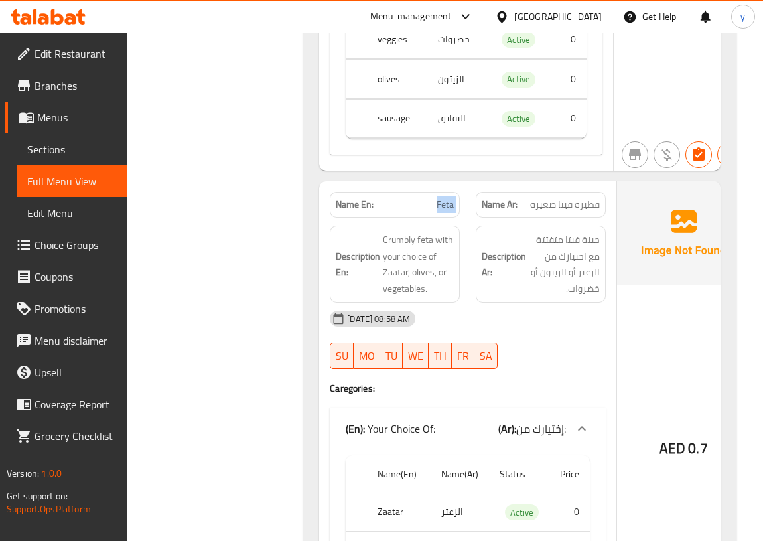
scroll to position [5780, 0]
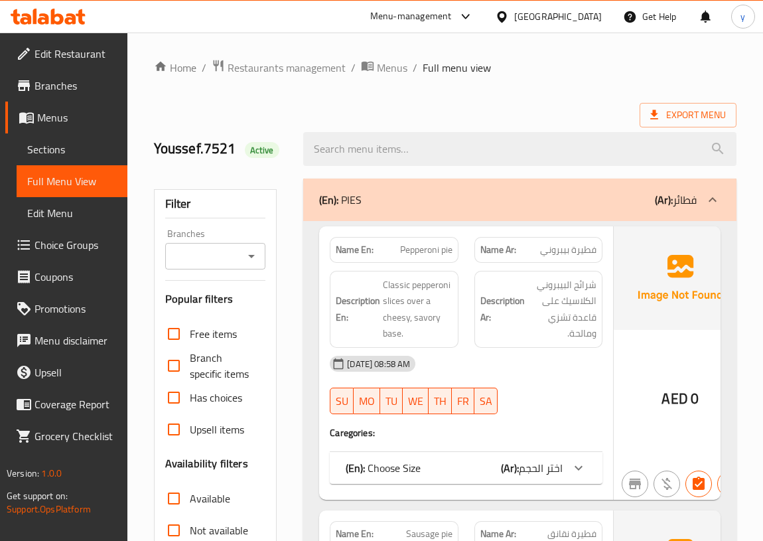
scroll to position [482, 0]
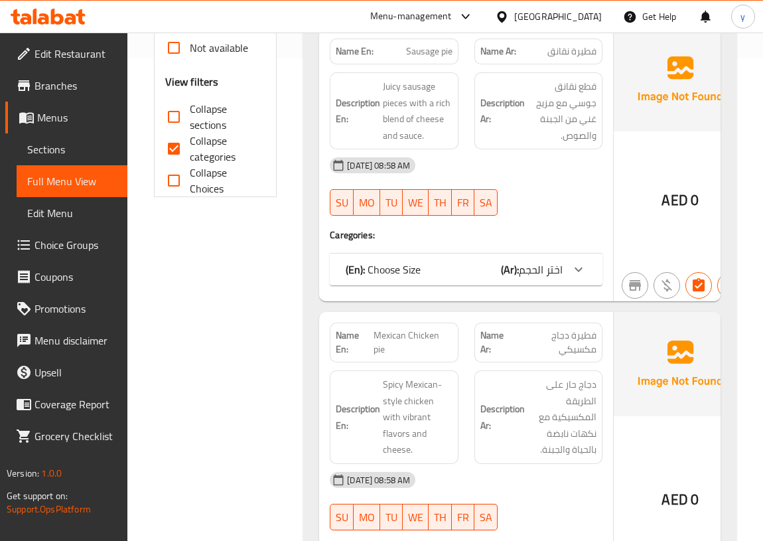
click at [220, 141] on span "Collapse categories" at bounding box center [223, 149] width 66 height 32
click at [190, 141] on input "Collapse categories" at bounding box center [174, 149] width 32 height 32
checkbox input "false"
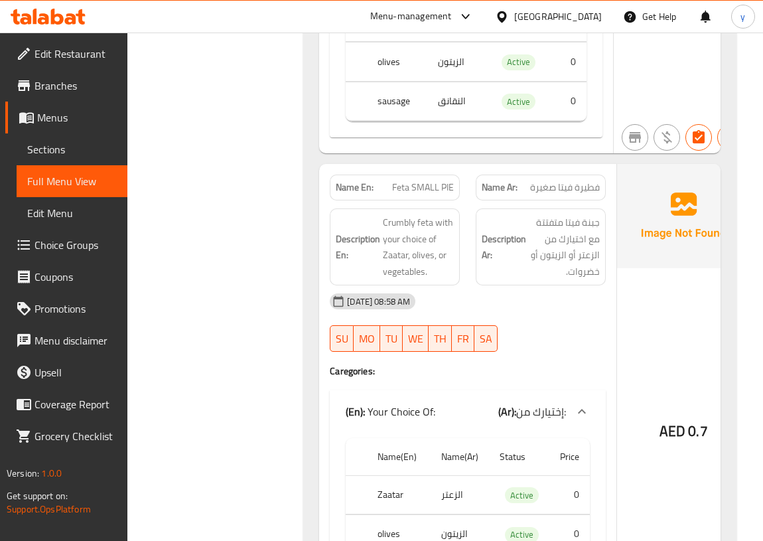
scroll to position [5780, 0]
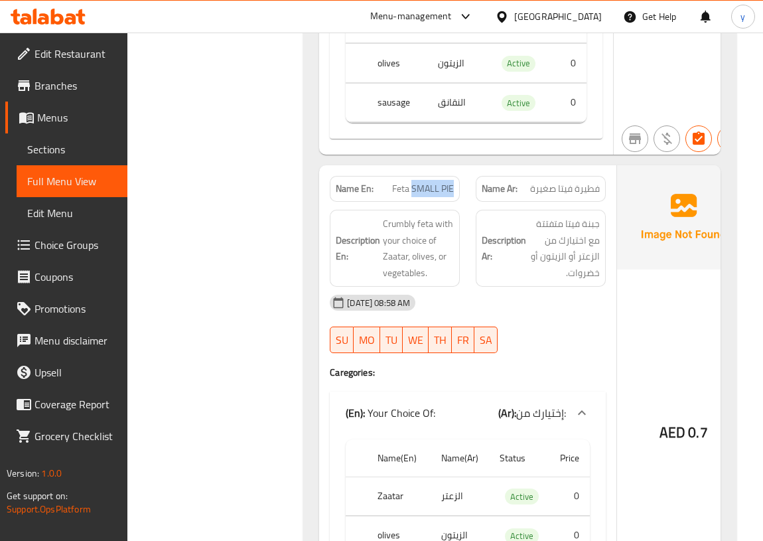
drag, startPoint x: 411, startPoint y: 170, endPoint x: 461, endPoint y: 172, distance: 50.5
click at [461, 172] on div "Name En: Feta SMALL PIE" at bounding box center [395, 189] width 146 height 42
click at [463, 168] on div "Name En: Feta SMALL PIE" at bounding box center [395, 189] width 146 height 42
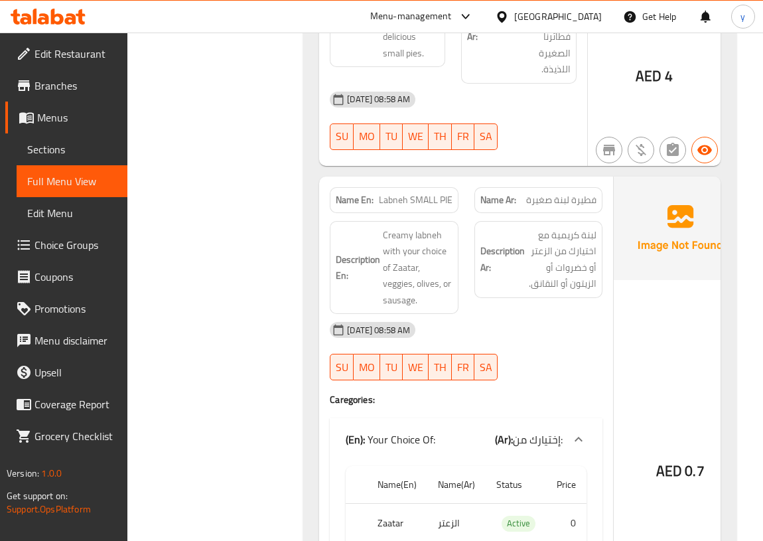
scroll to position [5237, 0]
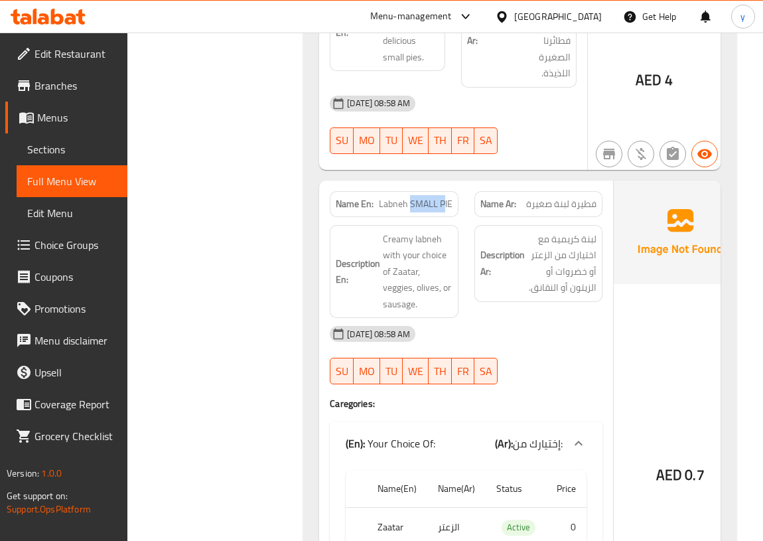
drag, startPoint x: 419, startPoint y: 186, endPoint x: 444, endPoint y: 184, distance: 25.2
click at [444, 197] on span "Labneh SMALL PIE" at bounding box center [416, 204] width 74 height 14
click at [457, 238] on div "Description En: Creamy labneh with your choice of Zaatar, veggies, olives, or s…" at bounding box center [394, 272] width 129 height 94
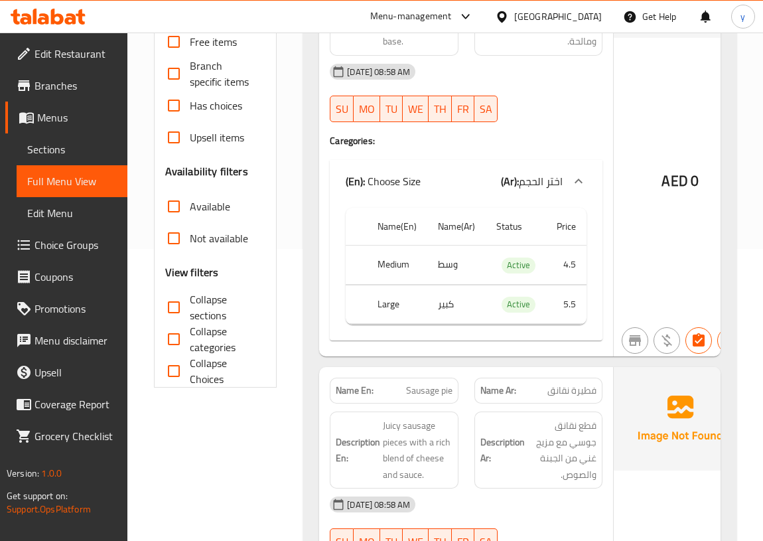
scroll to position [0, 0]
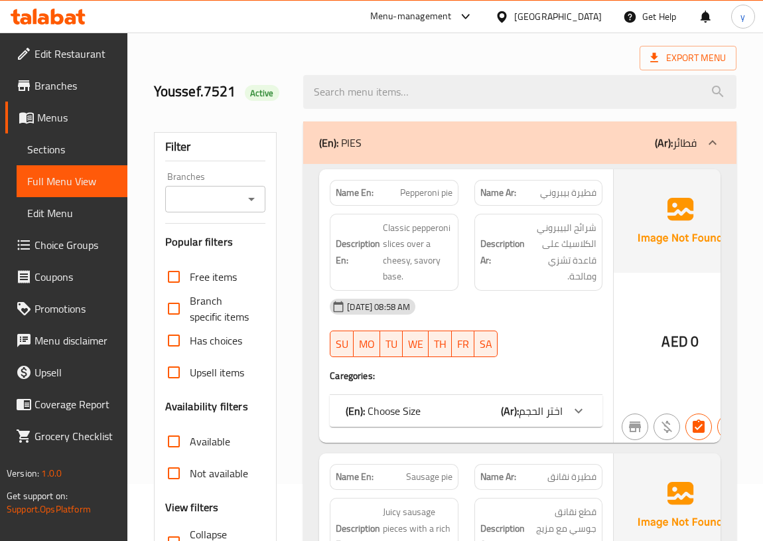
scroll to position [120, 0]
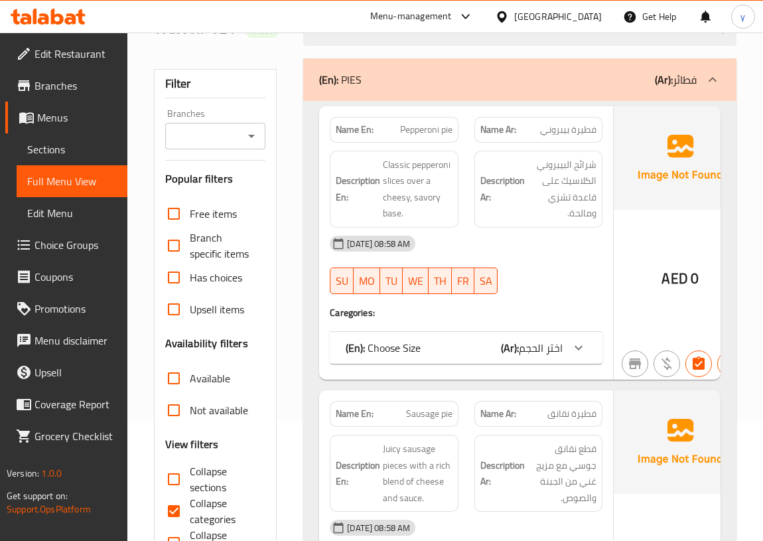
drag, startPoint x: 186, startPoint y: 500, endPoint x: 285, endPoint y: 405, distance: 136.5
click at [186, 501] on input "Collapse categories" at bounding box center [174, 511] width 32 height 32
checkbox input "false"
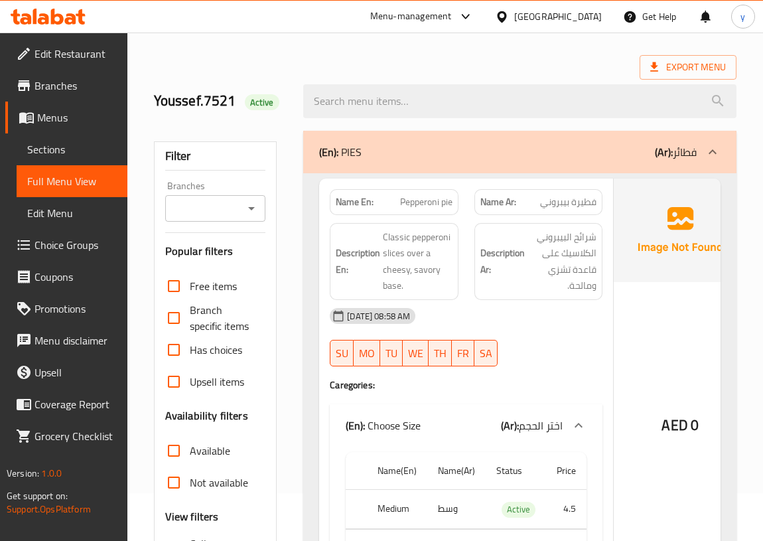
scroll to position [0, 0]
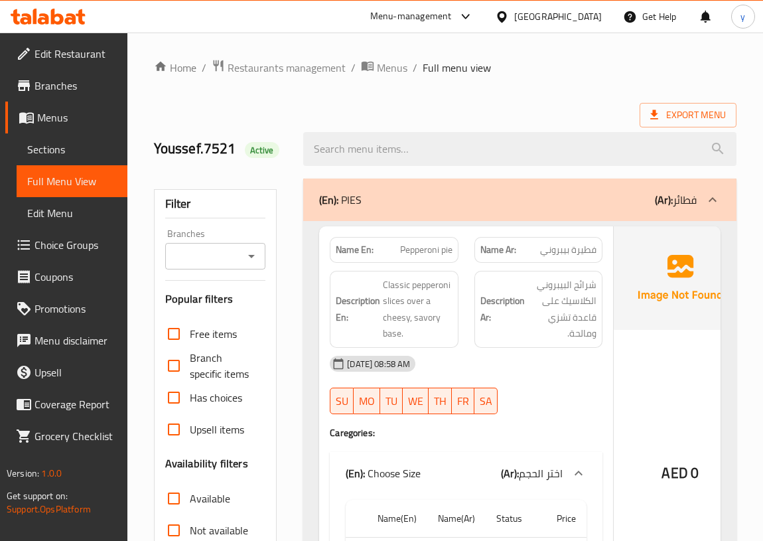
click at [671, 117] on span "Export Menu" at bounding box center [688, 115] width 76 height 17
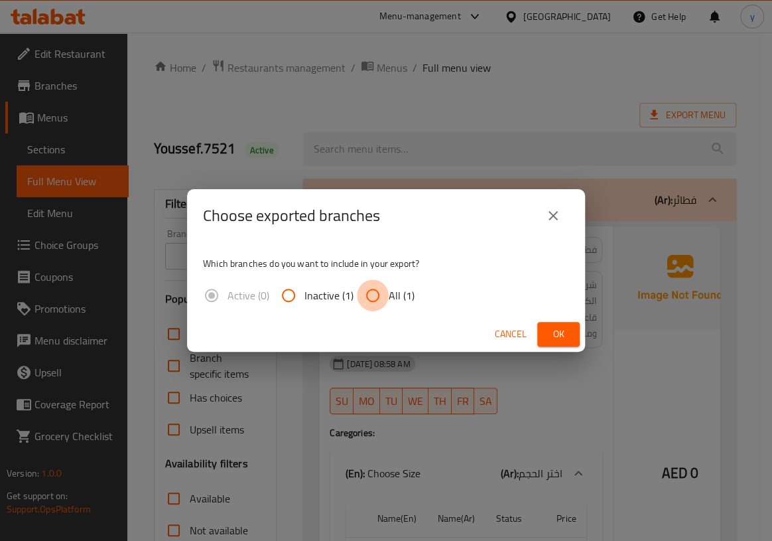
click at [369, 296] on input "All (1)" at bounding box center [373, 295] width 32 height 32
radio input "true"
drag, startPoint x: 547, startPoint y: 224, endPoint x: 328, endPoint y: 312, distance: 236.6
click at [543, 225] on button "close" at bounding box center [553, 216] width 32 height 32
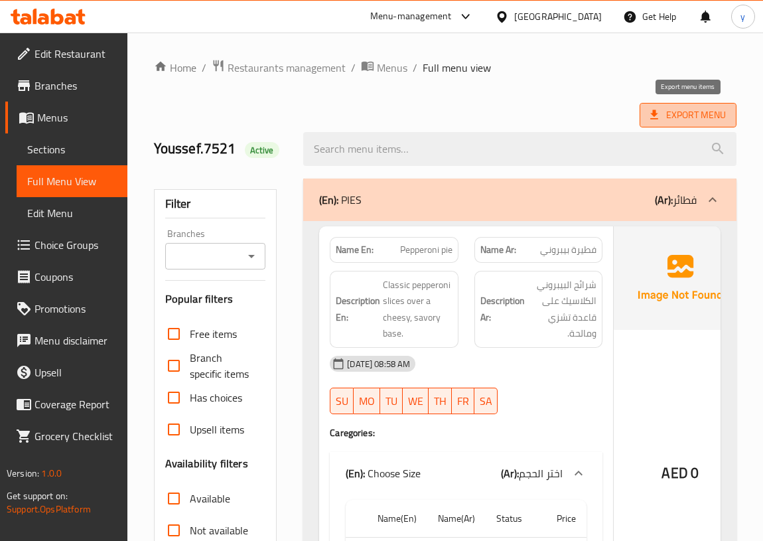
click at [700, 117] on span "Export Menu" at bounding box center [688, 115] width 76 height 17
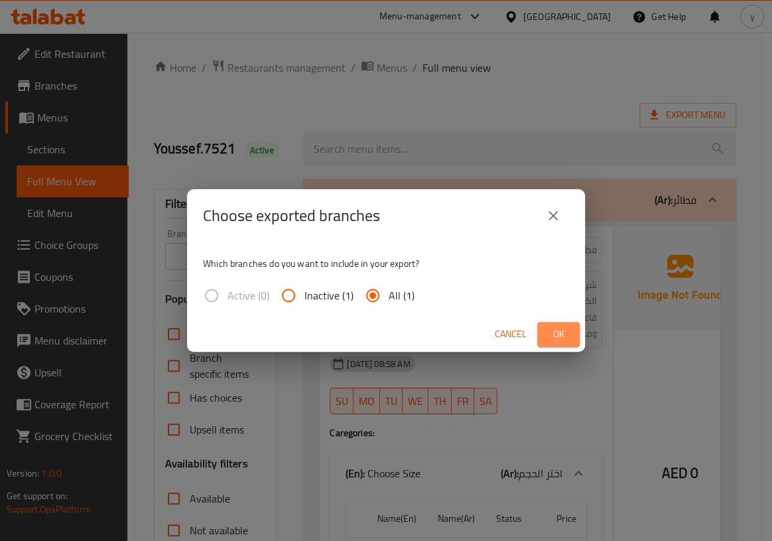
click at [574, 326] on button "Ok" at bounding box center [558, 334] width 42 height 25
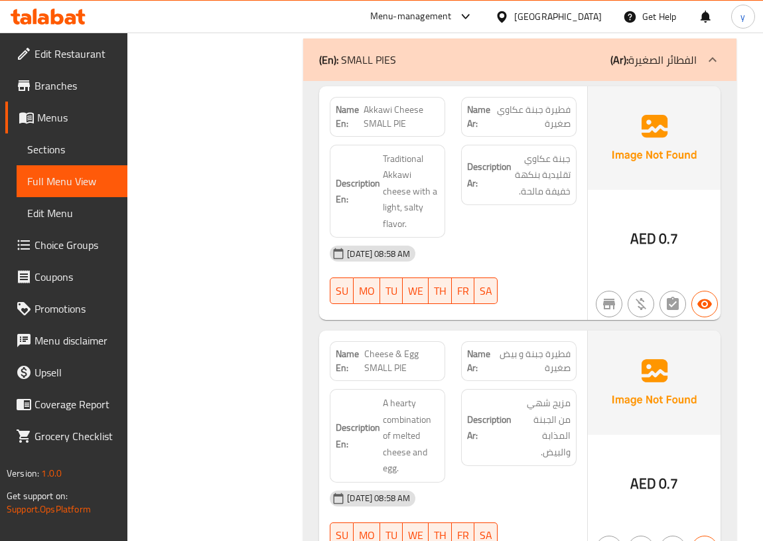
scroll to position [2834, 0]
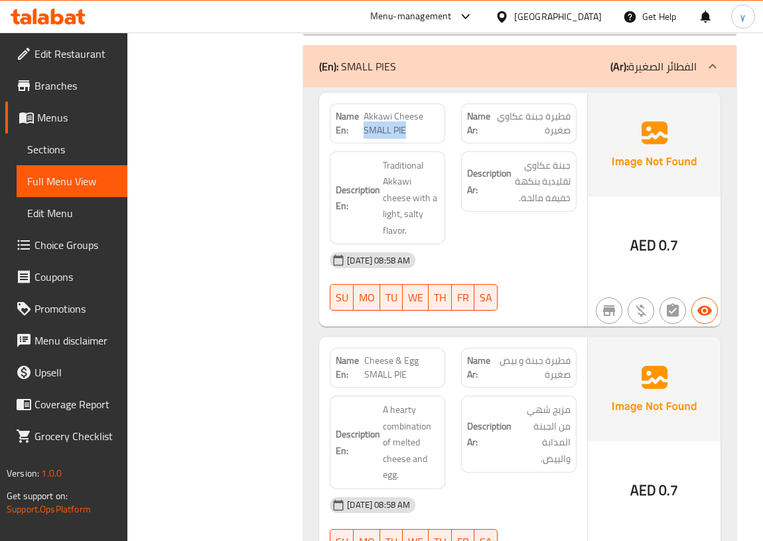
drag, startPoint x: 364, startPoint y: 126, endPoint x: 405, endPoint y: 129, distance: 40.6
click at [405, 129] on span "Akkawi Cheese SMALL PIE" at bounding box center [402, 123] width 76 height 28
drag, startPoint x: 367, startPoint y: 112, endPoint x: 385, endPoint y: 113, distance: 18.0
click at [385, 113] on span "Akkawi Cheese SMALL PIE" at bounding box center [402, 123] width 76 height 28
drag, startPoint x: 411, startPoint y: 131, endPoint x: 371, endPoint y: 131, distance: 40.5
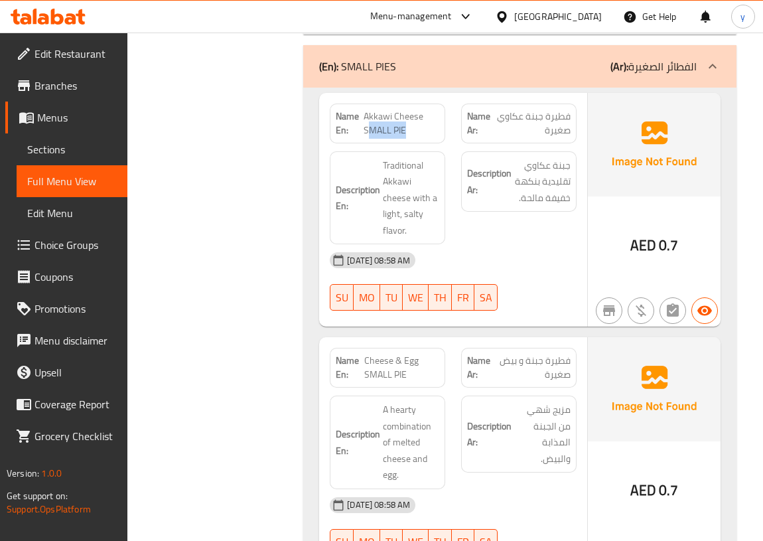
click at [371, 131] on span "Akkawi Cheese SMALL PIE" at bounding box center [402, 123] width 76 height 28
click at [65, 121] on span "Menus" at bounding box center [77, 117] width 80 height 16
